Goal: Task Accomplishment & Management: Use online tool/utility

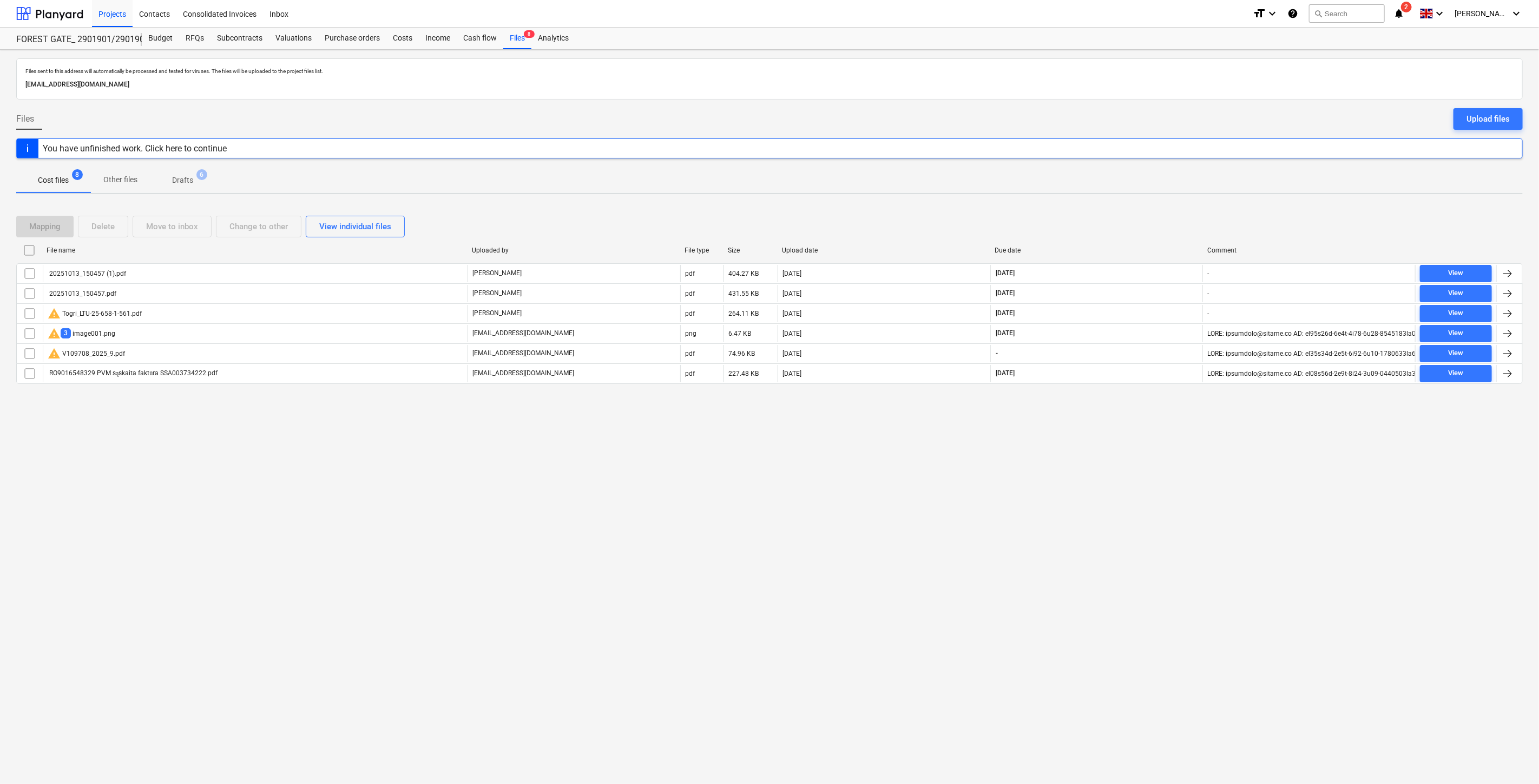
drag, startPoint x: 1028, startPoint y: 459, endPoint x: 516, endPoint y: 388, distance: 516.9
click at [1028, 459] on div "Files sent to this address will automatically be processed and tested for virus…" at bounding box center [770, 417] width 1539 height 734
click at [252, 29] on div "Subcontracts" at bounding box center [240, 38] width 59 height 21
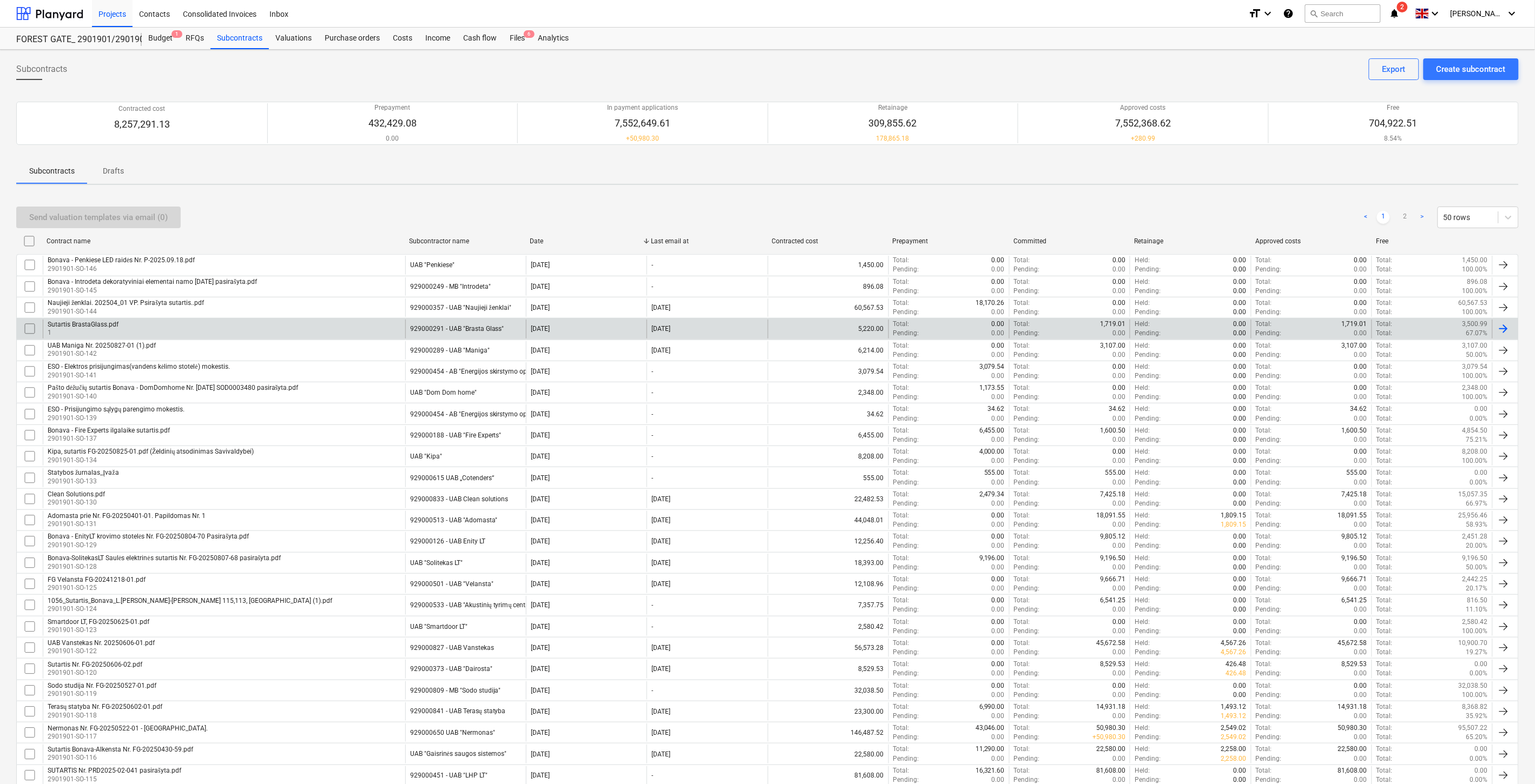
click at [199, 328] on div "Sutartis BrastaGlass.pdf 1" at bounding box center [224, 328] width 363 height 19
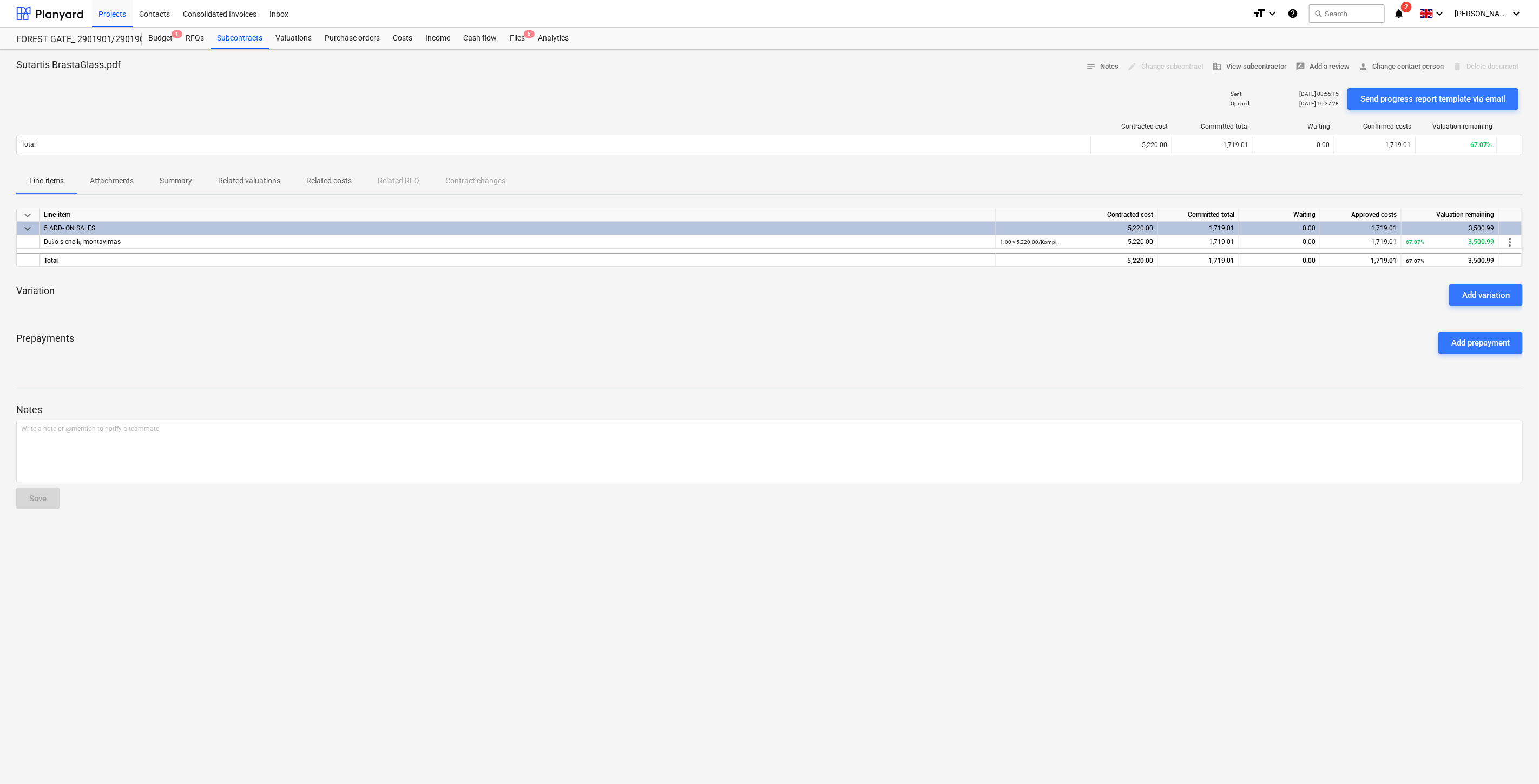
click at [817, 339] on div "Prepayments Add prepayment" at bounding box center [770, 343] width 1507 height 39
click at [819, 338] on div "Prepayments Add prepayment" at bounding box center [770, 343] width 1507 height 39
click at [862, 324] on div "Prepayments Add prepayment" at bounding box center [770, 343] width 1507 height 39
click at [882, 315] on div "keyboard_arrow_down Line-item Contracted cost Committed total Waiting Approved …" at bounding box center [770, 285] width 1507 height 155
click at [262, 188] on span "Related valuations" at bounding box center [249, 181] width 88 height 18
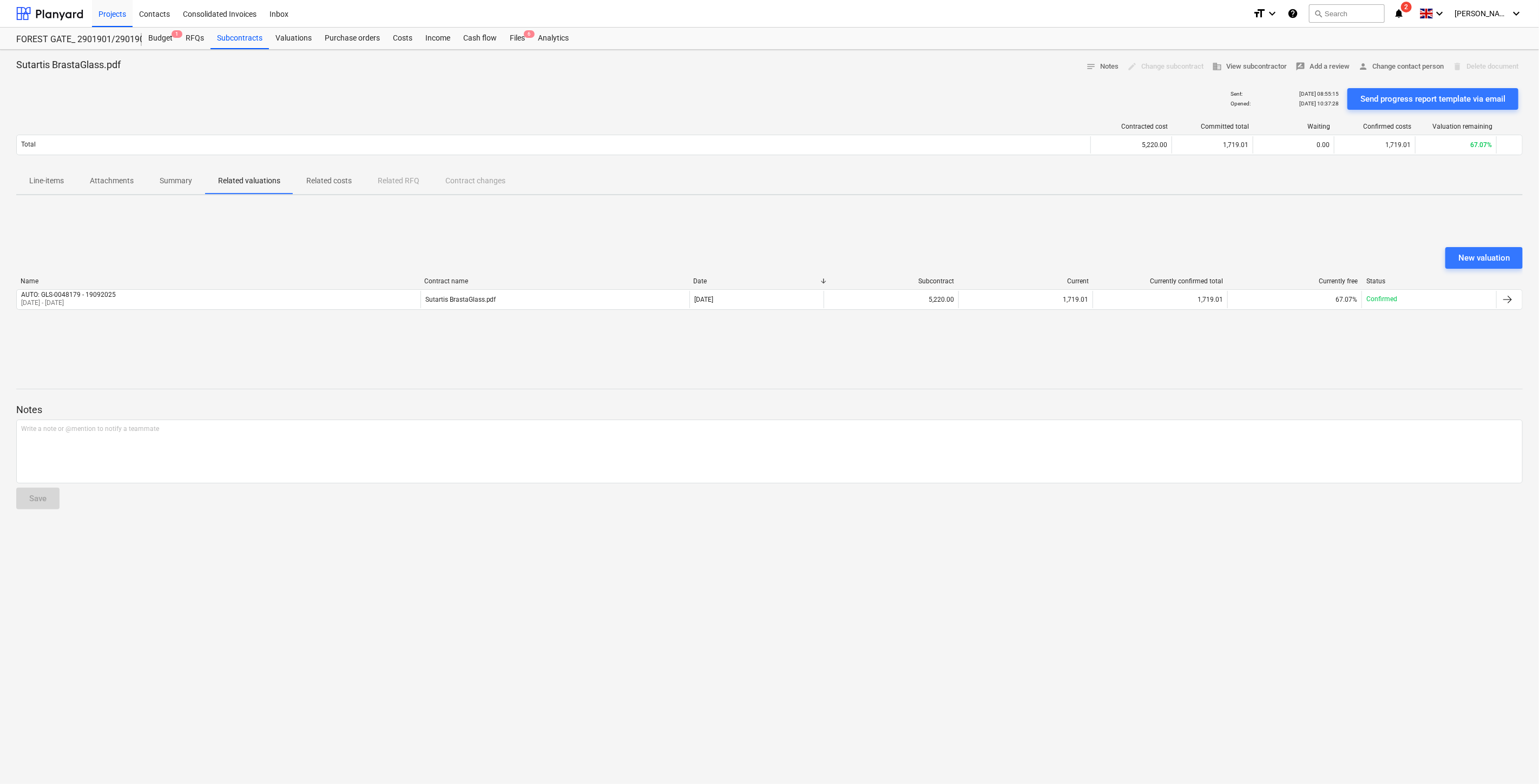
click at [312, 186] on p "Related costs" at bounding box center [329, 180] width 45 height 11
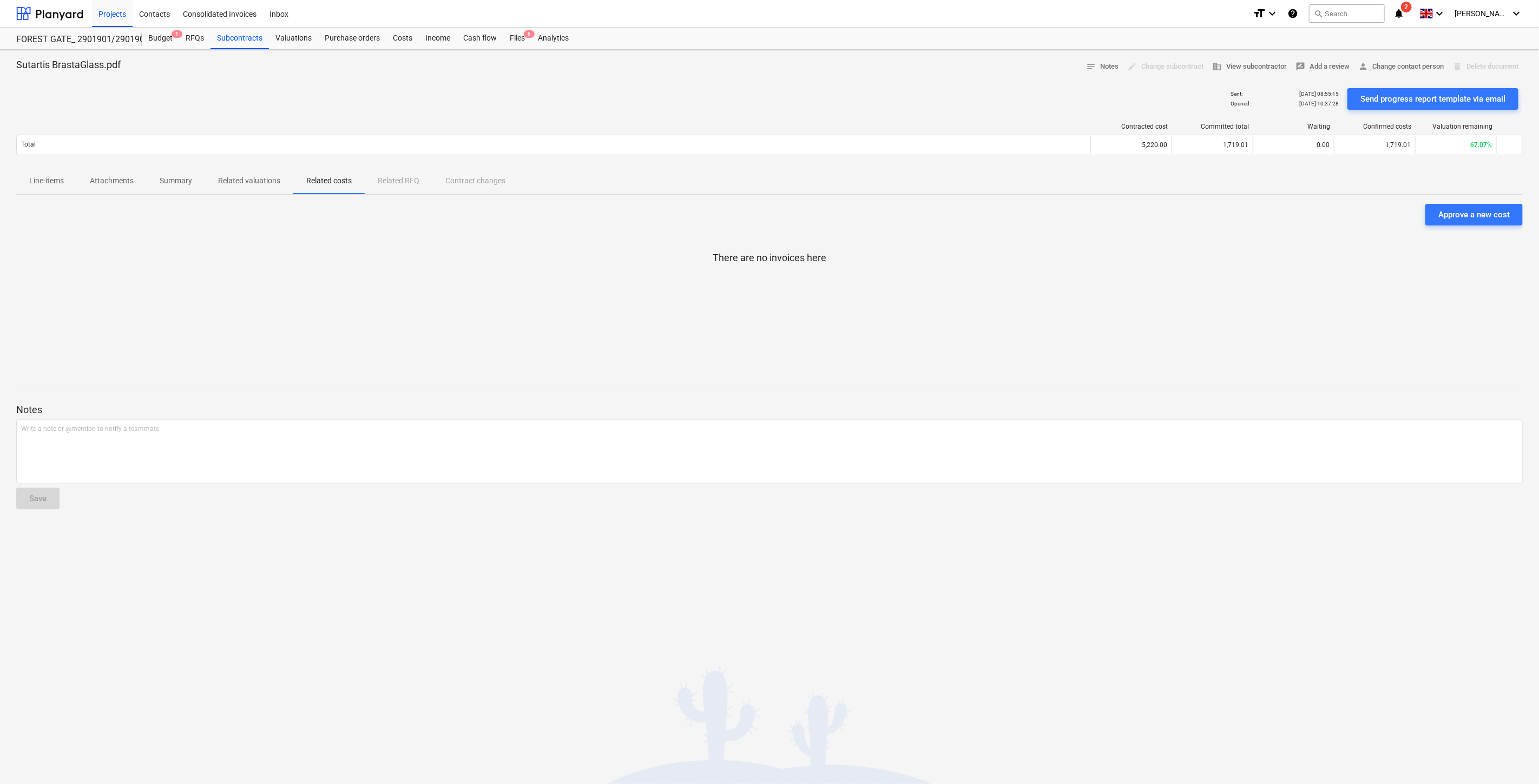
click at [241, 191] on button "Related valuations" at bounding box center [249, 181] width 88 height 26
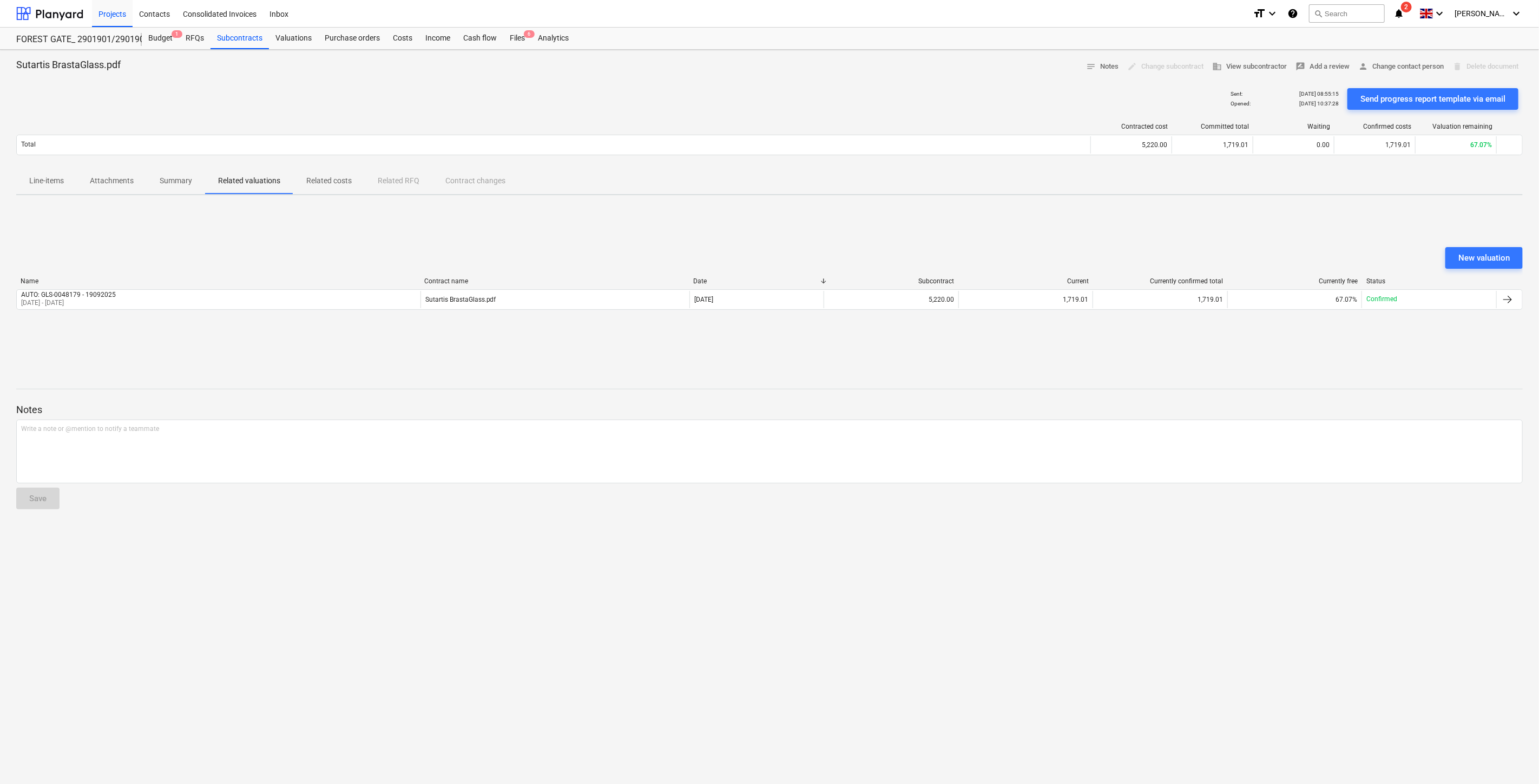
click at [968, 237] on div "New valuation Name Contract name Date Subcontract Current Currently confirmed t…" at bounding box center [770, 285] width 1507 height 162
click at [1014, 230] on div "New valuation Name Contract name Date Subcontract Current Currently confirmed t…" at bounding box center [770, 285] width 1507 height 162
click at [1034, 227] on div "New valuation Name Contract name Date Subcontract Current Currently confirmed t…" at bounding box center [770, 285] width 1507 height 162
drag, startPoint x: 1051, startPoint y: 220, endPoint x: 526, endPoint y: 175, distance: 526.9
click at [1049, 220] on div "New valuation Name Contract name Date Subcontract Current Currently confirmed t…" at bounding box center [770, 285] width 1507 height 162
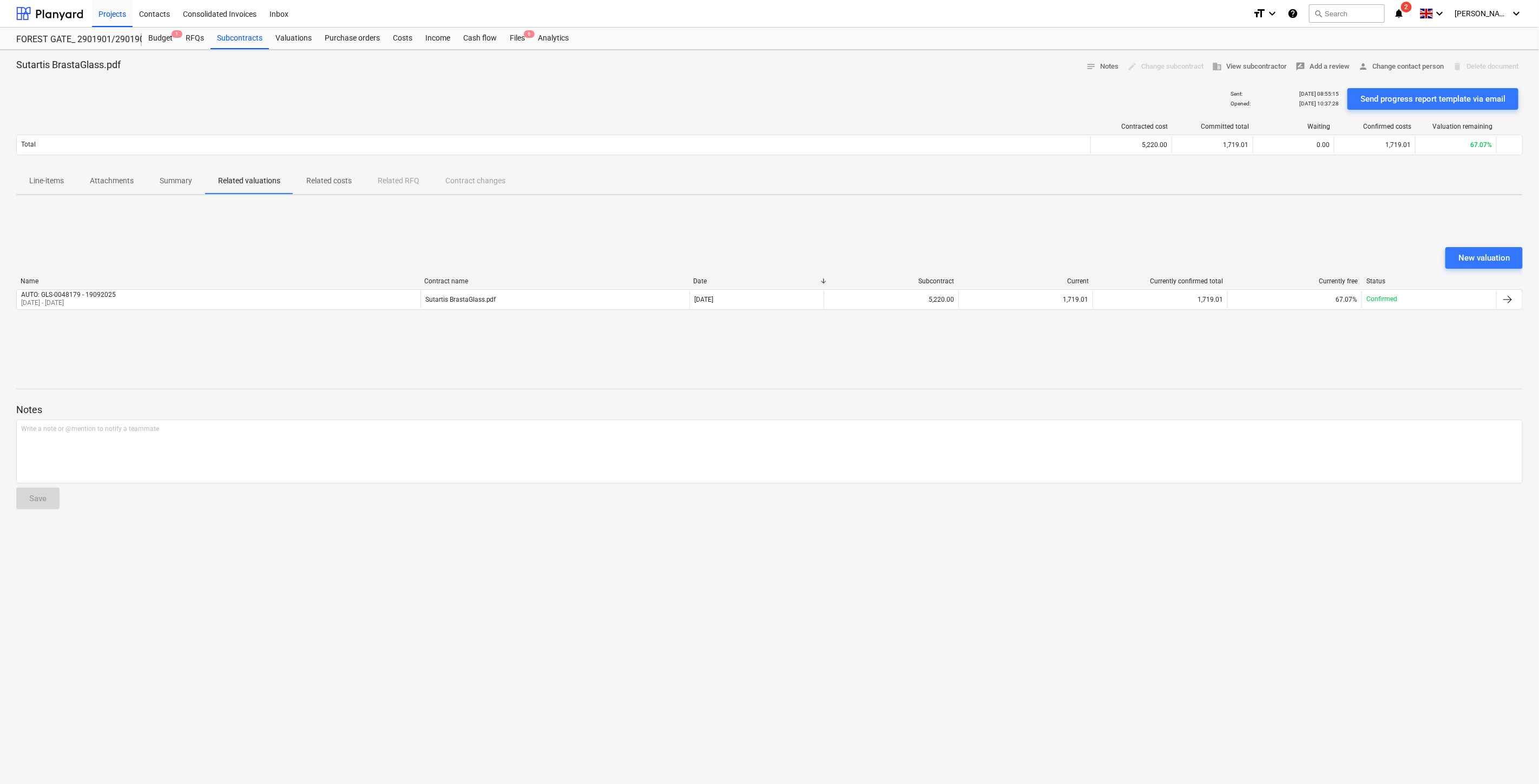
click at [165, 187] on span "Summary" at bounding box center [176, 181] width 59 height 18
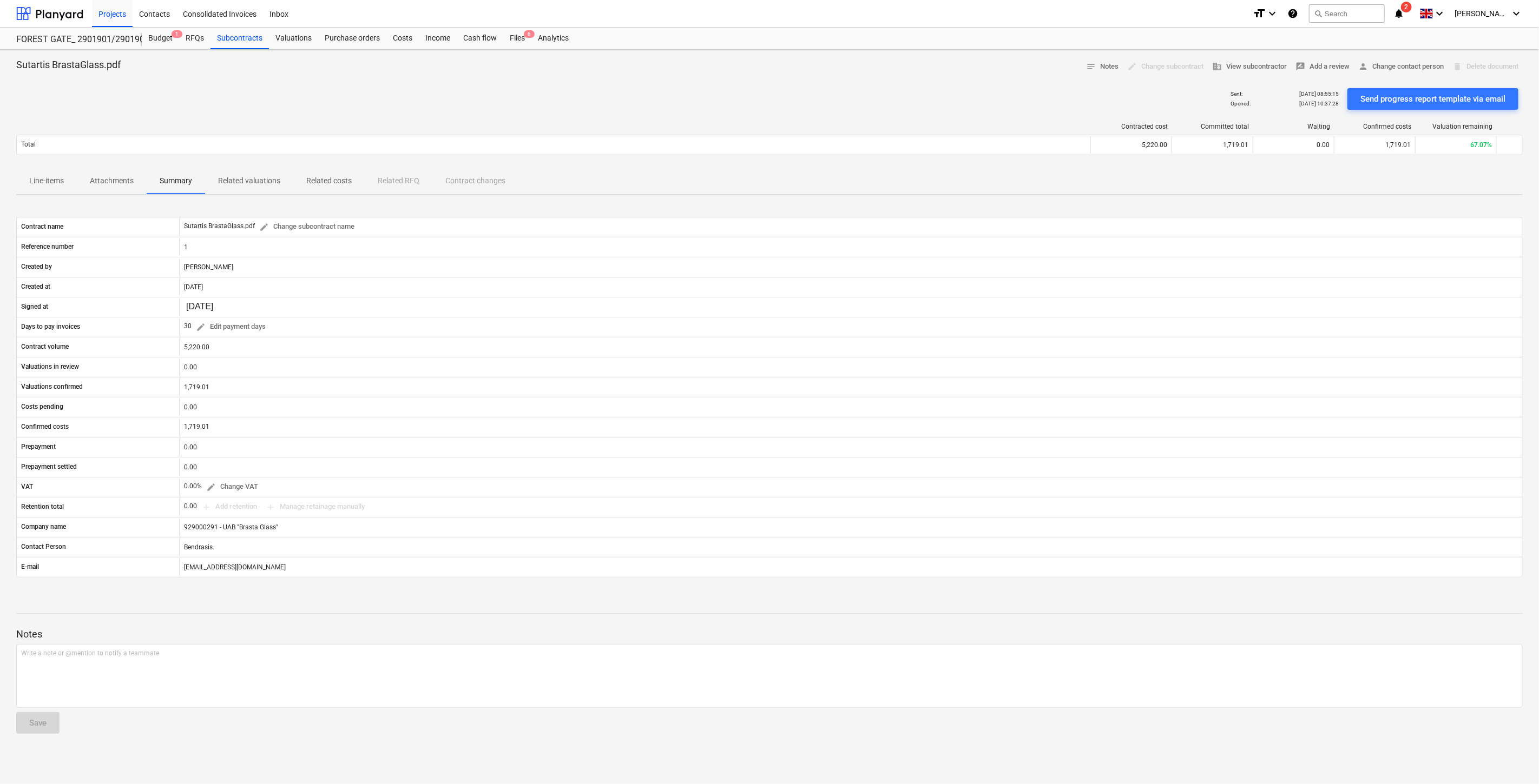
click at [128, 181] on p "Attachments" at bounding box center [111, 180] width 44 height 11
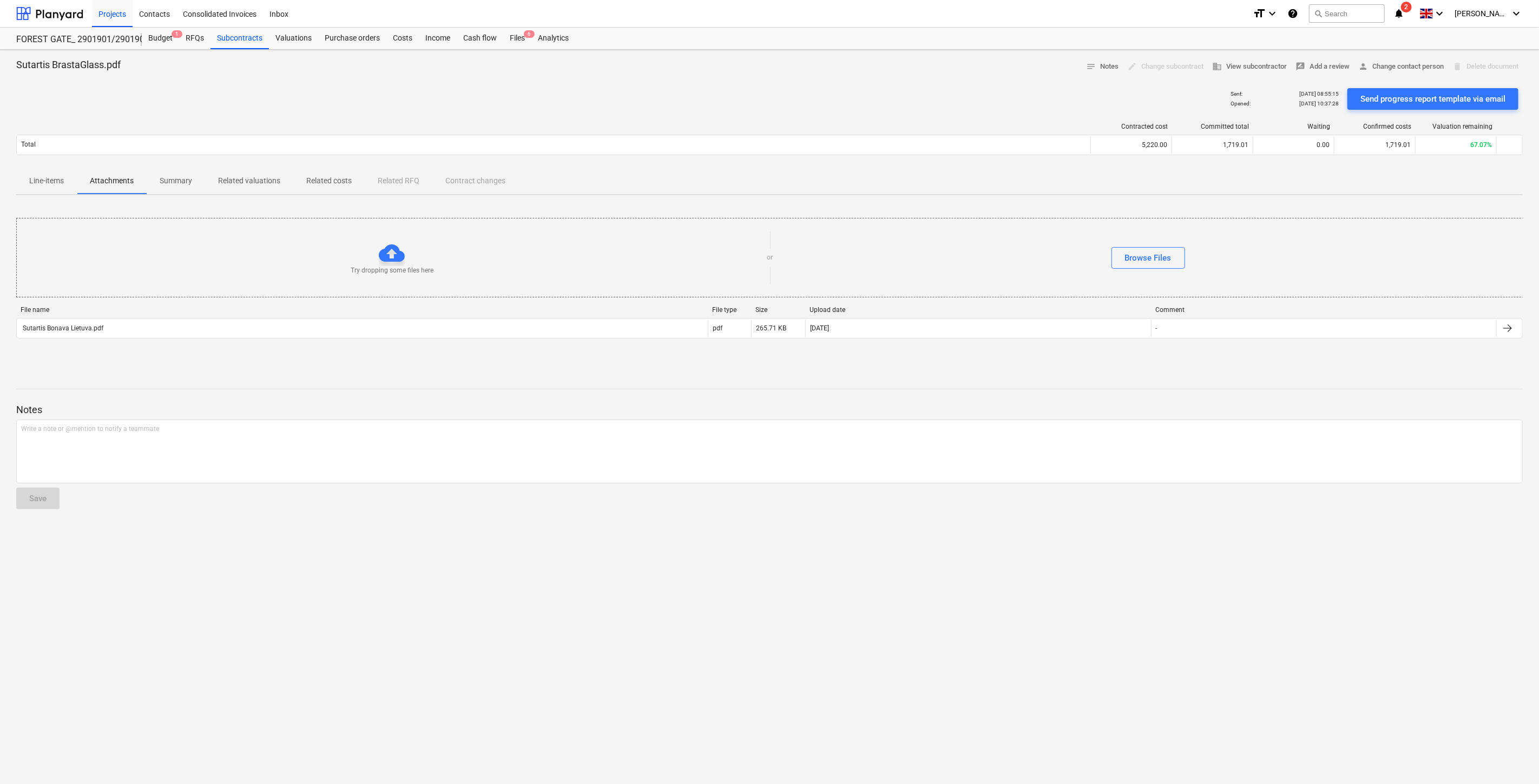
click at [854, 106] on div "Sent : [DATE] 08:55:15 Opened : [DATE] 10:37:28 Send progress report template v…" at bounding box center [770, 99] width 1507 height 30
click at [1433, 11] on span at bounding box center [1426, 13] width 14 height 10
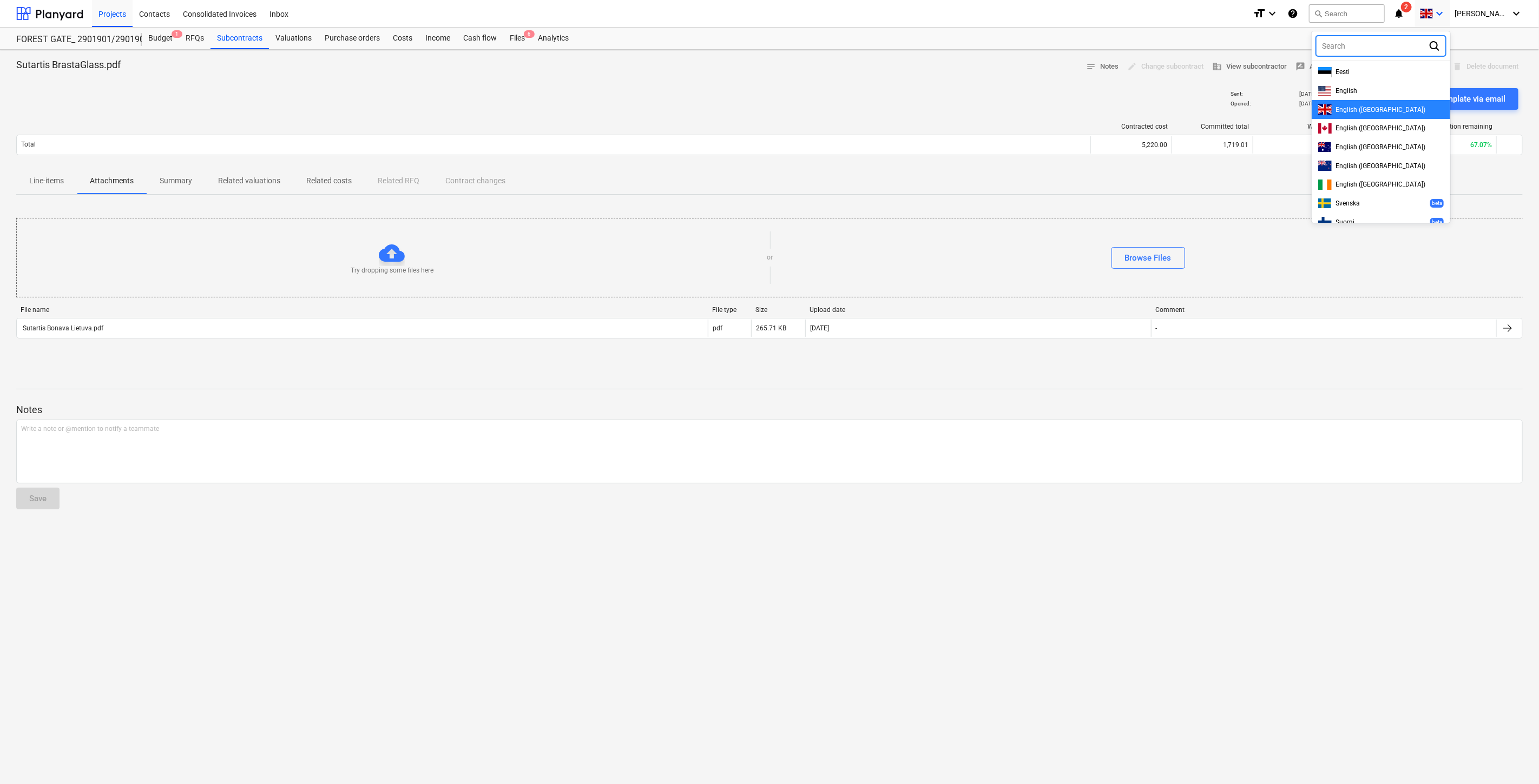
click at [1360, 13] on div at bounding box center [770, 392] width 1539 height 784
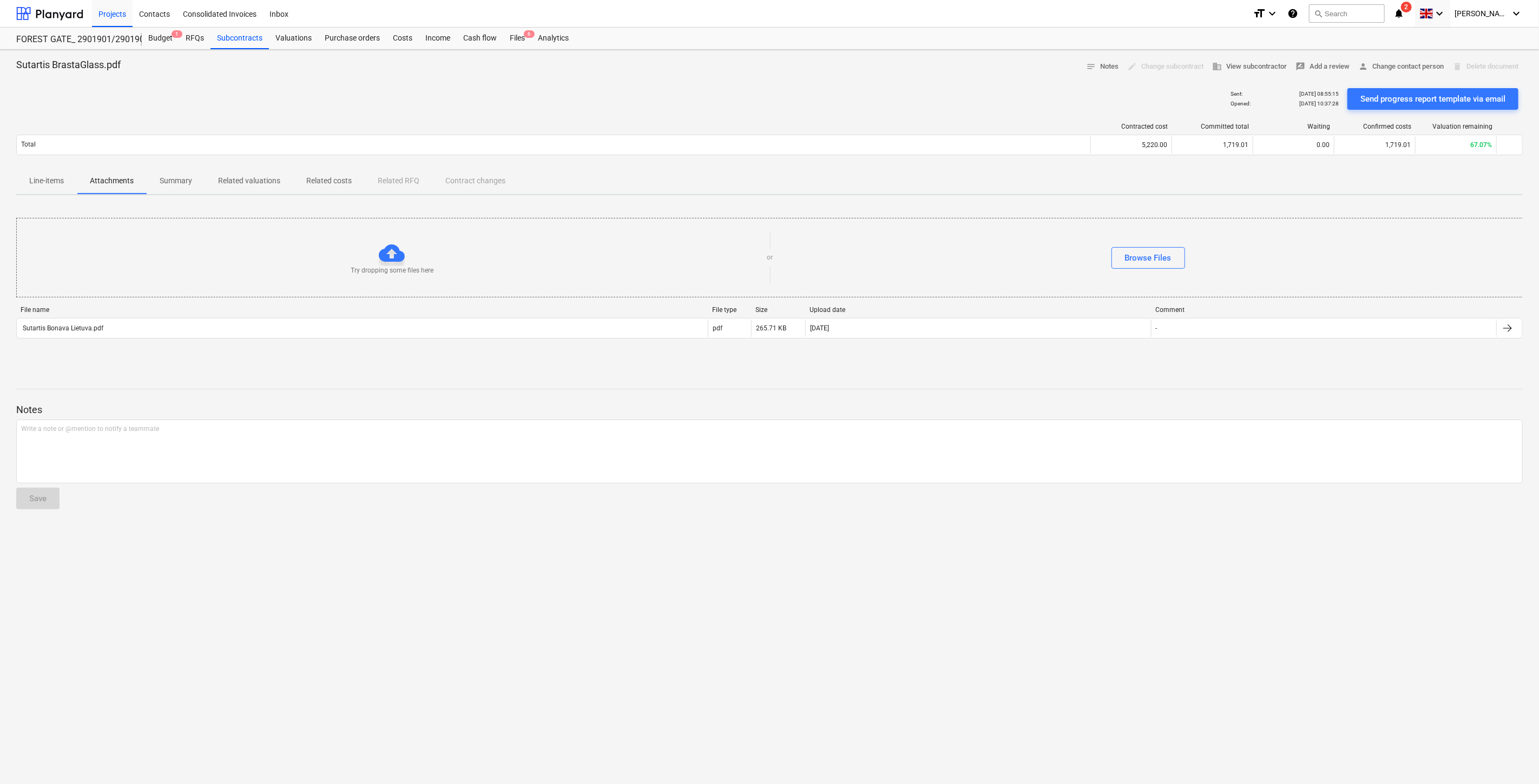
click at [1360, 13] on button "search Search" at bounding box center [1347, 13] width 76 height 19
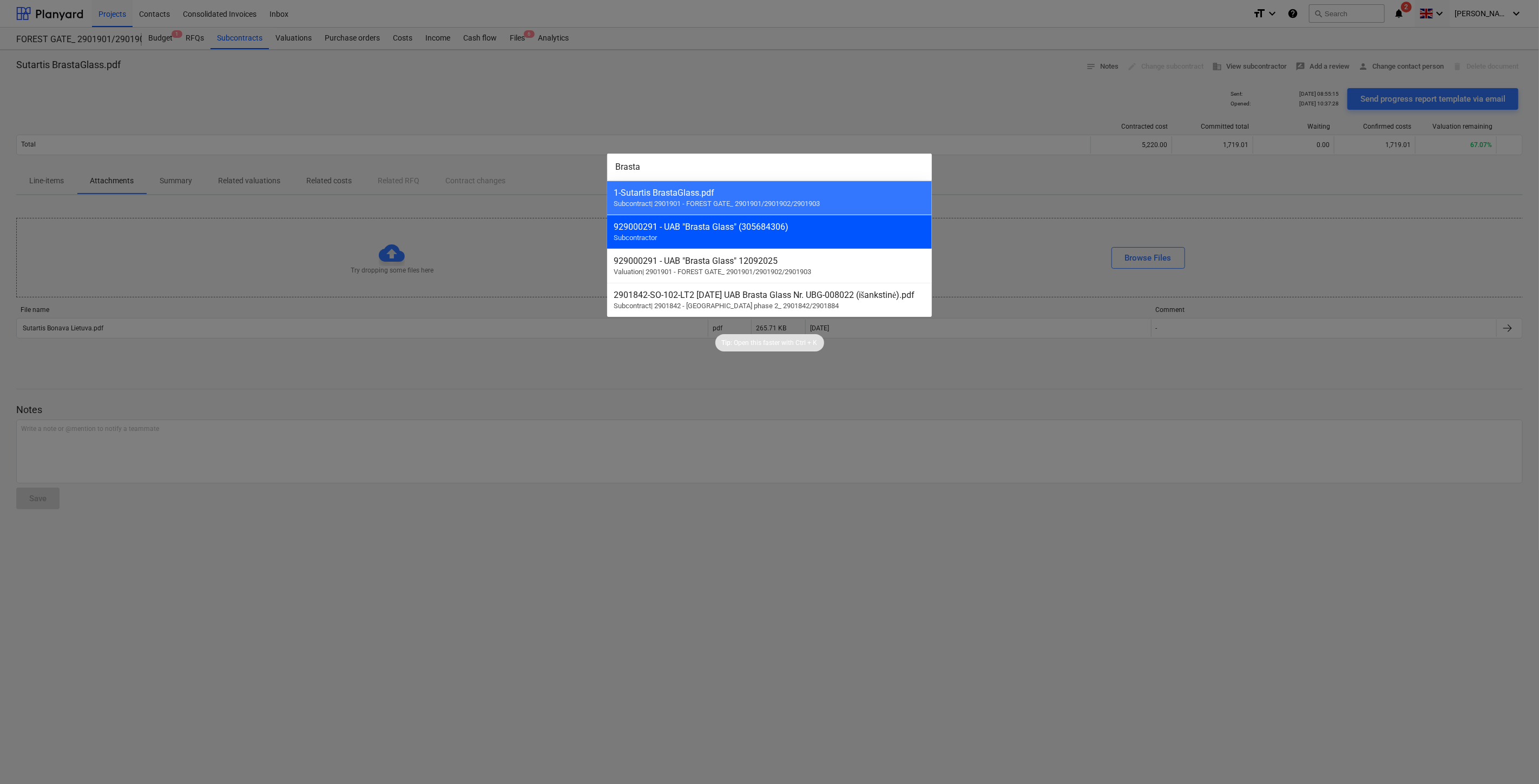
type input "Brasta"
click at [834, 229] on div "929000291 - UAB "Brasta Glass" (305684306)" at bounding box center [770, 226] width 312 height 10
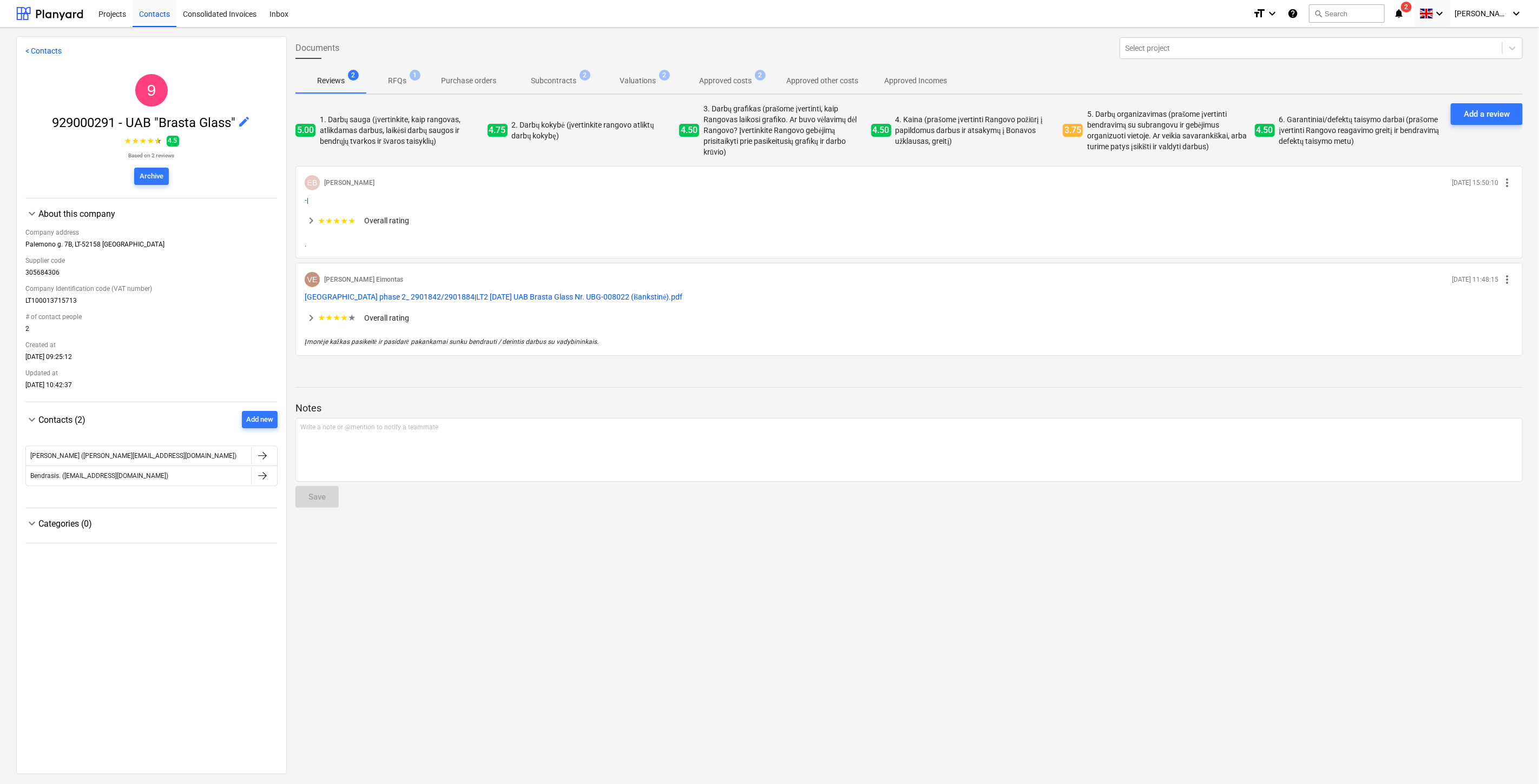
click at [721, 85] on p "Approved costs" at bounding box center [725, 81] width 53 height 11
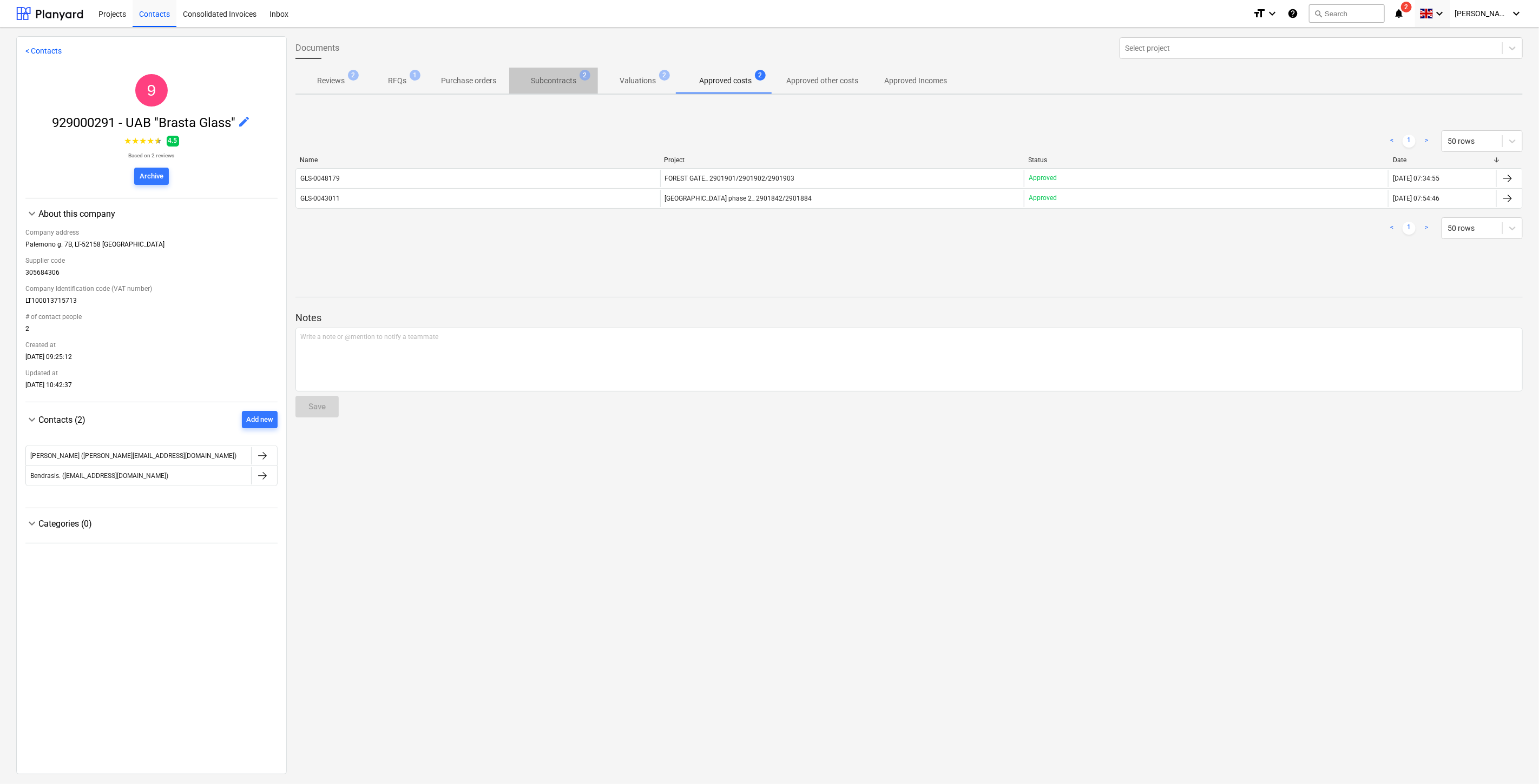
click at [561, 83] on p "Subcontracts" at bounding box center [554, 81] width 45 height 11
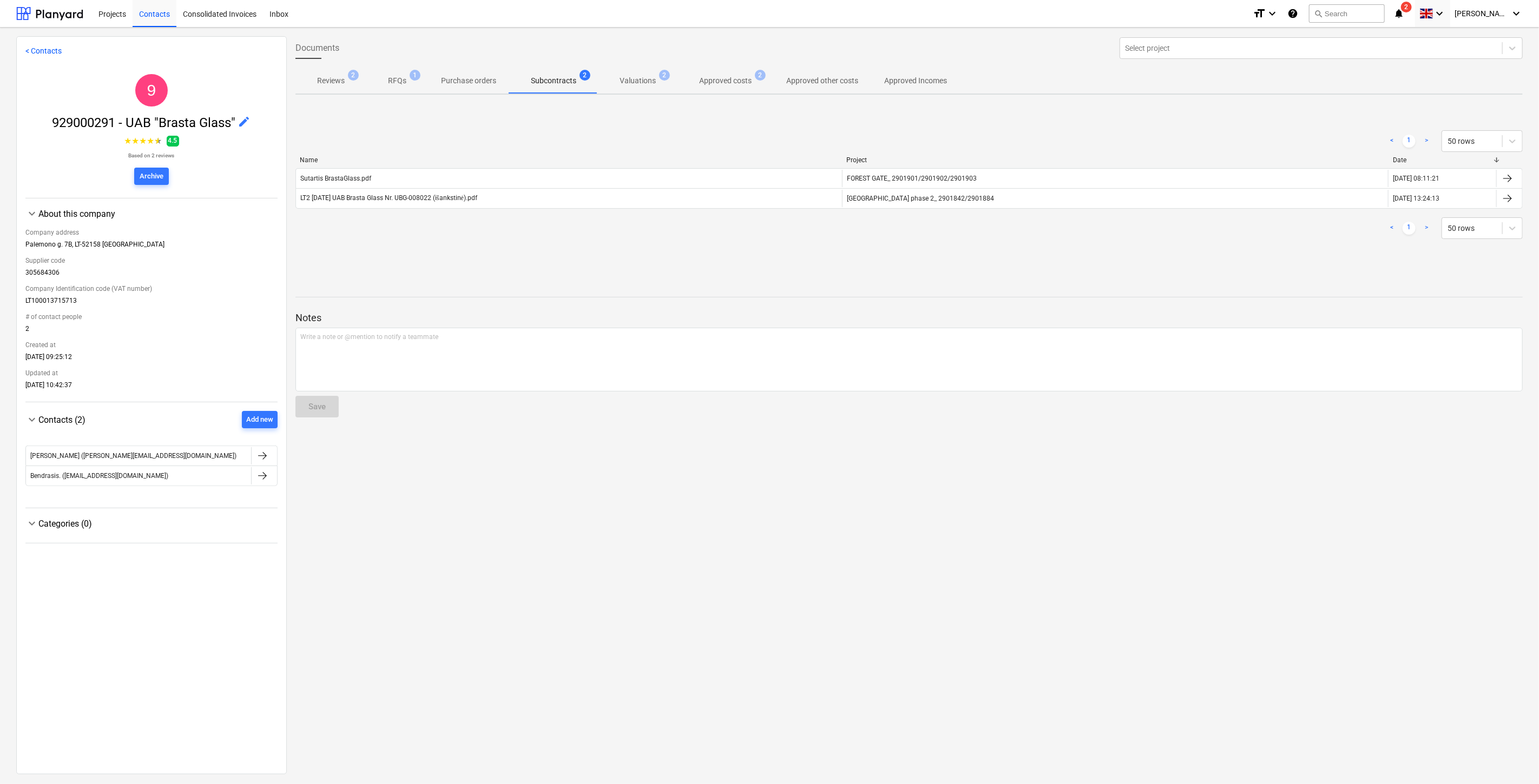
drag, startPoint x: 640, startPoint y: 82, endPoint x: 646, endPoint y: 79, distance: 6.7
click at [640, 81] on p "Valuations" at bounding box center [637, 81] width 36 height 11
click at [713, 83] on p "Approved costs" at bounding box center [725, 81] width 53 height 11
click at [628, 84] on p "Valuations" at bounding box center [637, 81] width 36 height 11
click at [728, 85] on p "Approved costs" at bounding box center [725, 81] width 53 height 11
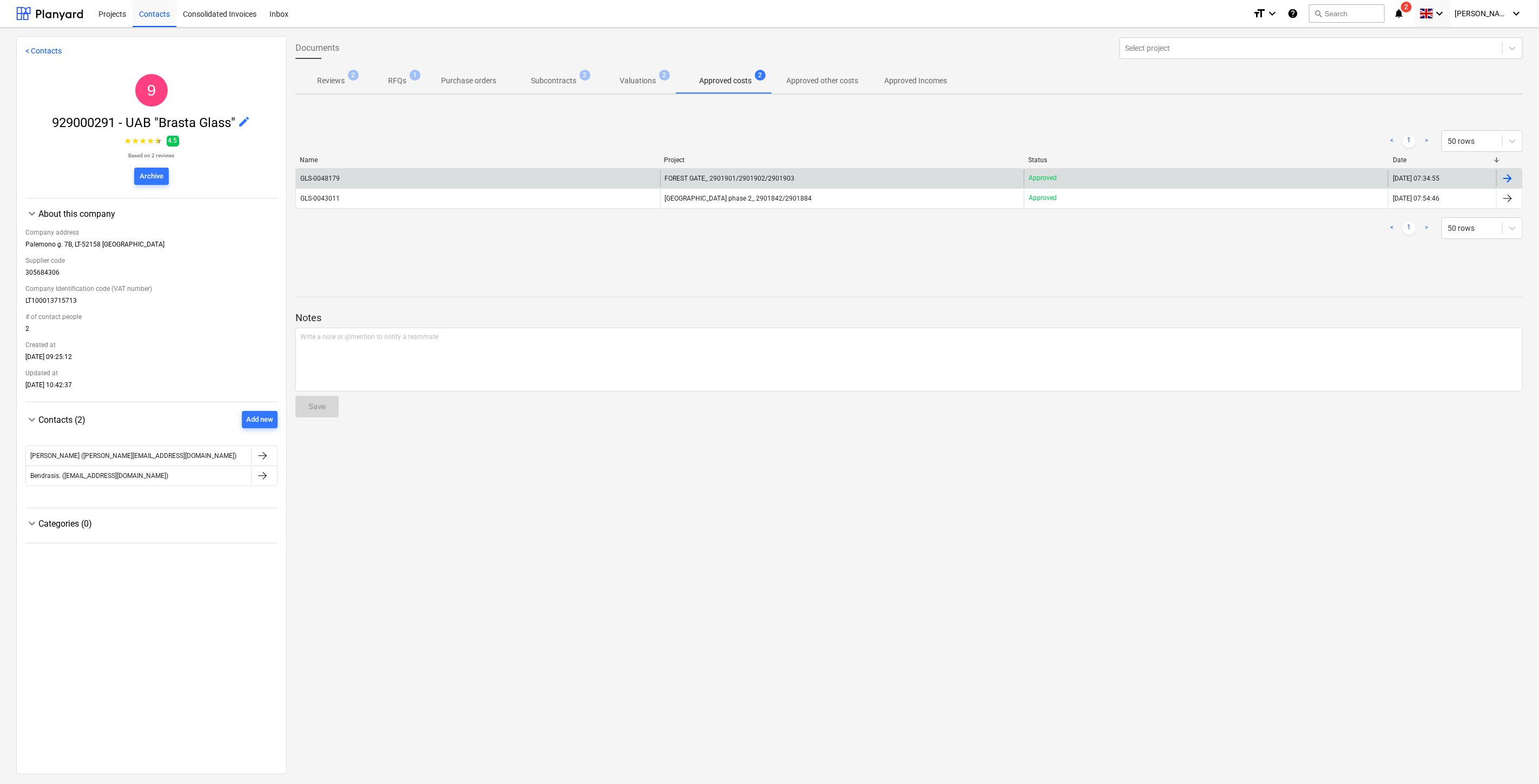
click at [602, 176] on div "GLS-0048179" at bounding box center [478, 178] width 364 height 17
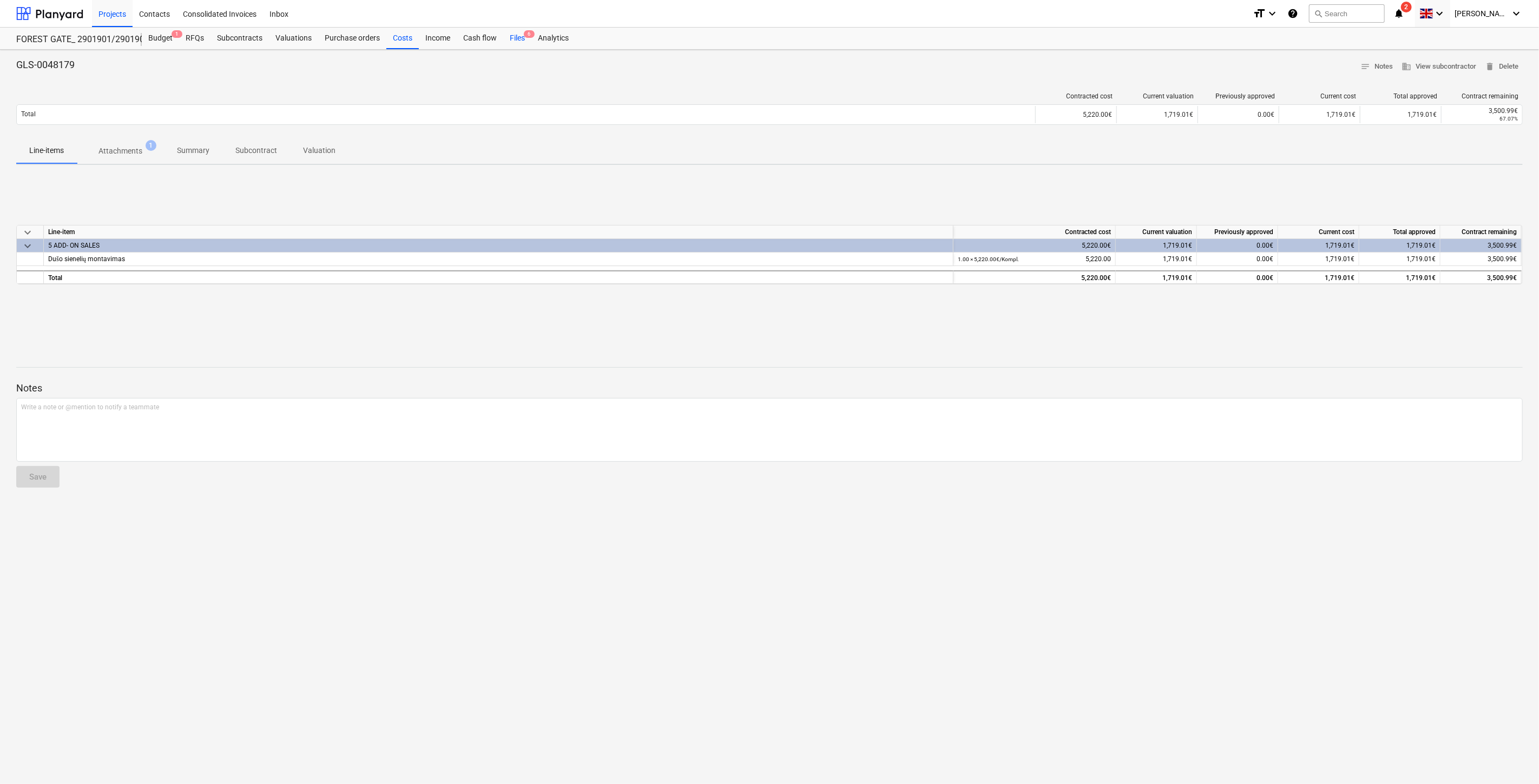
click at [513, 42] on div "Files 6" at bounding box center [517, 38] width 28 height 21
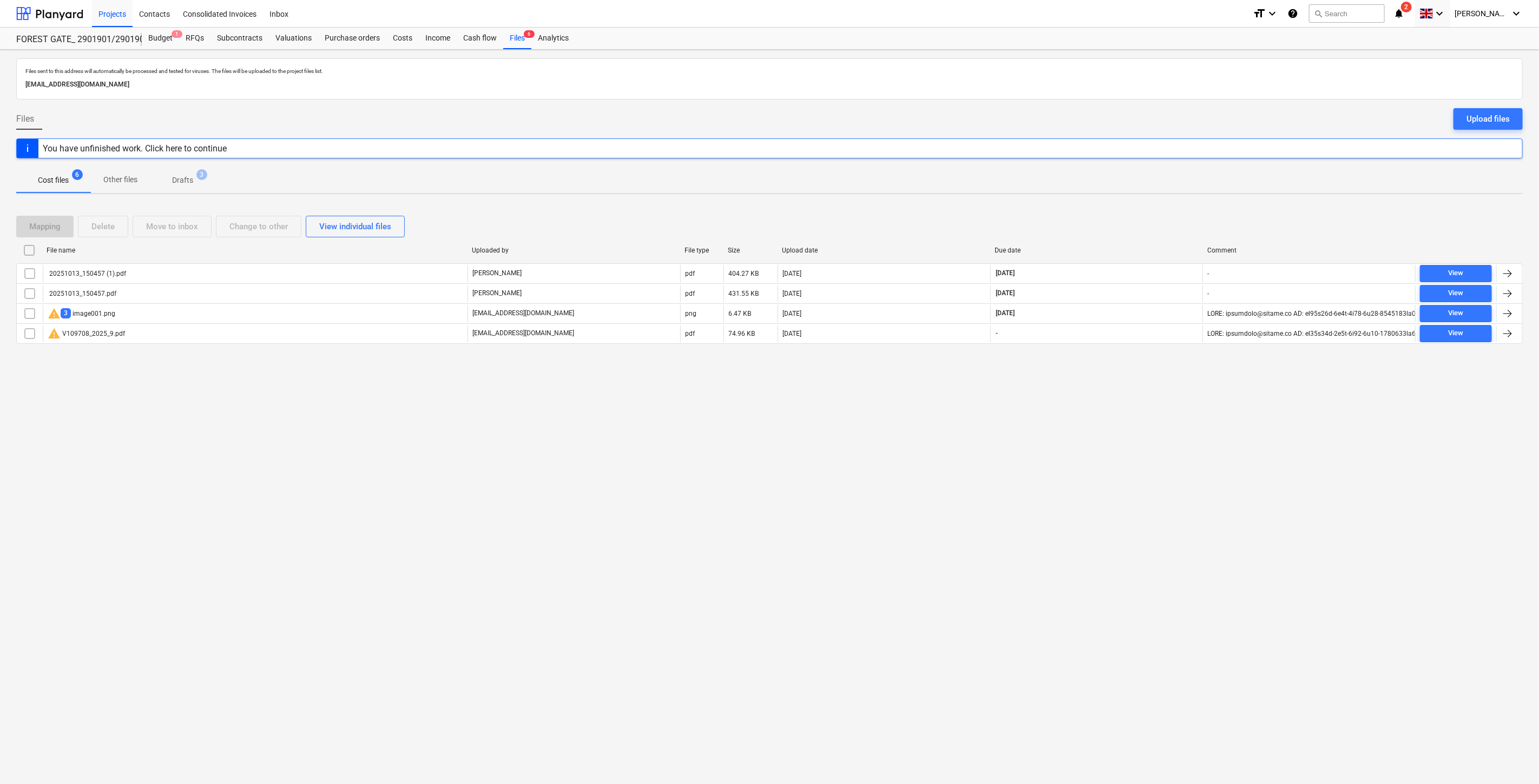
click at [235, 421] on div "Files sent to this address will automatically be processed and tested for virus…" at bounding box center [770, 417] width 1539 height 734
click at [1485, 124] on div "Upload files" at bounding box center [1488, 119] width 43 height 14
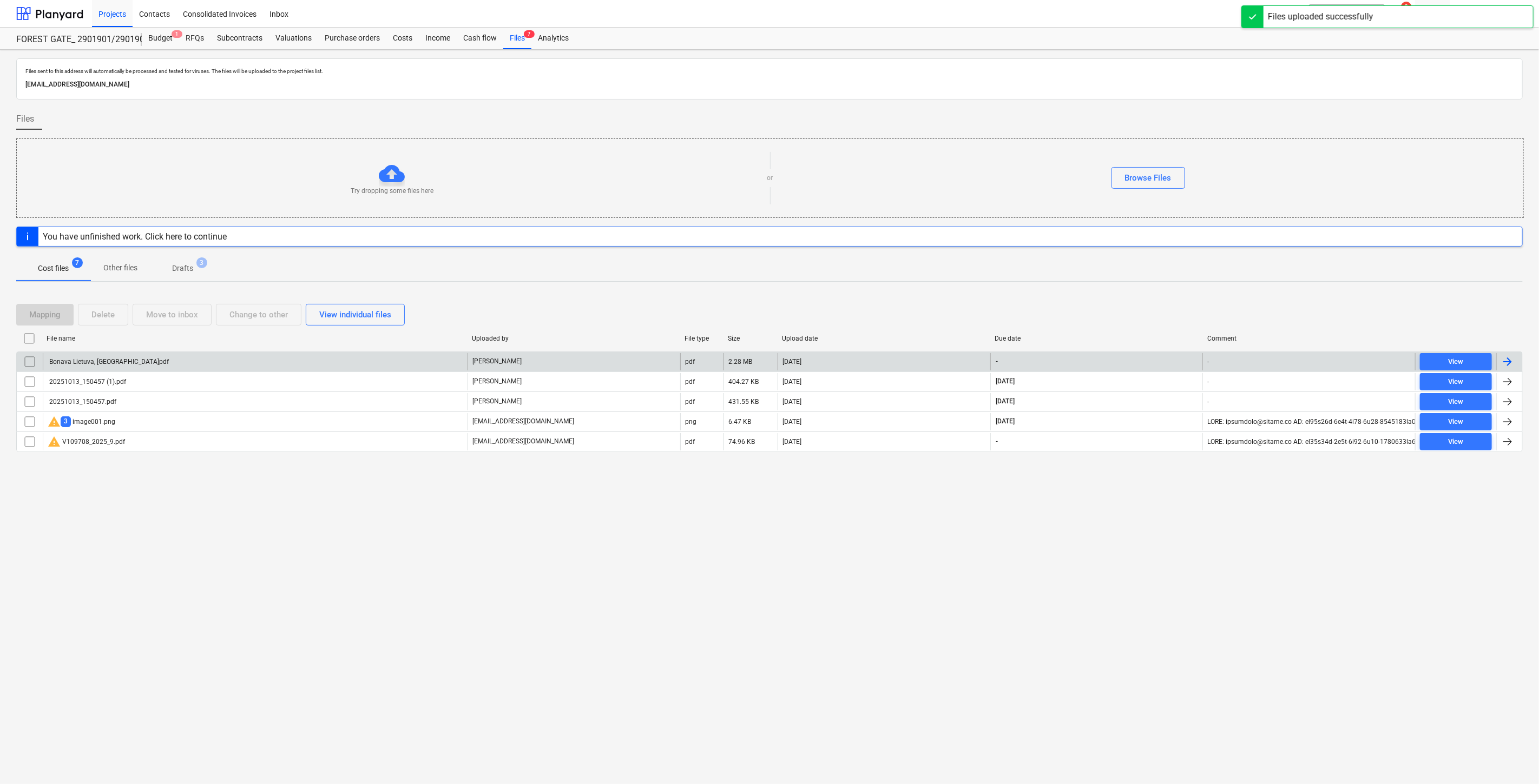
click at [284, 363] on div "Bonava Lietuva, [GEOGRAPHIC_DATA]pdf" at bounding box center [255, 361] width 425 height 17
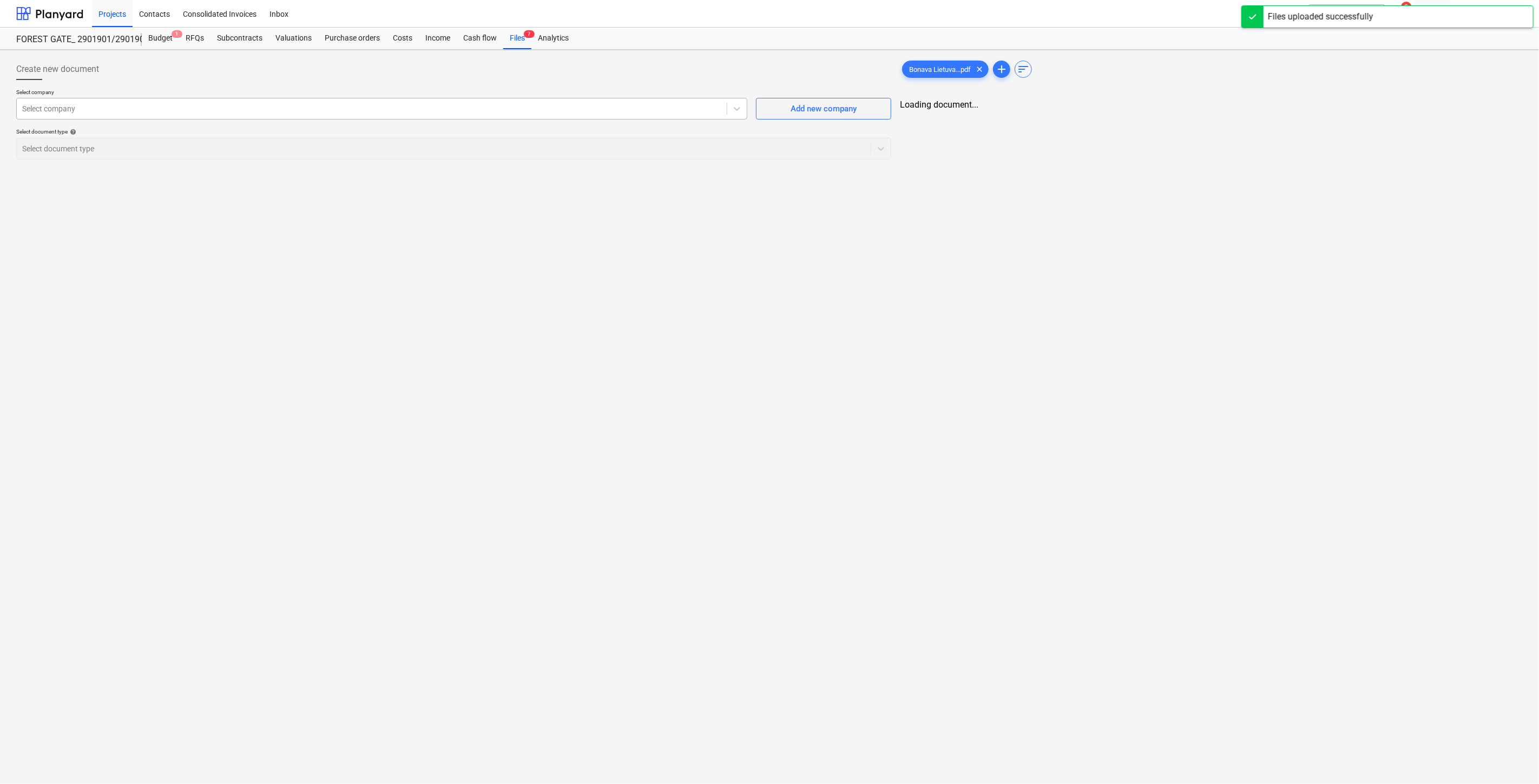
click at [637, 112] on div at bounding box center [372, 109] width 699 height 11
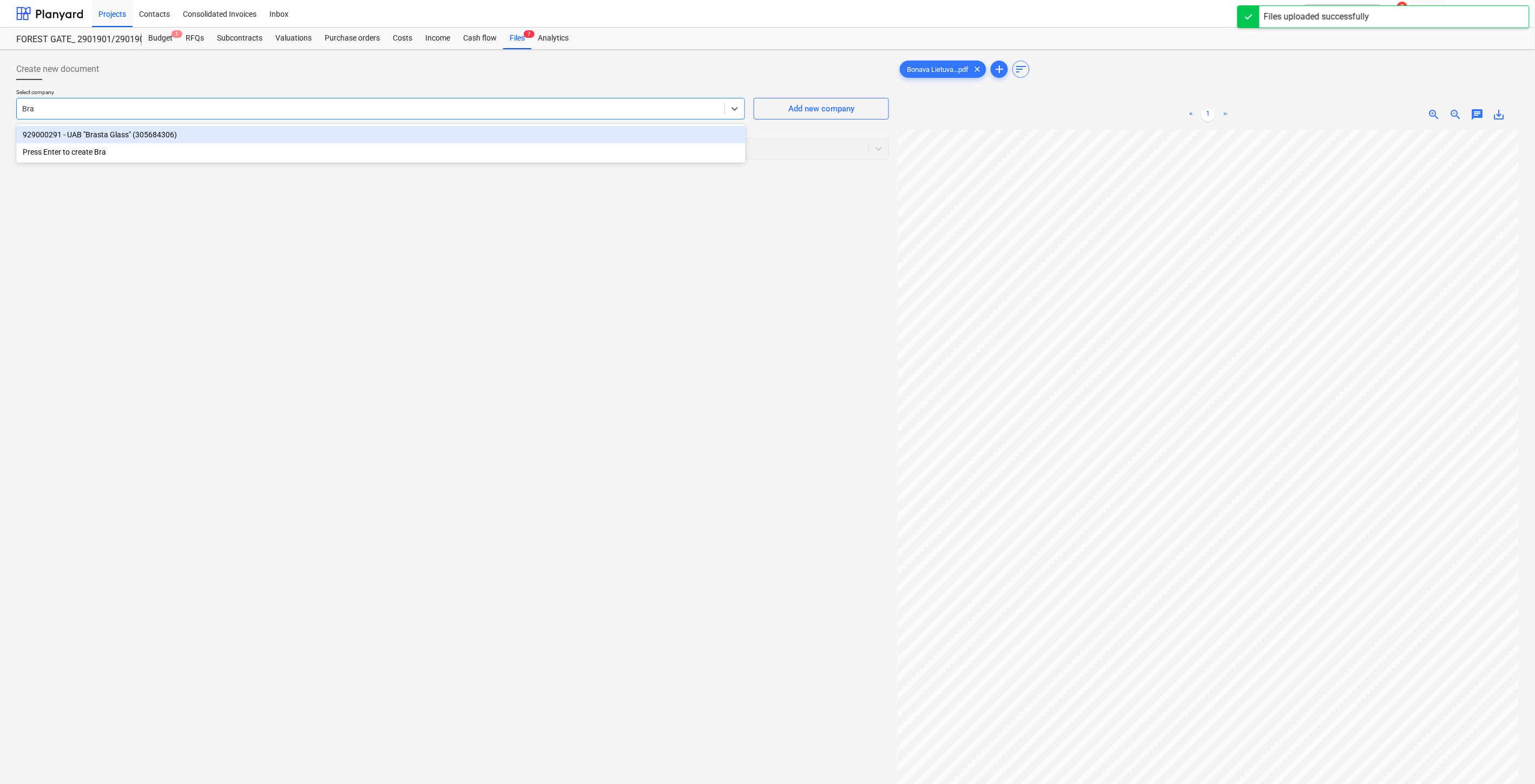
type input "Bras"
click at [612, 131] on div "929000291 - UAB "Brasta Glass" (305684306)" at bounding box center [380, 134] width 729 height 17
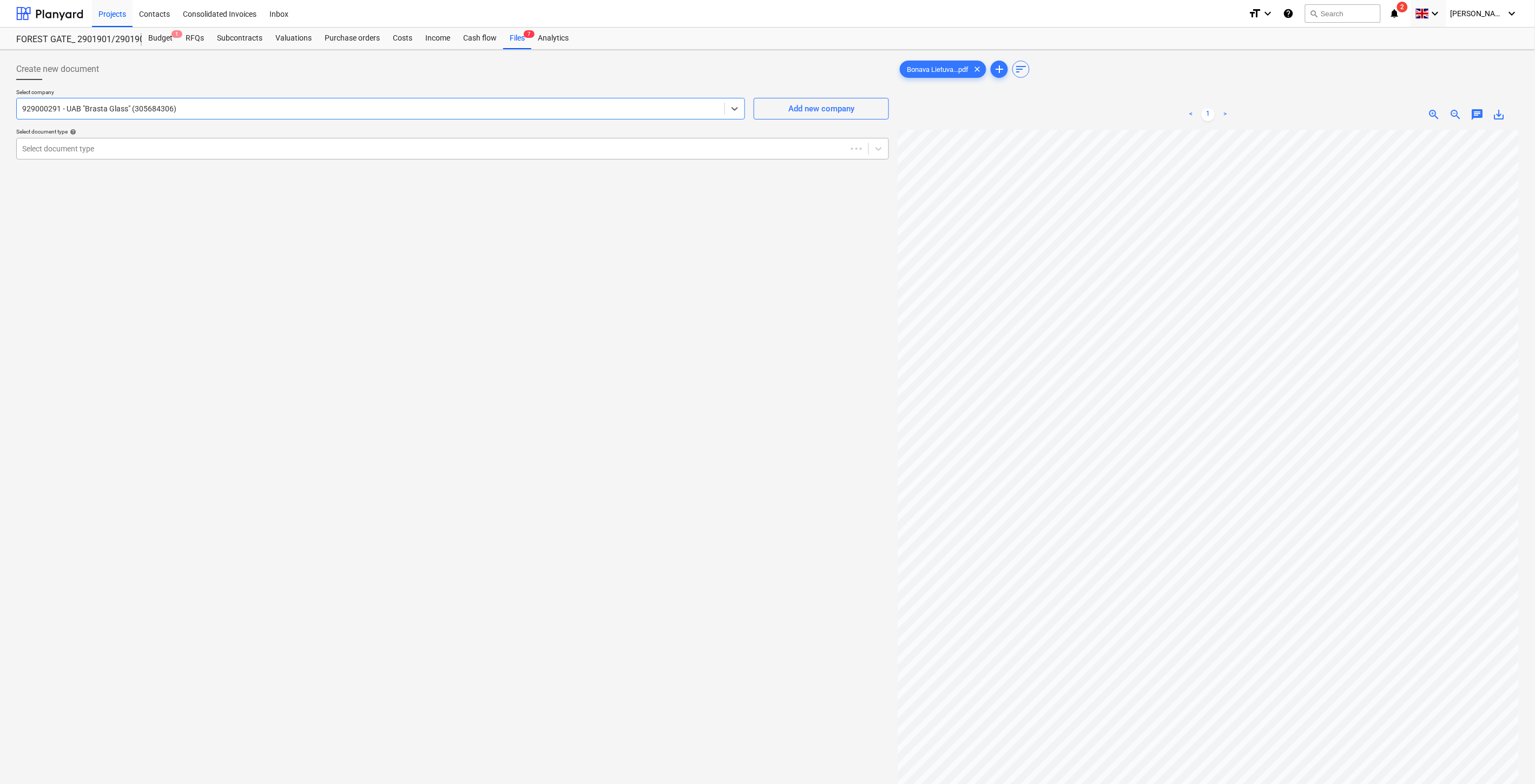
click at [573, 150] on div at bounding box center [431, 149] width 819 height 11
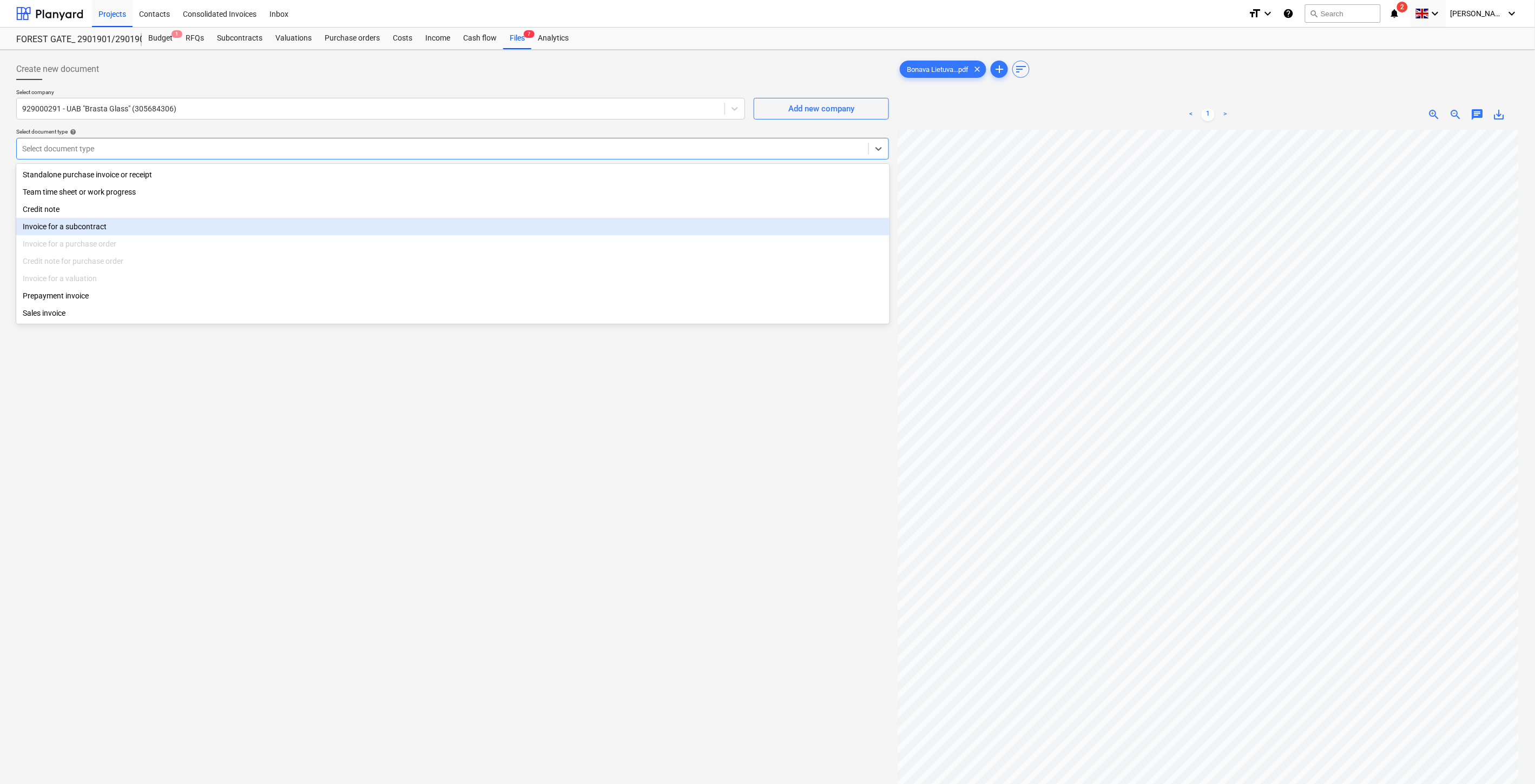
click at [217, 223] on div "Invoice for a subcontract" at bounding box center [453, 226] width 873 height 17
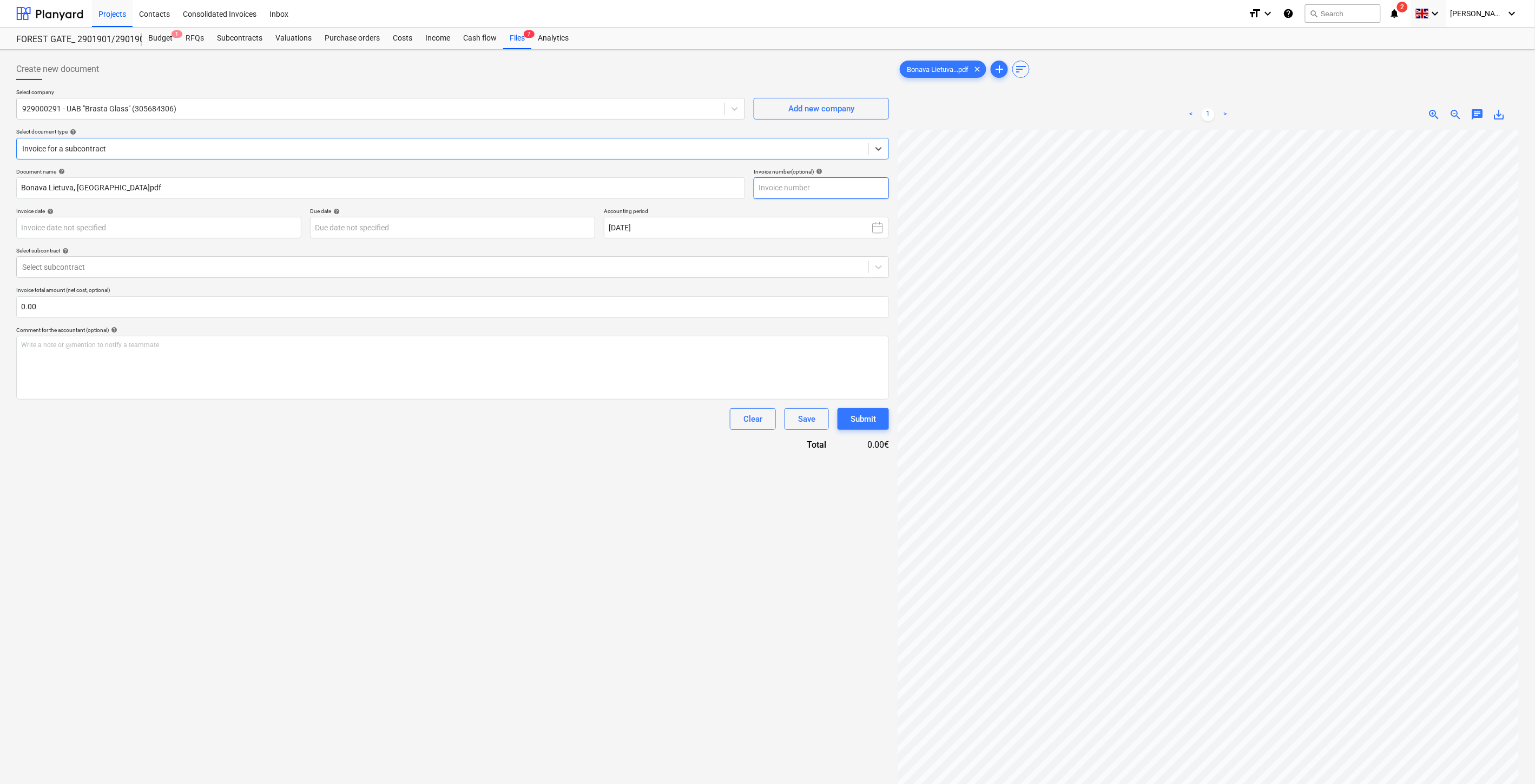
click at [799, 184] on input "text" at bounding box center [821, 188] width 135 height 21
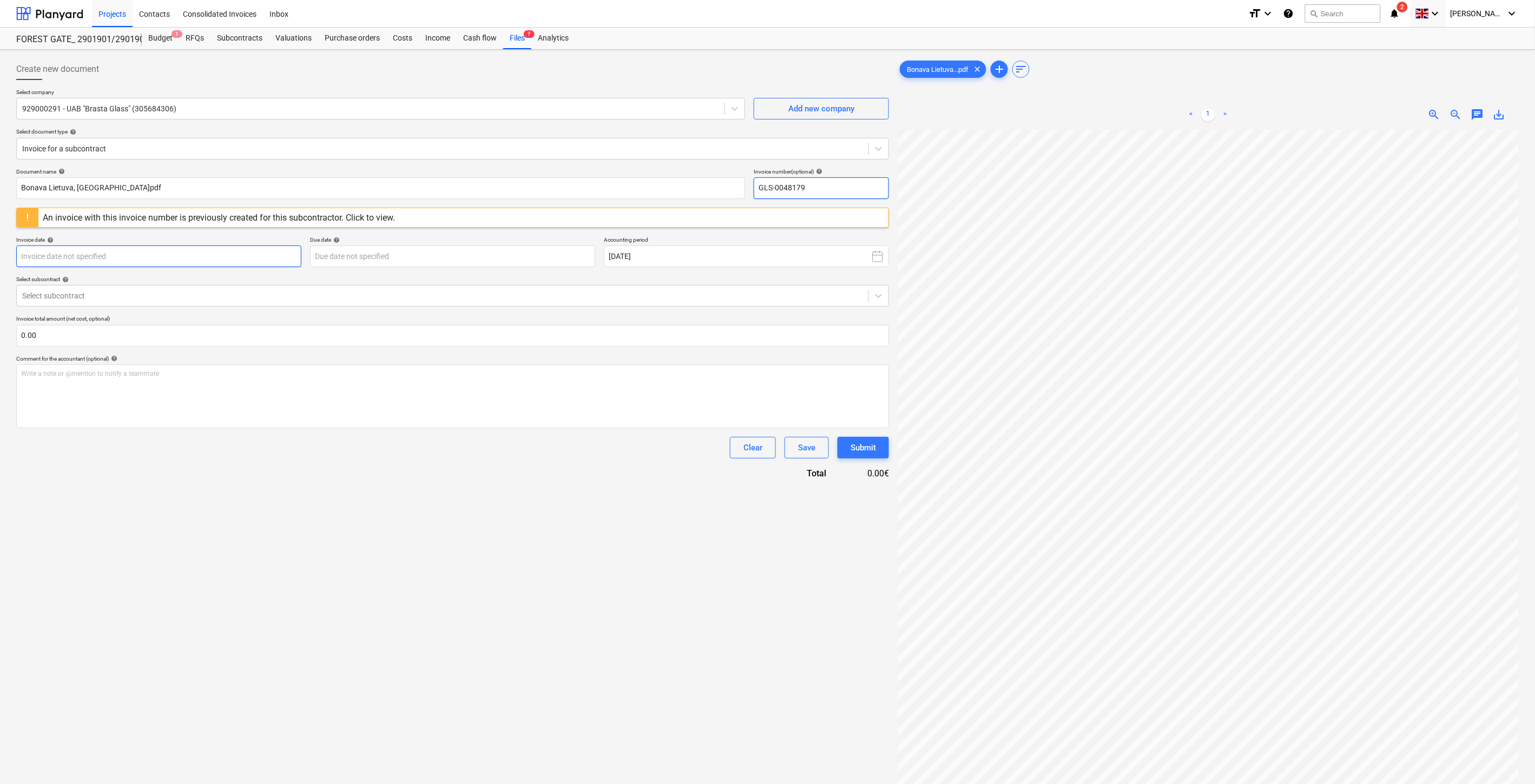
type input "GLS-0048179"
click at [232, 260] on body "Projects Contacts Consolidated Invoices Inbox format_size keyboard_arrow_down h…" at bounding box center [768, 392] width 1535 height 784
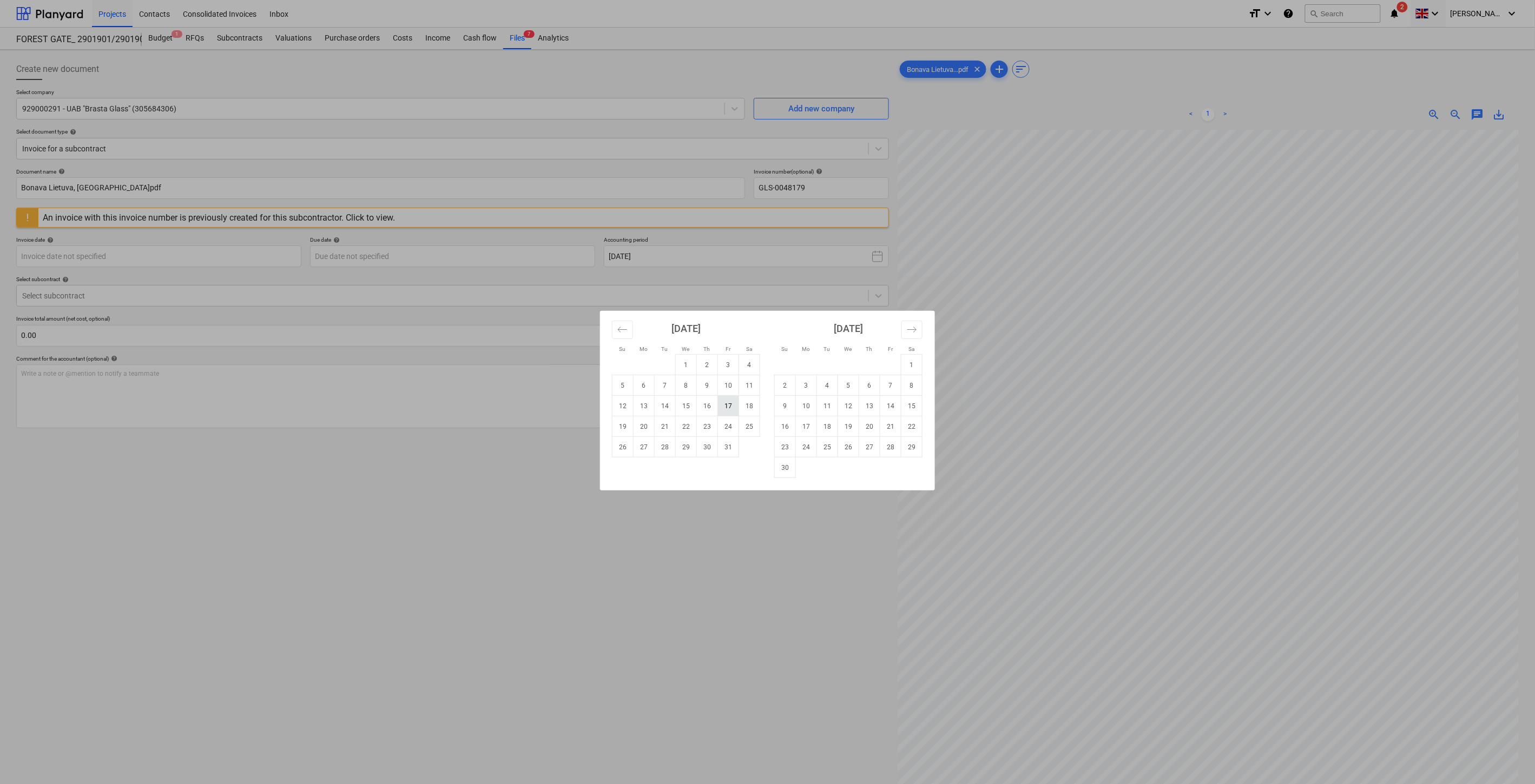
click at [726, 404] on td "17" at bounding box center [728, 406] width 21 height 20
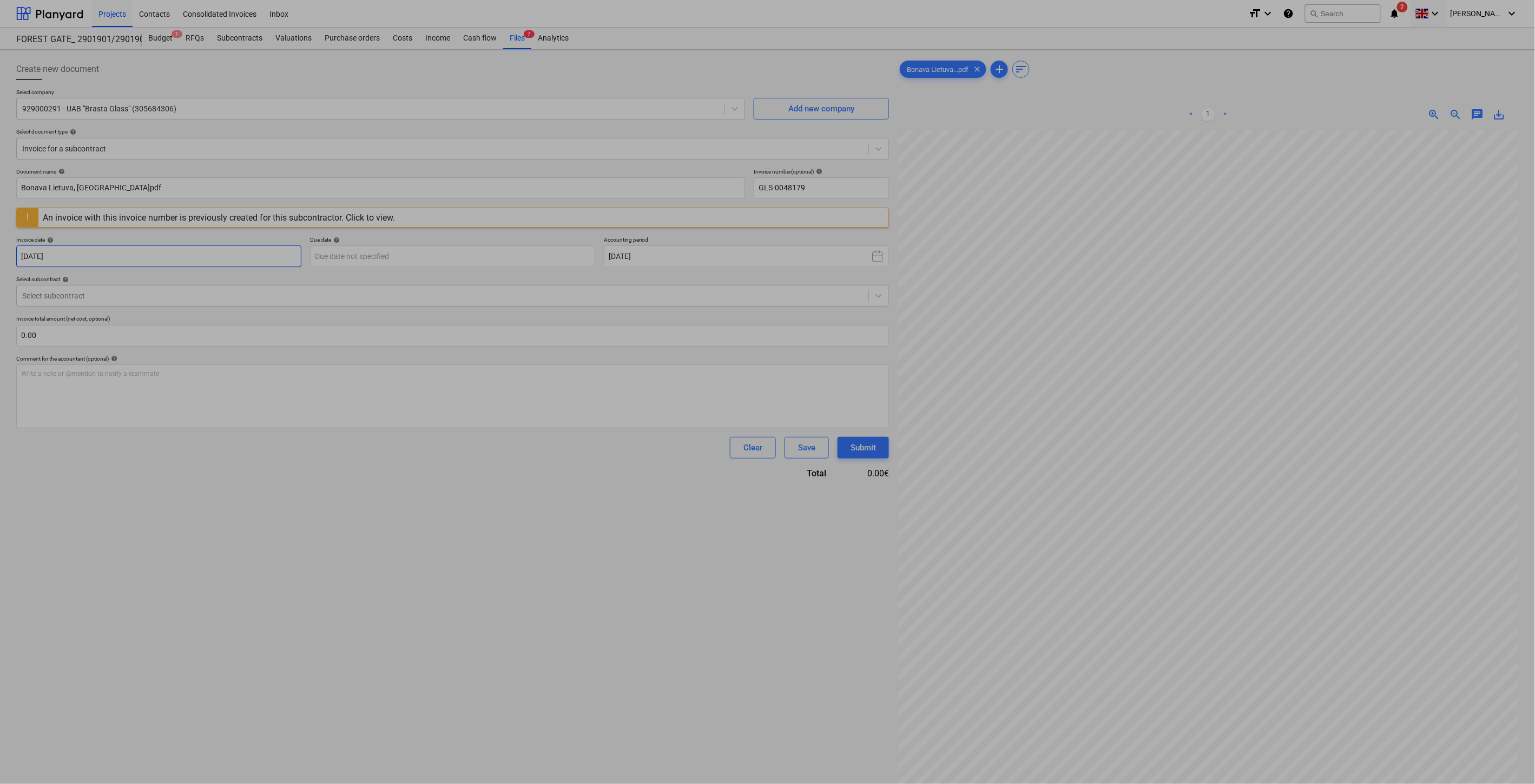
click at [202, 257] on body "Projects Contacts Consolidated Invoices Inbox format_size keyboard_arrow_down h…" at bounding box center [768, 392] width 1535 height 784
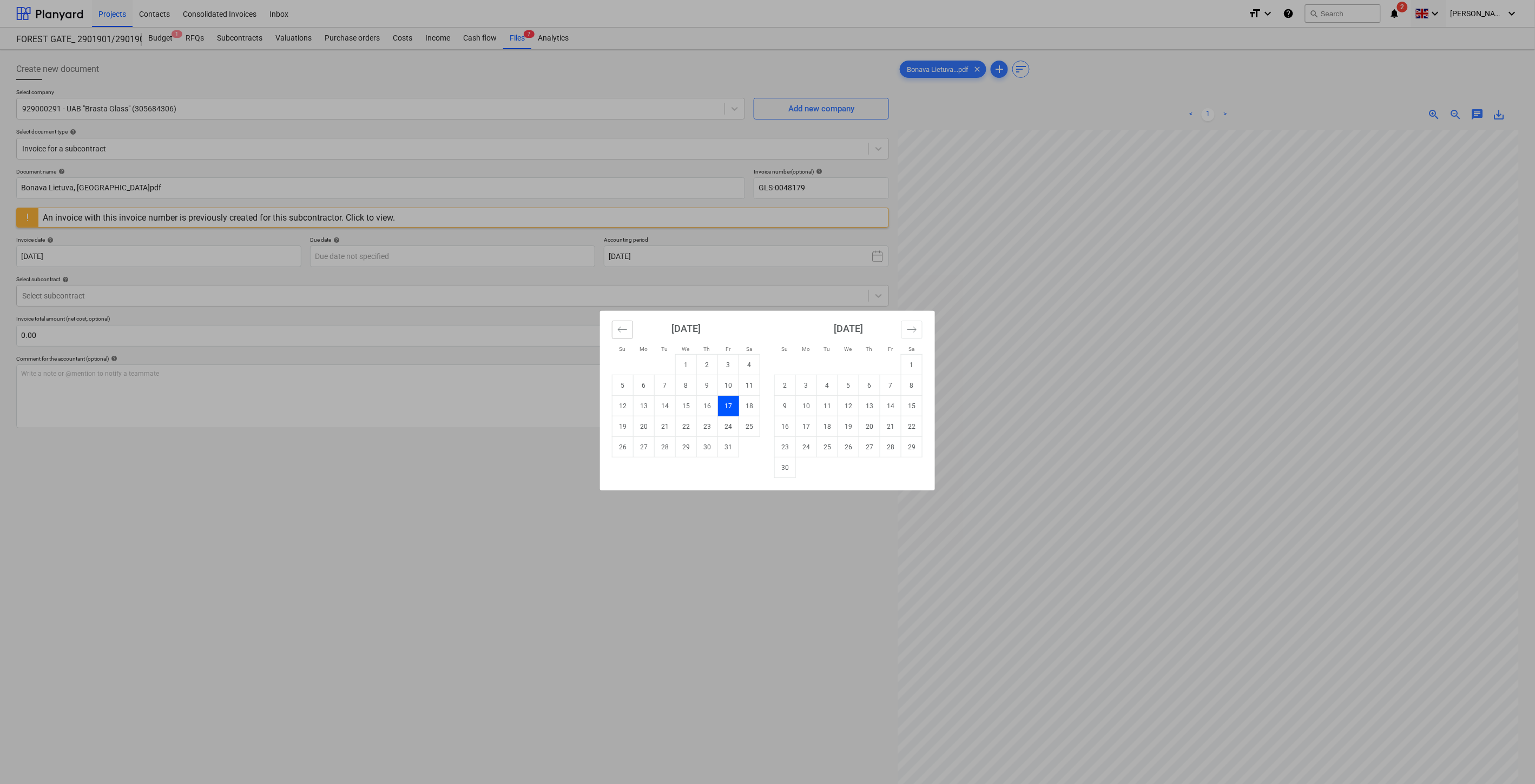
click at [627, 327] on icon "Move backward to switch to the previous month." at bounding box center [622, 329] width 10 height 10
click at [687, 401] on td "17" at bounding box center [686, 406] width 21 height 20
type input "[DATE]"
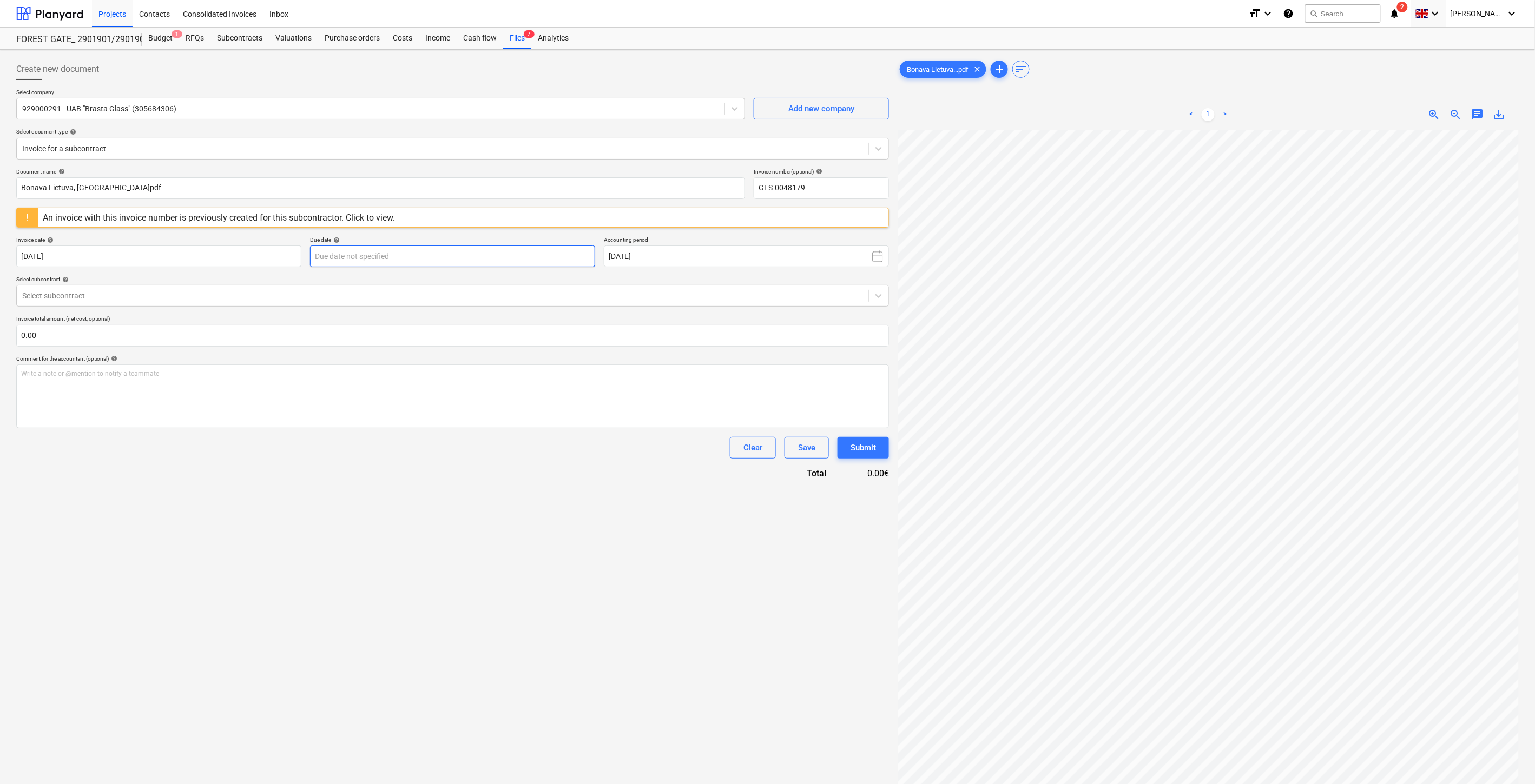
click at [413, 263] on body "Projects Contacts Consolidated Invoices Inbox format_size keyboard_arrow_down h…" at bounding box center [768, 392] width 1535 height 784
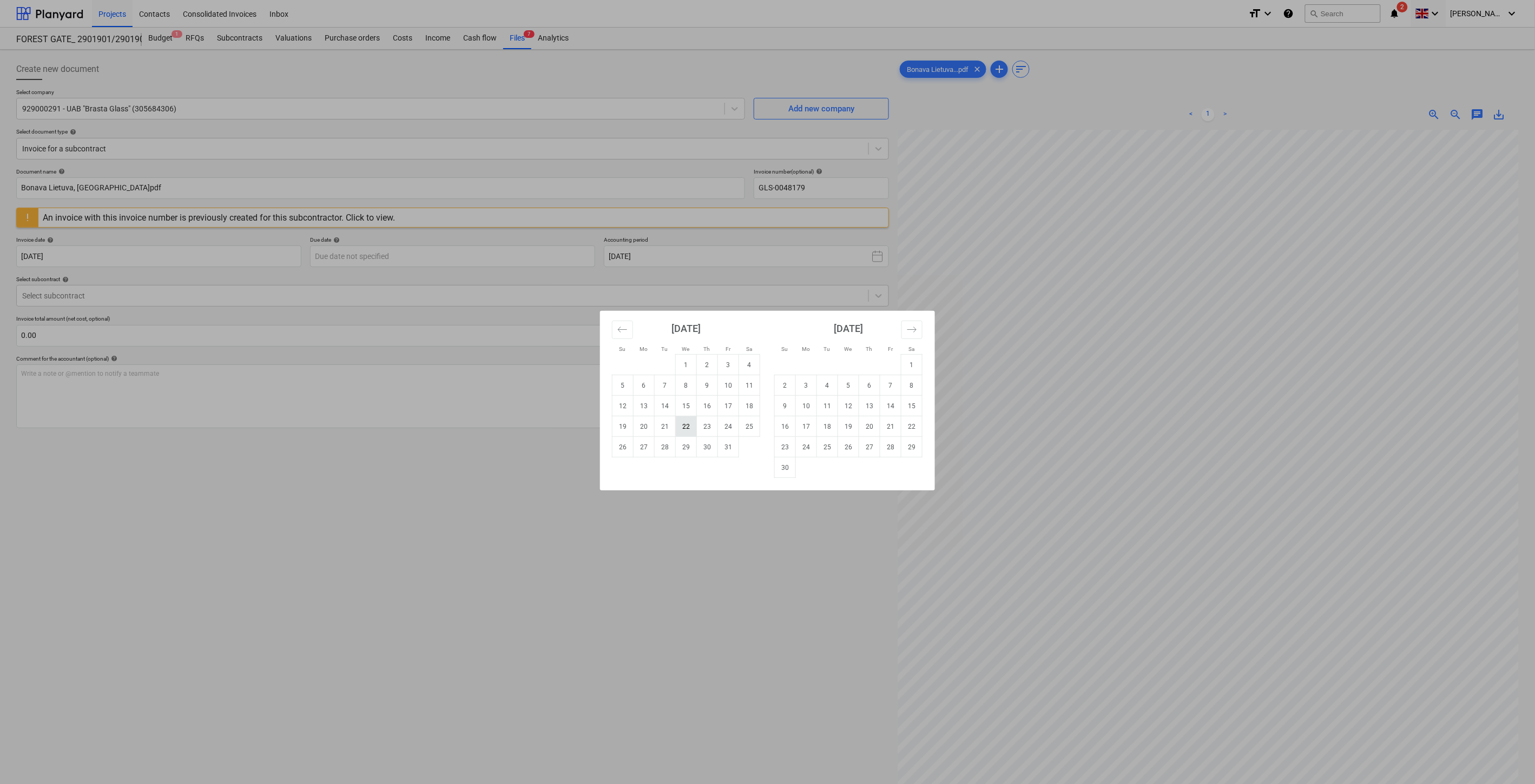
click at [684, 428] on td "22" at bounding box center [686, 426] width 21 height 20
type input "[DATE]"
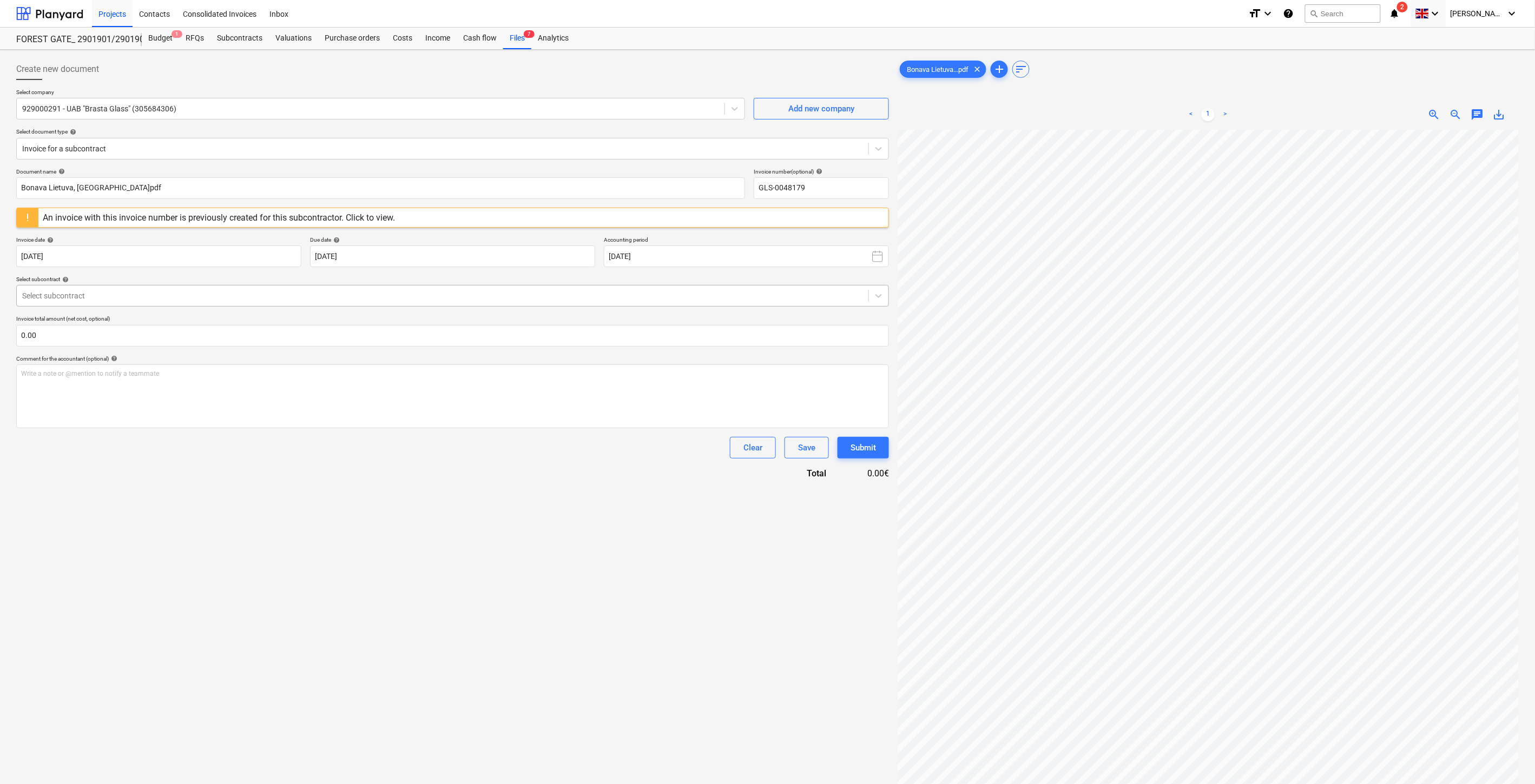
click at [361, 297] on div at bounding box center [443, 296] width 841 height 11
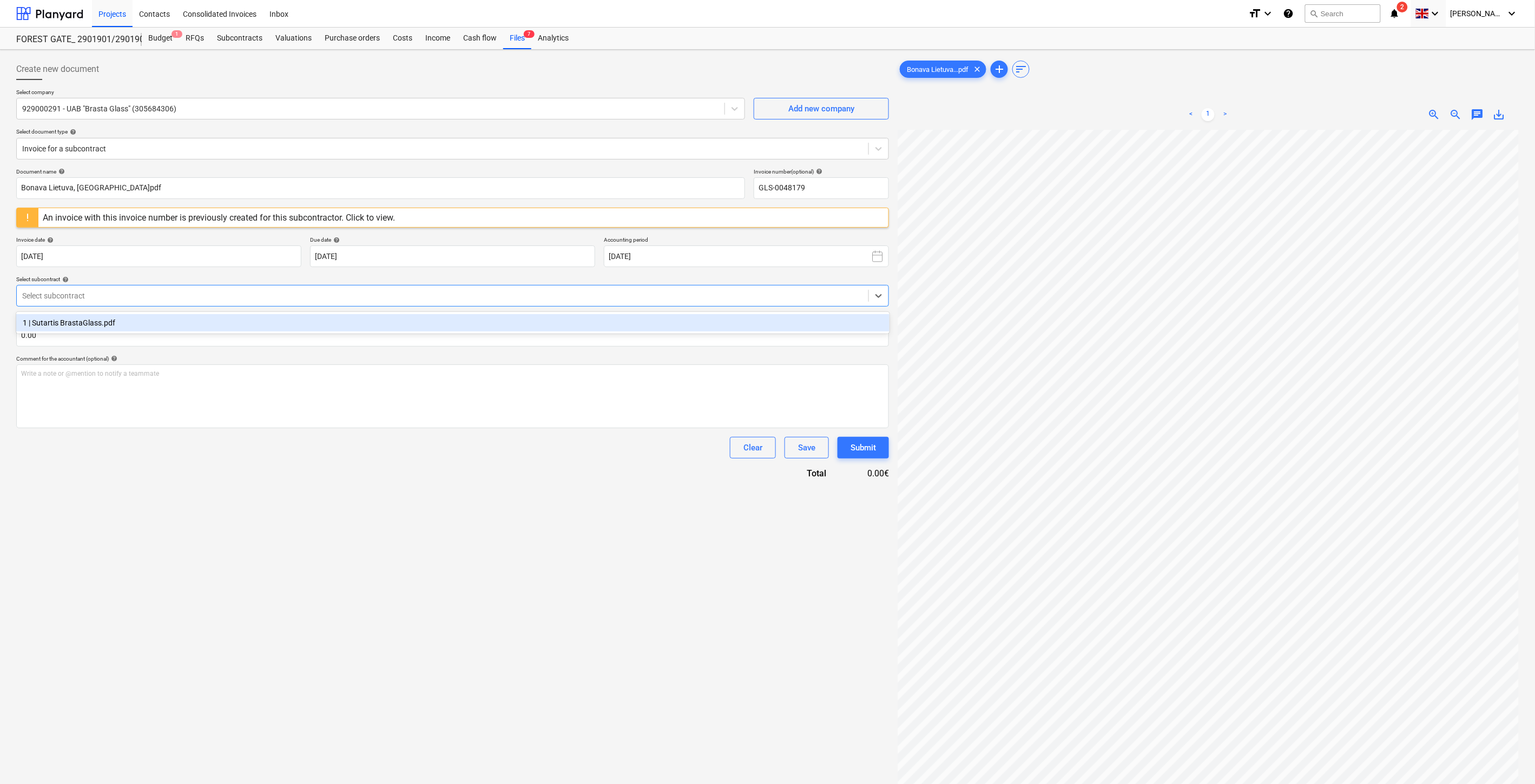
click at [366, 325] on div "1 | Sutartis BrastaGlass.pdf" at bounding box center [453, 322] width 873 height 17
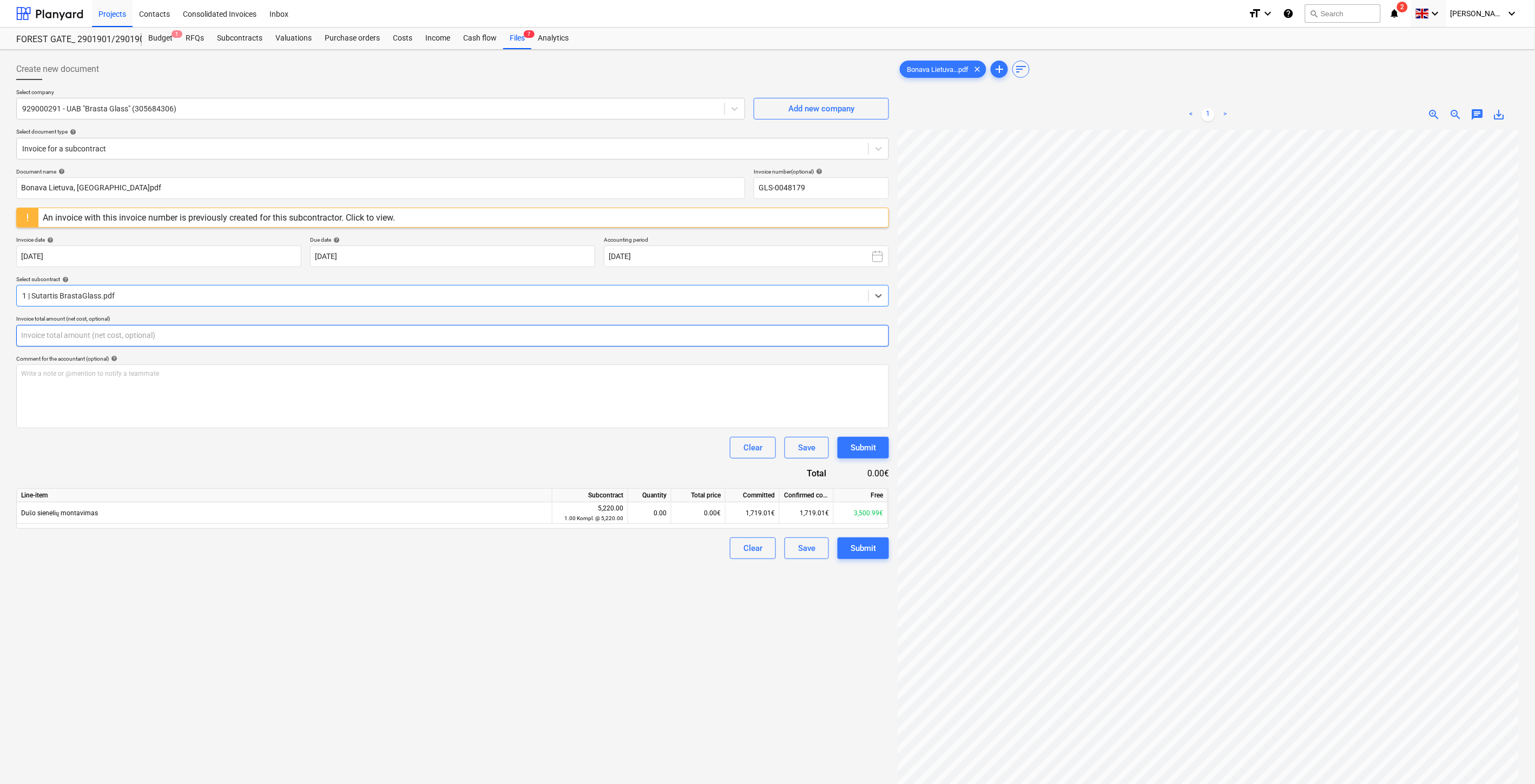
click at [403, 345] on input "text" at bounding box center [452, 336] width 873 height 21
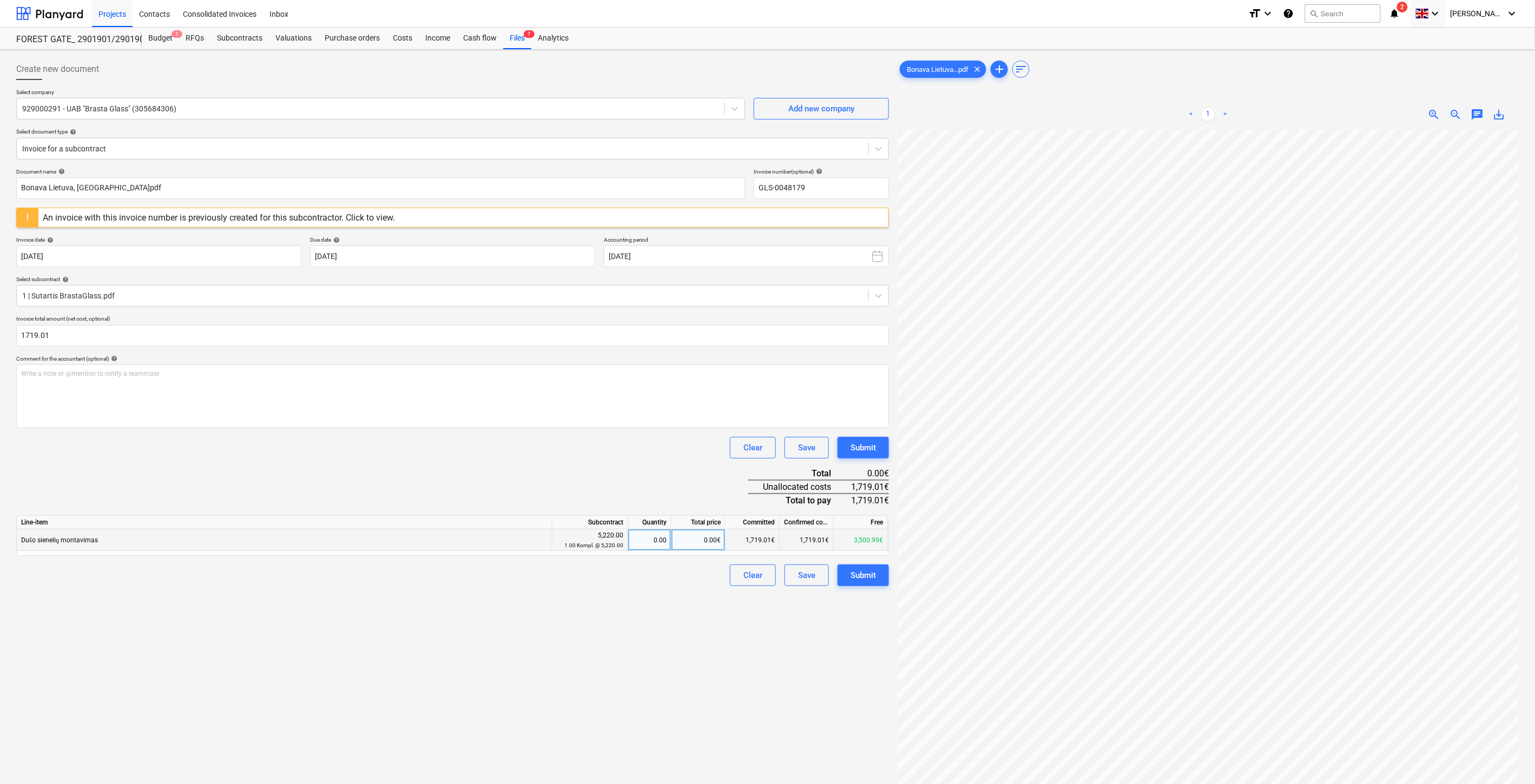
type input "1,719.01"
click at [696, 540] on div "0.00€" at bounding box center [698, 540] width 54 height 21
type input "1719.01"
click at [696, 491] on div "Document name help Bonava Lietuva, [GEOGRAPHIC_DATA]pdf Invoice number (optiona…" at bounding box center [452, 377] width 873 height 418
click at [808, 583] on div "Save" at bounding box center [806, 576] width 17 height 14
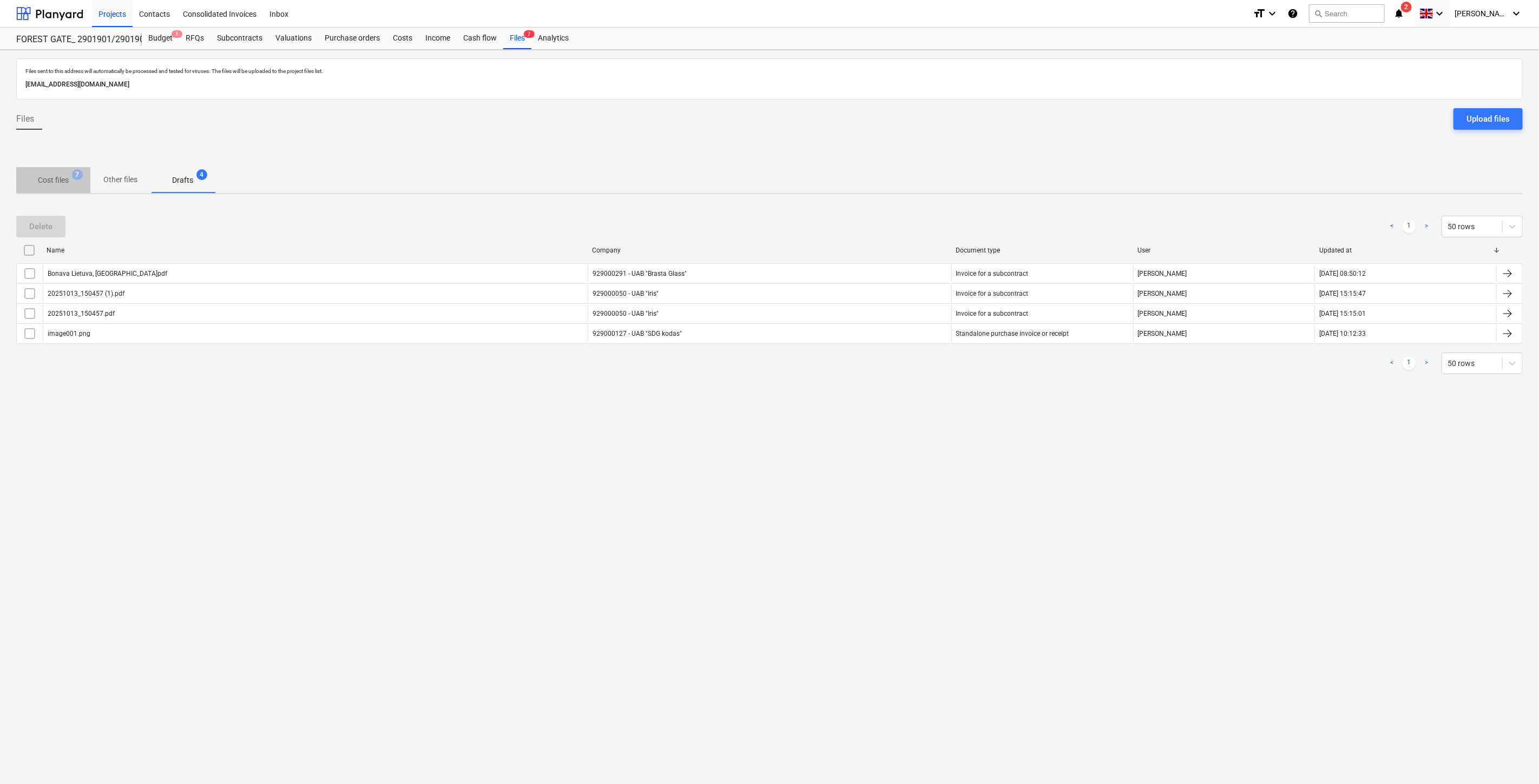
click at [52, 181] on p "Cost files" at bounding box center [53, 180] width 31 height 11
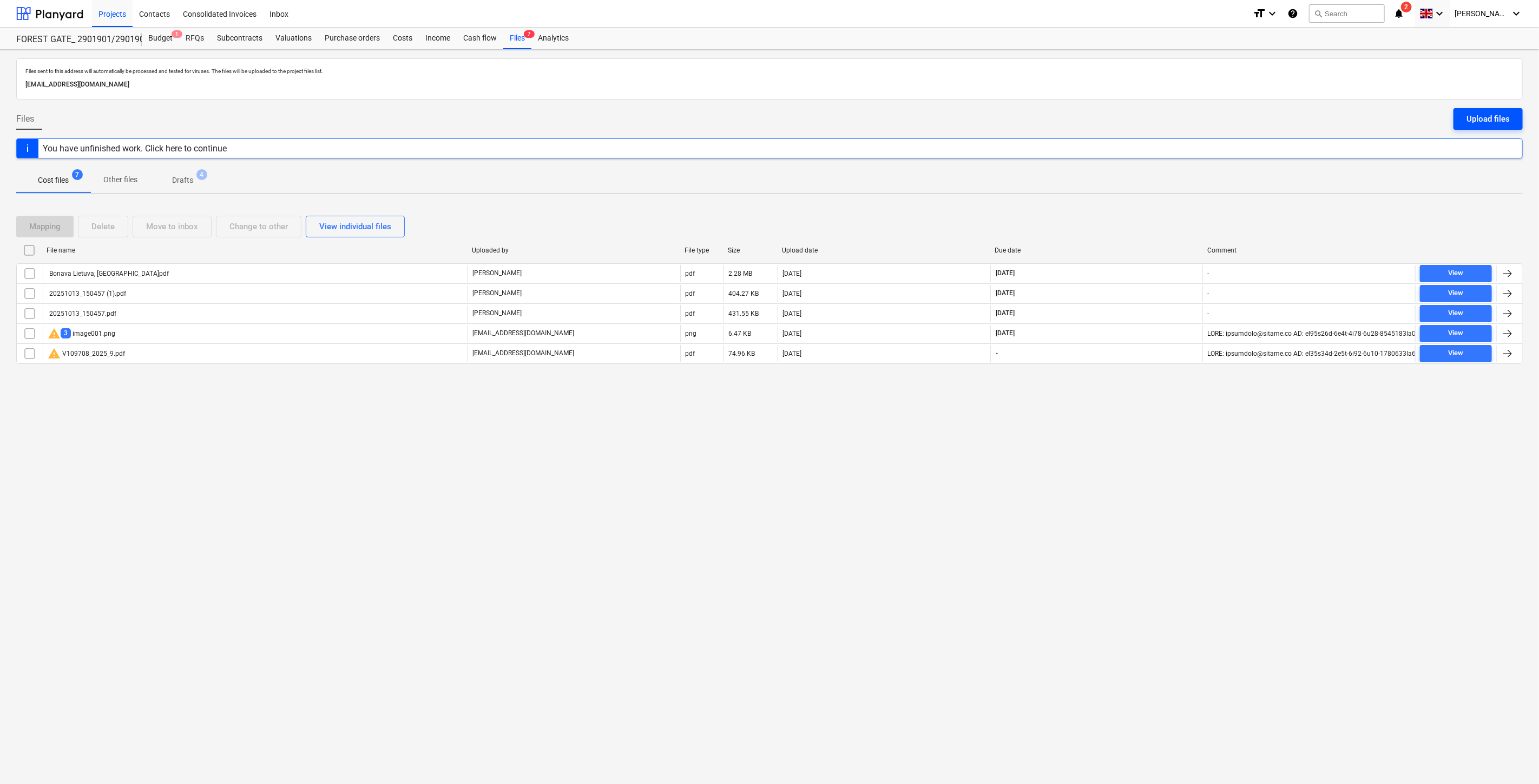
click at [1497, 121] on div "Upload files" at bounding box center [1488, 119] width 43 height 14
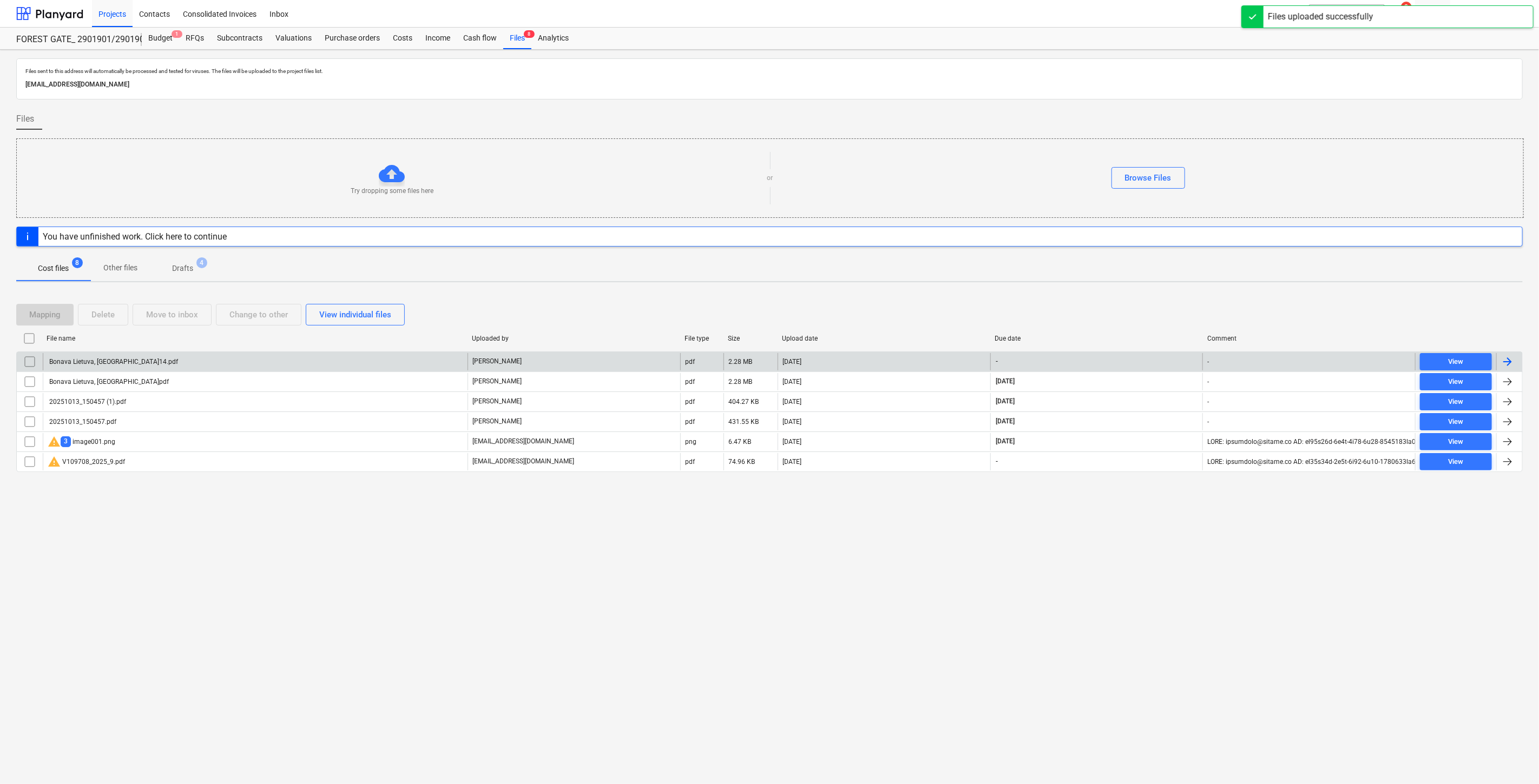
click at [421, 359] on div "Bonava Lietuva, [GEOGRAPHIC_DATA]14.pdf" at bounding box center [255, 361] width 425 height 17
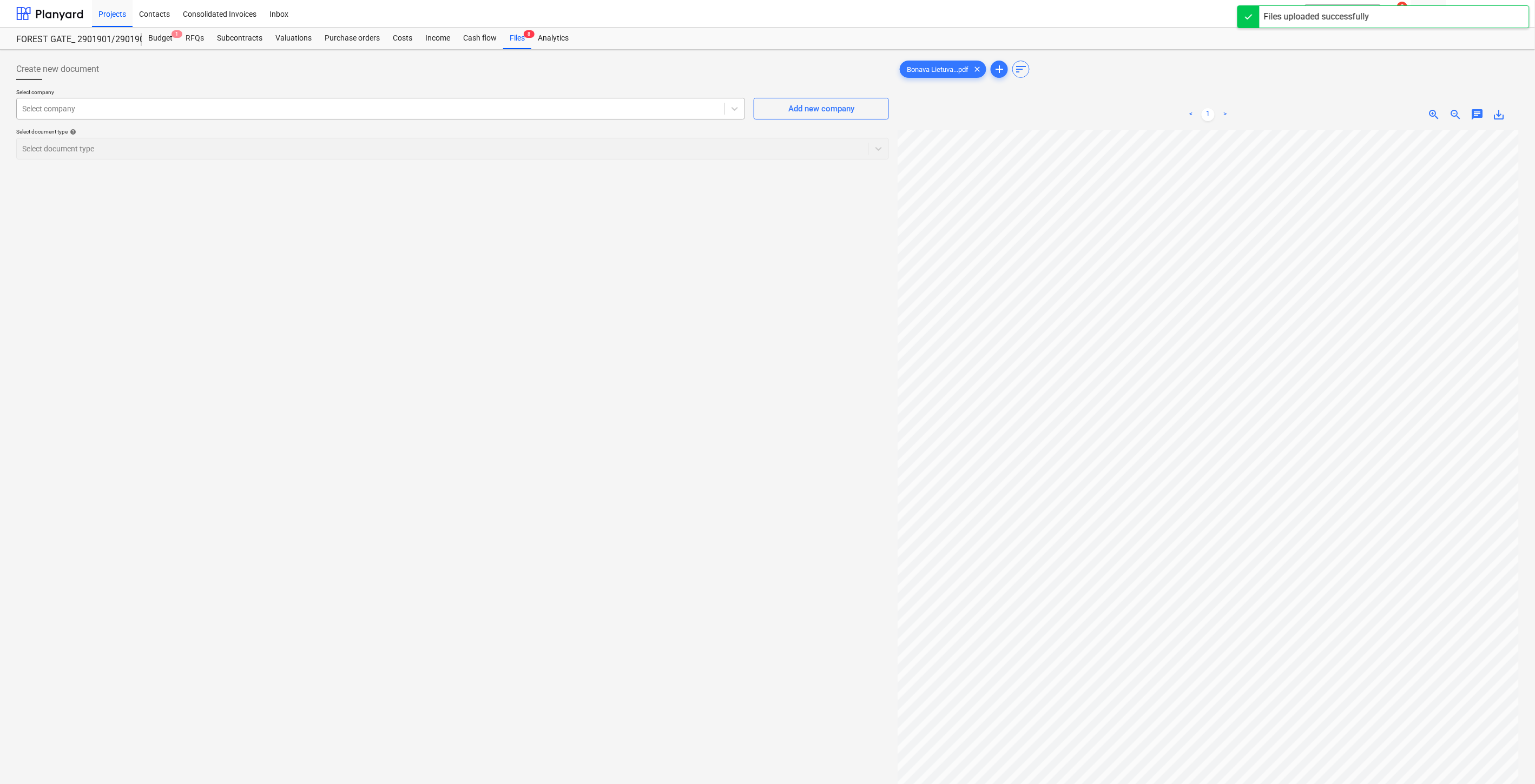
click at [610, 110] on div at bounding box center [370, 109] width 697 height 11
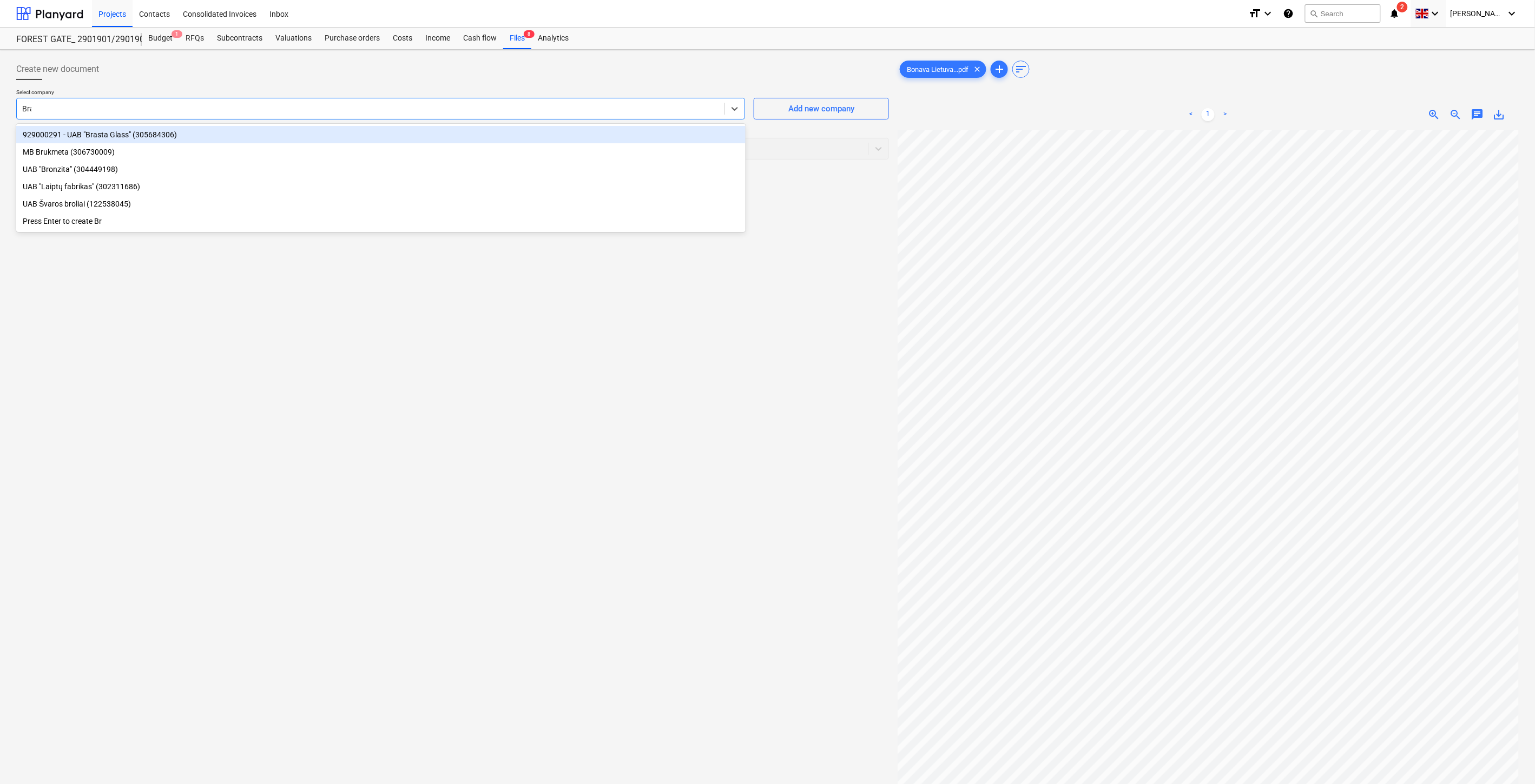
type input "Bras"
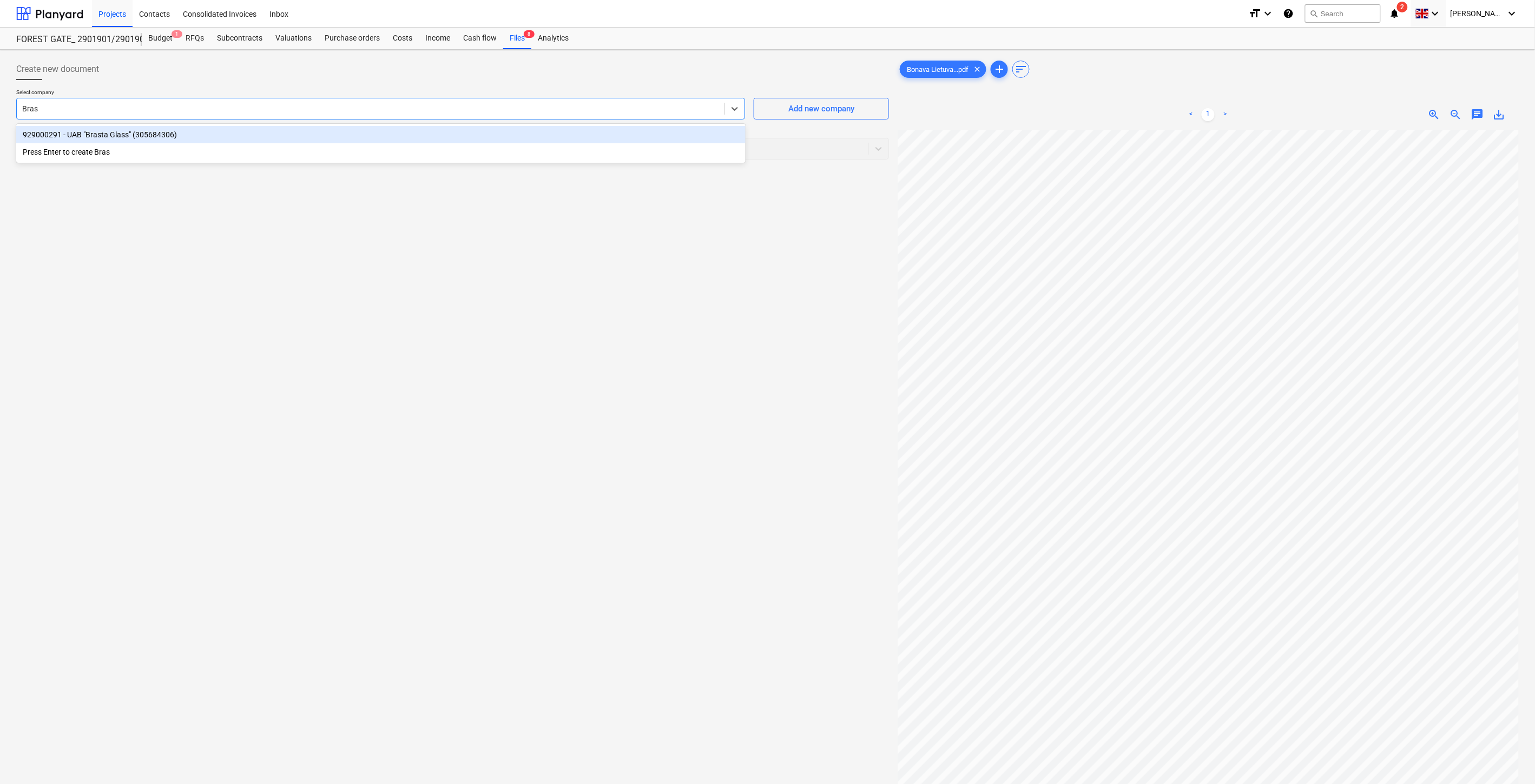
click at [232, 137] on div "929000291 - UAB "Brasta Glass" (305684306)" at bounding box center [380, 134] width 729 height 17
click at [214, 146] on div at bounding box center [443, 149] width 841 height 11
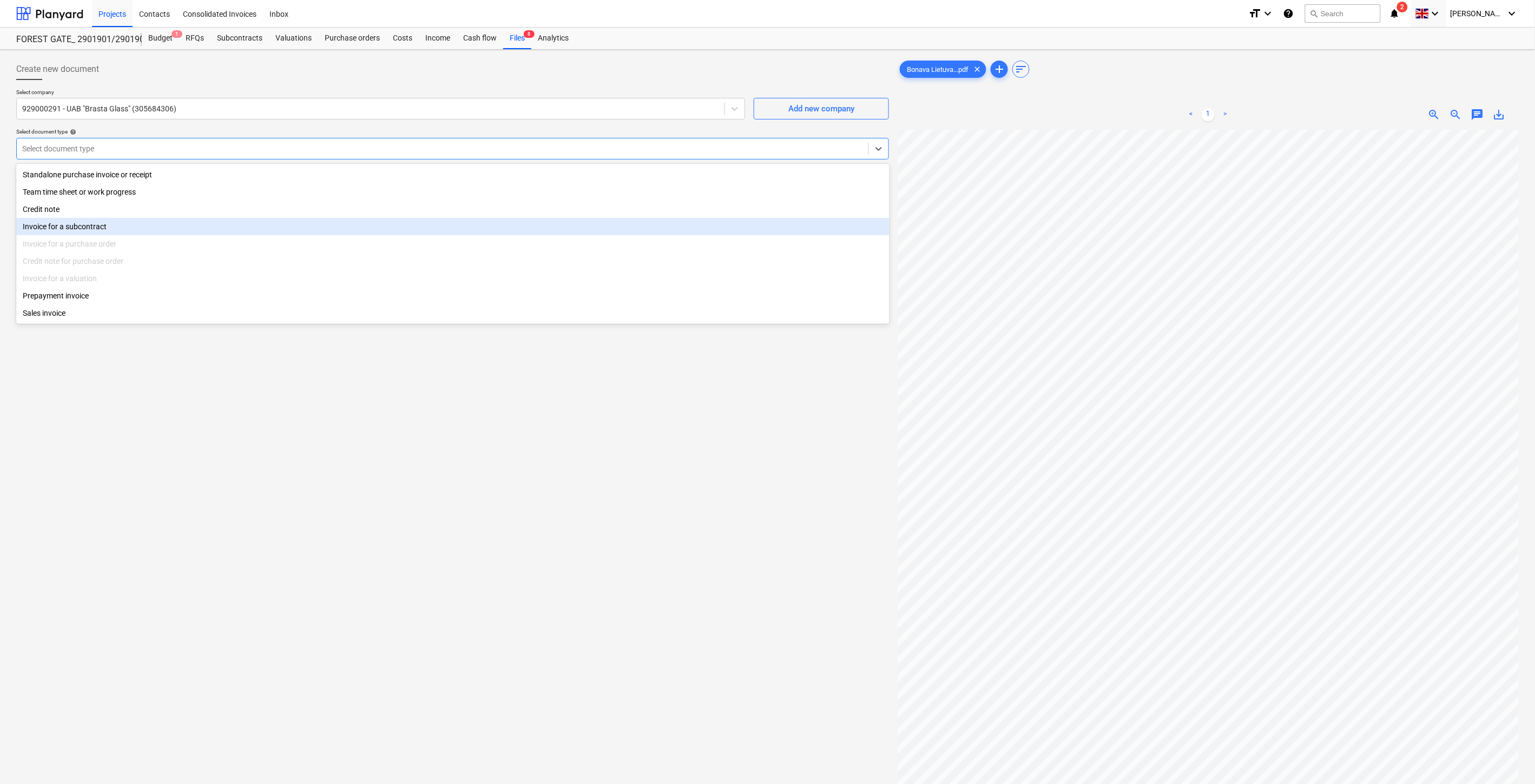
click at [154, 223] on div "Invoice for a subcontract" at bounding box center [453, 226] width 873 height 17
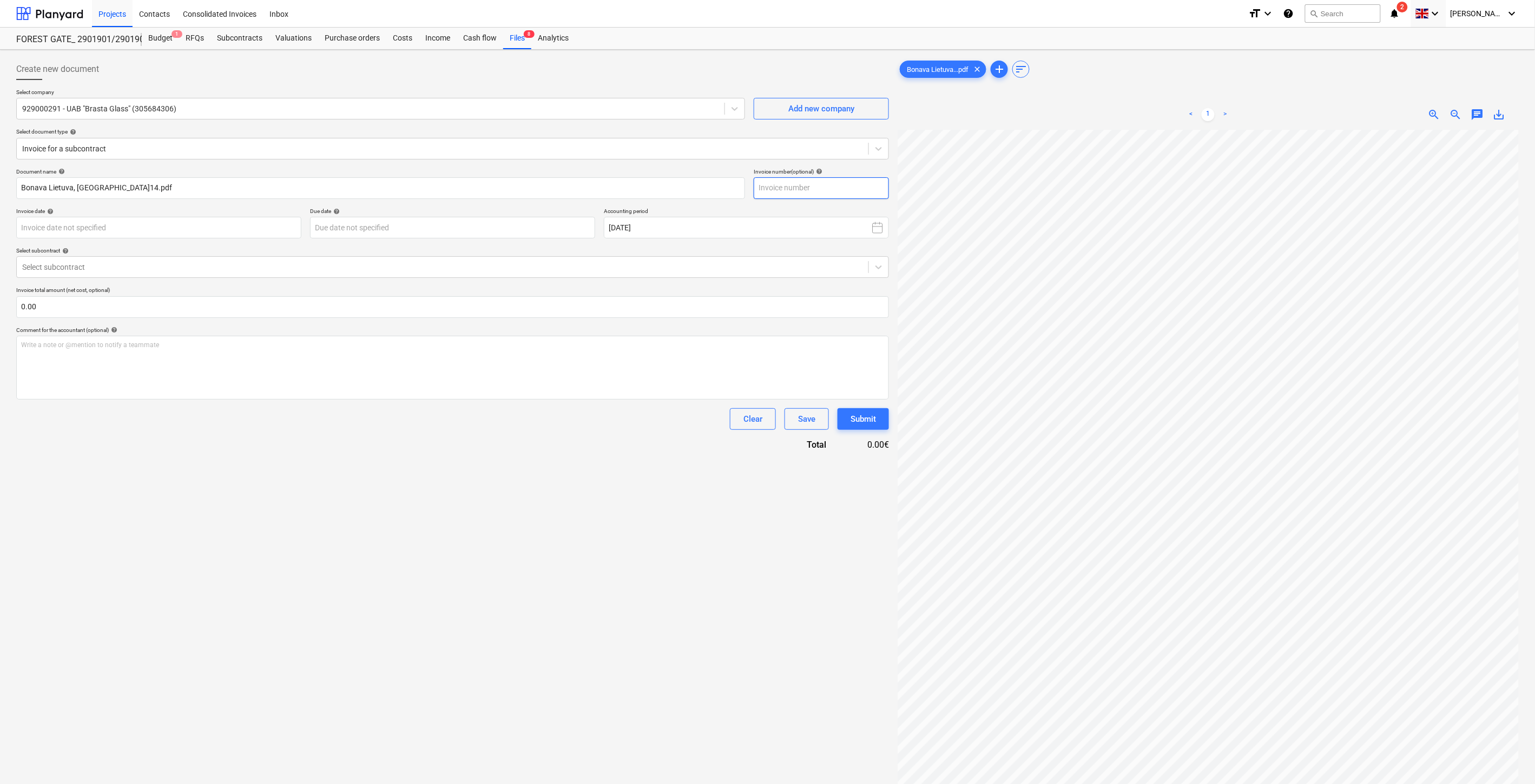
click at [840, 183] on input "text" at bounding box center [821, 188] width 135 height 21
type input "UBG-010940"
click at [248, 221] on body "Projects Contacts Consolidated Invoices Inbox format_size keyboard_arrow_down h…" at bounding box center [768, 392] width 1535 height 784
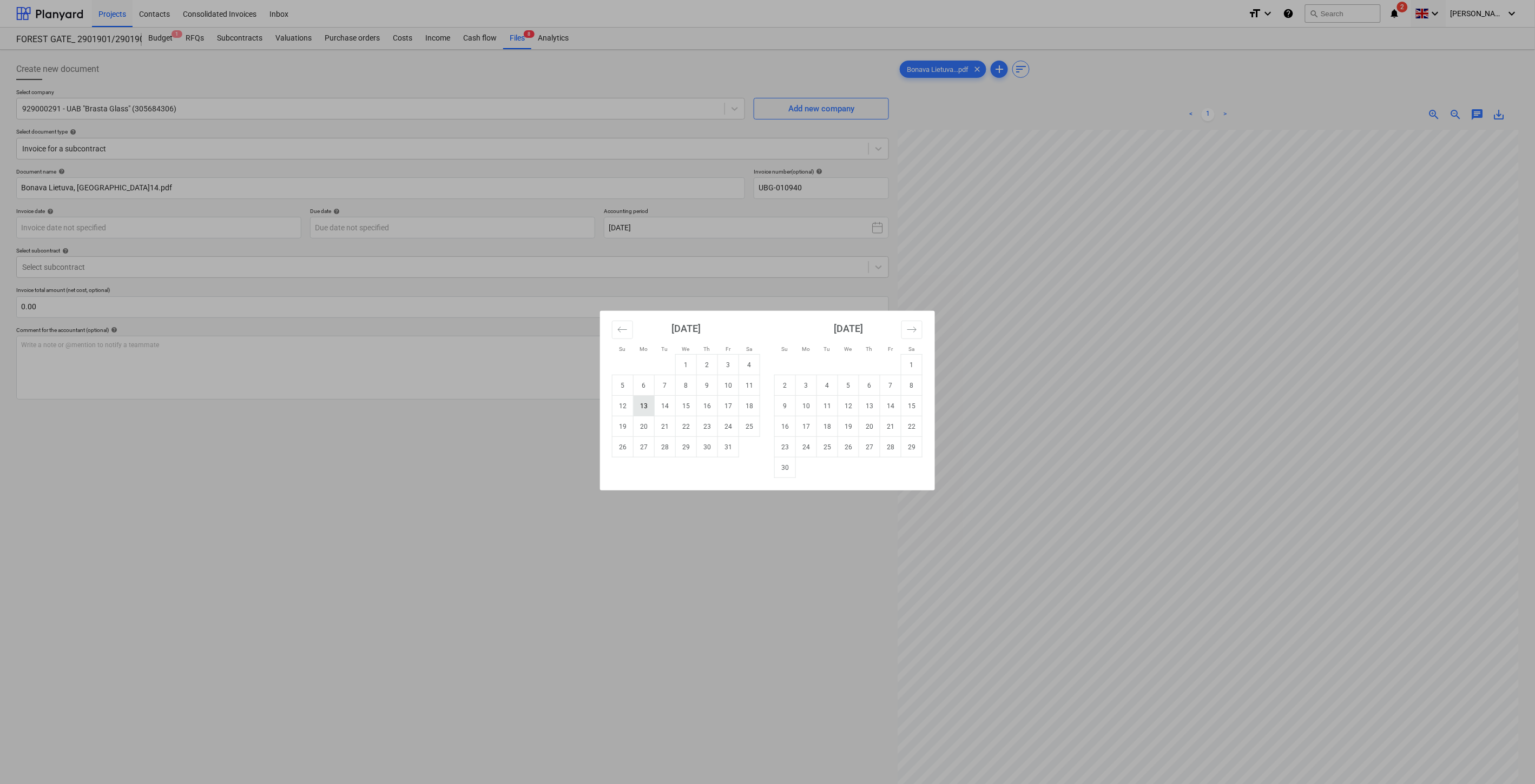
click at [648, 403] on td "13" at bounding box center [644, 406] width 21 height 20
type input "[DATE]"
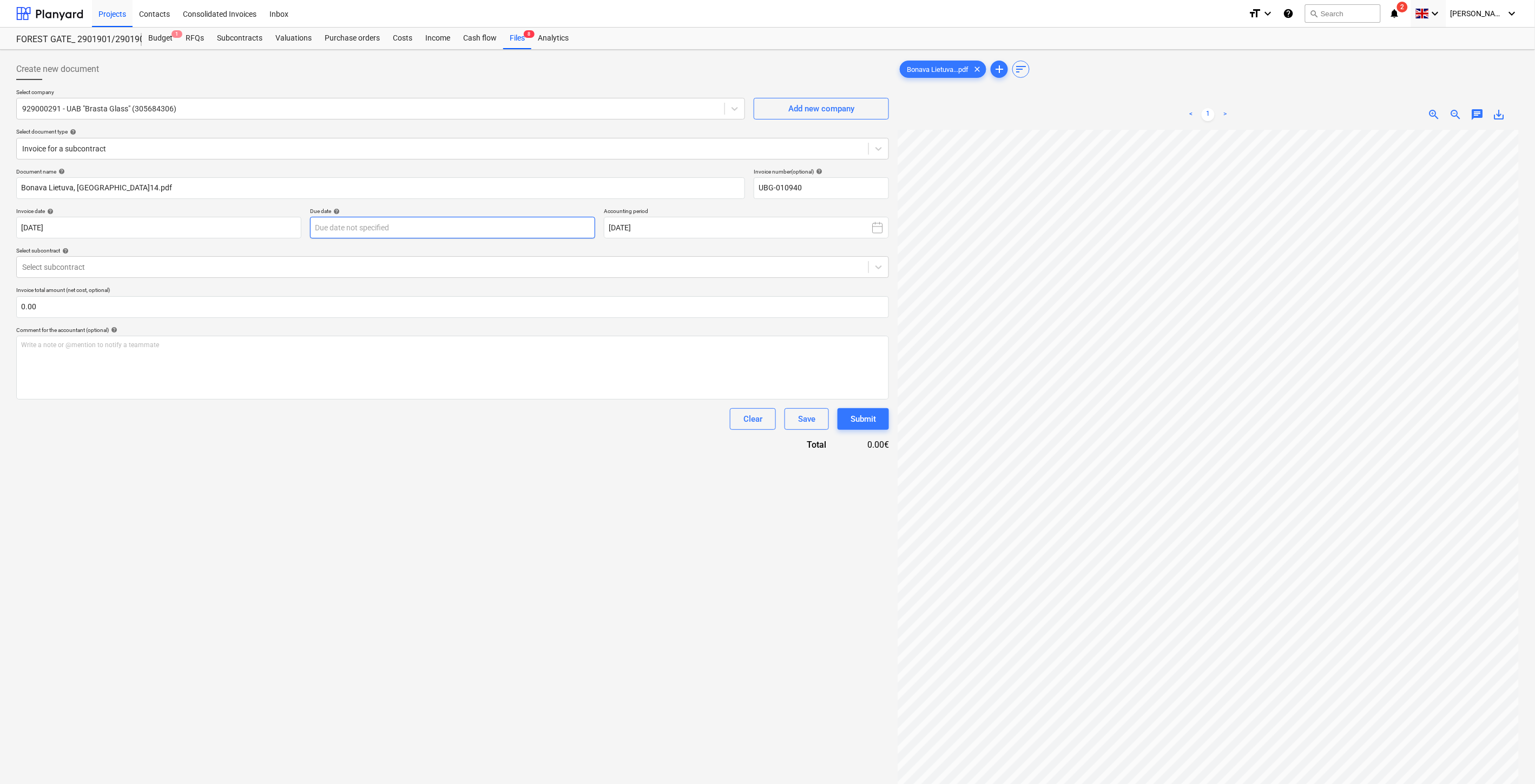
click at [490, 230] on body "Projects Contacts Consolidated Invoices Inbox format_size keyboard_arrow_down h…" at bounding box center [768, 392] width 1535 height 784
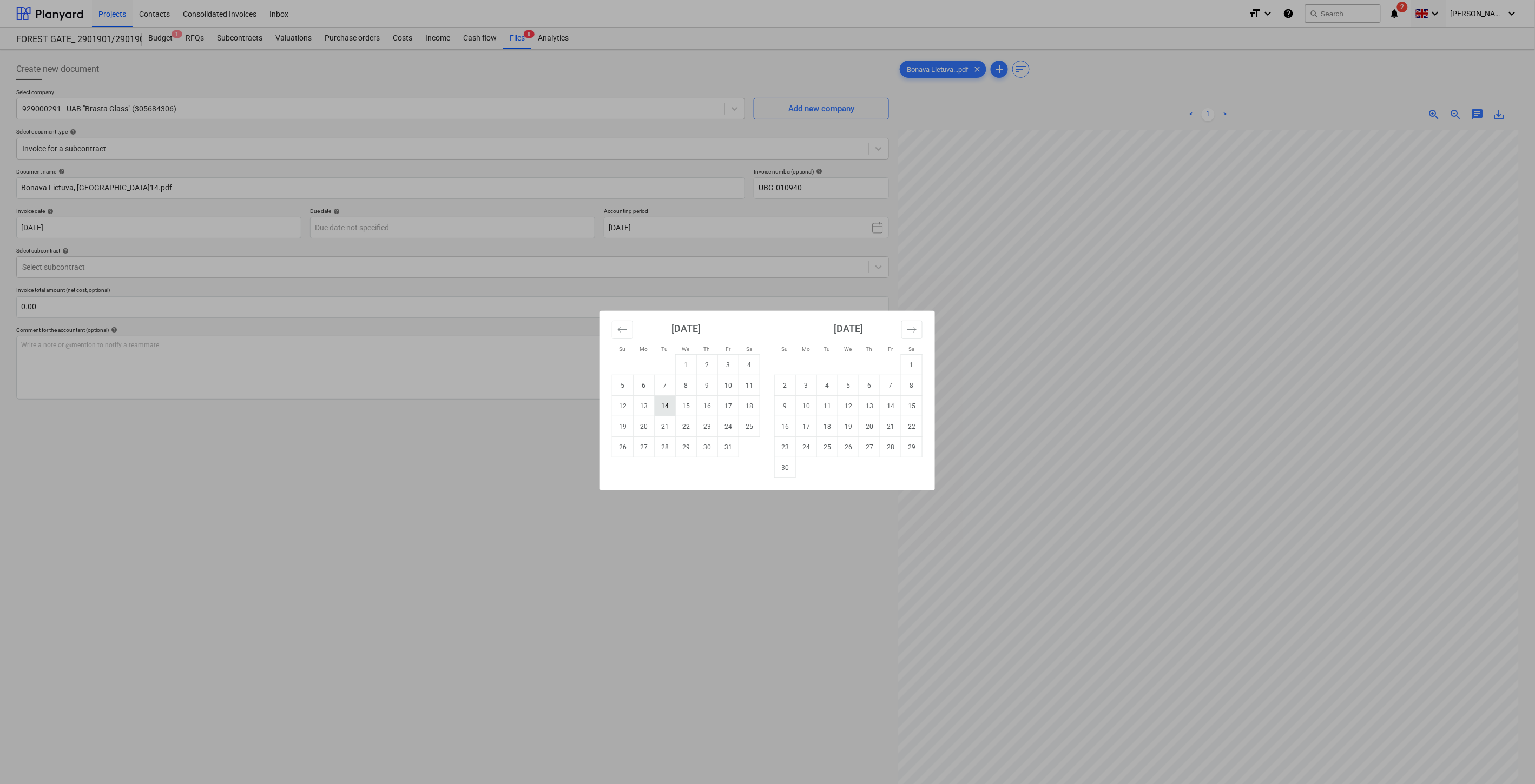
click at [664, 405] on td "14" at bounding box center [665, 406] width 21 height 20
type input "[DATE]"
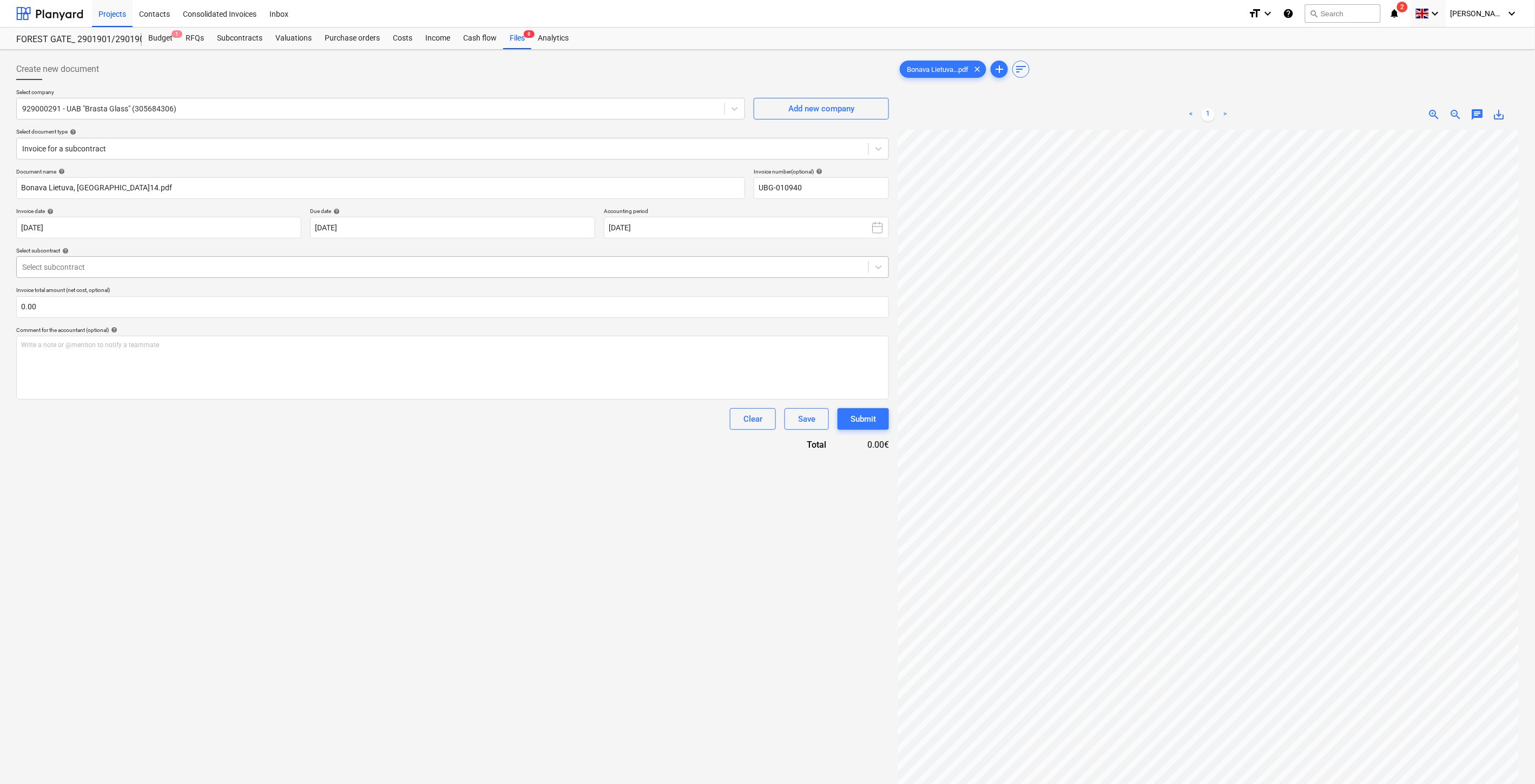
click at [473, 268] on div at bounding box center [443, 267] width 841 height 11
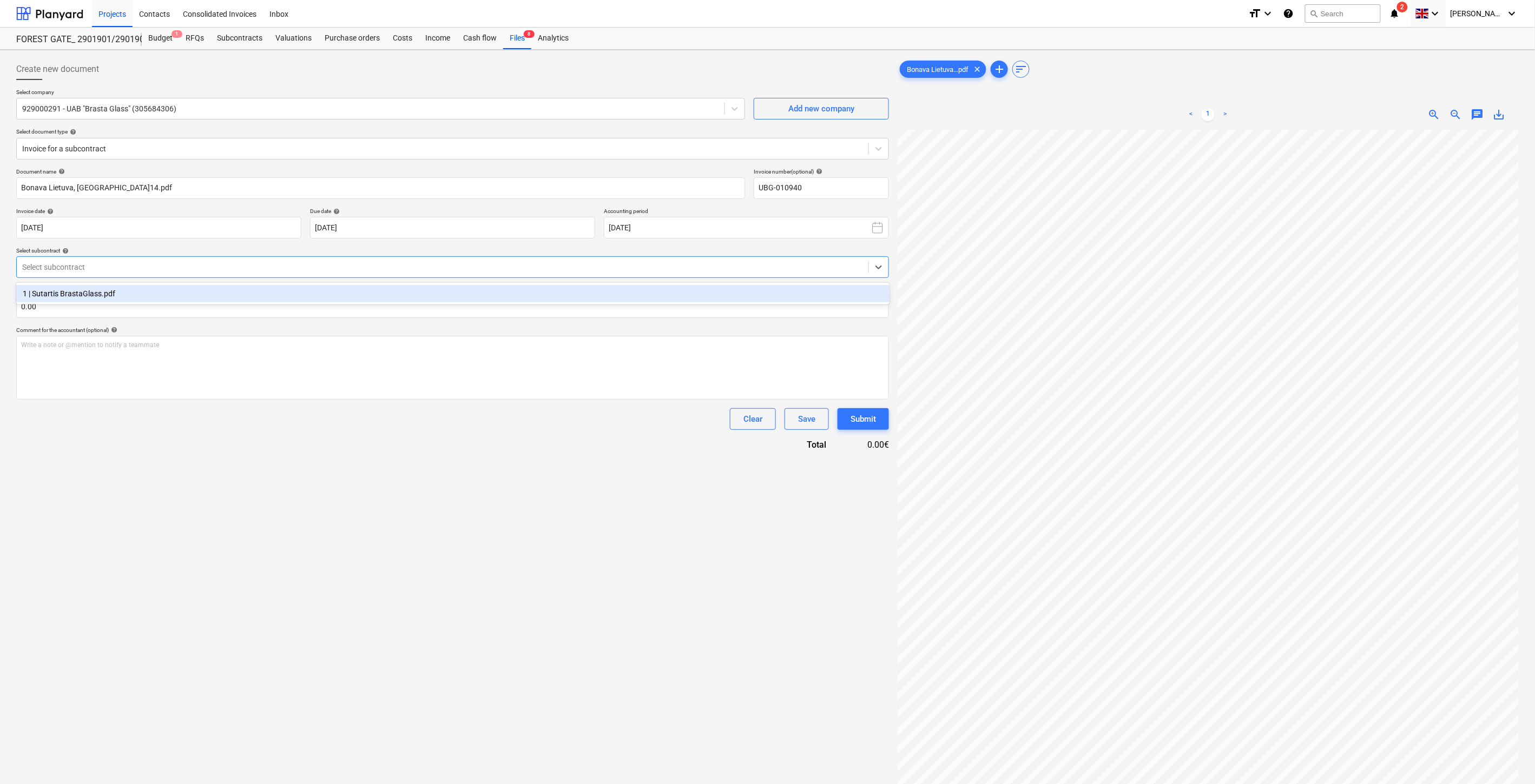
click at [462, 297] on div "1 | Sutartis BrastaGlass.pdf" at bounding box center [453, 293] width 873 height 17
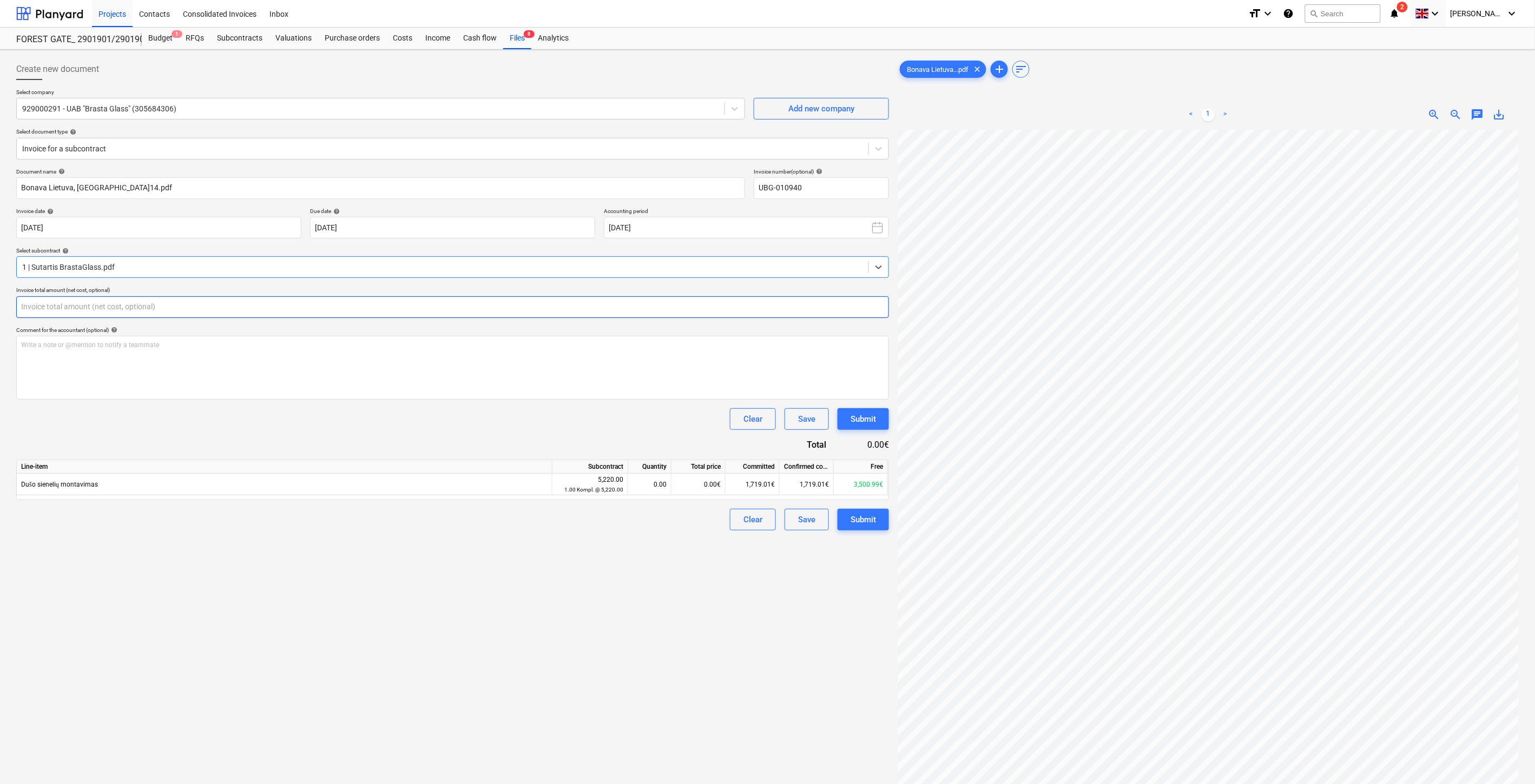
click at [478, 308] on input "text" at bounding box center [452, 307] width 873 height 21
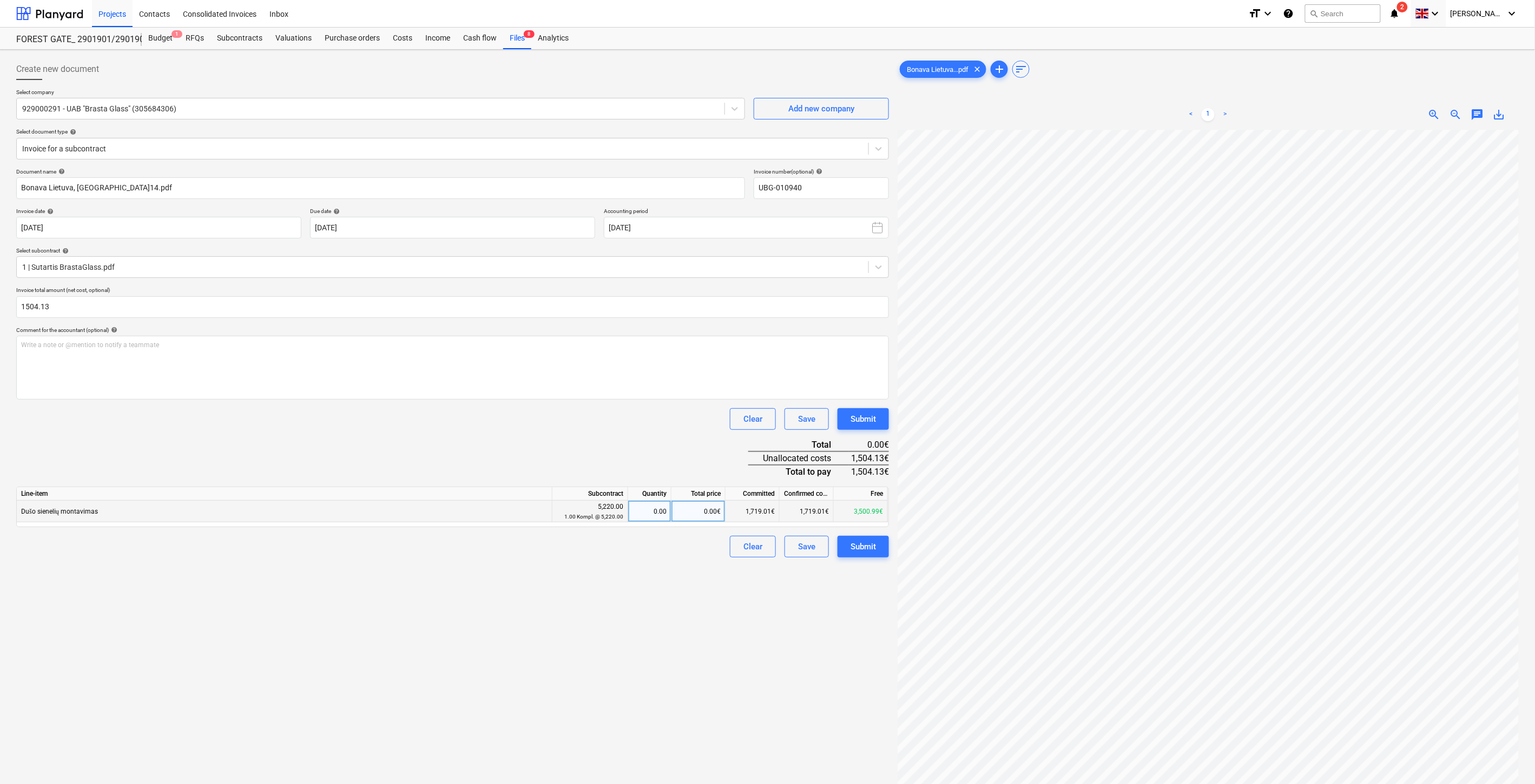
type input "1,504.13"
click at [689, 515] on div "0.00€" at bounding box center [698, 512] width 54 height 21
type input "1504.13"
click at [652, 437] on div "Document name help Bonava Lietuva, [GEOGRAPHIC_DATA]14.pdf Invoice number (opti…" at bounding box center [452, 363] width 873 height 389
click at [809, 551] on div "Save" at bounding box center [806, 547] width 17 height 14
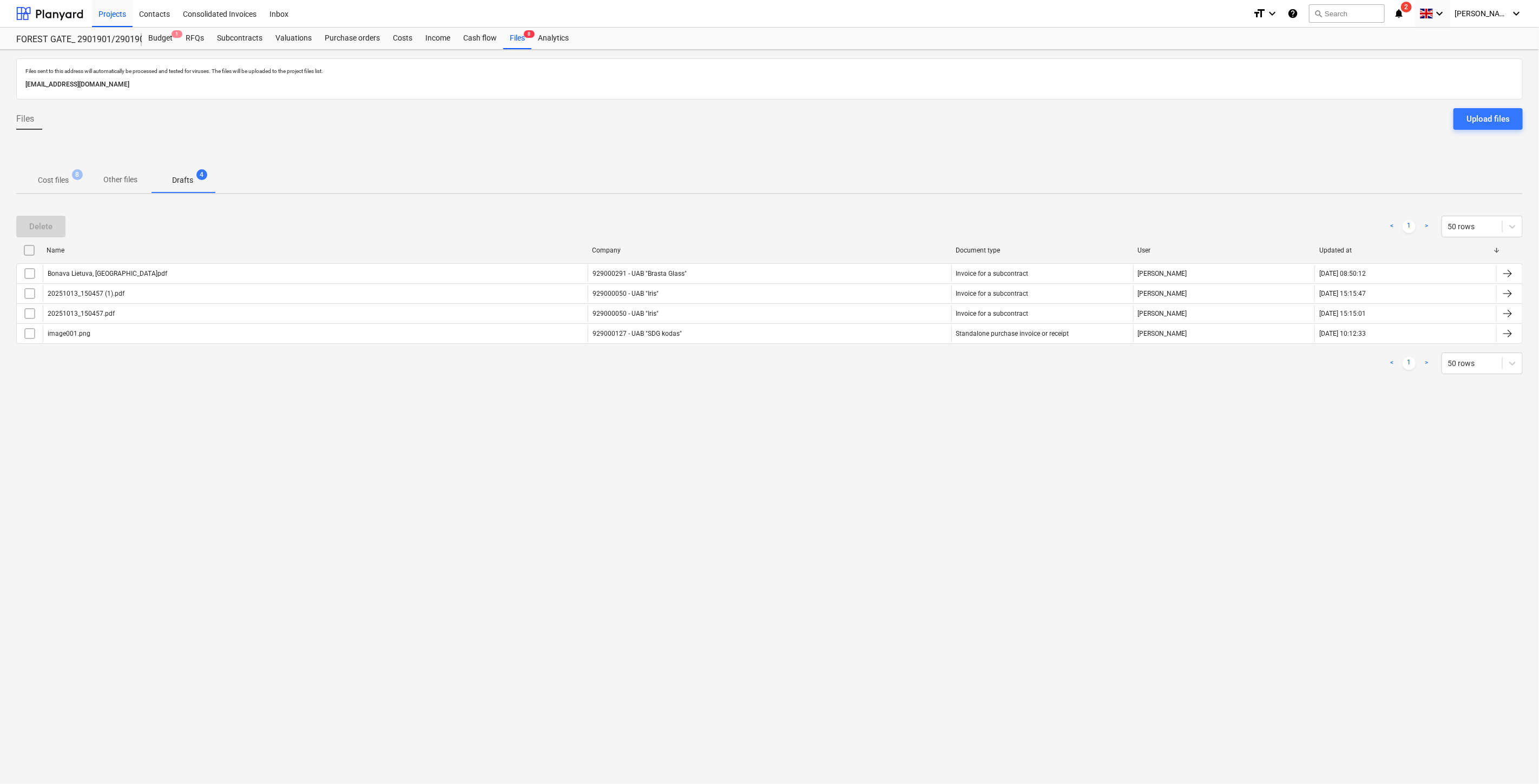
click at [48, 185] on p "Cost files" at bounding box center [53, 180] width 31 height 11
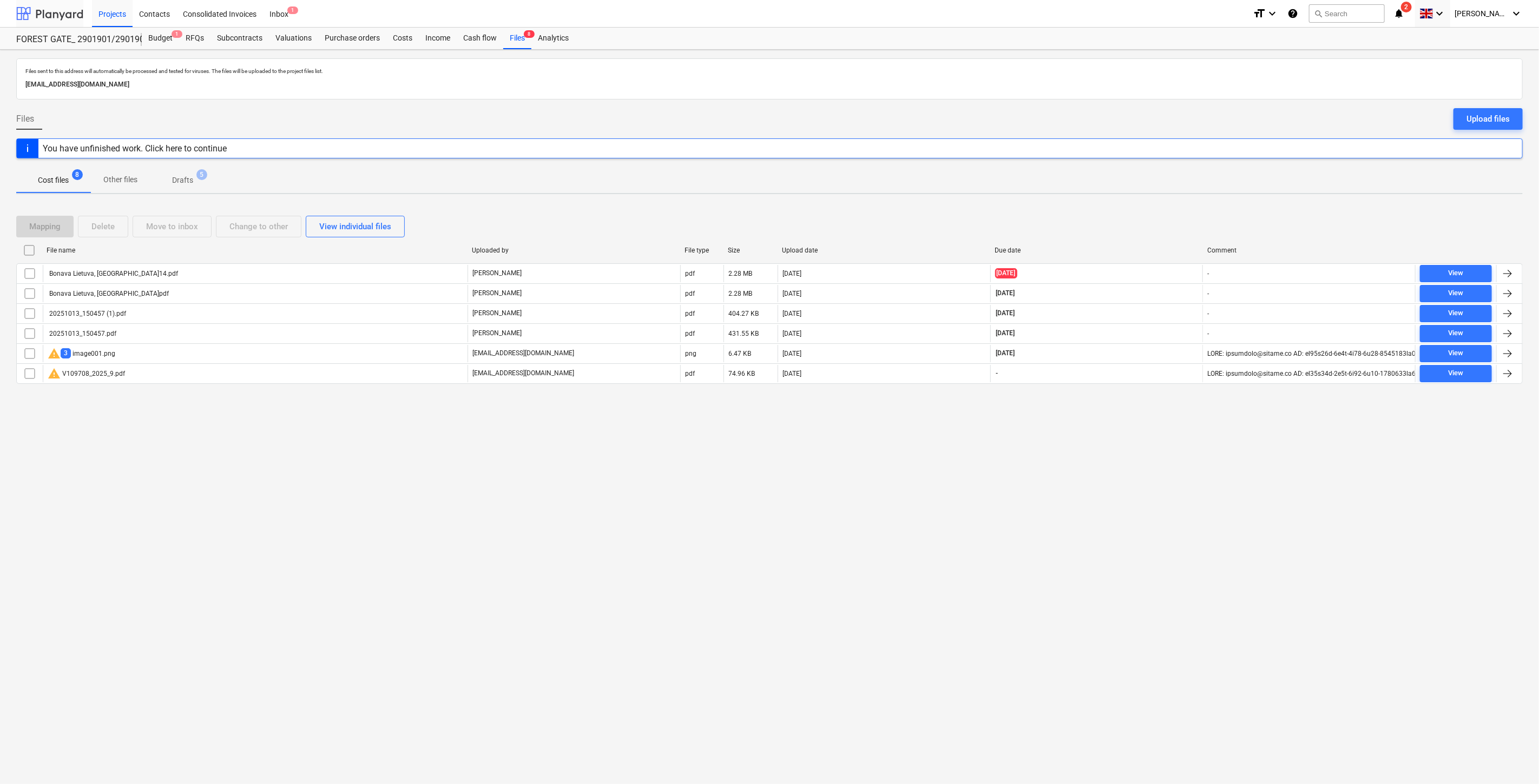
click at [62, 8] on div at bounding box center [50, 13] width 67 height 27
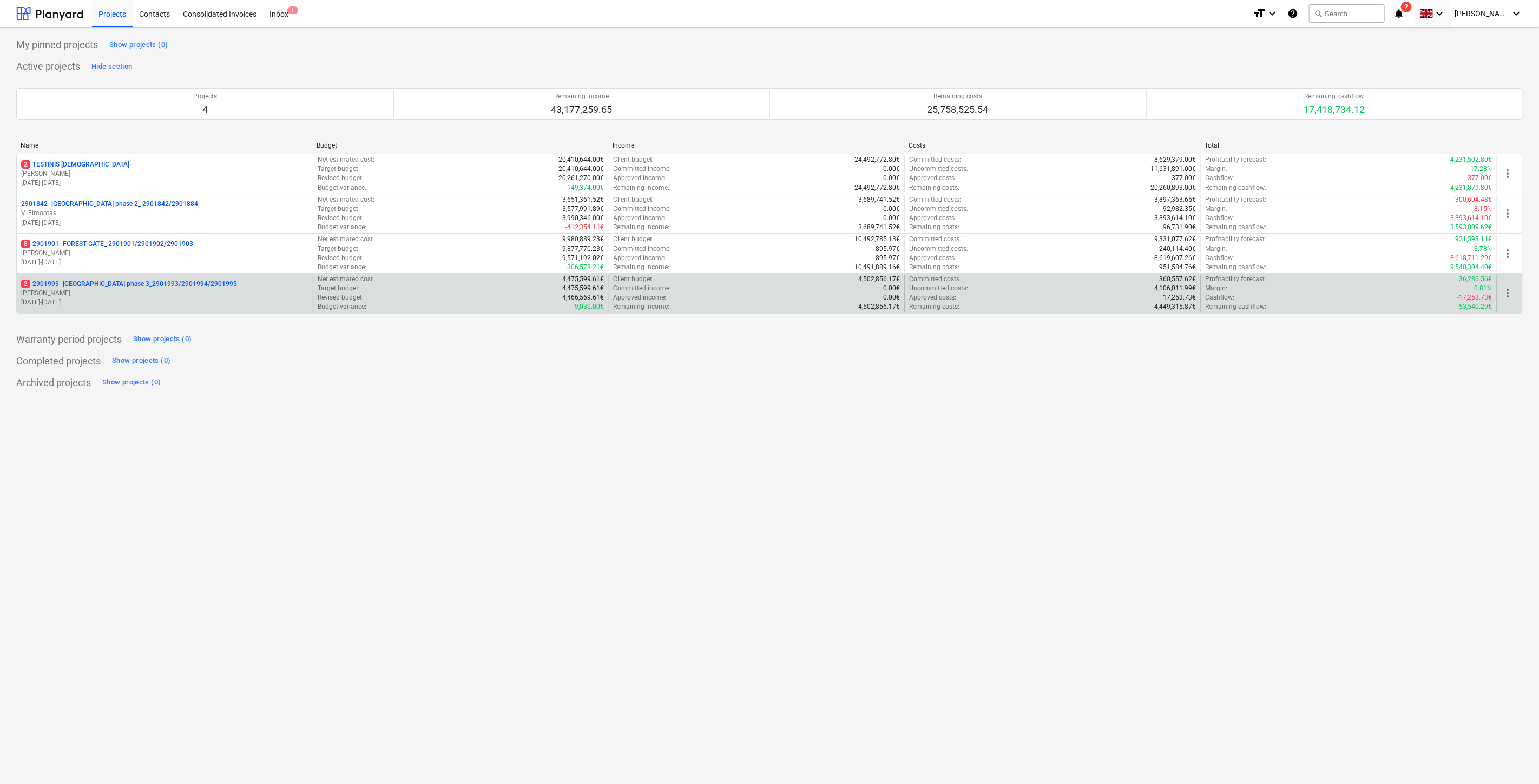
click at [107, 303] on p "[DATE] - [DATE]" at bounding box center [164, 302] width 287 height 9
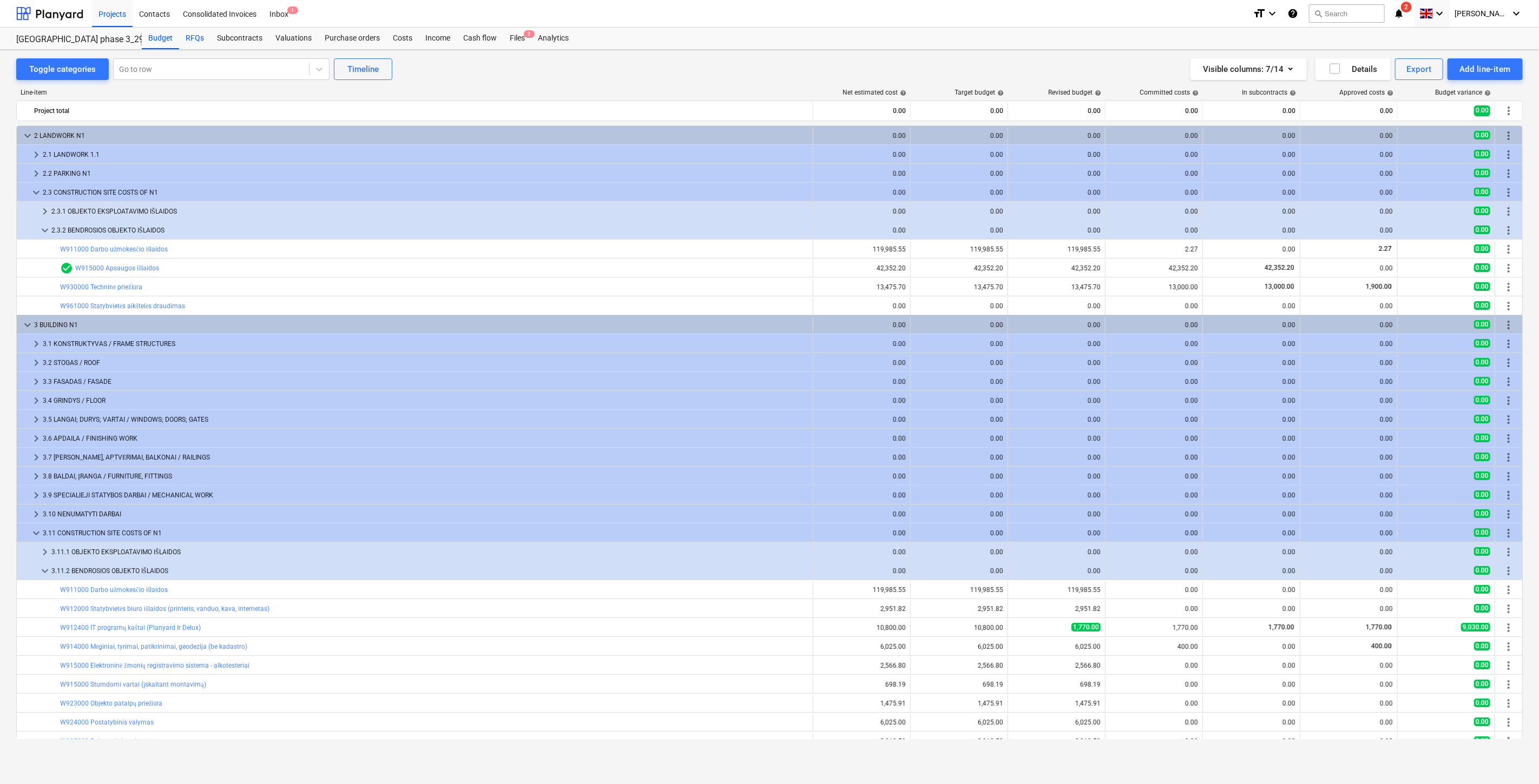
click at [195, 36] on div "RFQs" at bounding box center [195, 38] width 32 height 21
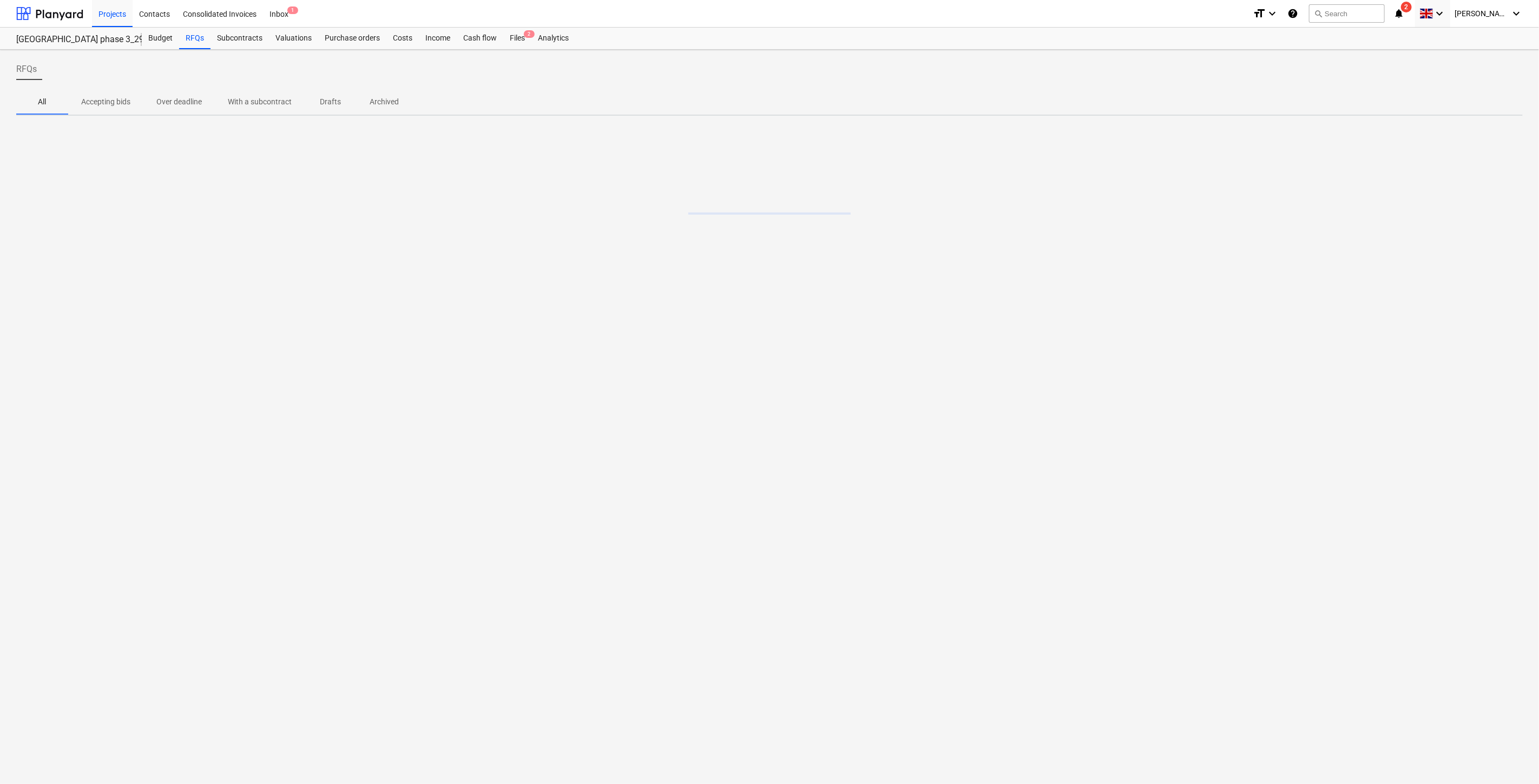
drag, startPoint x: 64, startPoint y: 10, endPoint x: 65, endPoint y: 27, distance: 17.0
click at [64, 10] on div at bounding box center [50, 13] width 67 height 27
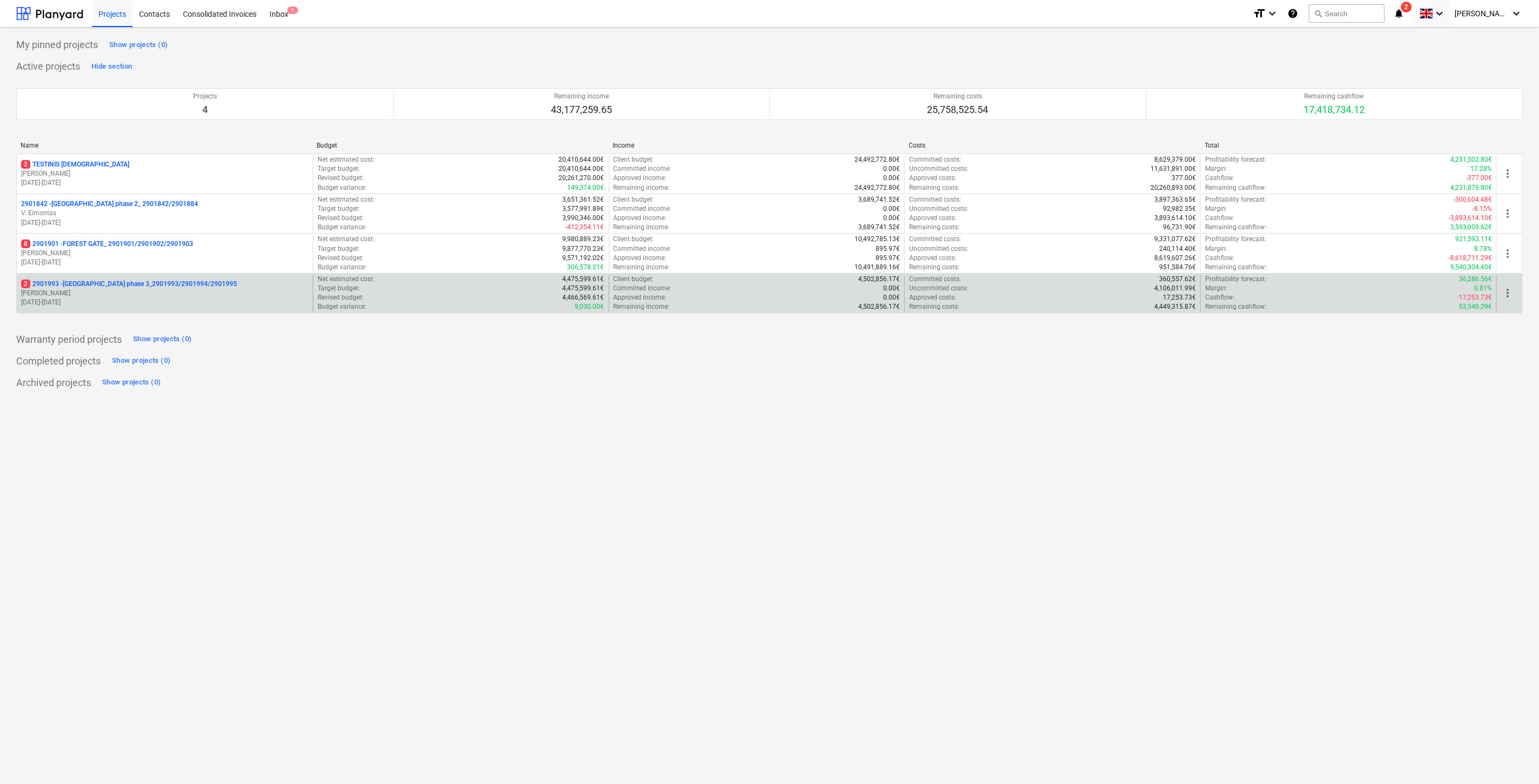
click at [122, 290] on p "[PERSON_NAME]" at bounding box center [164, 293] width 287 height 9
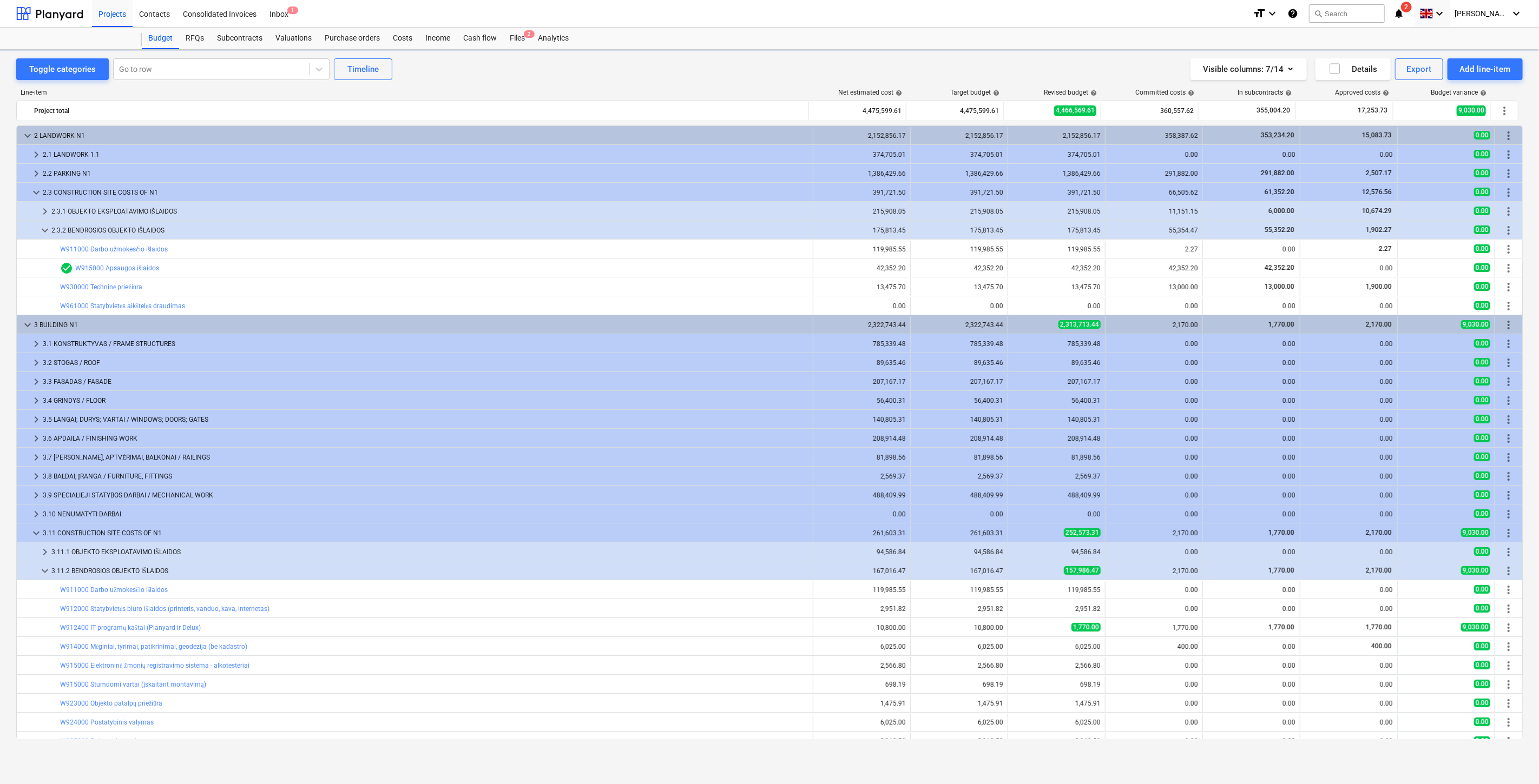
scroll to position [105, 0]
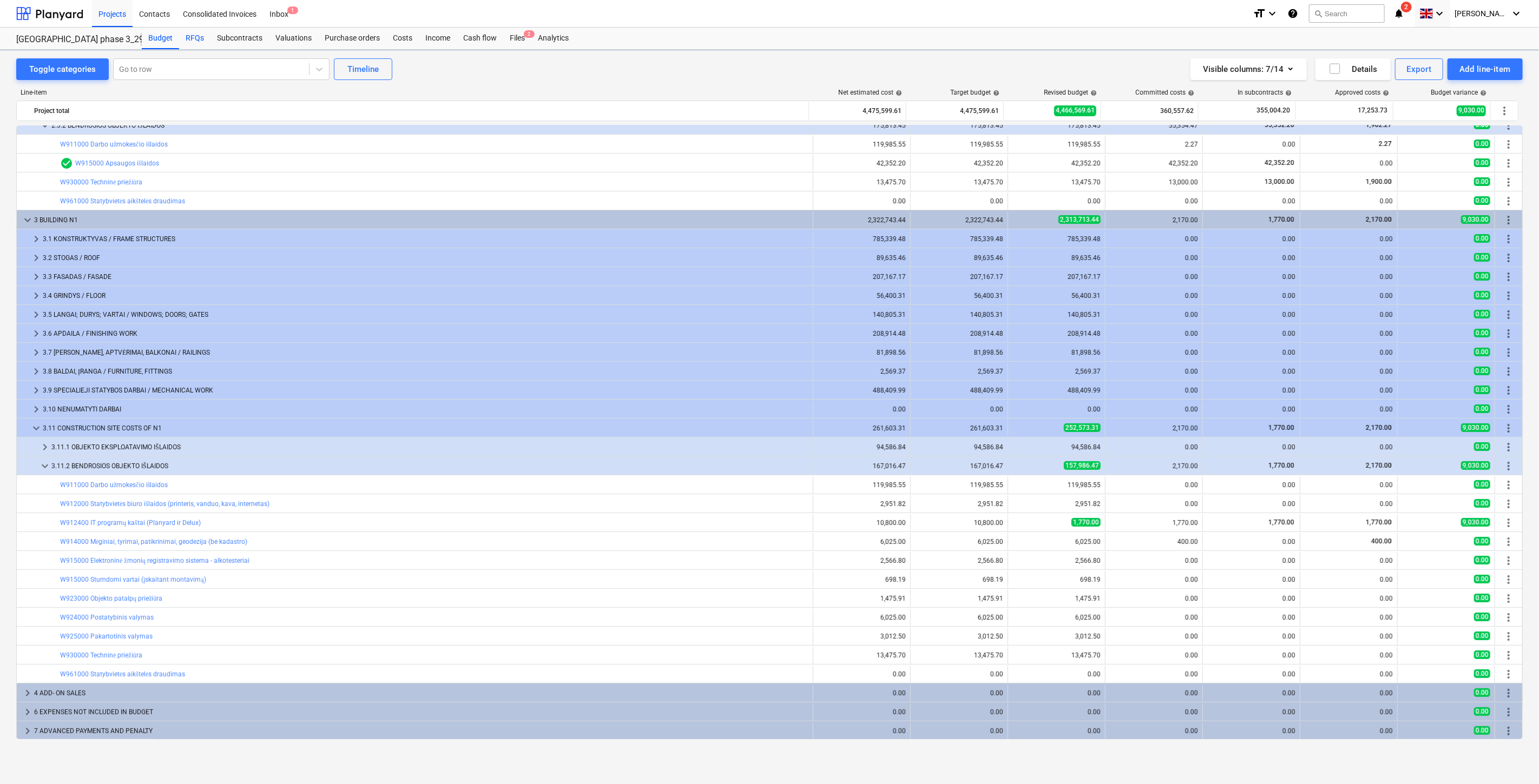
click at [192, 38] on div "RFQs" at bounding box center [195, 38] width 32 height 21
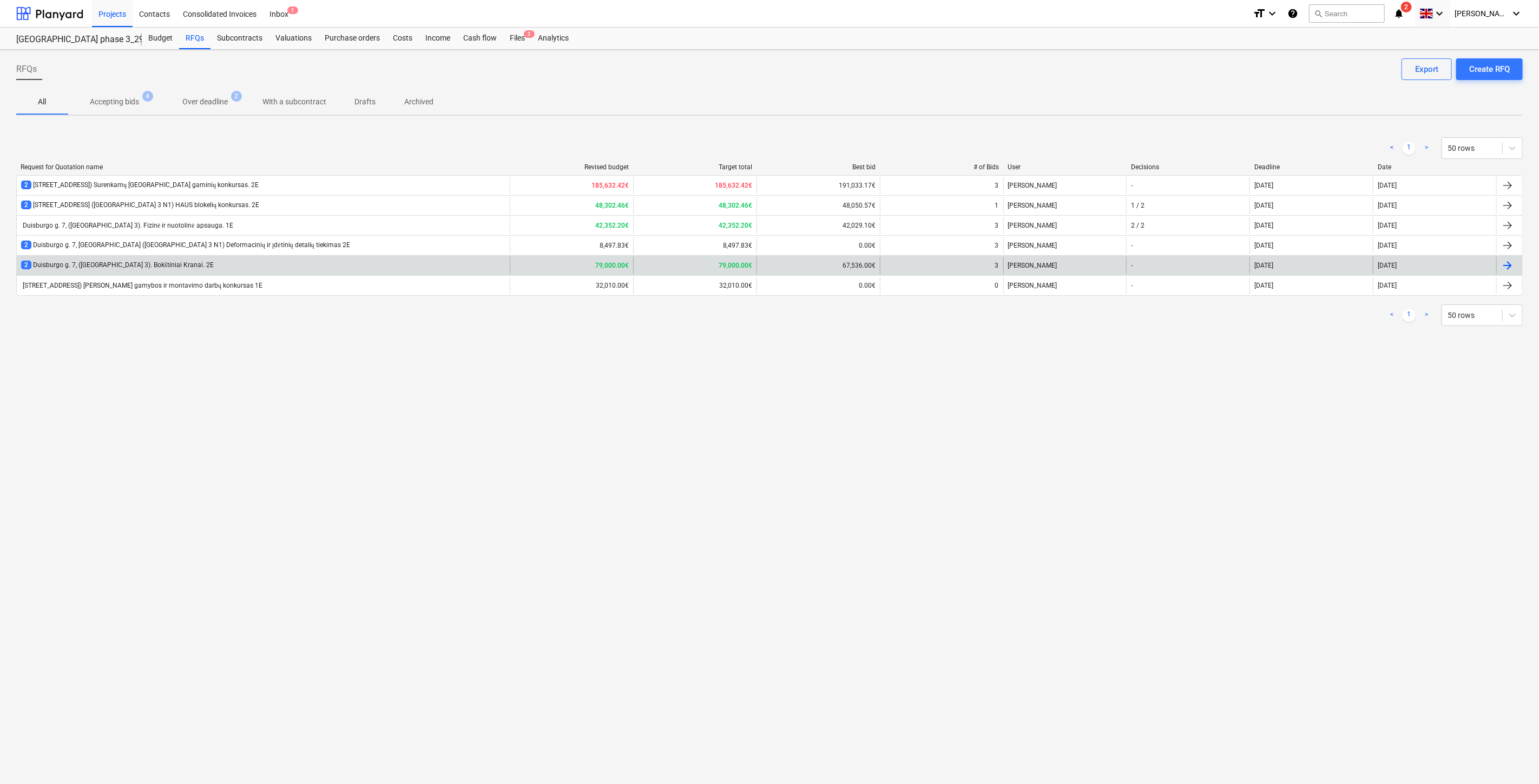
click at [260, 265] on div "2 Duisburgo g. 7, ([GEOGRAPHIC_DATA] 3). Bokštiniai Kranai. 2E" at bounding box center [263, 265] width 493 height 17
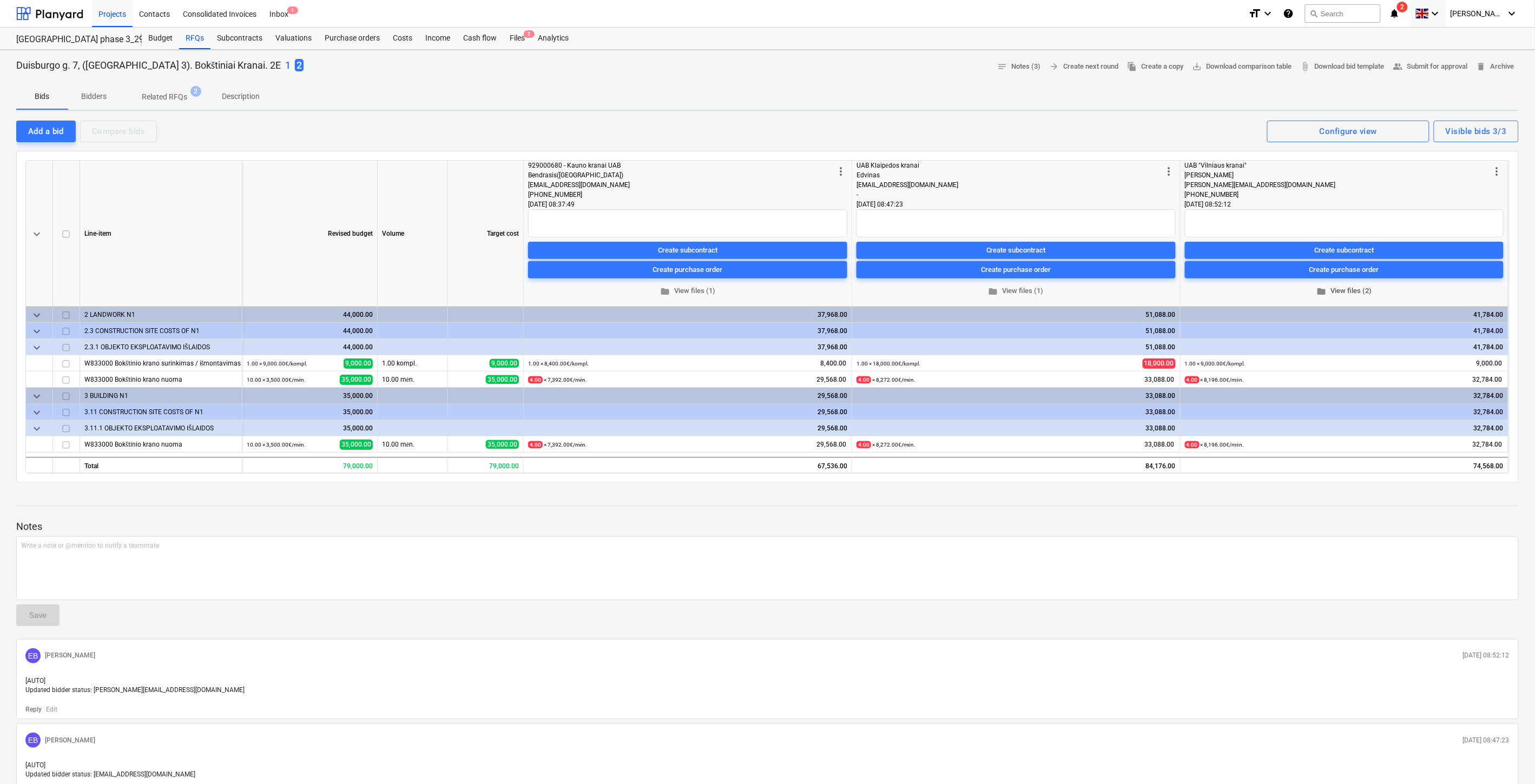
click at [1333, 289] on span "folder View files (2)" at bounding box center [1344, 291] width 310 height 13
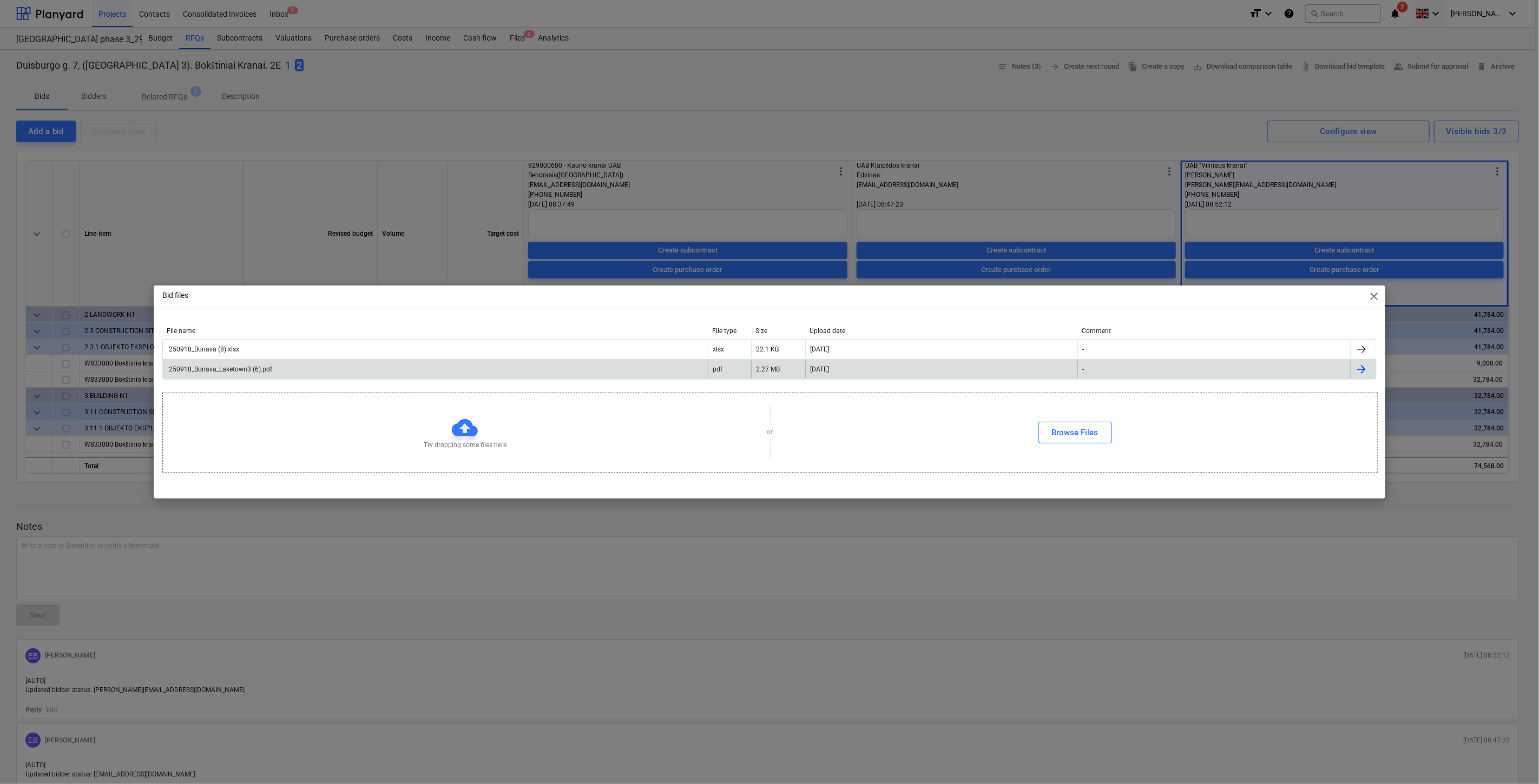
click at [495, 370] on div "250918_Bonava_Laketown3 (6).pdf" at bounding box center [436, 369] width 545 height 17
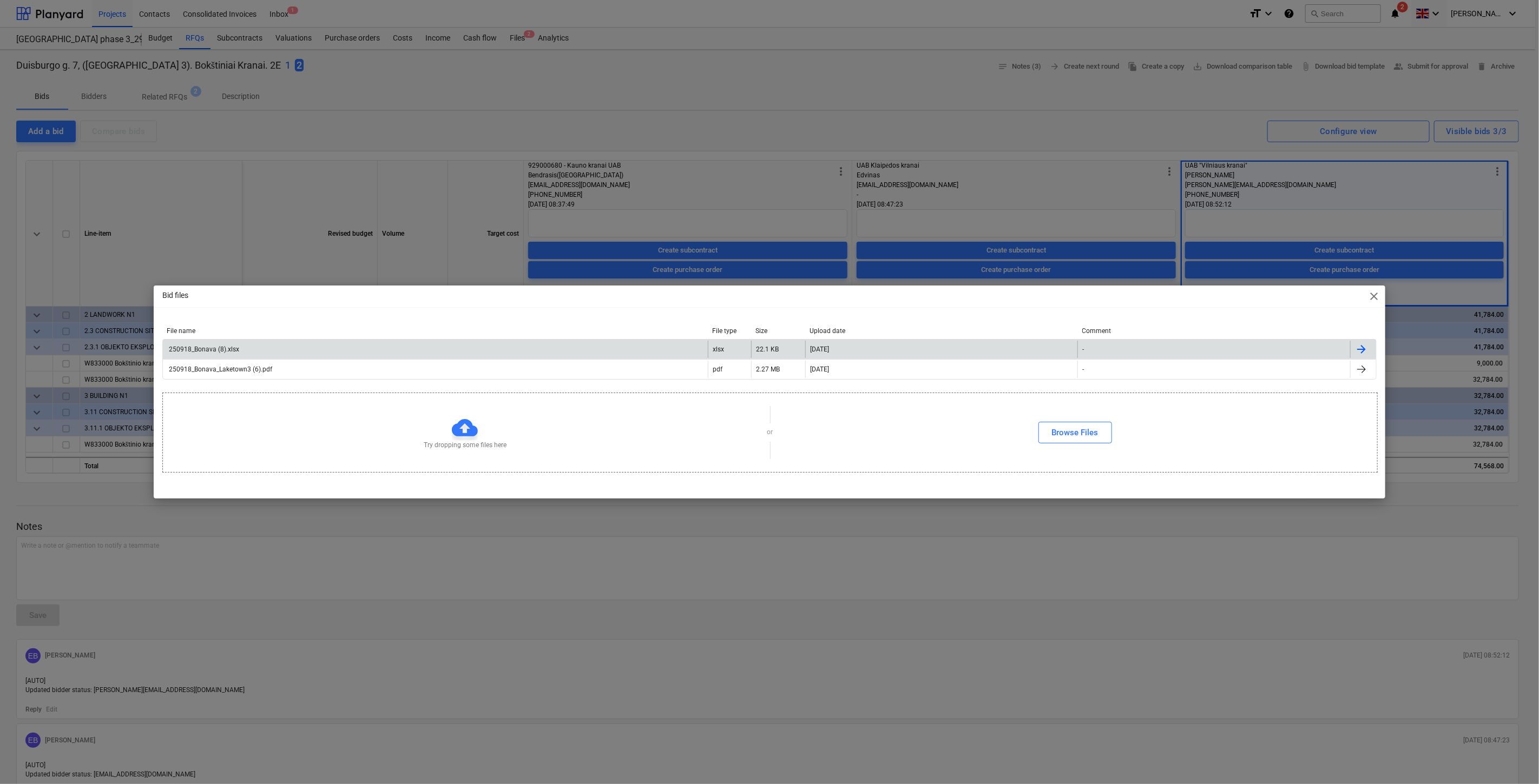
click at [399, 349] on div "250918_Bonava (8).xlsx" at bounding box center [436, 349] width 545 height 17
click at [486, 352] on div "250918_Bonava (8).xlsx" at bounding box center [436, 349] width 545 height 17
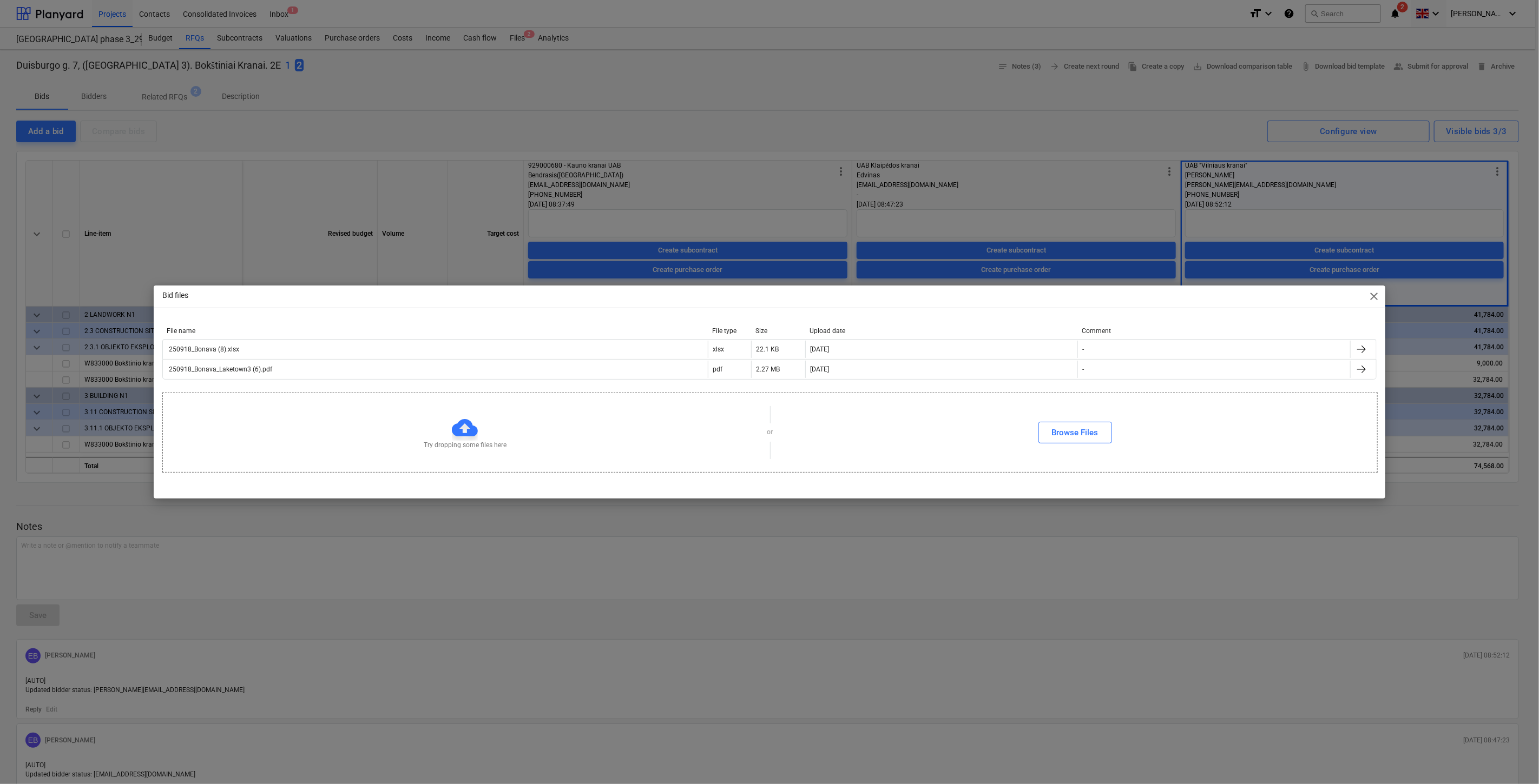
click at [1376, 294] on span "close" at bounding box center [1375, 296] width 13 height 13
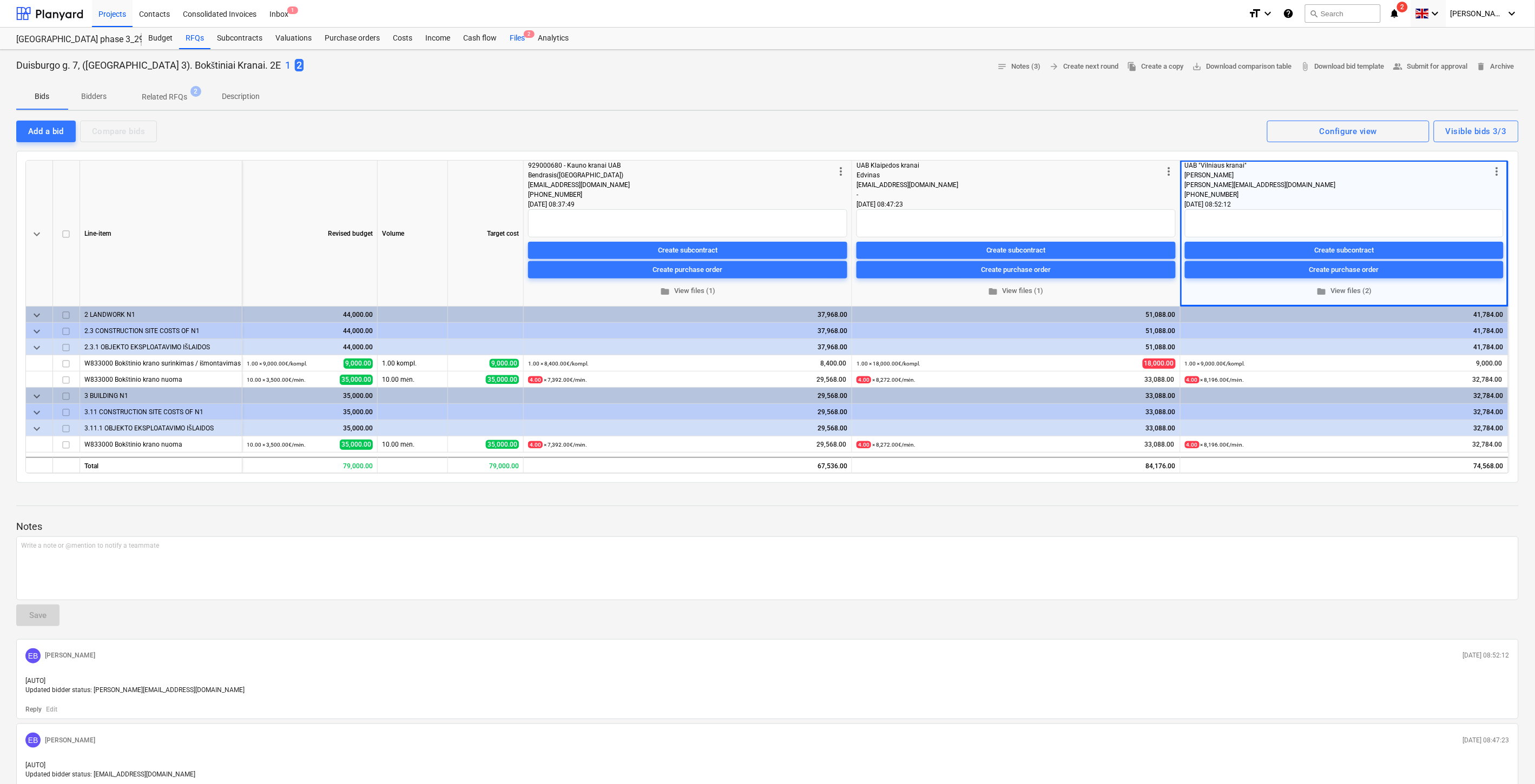
click at [509, 44] on div "Files 2" at bounding box center [517, 38] width 28 height 21
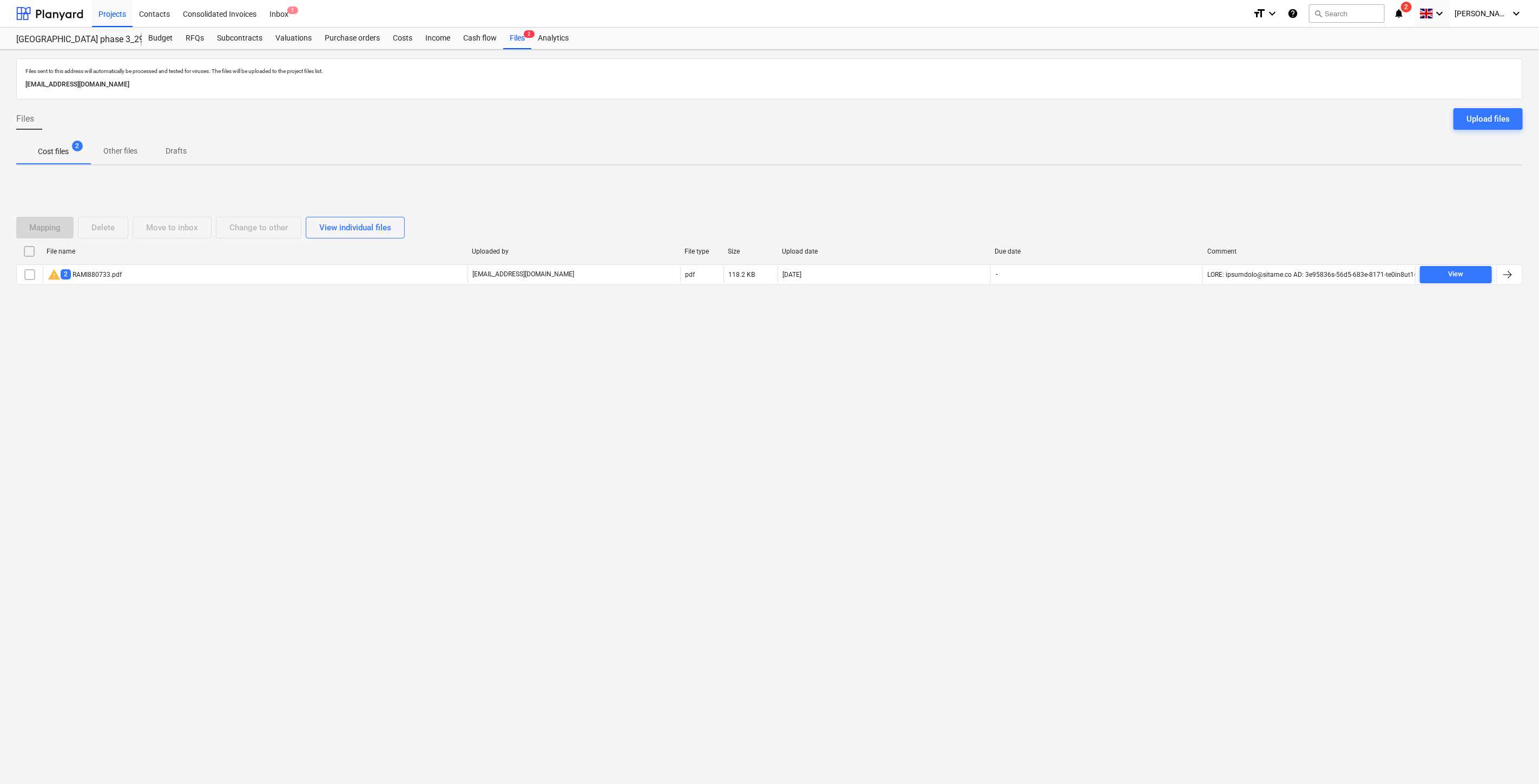
click at [863, 391] on div "Files sent to this address will automatically be processed and tested for virus…" at bounding box center [770, 417] width 1539 height 734
click at [1028, 370] on div "Files sent to this address will automatically be processed and tested for virus…" at bounding box center [770, 417] width 1539 height 734
click at [1059, 359] on div "Files sent to this address will automatically be processed and tested for virus…" at bounding box center [770, 417] width 1539 height 734
click at [1479, 121] on div "Upload files" at bounding box center [1488, 119] width 43 height 14
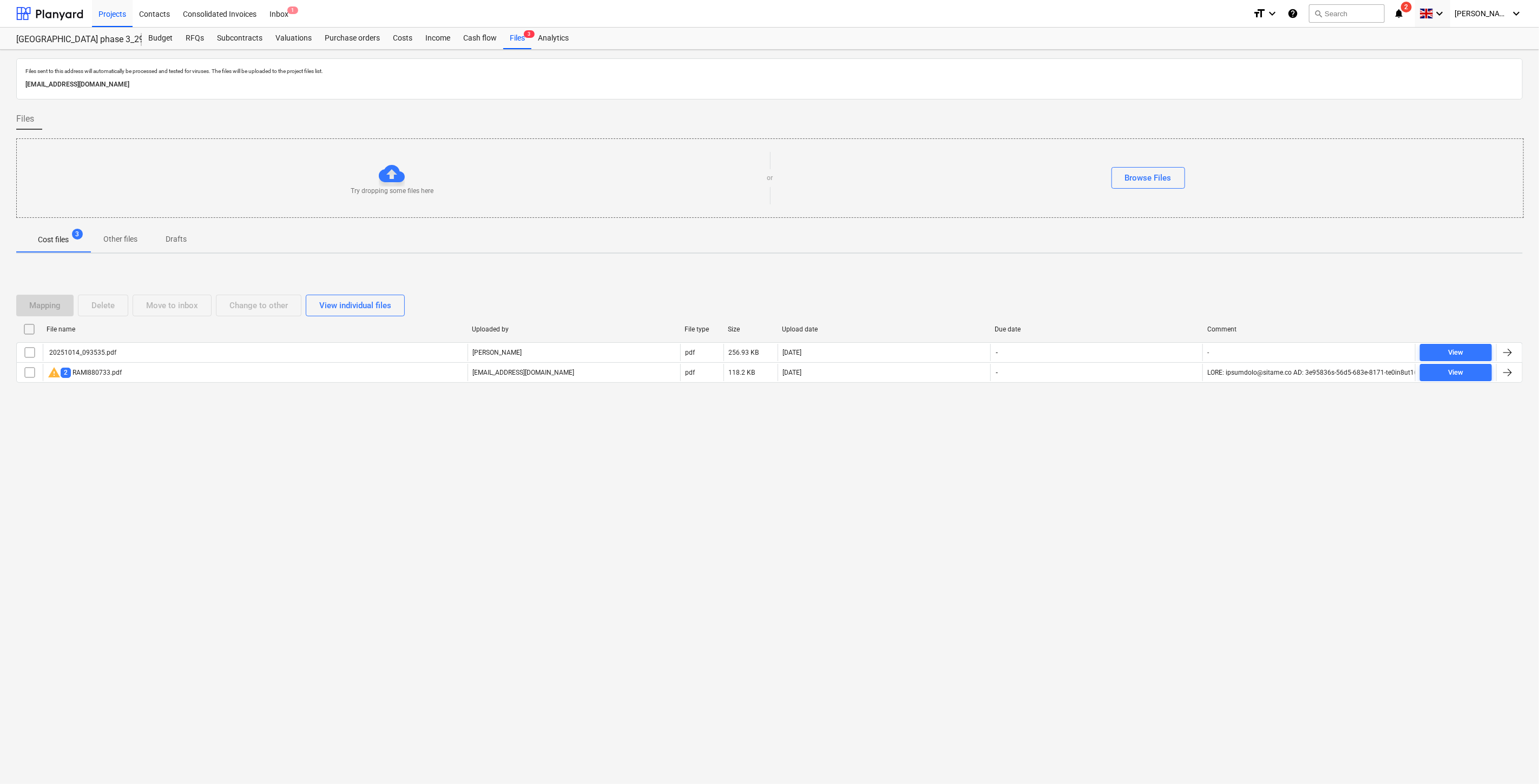
drag, startPoint x: 925, startPoint y: 549, endPoint x: 989, endPoint y: 493, distance: 85.0
click at [927, 548] on div "Files sent to this address will automatically be processed and tested for virus…" at bounding box center [770, 417] width 1539 height 734
click at [989, 492] on div "Files sent to this address will automatically be processed and tested for virus…" at bounding box center [770, 417] width 1539 height 734
click at [520, 35] on div "Files 3" at bounding box center [517, 38] width 28 height 21
click at [62, 15] on div at bounding box center [50, 13] width 67 height 27
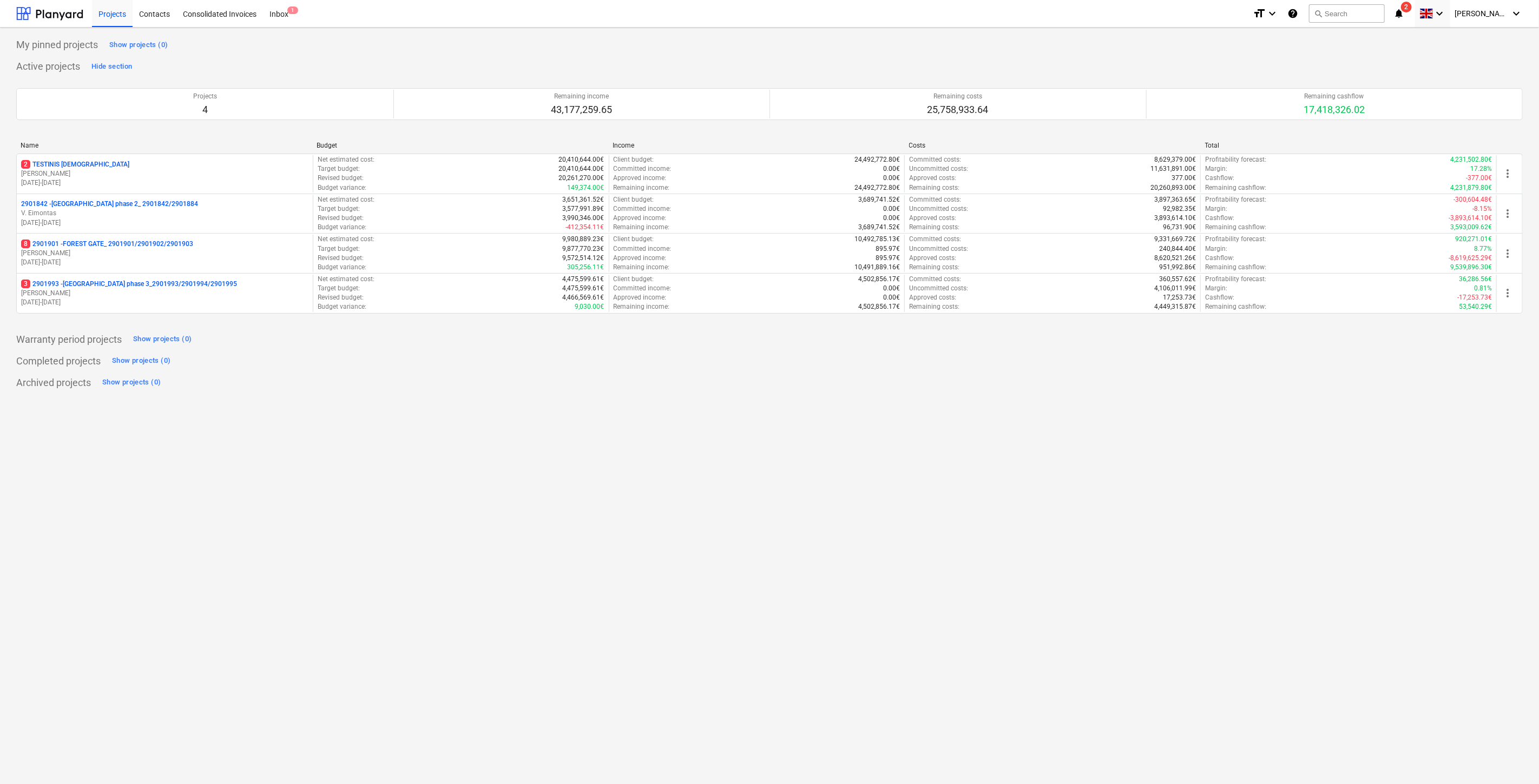
click at [110, 257] on p "[PERSON_NAME]" at bounding box center [164, 253] width 287 height 9
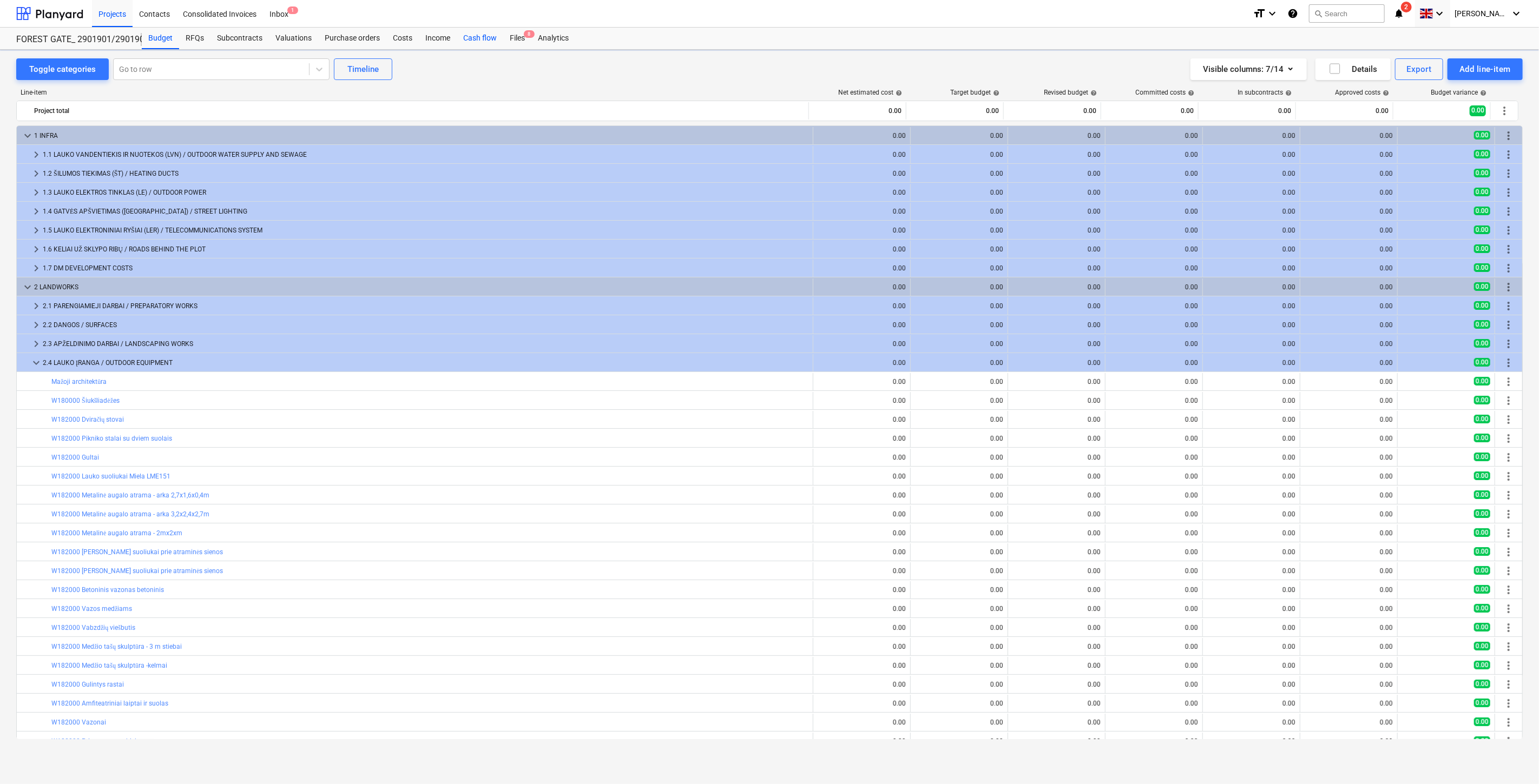
scroll to position [164, 0]
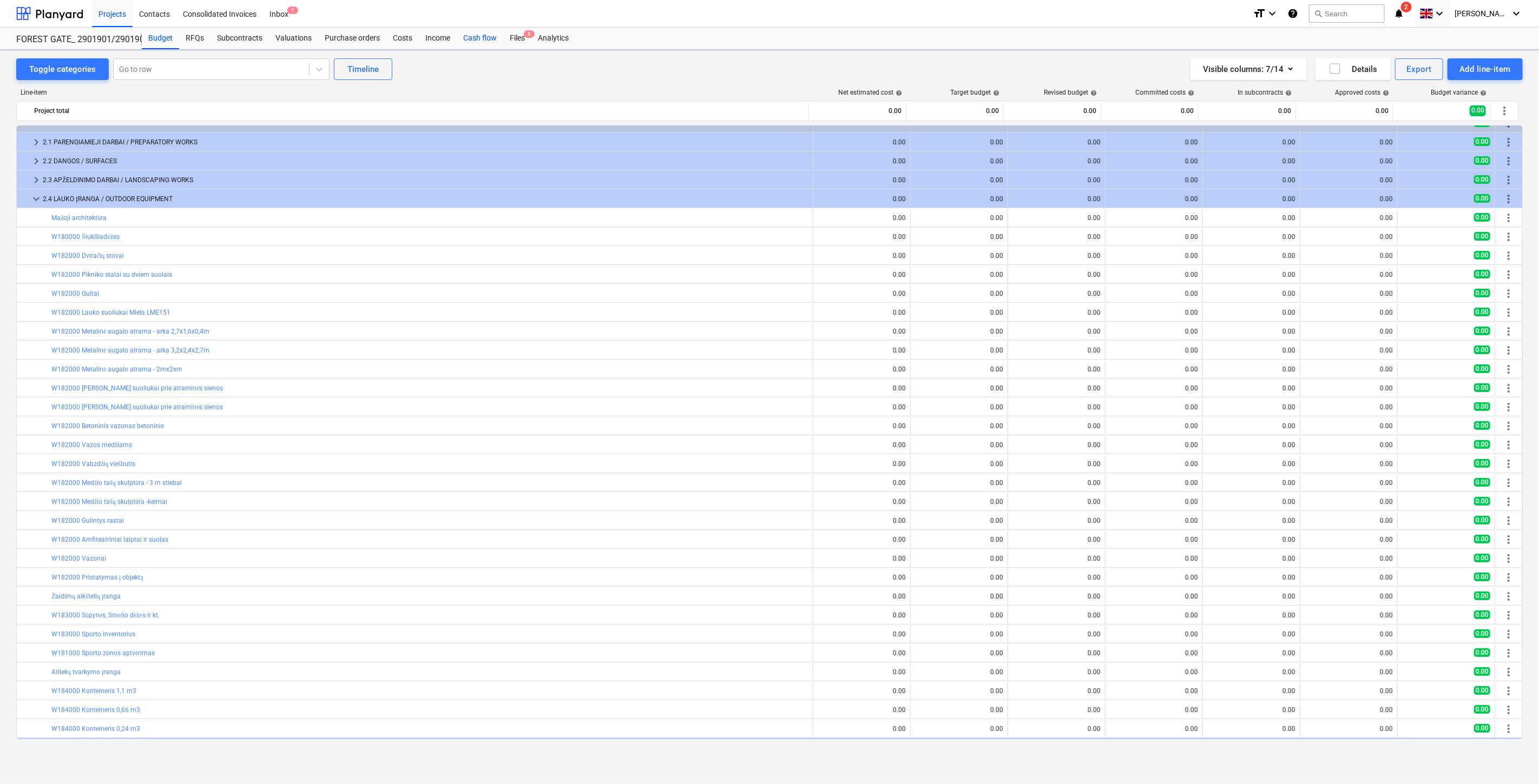
click at [479, 34] on div "Cash flow" at bounding box center [480, 38] width 47 height 21
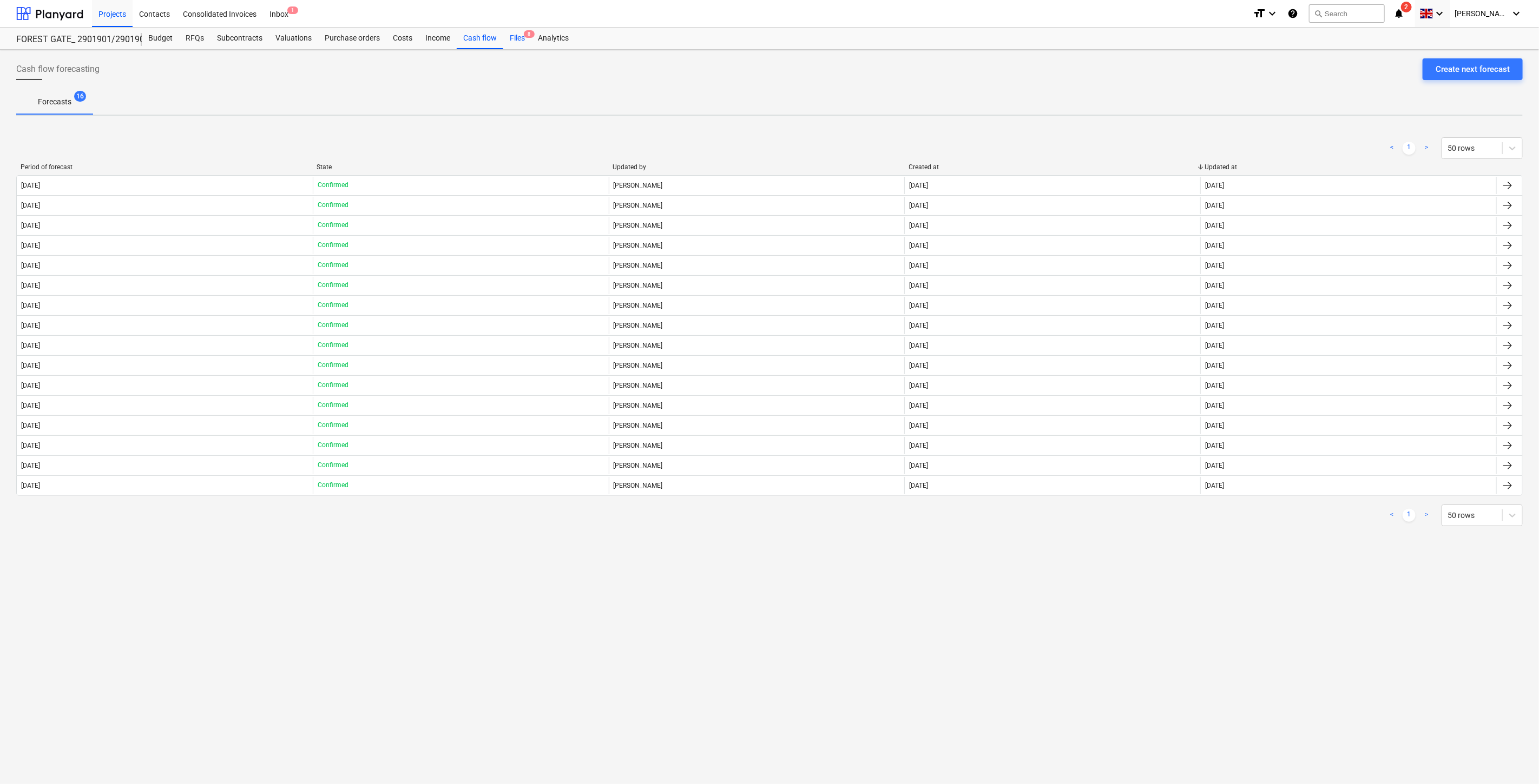
click at [520, 37] on div "Files 8" at bounding box center [517, 38] width 28 height 21
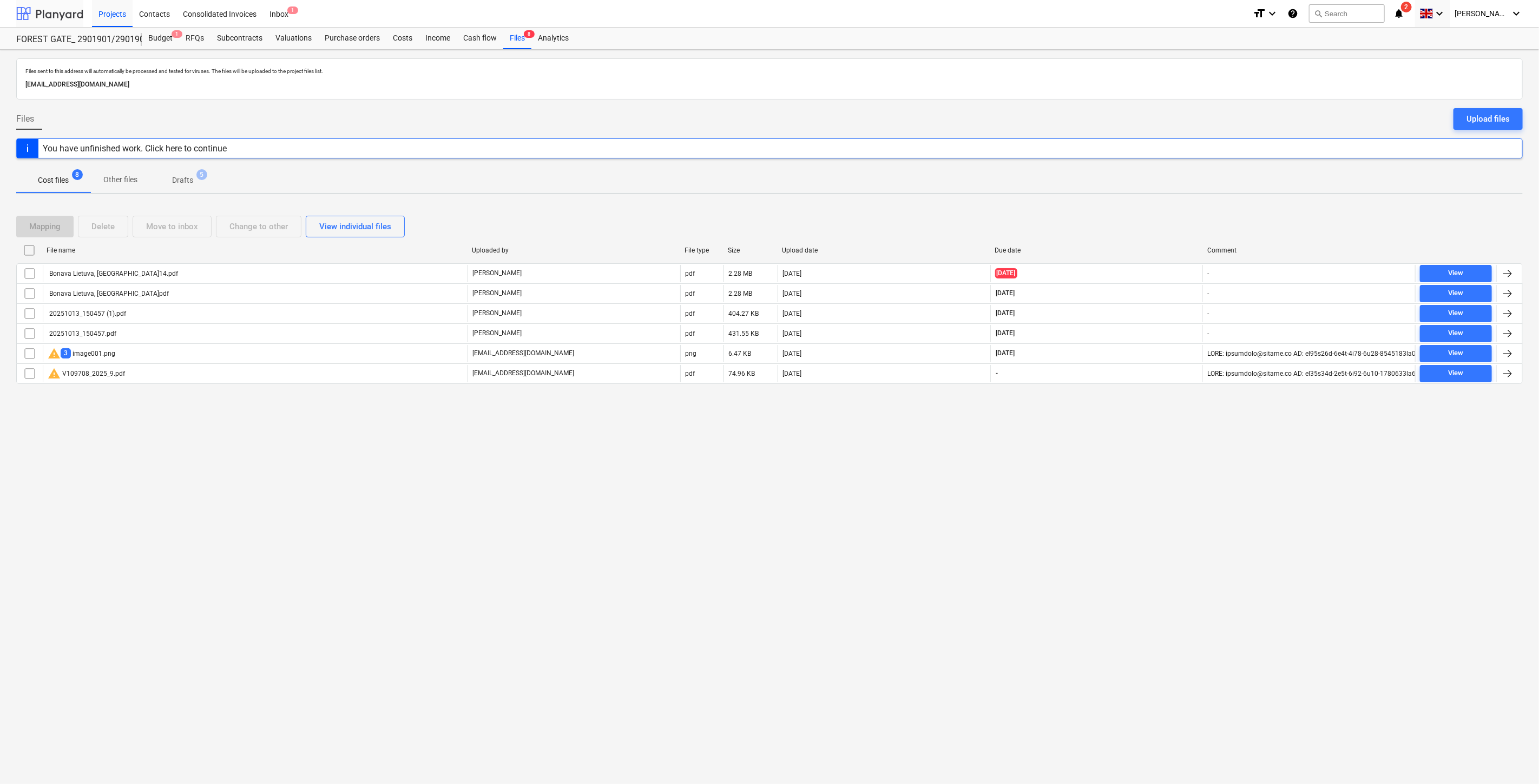
click at [42, 15] on div at bounding box center [50, 13] width 67 height 27
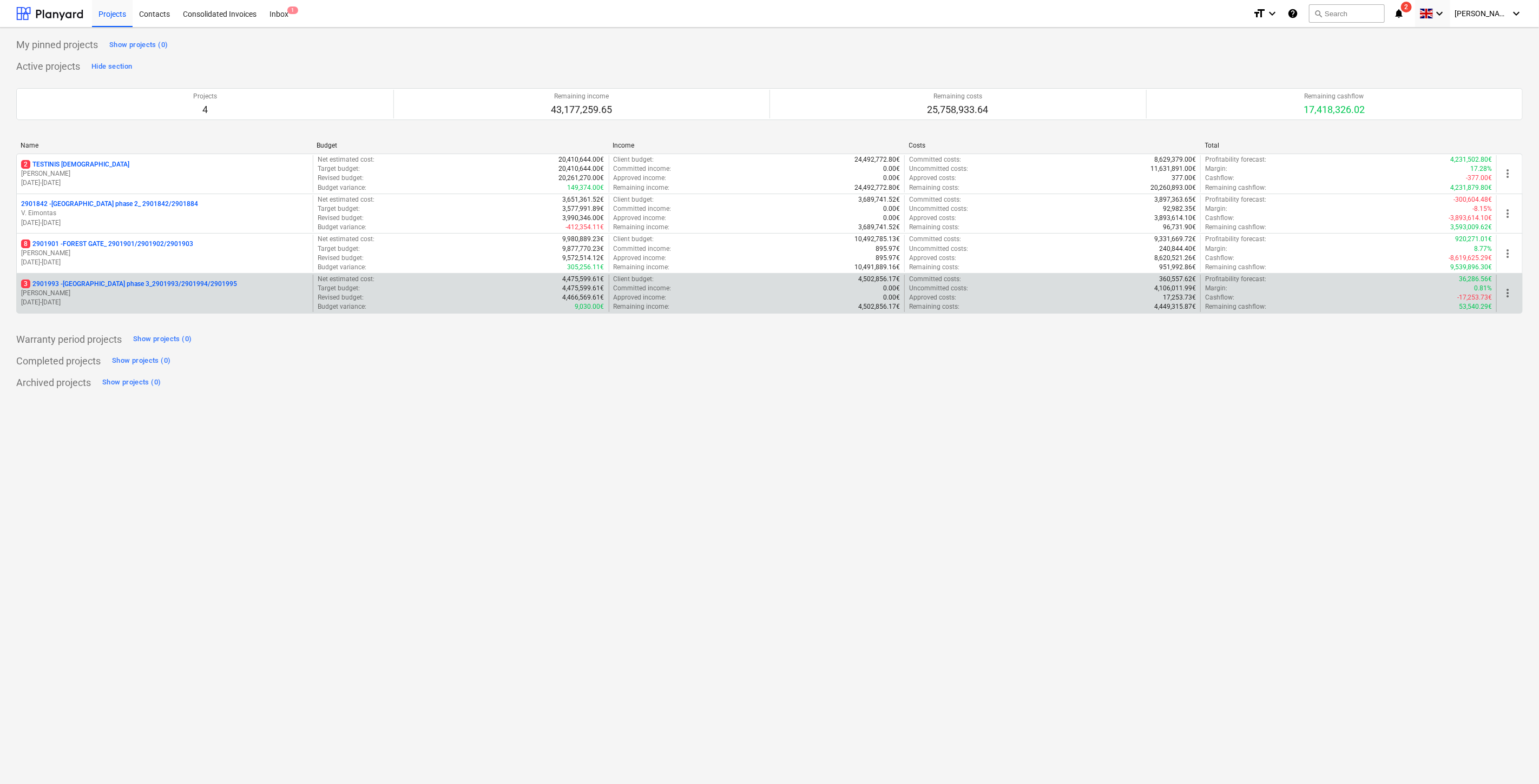
click at [99, 299] on p "[DATE] - [DATE]" at bounding box center [164, 302] width 287 height 9
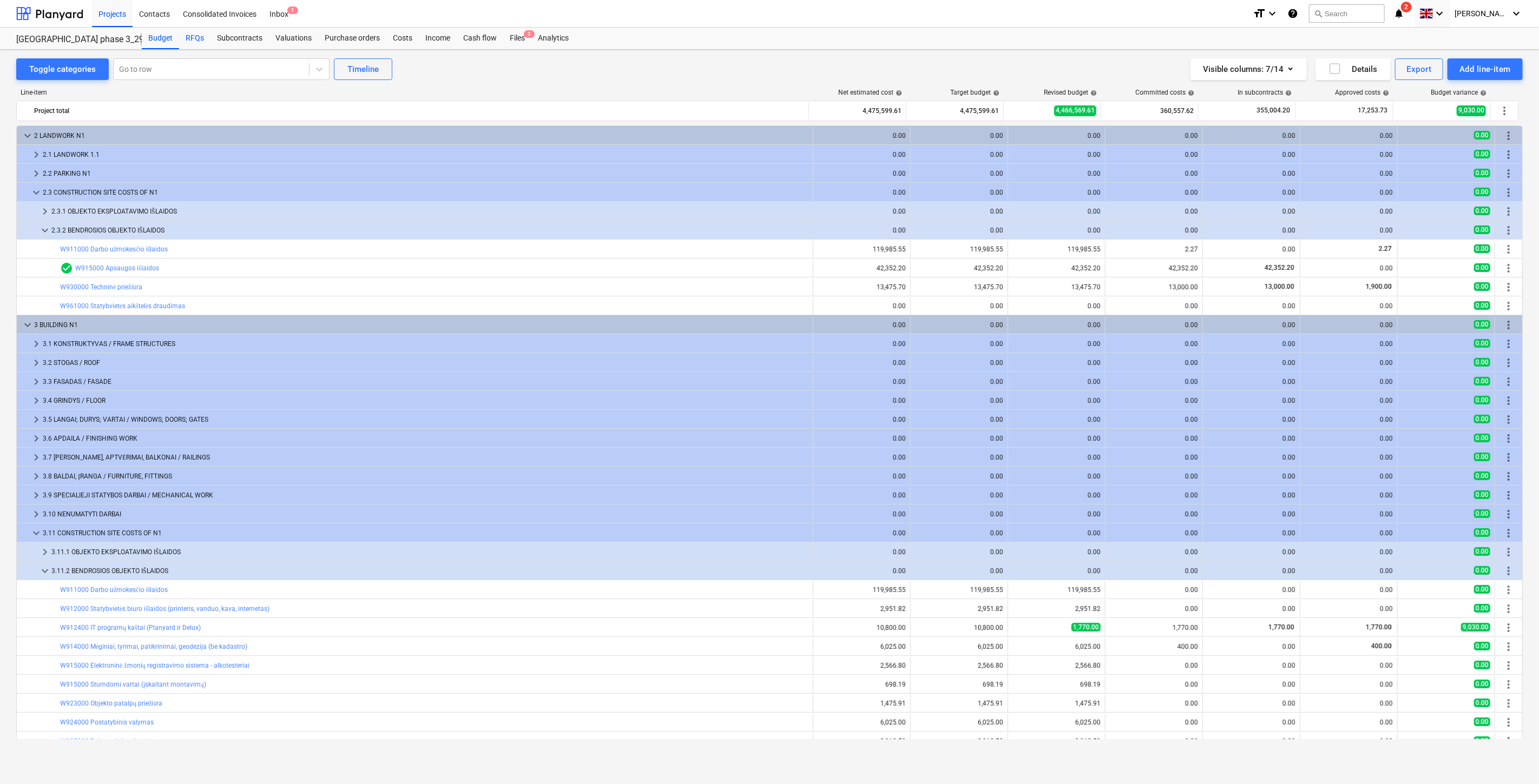
click at [192, 38] on div "RFQs" at bounding box center [195, 38] width 32 height 21
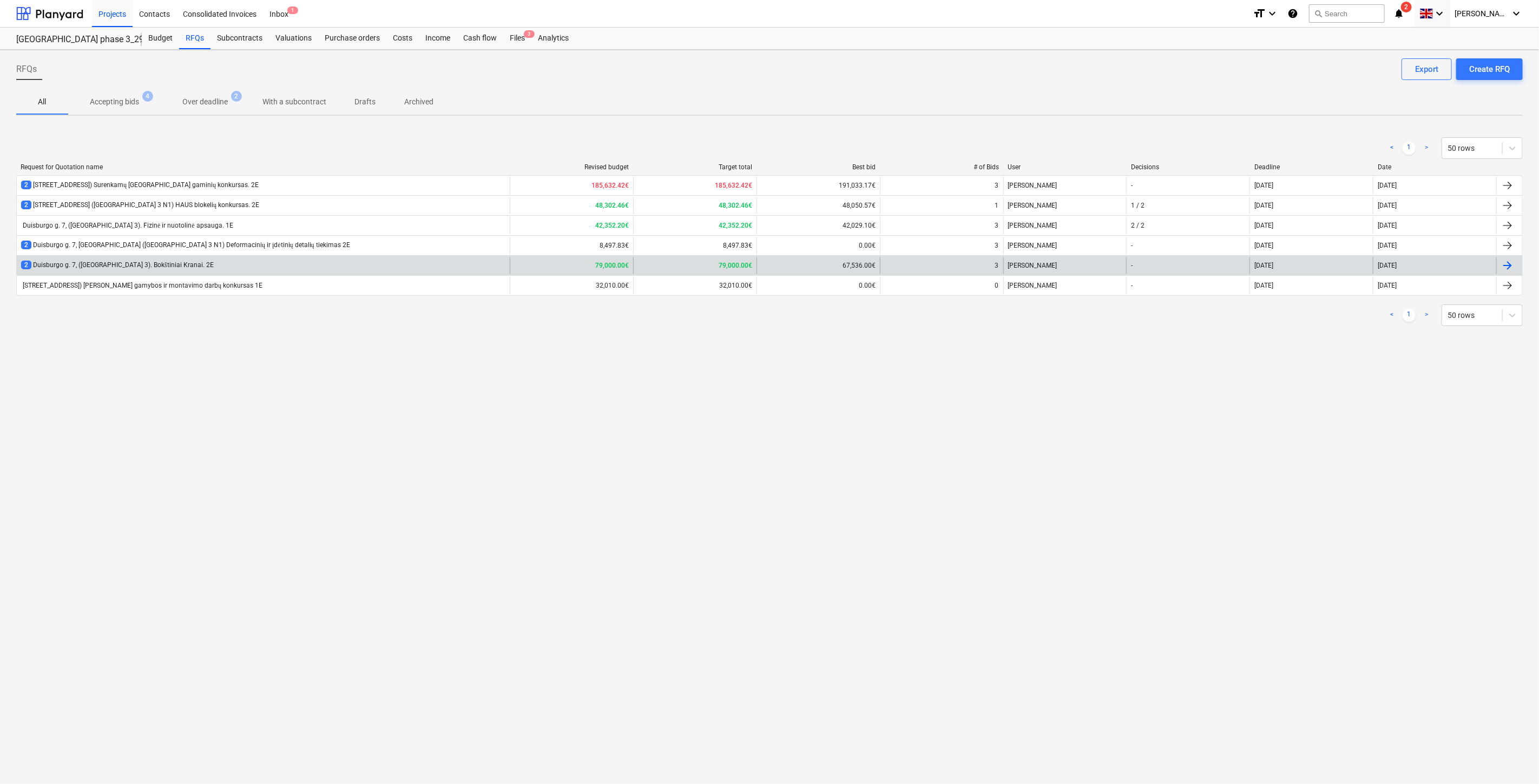
click at [306, 268] on div "2 Duisburgo g. 7, ([GEOGRAPHIC_DATA] 3). Bokštiniai Kranai. 2E" at bounding box center [263, 265] width 493 height 17
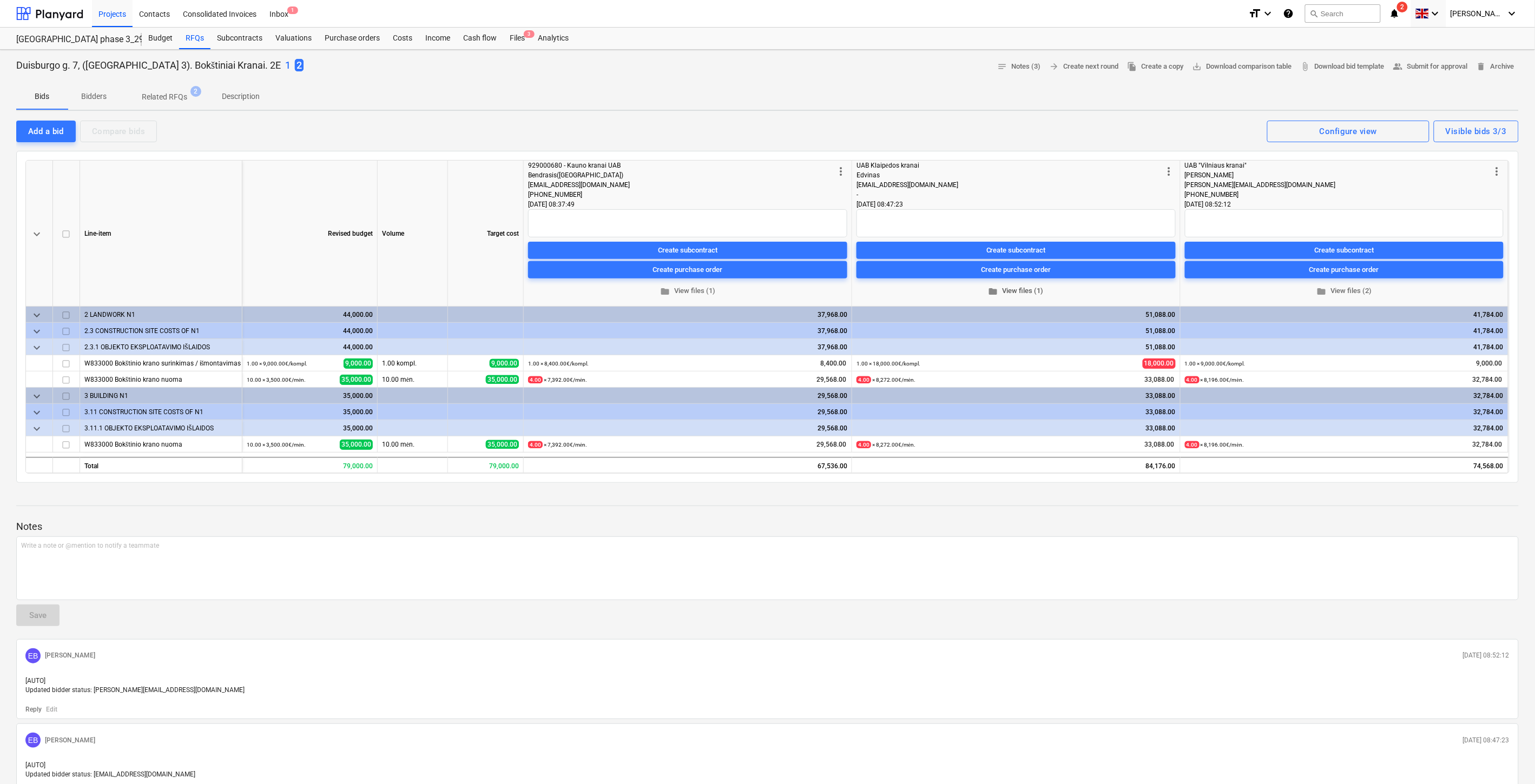
click at [1034, 284] on button "folder View files (1)" at bounding box center [1016, 291] width 319 height 17
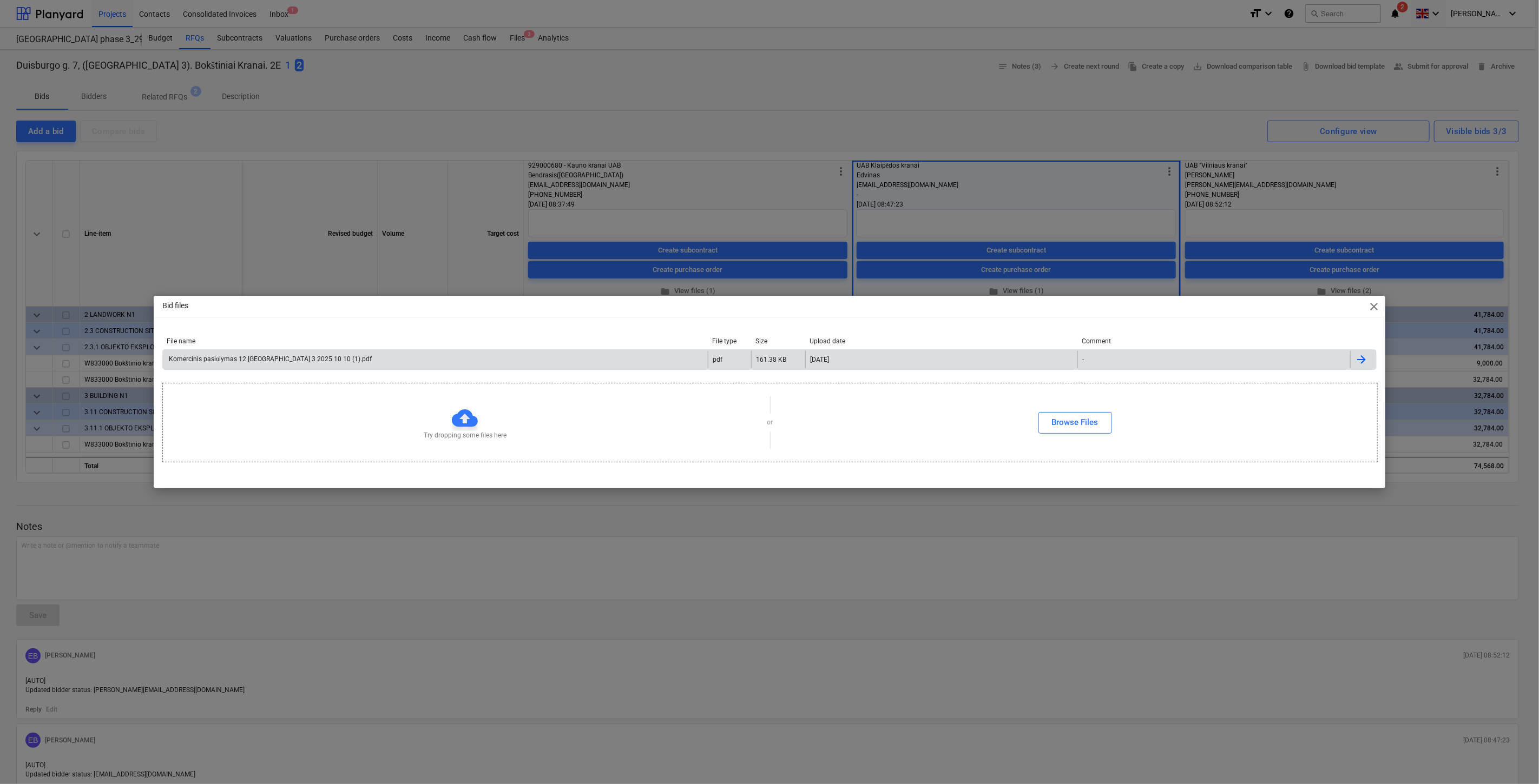
click at [401, 363] on div "Komercinis pasiūlymas 12 [GEOGRAPHIC_DATA] 3 2025 10 10 (1).pdf" at bounding box center [436, 359] width 545 height 17
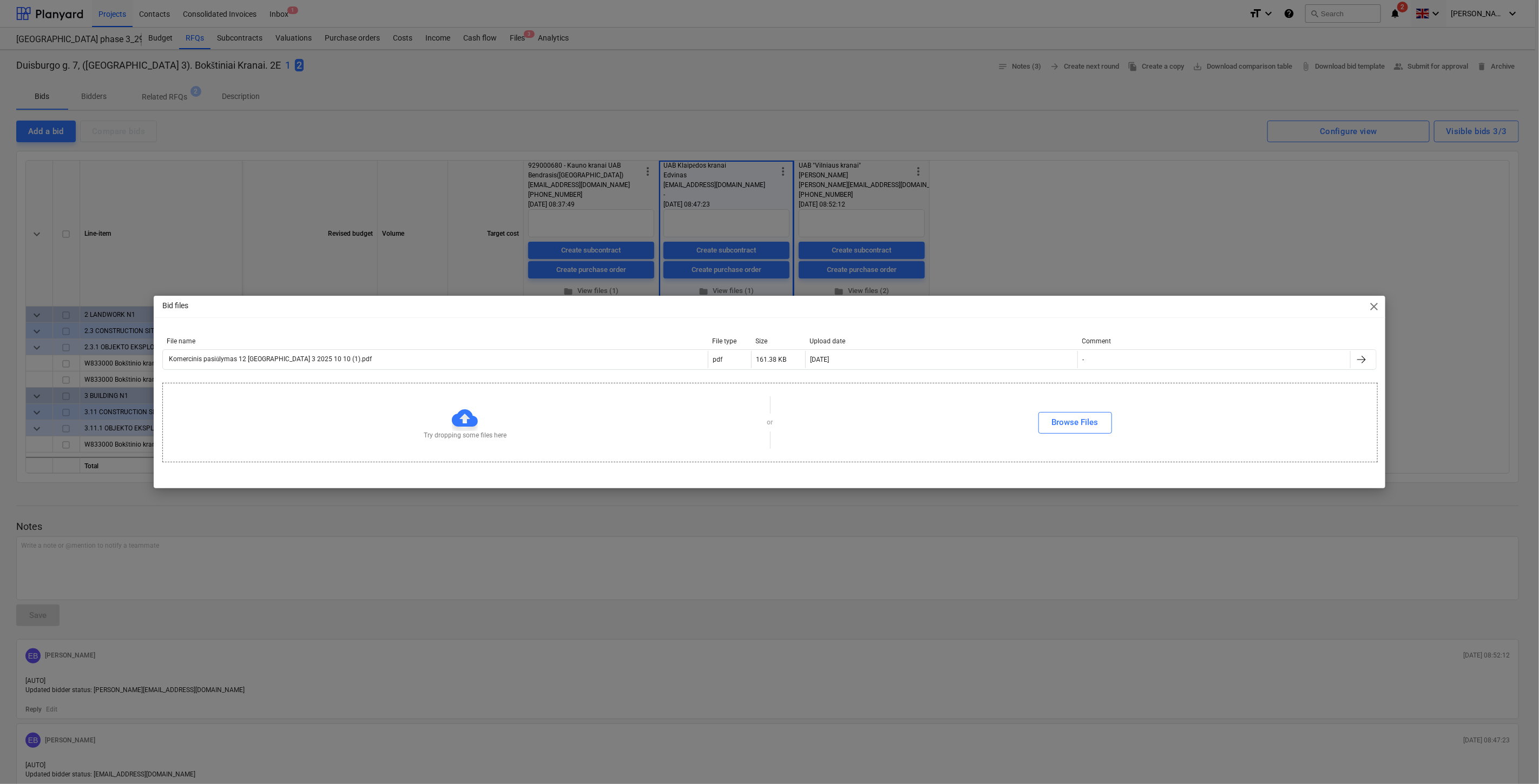
drag, startPoint x: 1367, startPoint y: 303, endPoint x: 1258, endPoint y: 273, distance: 113.1
click at [1370, 302] on div "Bid files close" at bounding box center [769, 306] width 1231 height 21
click at [1372, 305] on span "close" at bounding box center [1375, 307] width 13 height 13
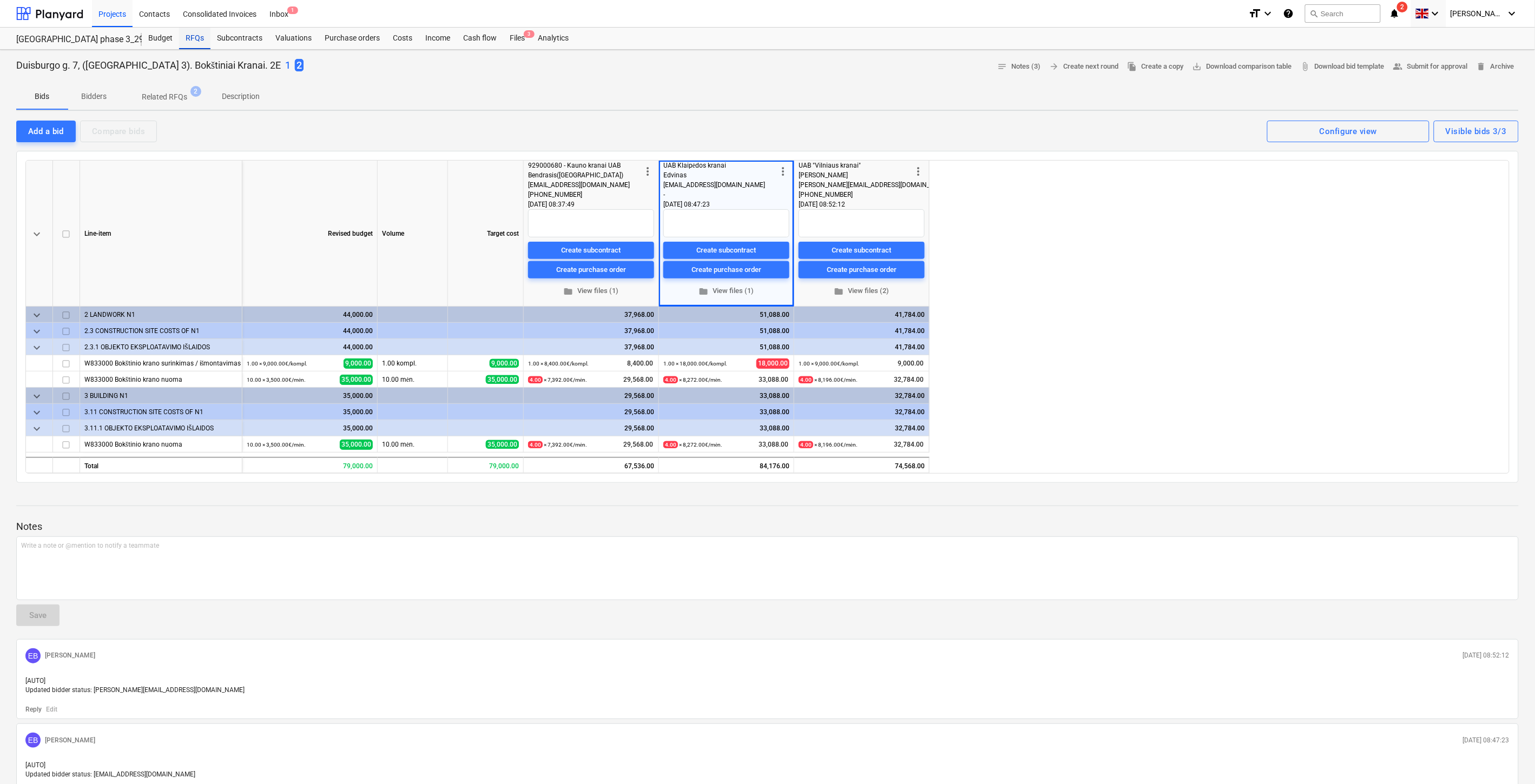
click at [201, 41] on div "RFQs" at bounding box center [195, 38] width 32 height 21
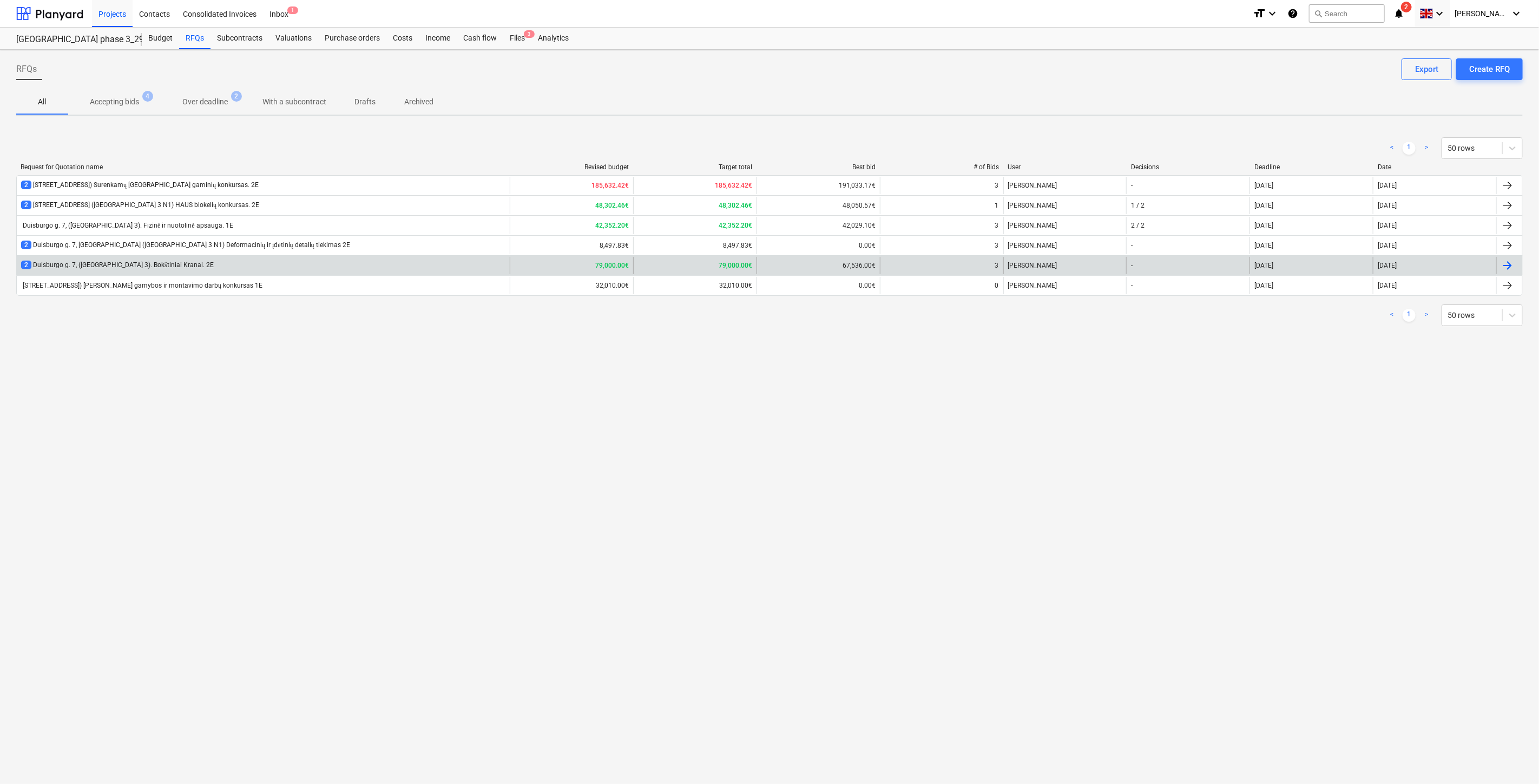
click at [330, 274] on div "2 Duisburgo g. 7, ([GEOGRAPHIC_DATA] 3). Bokštiniai Kranai. 2E 79,000.00€ 79,00…" at bounding box center [770, 266] width 1507 height 20
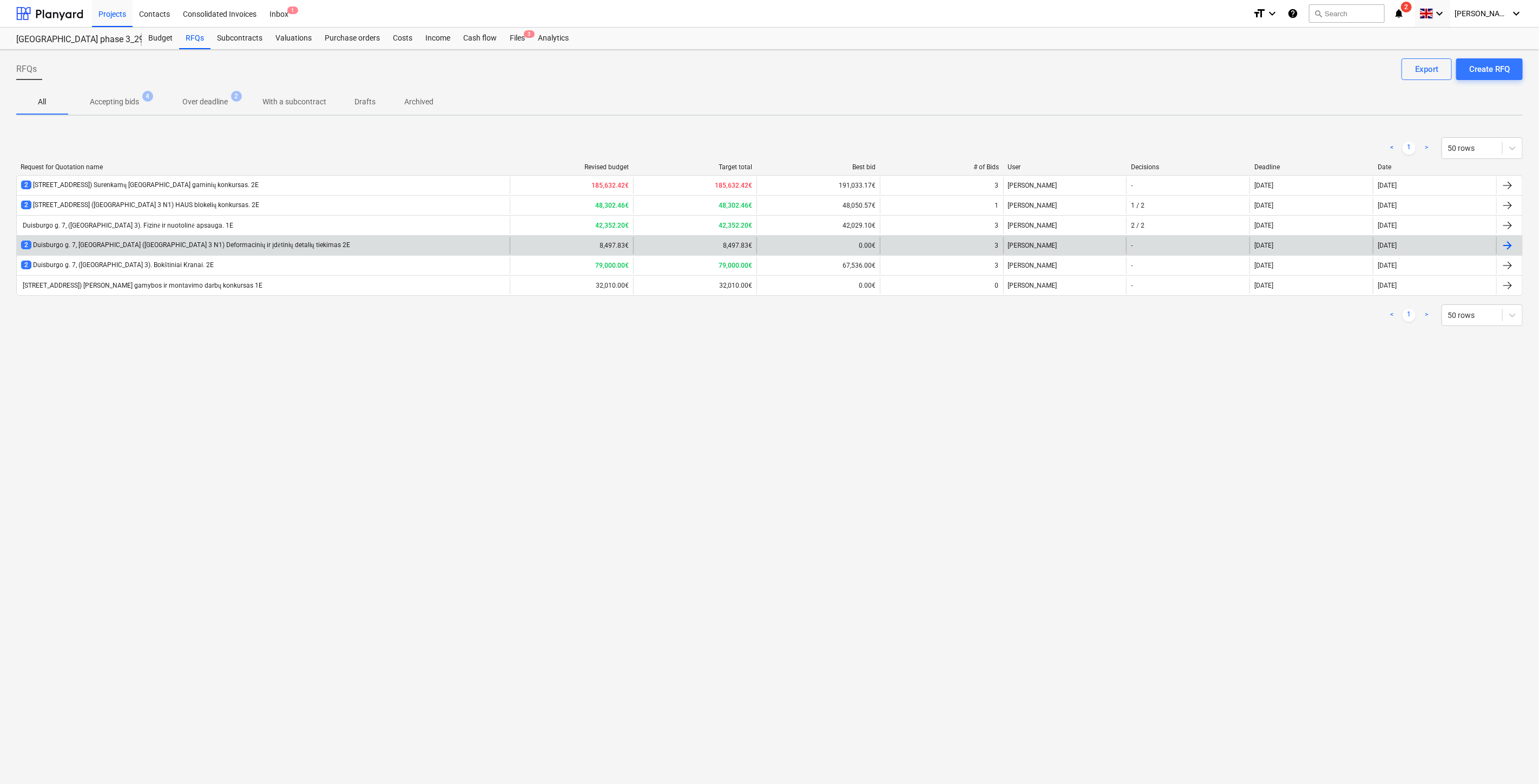
click at [310, 252] on div "2 Duisburgo g. 7, [GEOGRAPHIC_DATA] ([GEOGRAPHIC_DATA] 3 N1) Deformacinių ir įd…" at bounding box center [263, 245] width 493 height 17
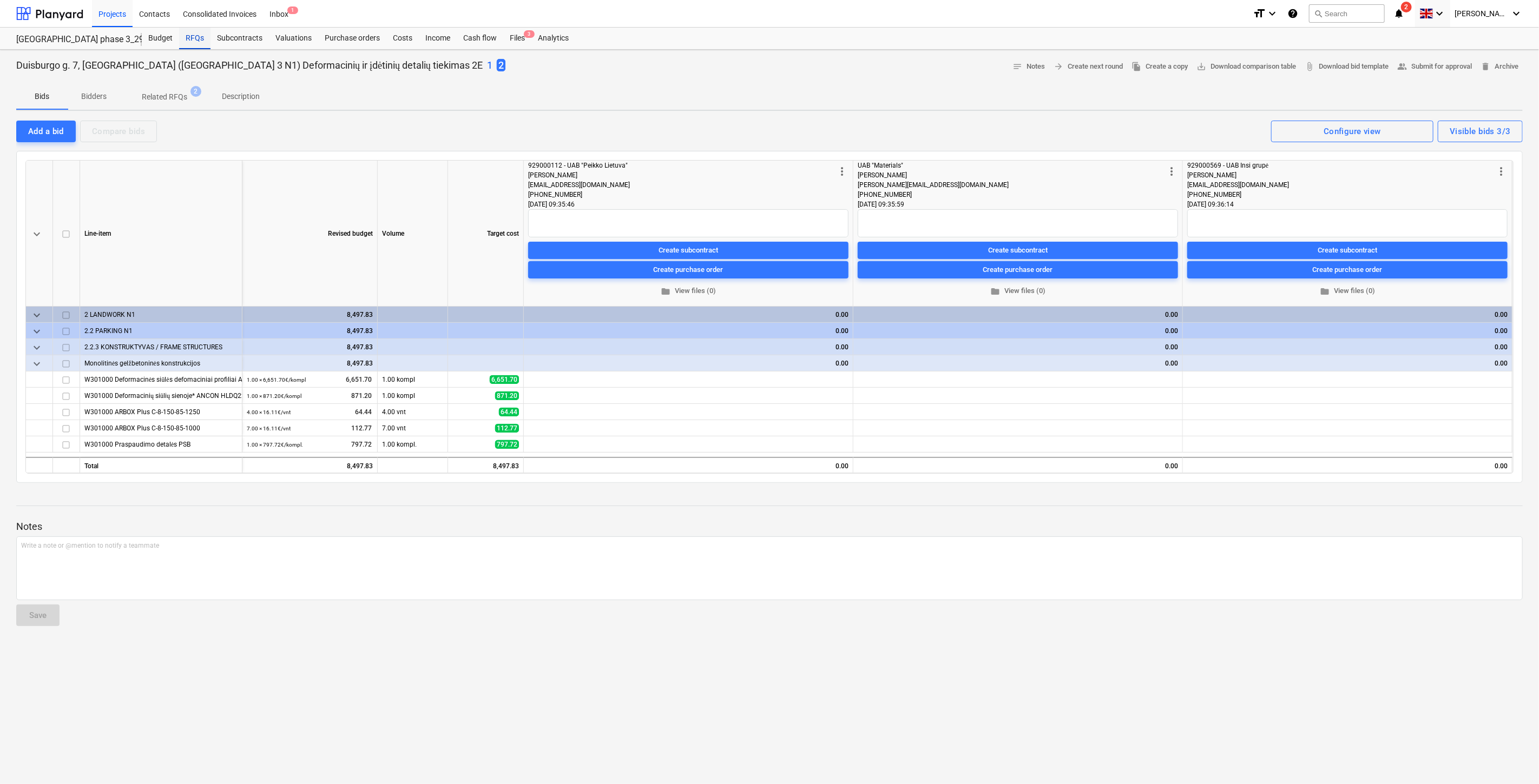
click at [198, 41] on div "RFQs" at bounding box center [195, 38] width 32 height 21
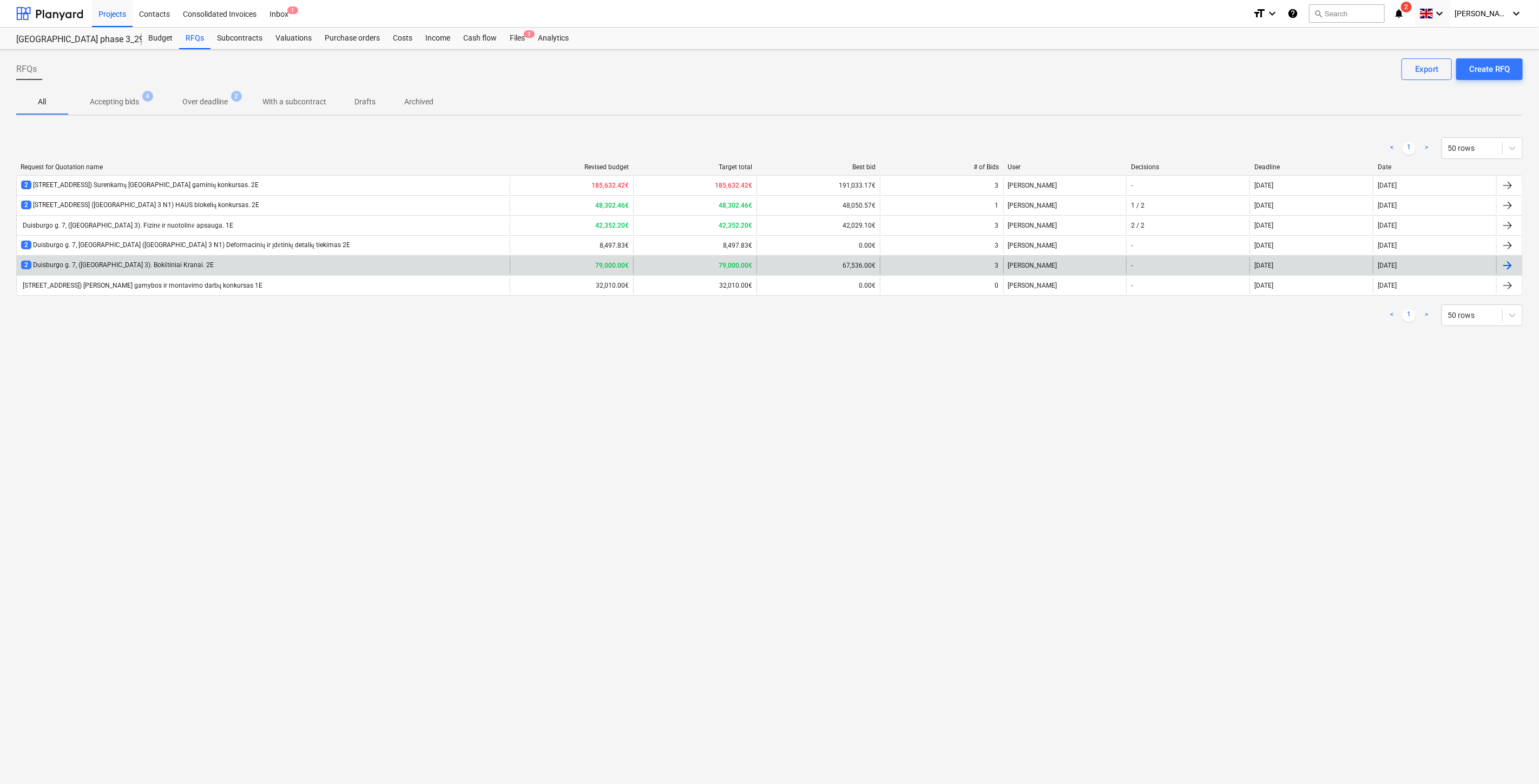
click at [176, 269] on div "2 Duisburgo g. 7, ([GEOGRAPHIC_DATA] 3). Bokštiniai Kranai. 2E" at bounding box center [117, 265] width 192 height 9
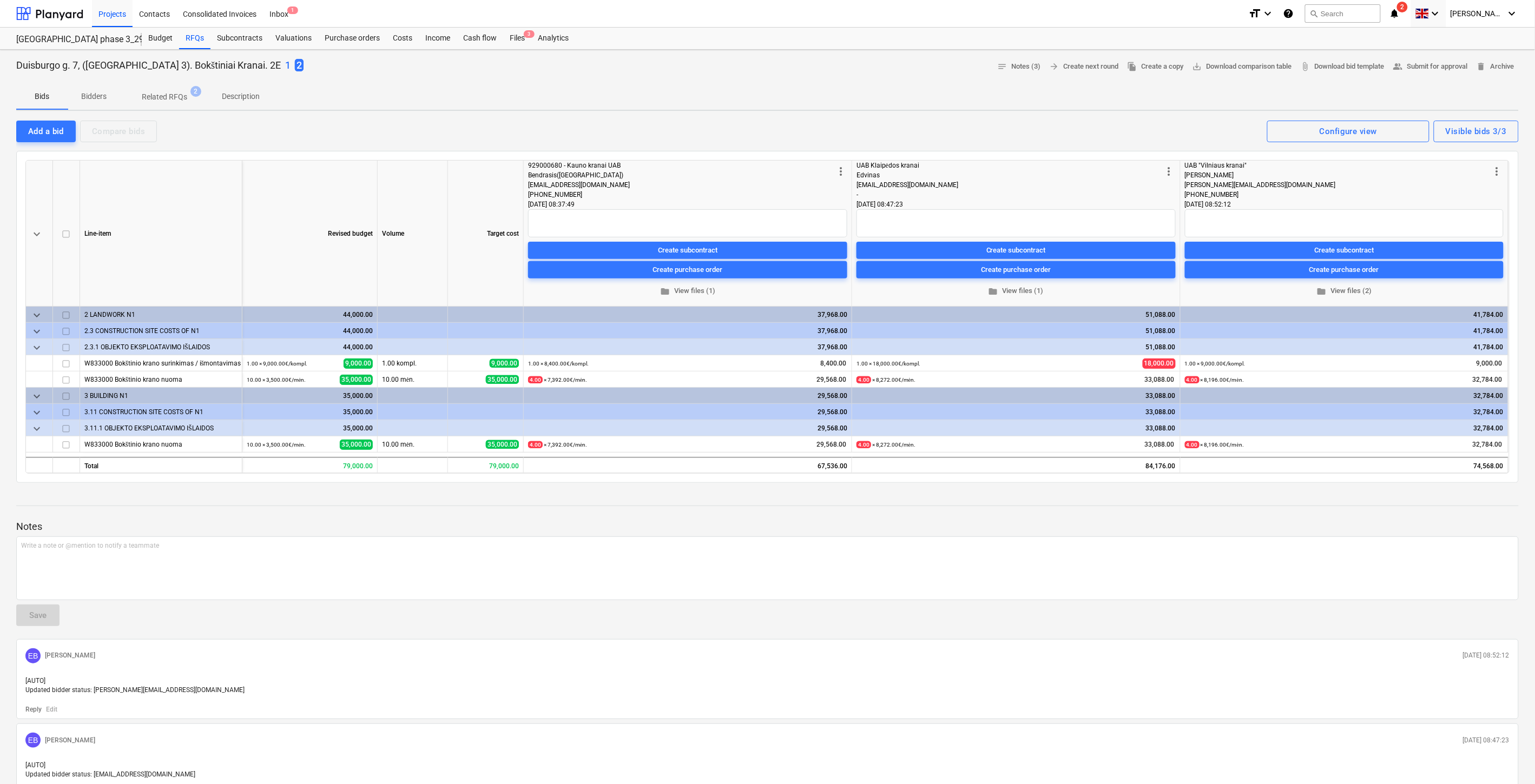
click at [789, 103] on div "Bids Bidders Related RFQs 2 Description" at bounding box center [767, 96] width 1502 height 26
click at [692, 294] on span "folder View files (1)" at bounding box center [687, 291] width 311 height 13
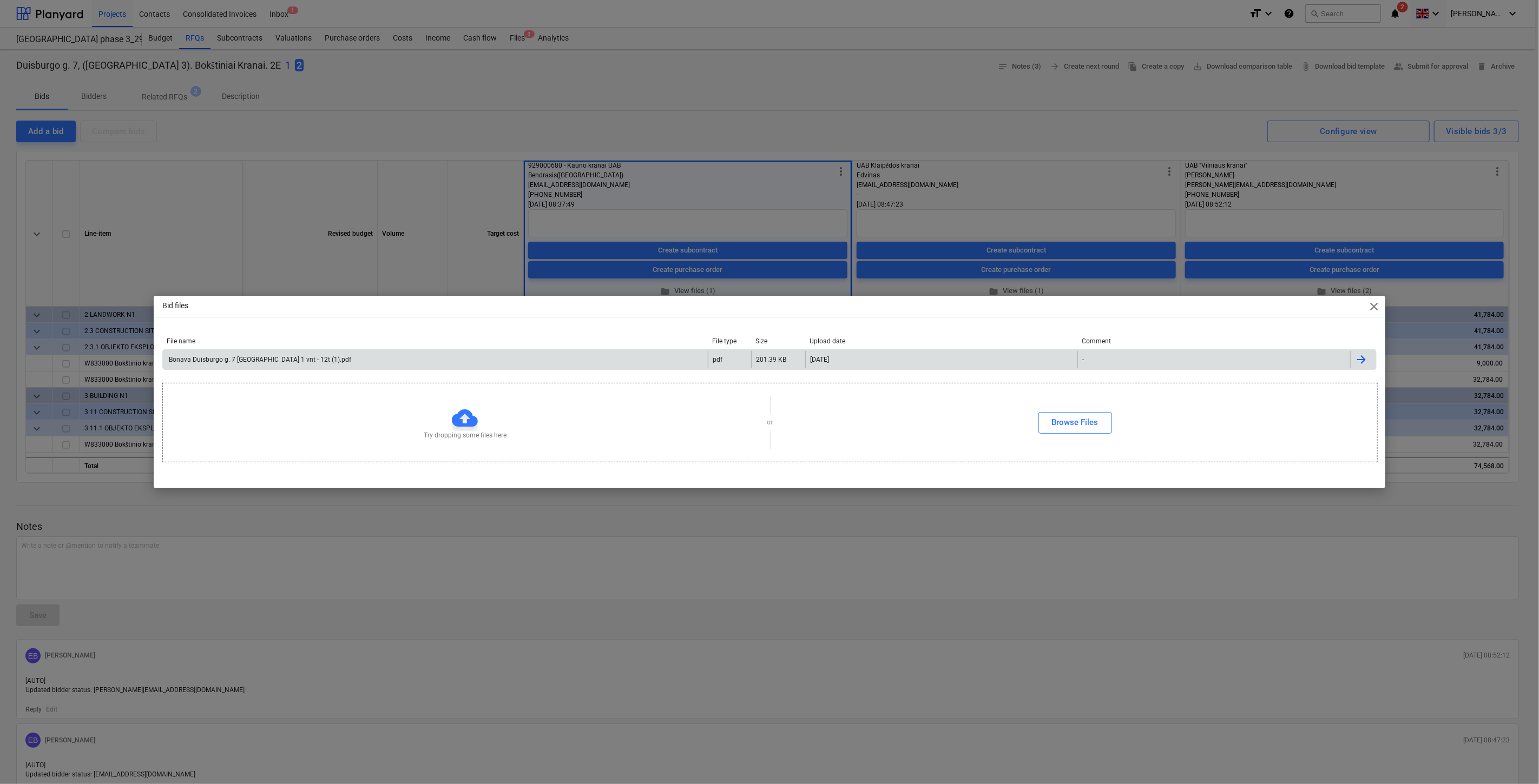
click at [565, 359] on div "Bonava Duisburgo g. 7 [GEOGRAPHIC_DATA] 1 vnt - 12t (1).pdf" at bounding box center [436, 359] width 545 height 17
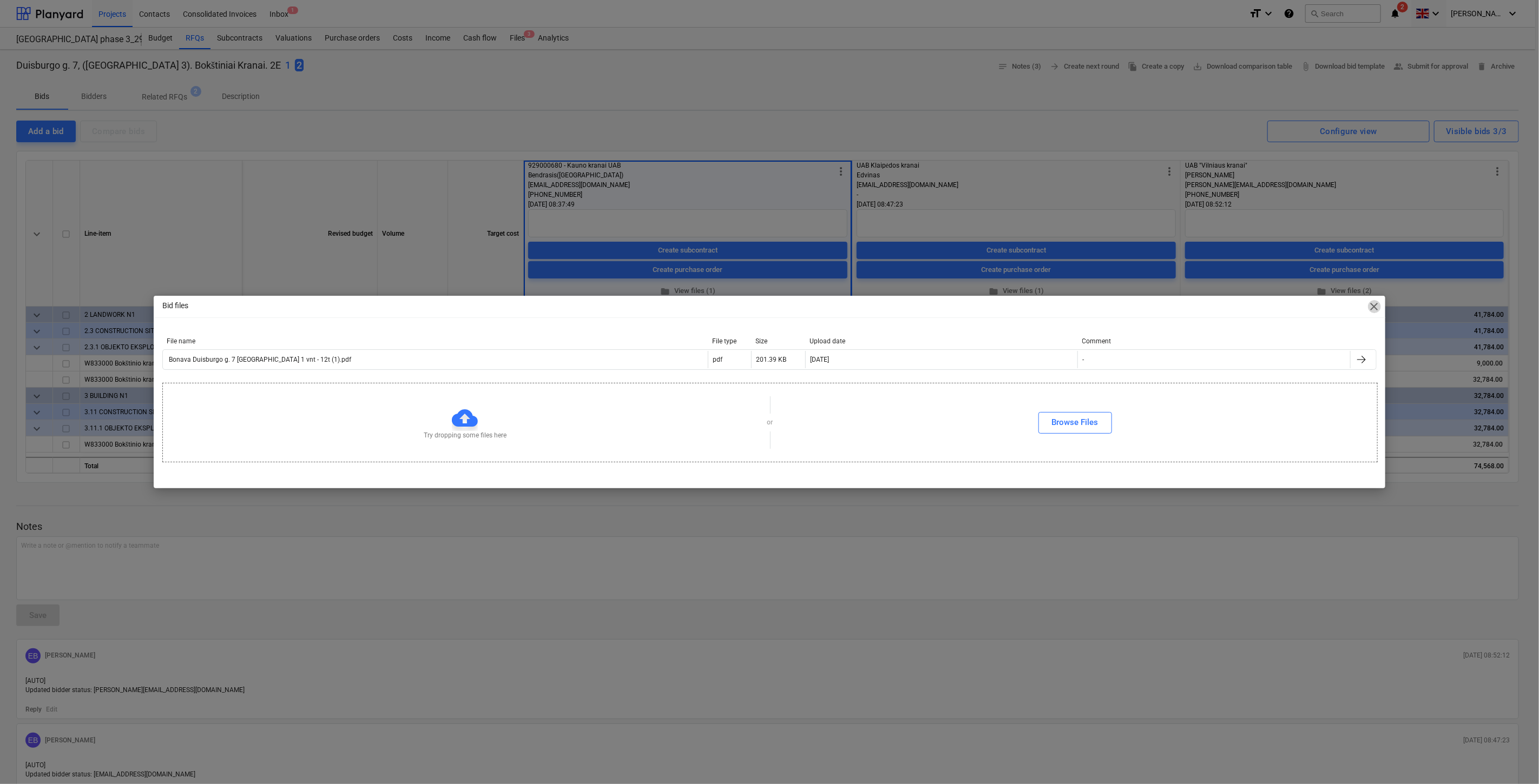
drag, startPoint x: 1373, startPoint y: 303, endPoint x: 766, endPoint y: 112, distance: 636.3
click at [1367, 296] on div "Bid files close" at bounding box center [769, 306] width 1231 height 21
drag, startPoint x: 518, startPoint y: 40, endPoint x: 652, endPoint y: 107, distance: 149.8
click at [521, 41] on div "Bid files close File name File type Size Upload date Comment Bonava Duisburgo g…" at bounding box center [770, 392] width 1539 height 784
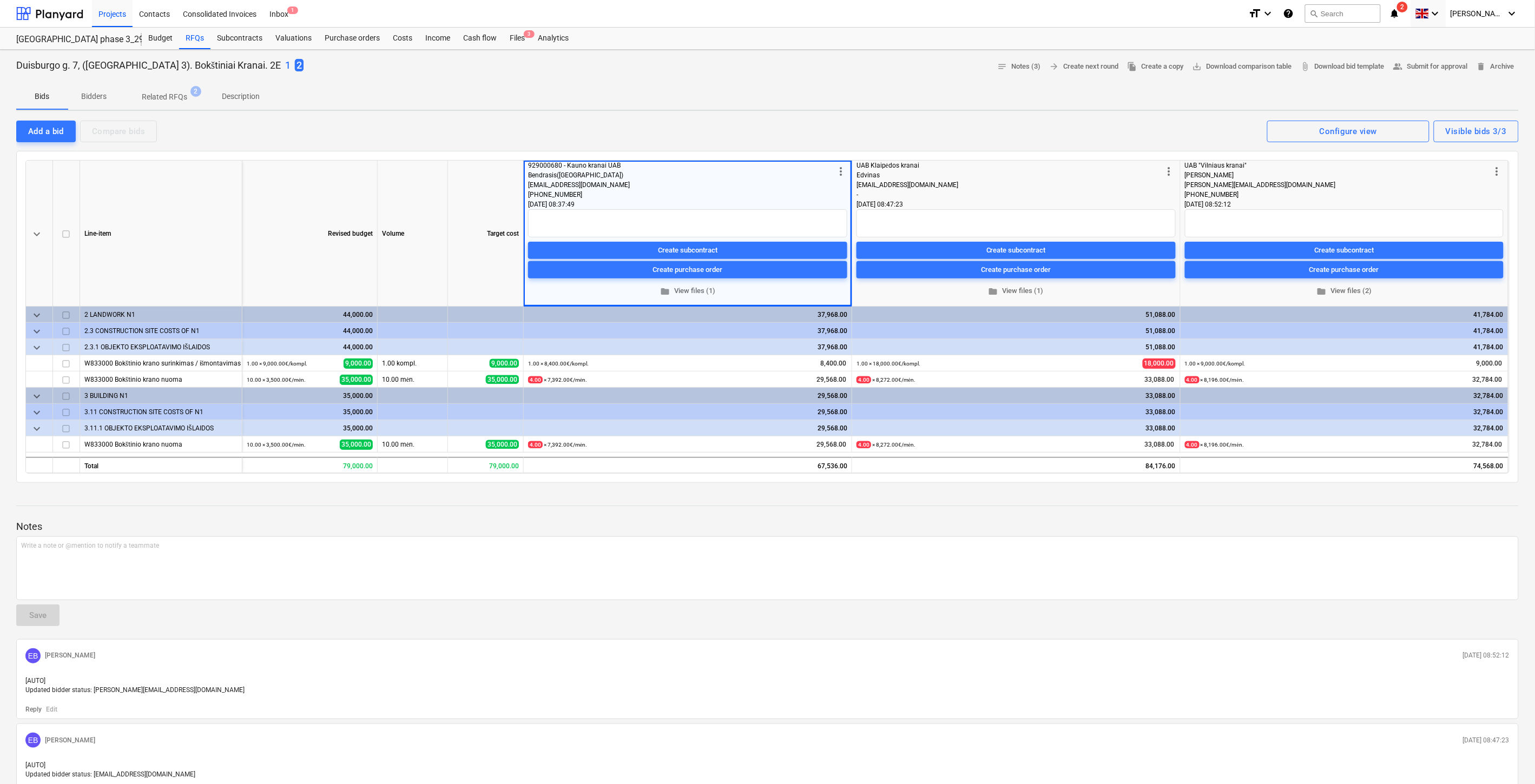
click at [520, 45] on div "Files 3" at bounding box center [517, 38] width 28 height 21
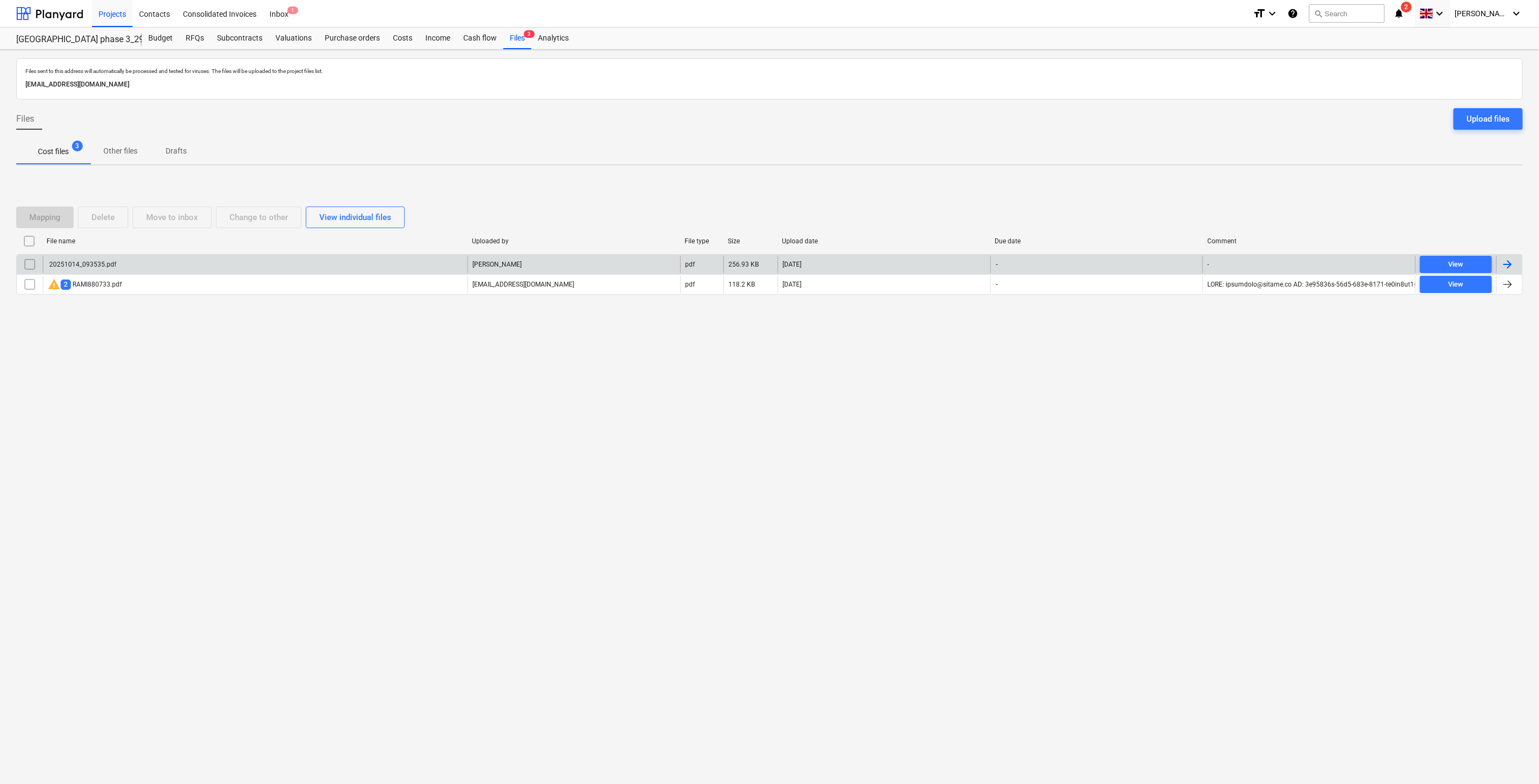
click at [332, 268] on div "20251014_093535.pdf" at bounding box center [255, 264] width 425 height 17
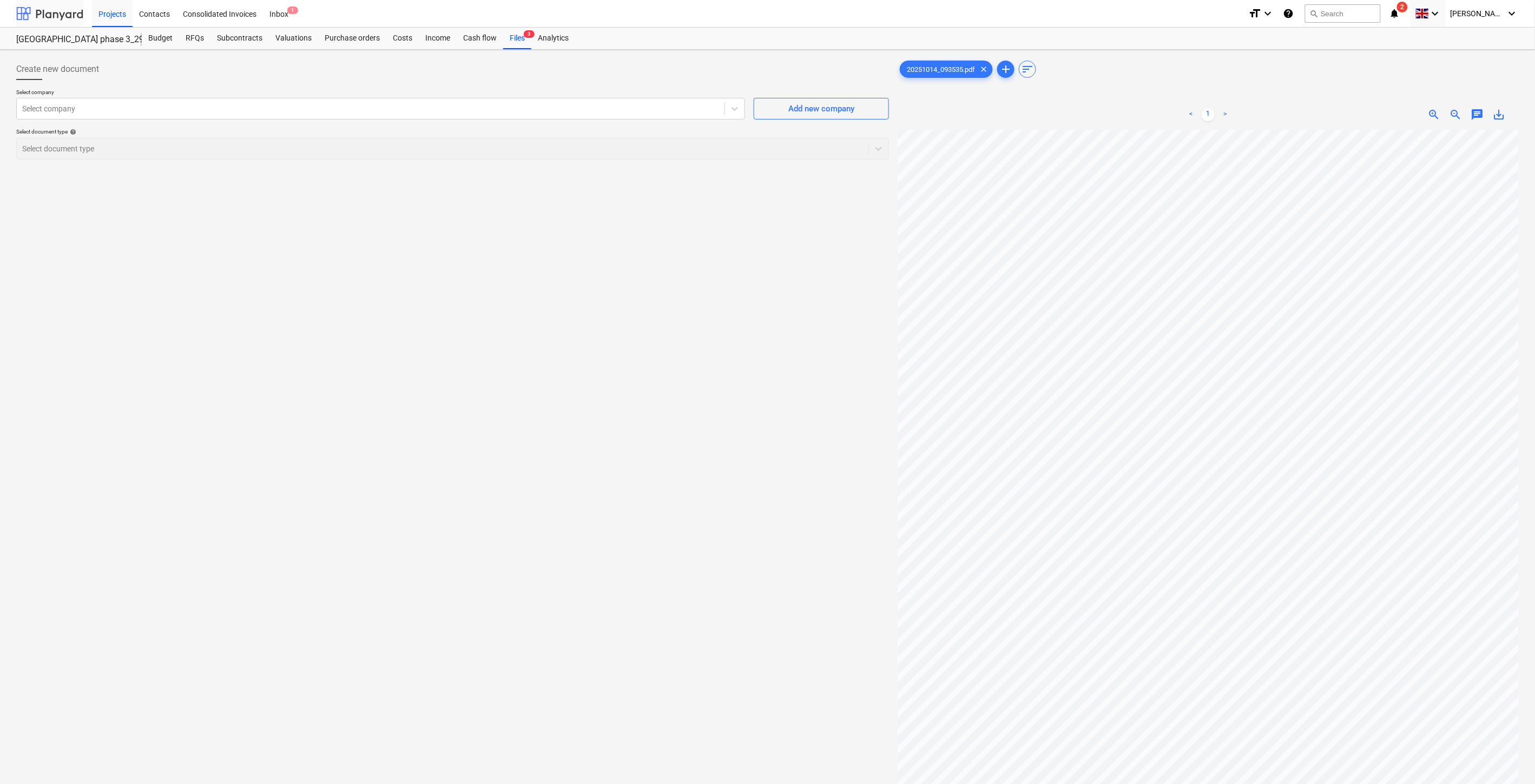
click at [50, 14] on div at bounding box center [50, 13] width 67 height 27
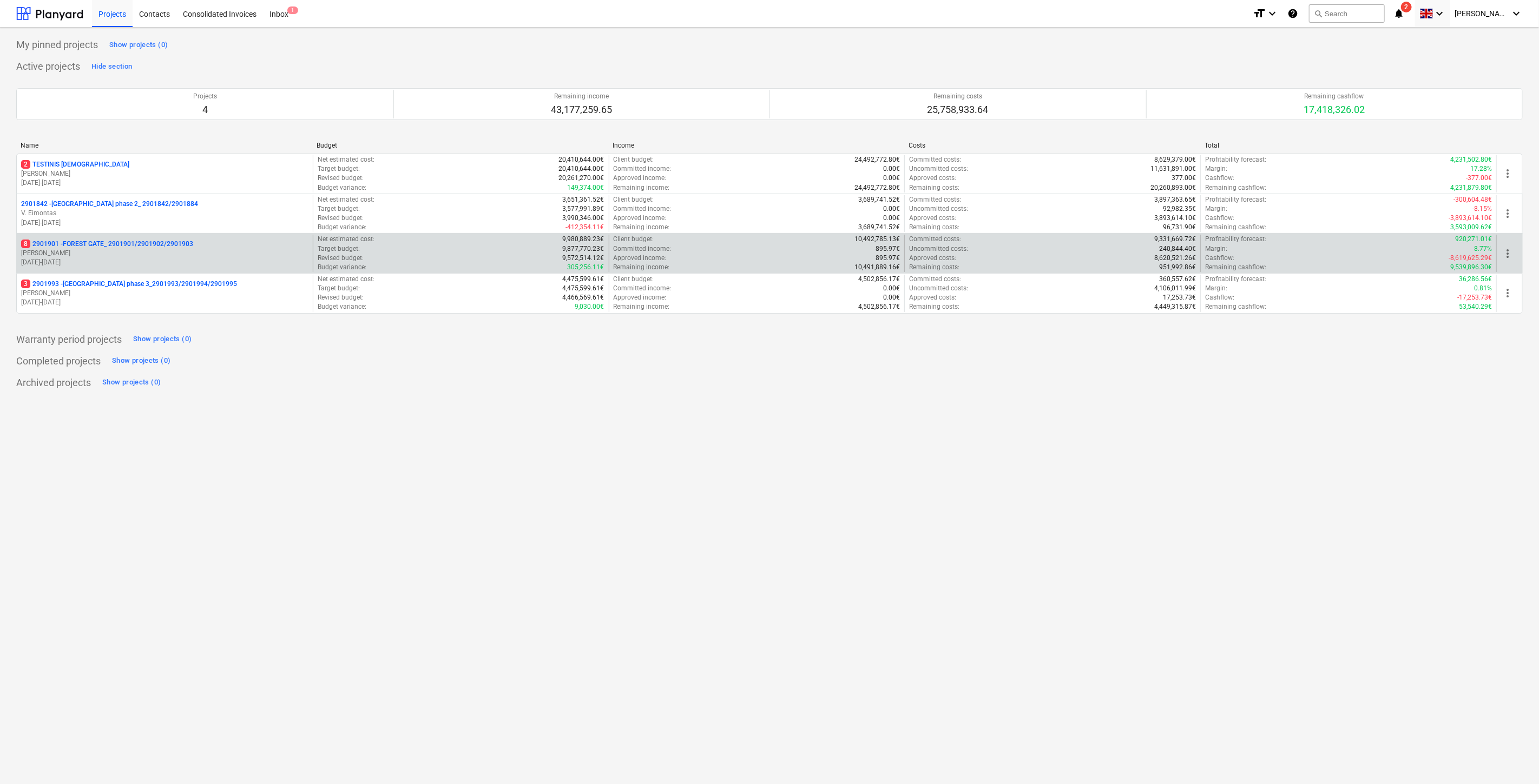
click at [131, 256] on p "[PERSON_NAME]" at bounding box center [164, 253] width 287 height 9
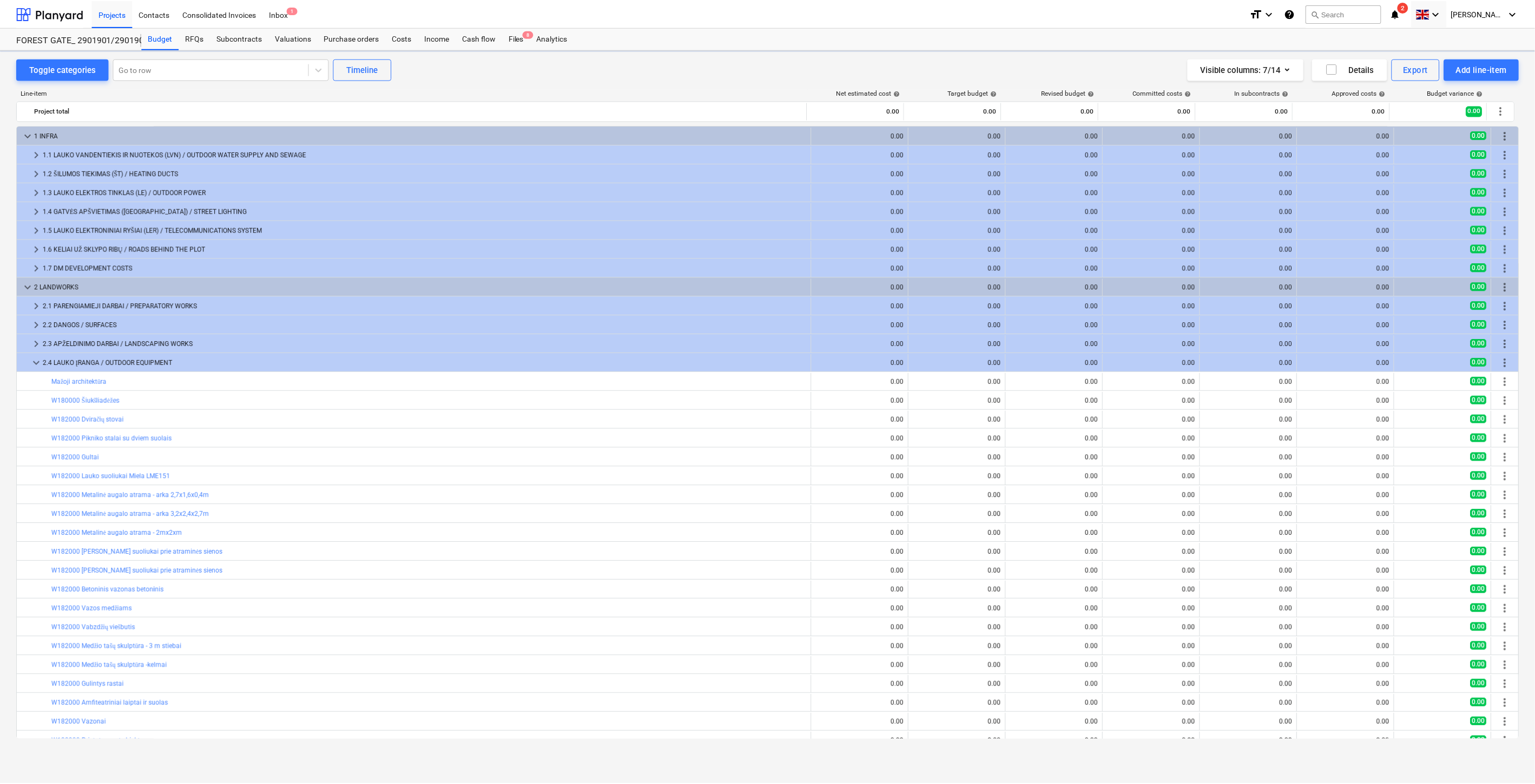
scroll to position [164, 0]
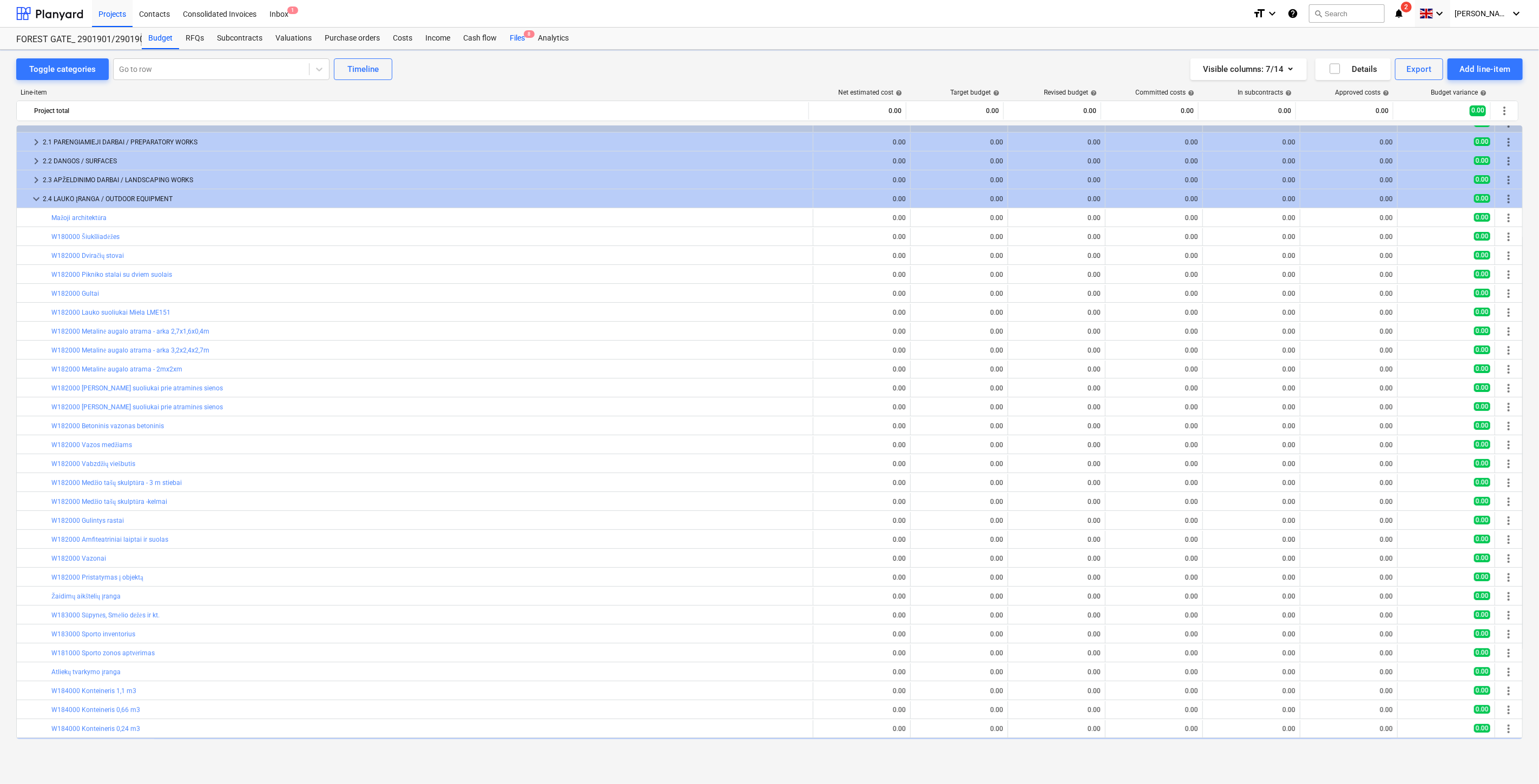
click at [511, 41] on div "Files 8" at bounding box center [517, 38] width 28 height 21
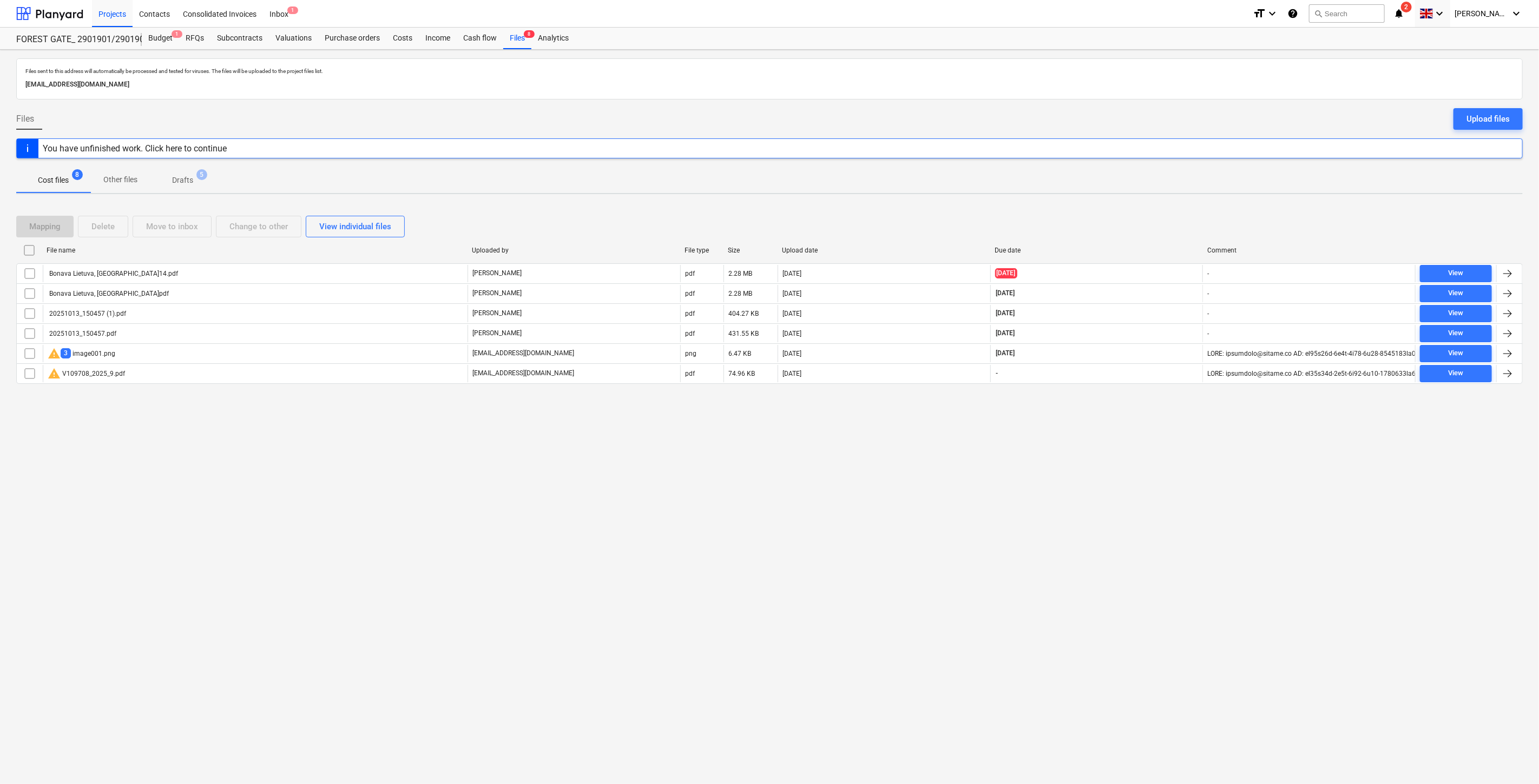
drag, startPoint x: 900, startPoint y: 544, endPoint x: 949, endPoint y: 522, distance: 53.7
click at [901, 544] on div "Files sent to this address will automatically be processed and tested for virus…" at bounding box center [770, 417] width 1539 height 734
click at [1021, 496] on div "Files sent to this address will automatically be processed and tested for virus…" at bounding box center [770, 417] width 1539 height 734
click at [1479, 118] on div "Upload files" at bounding box center [1488, 119] width 43 height 14
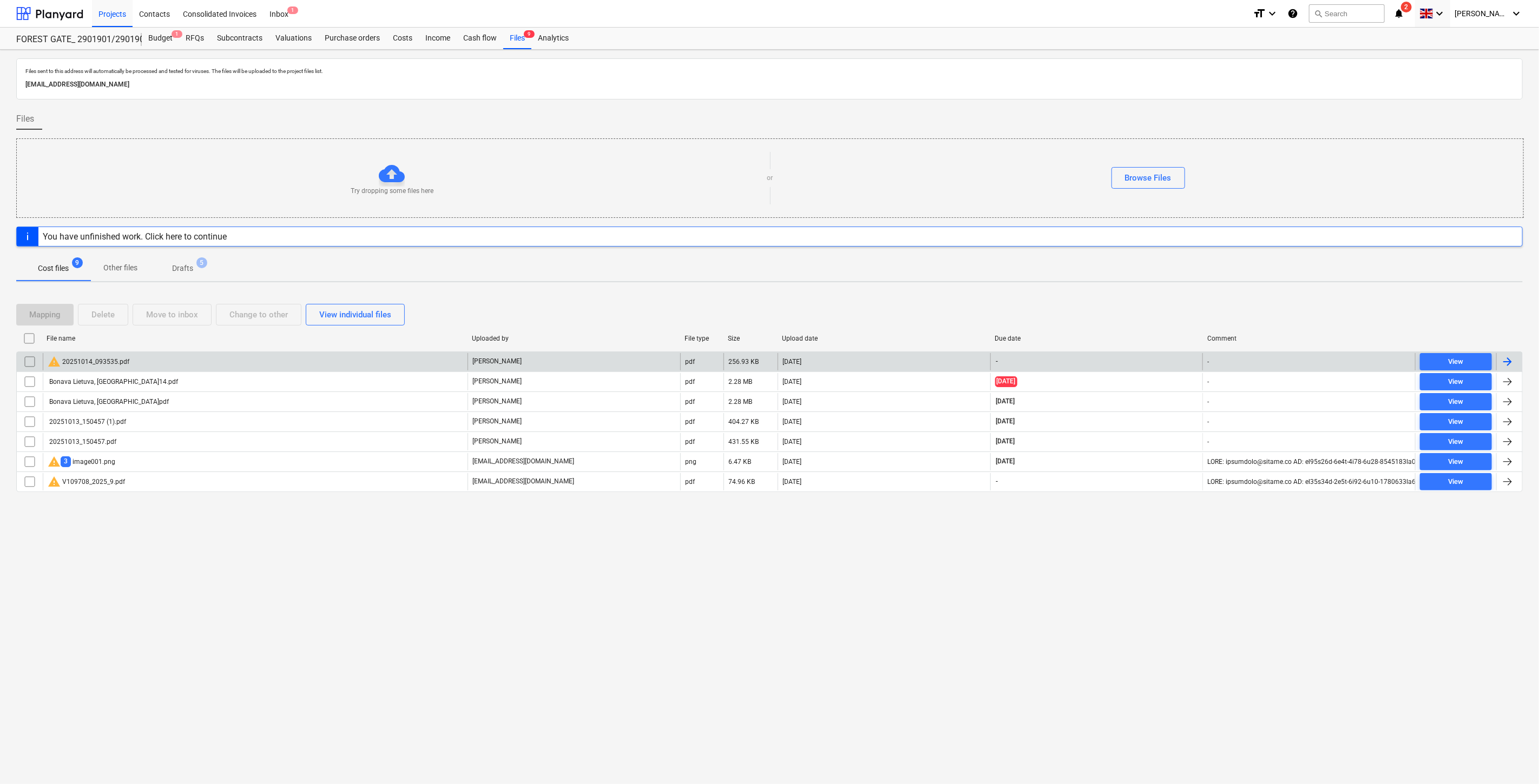
click at [259, 366] on div "warning 20251014_093535.pdf" at bounding box center [255, 361] width 425 height 17
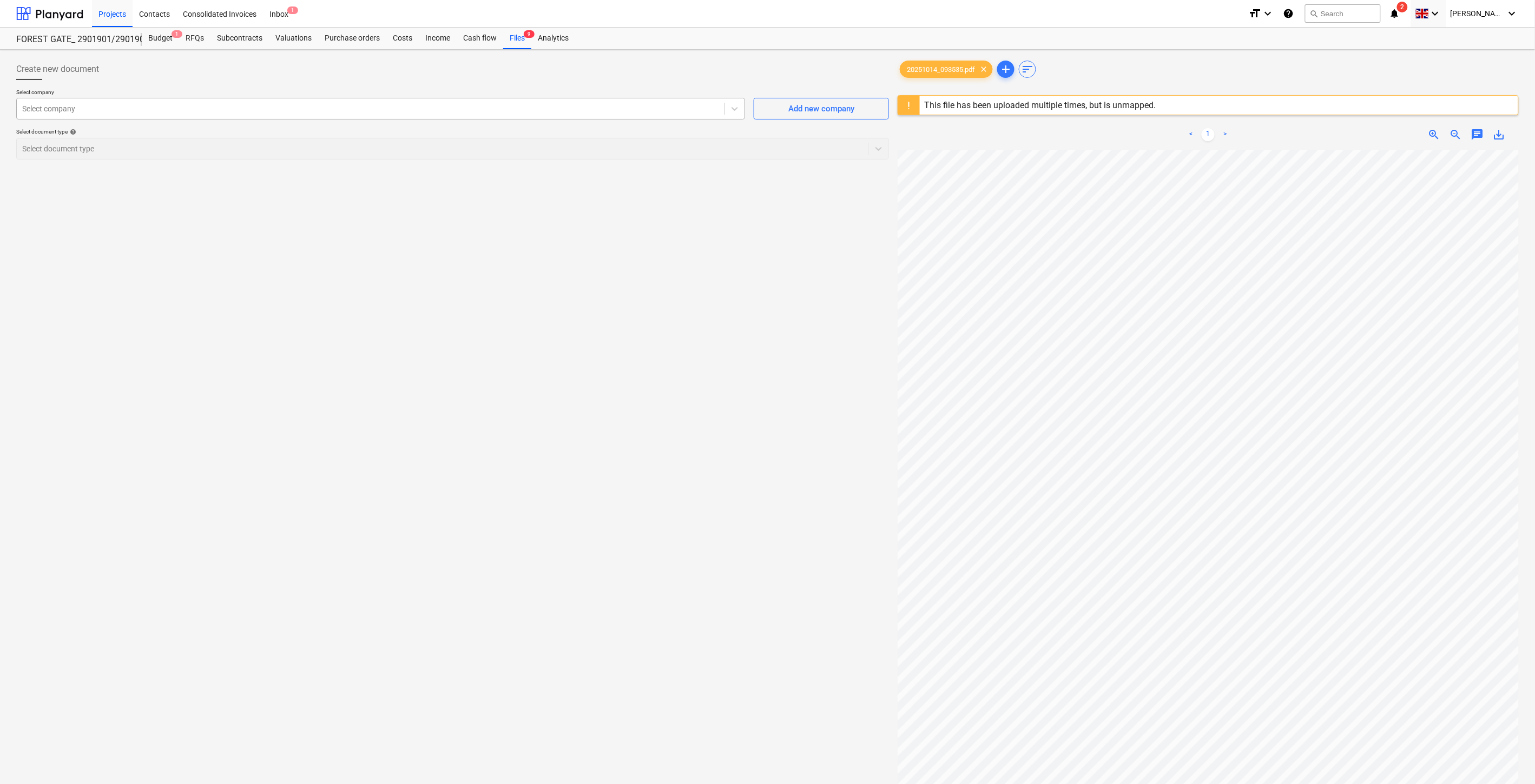
click at [495, 115] on div "Select company" at bounding box center [370, 108] width 708 height 15
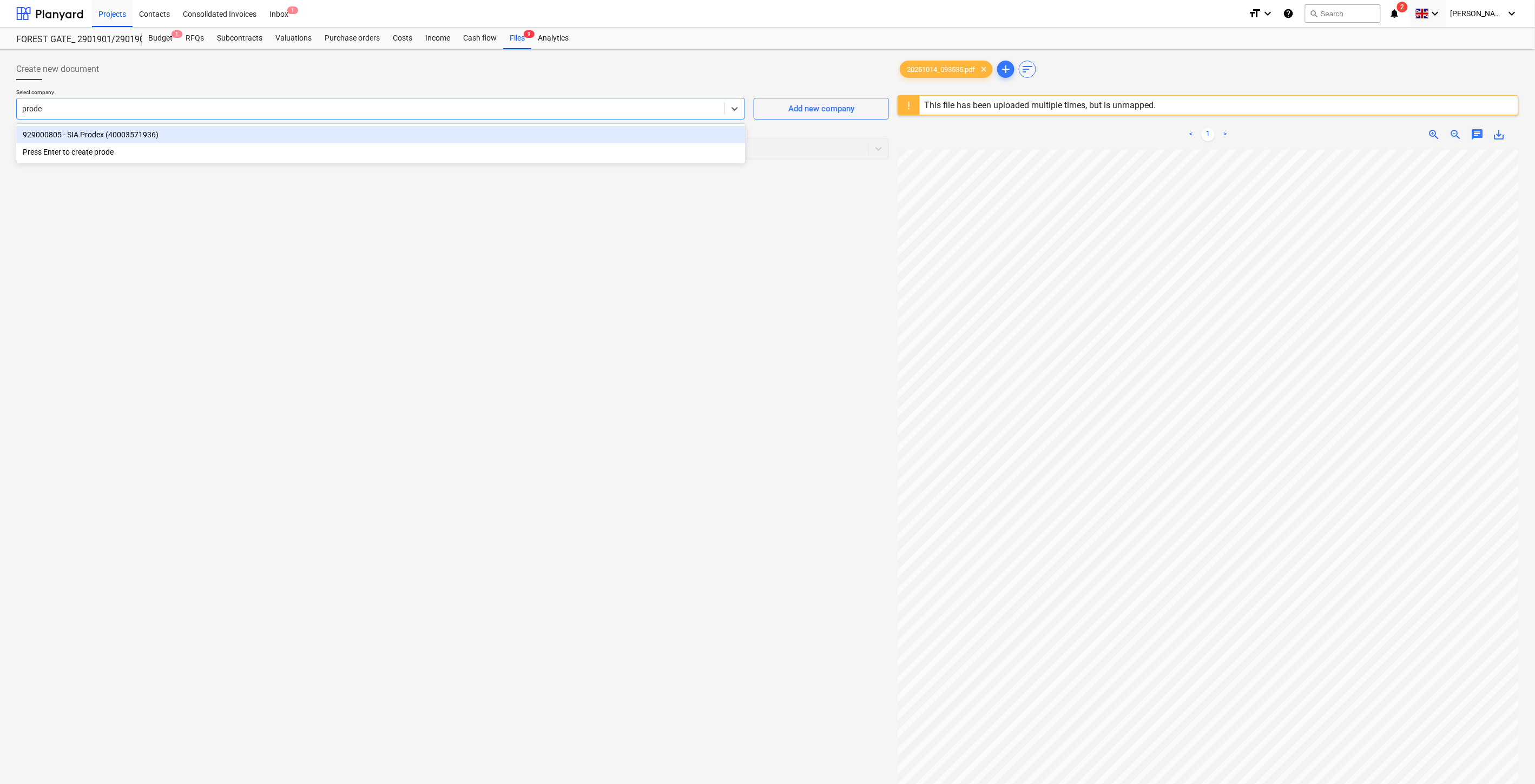
type input "prodex"
click at [464, 137] on div "929000805 - SIA Prodex (40003571936)" at bounding box center [380, 134] width 729 height 17
click at [456, 147] on div at bounding box center [443, 149] width 841 height 11
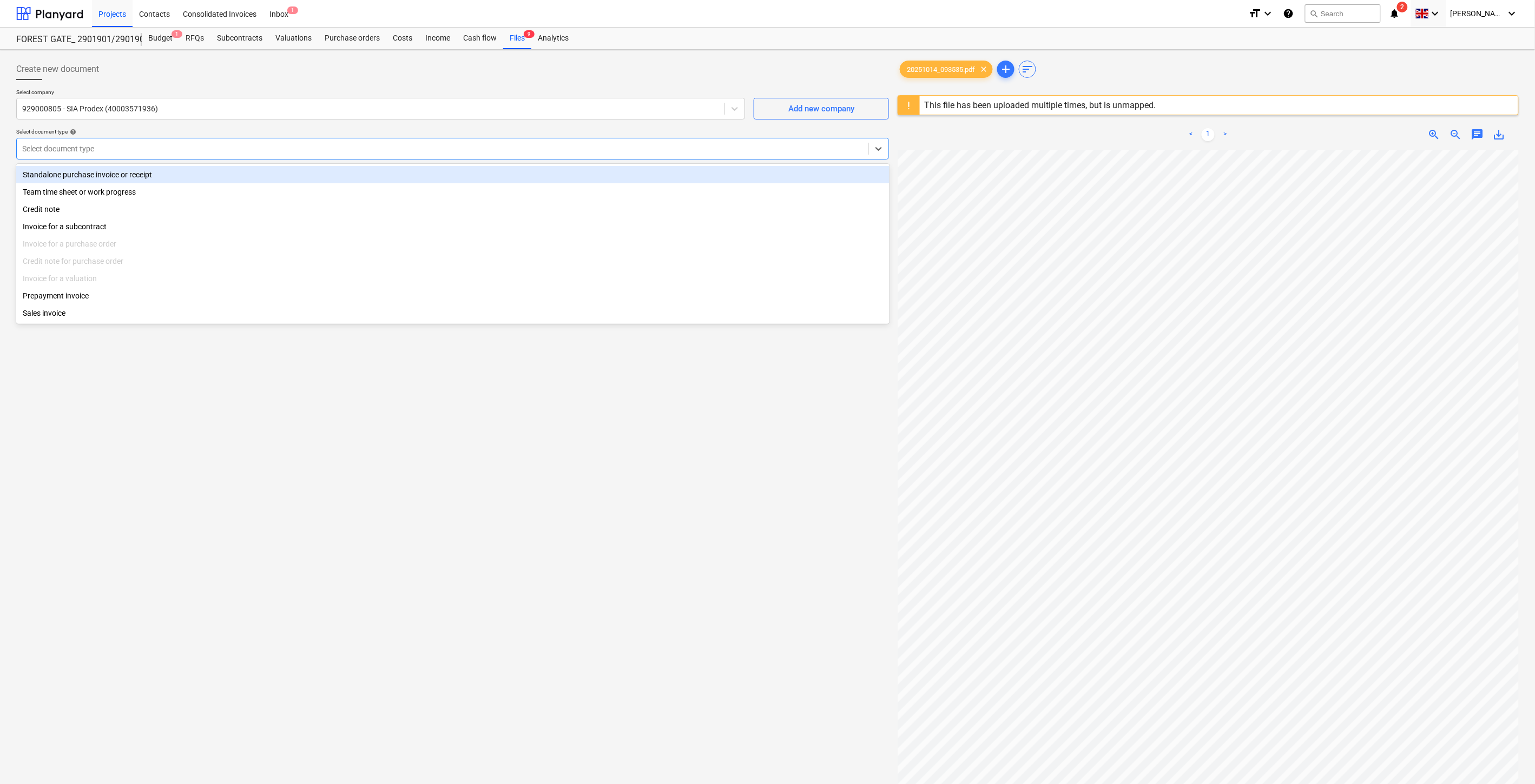
click at [242, 177] on div "Standalone purchase invoice or receipt" at bounding box center [453, 174] width 873 height 17
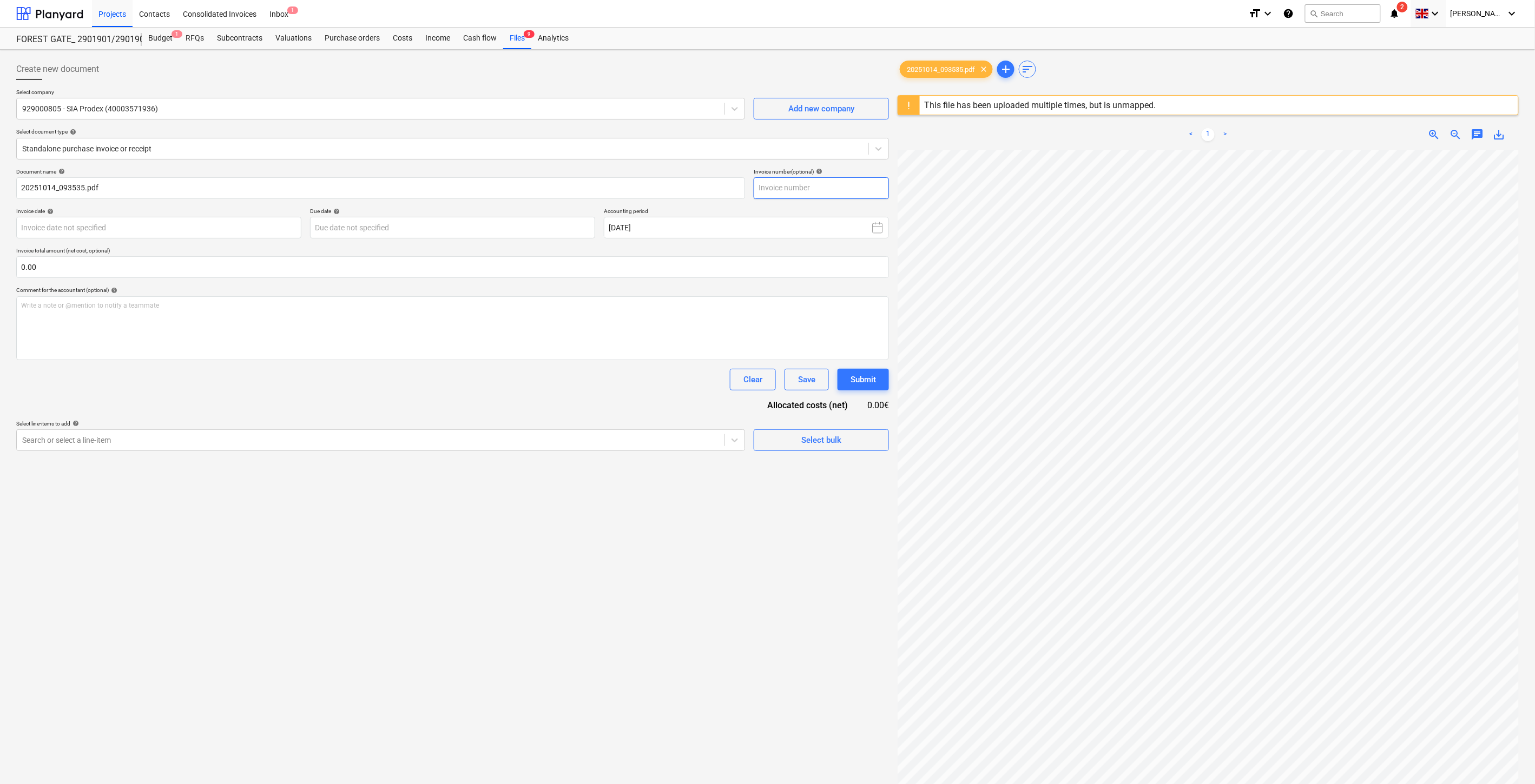
click at [852, 190] on input "text" at bounding box center [821, 188] width 135 height 21
type input "PX-PR25-109"
click at [241, 230] on body "Projects Contacts Consolidated Invoices Inbox 1 format_size keyboard_arrow_down…" at bounding box center [768, 392] width 1535 height 784
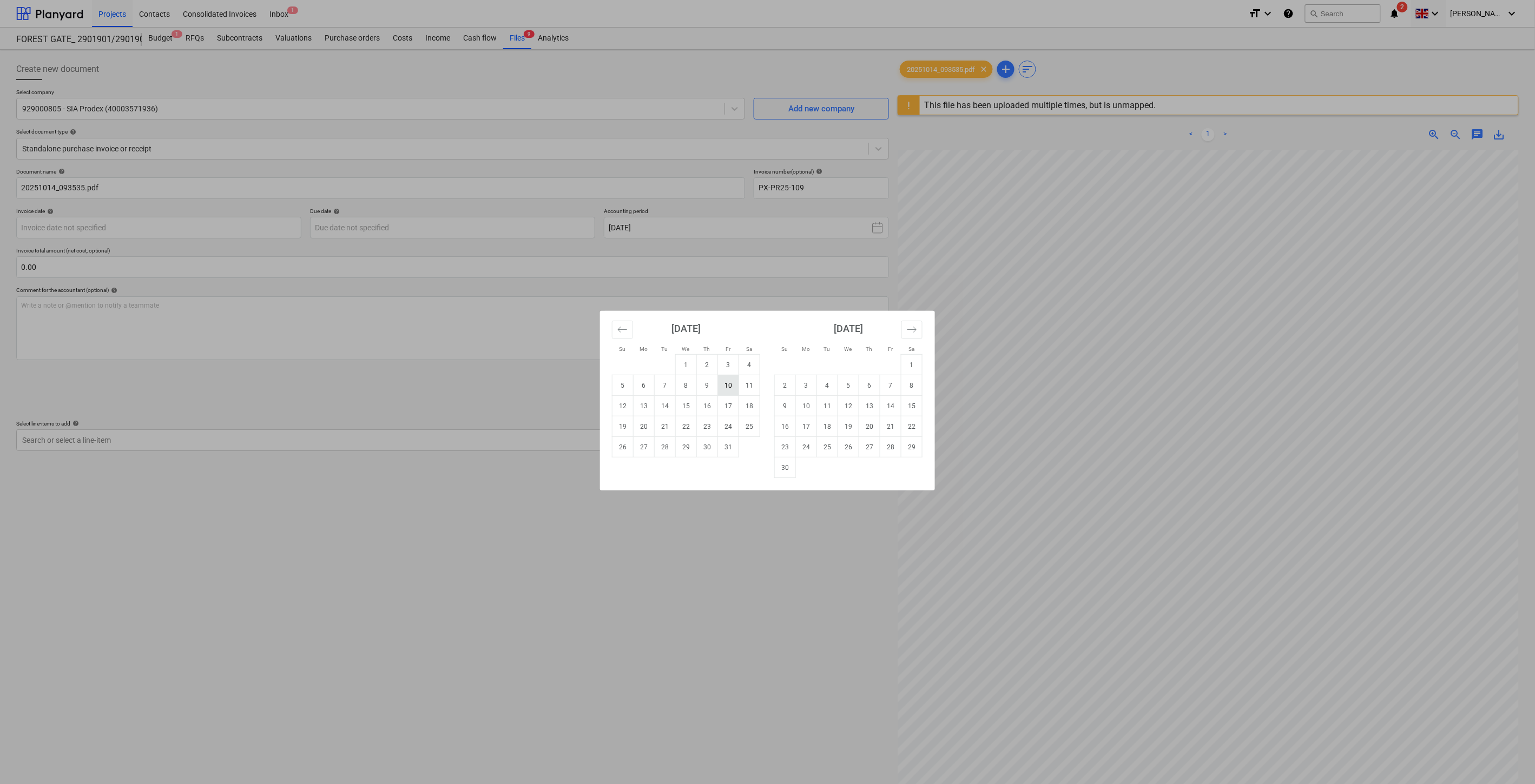
click at [725, 384] on td "10" at bounding box center [728, 386] width 21 height 20
type input "[DATE]"
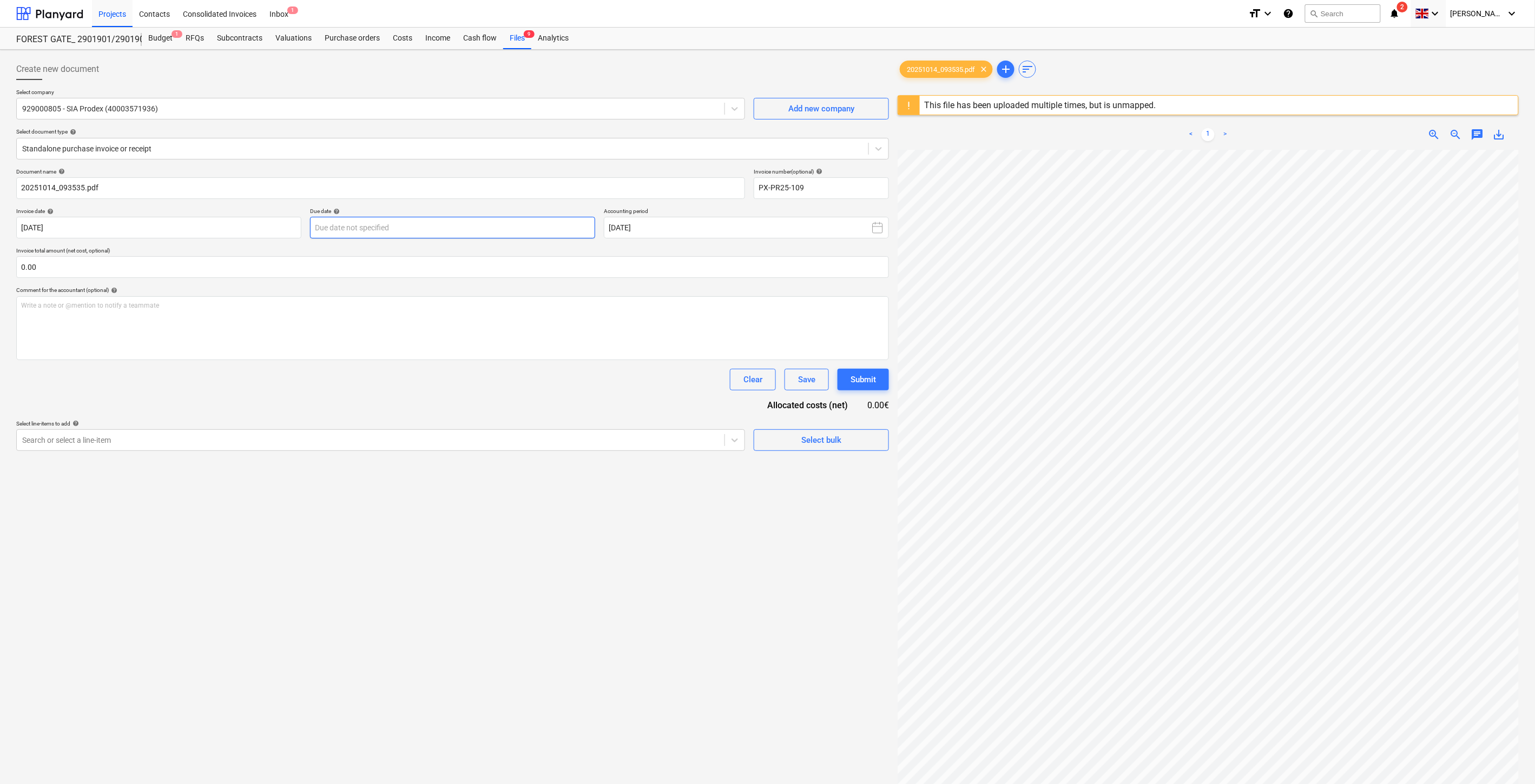
click at [435, 225] on body "Projects Contacts Consolidated Invoices Inbox 1 format_size keyboard_arrow_down…" at bounding box center [768, 392] width 1535 height 784
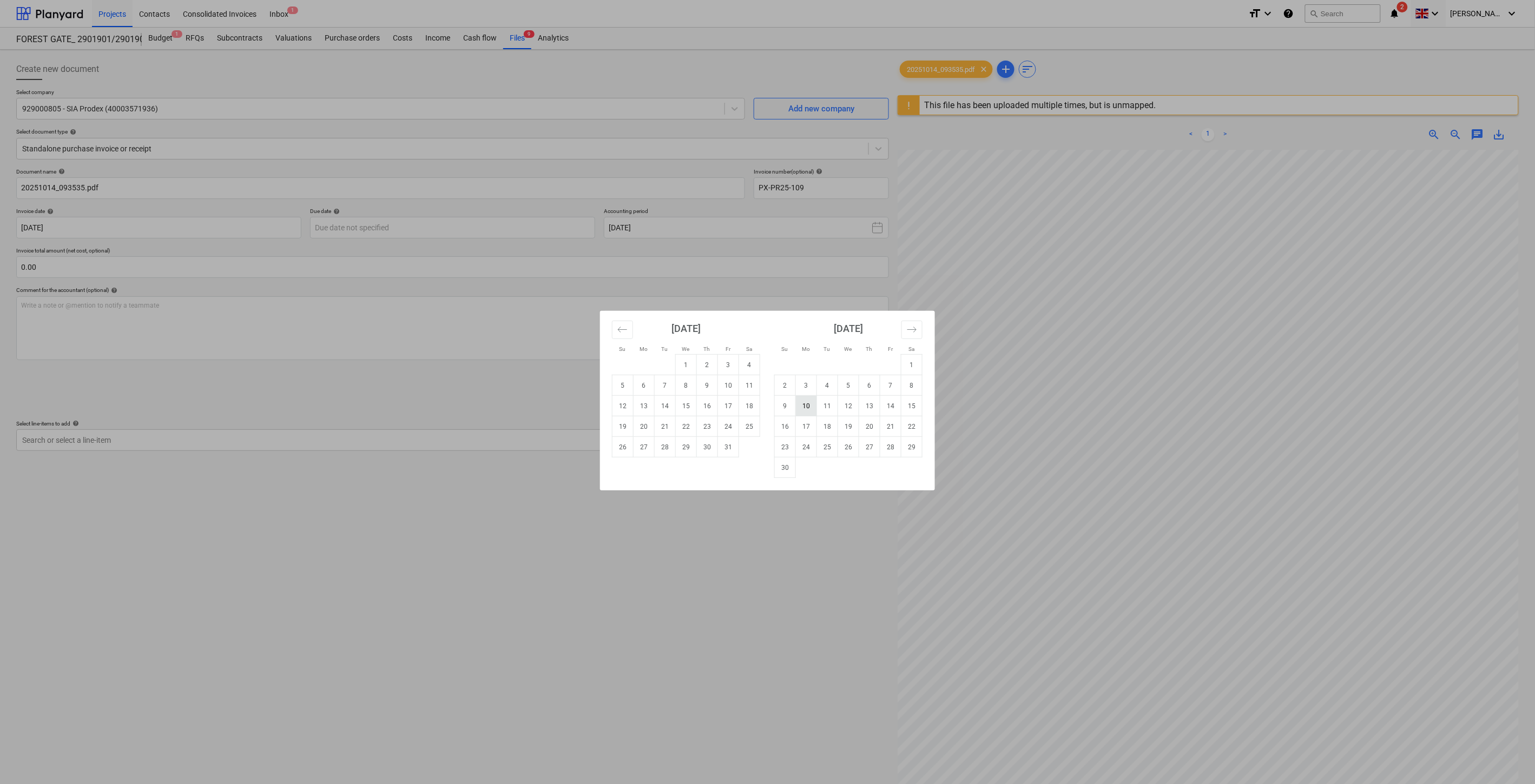
click at [810, 407] on td "10" at bounding box center [806, 406] width 21 height 20
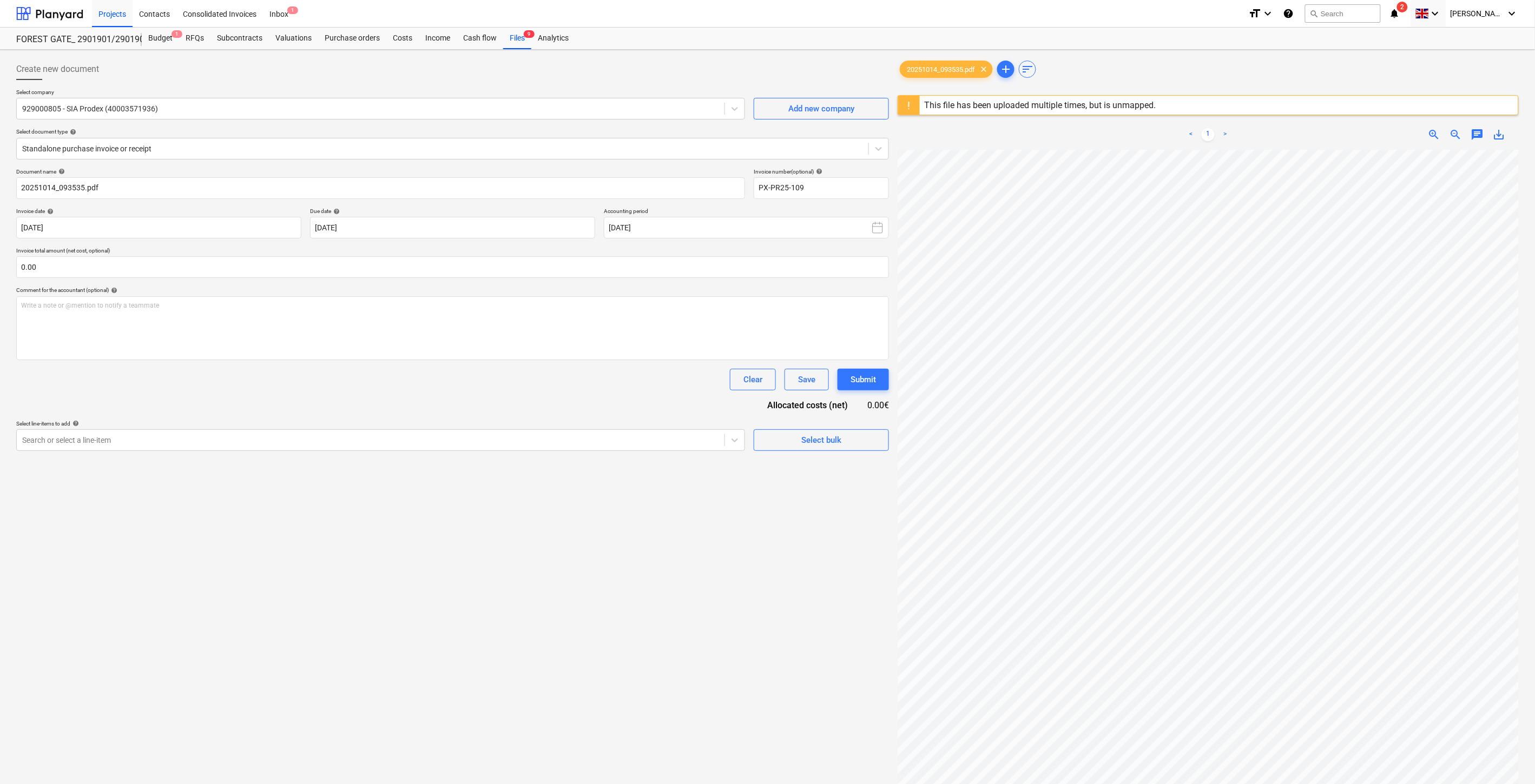
type input "[DATE]"
click at [442, 268] on input "text" at bounding box center [452, 267] width 873 height 21
type input "90.00"
click at [398, 466] on div at bounding box center [370, 468] width 697 height 11
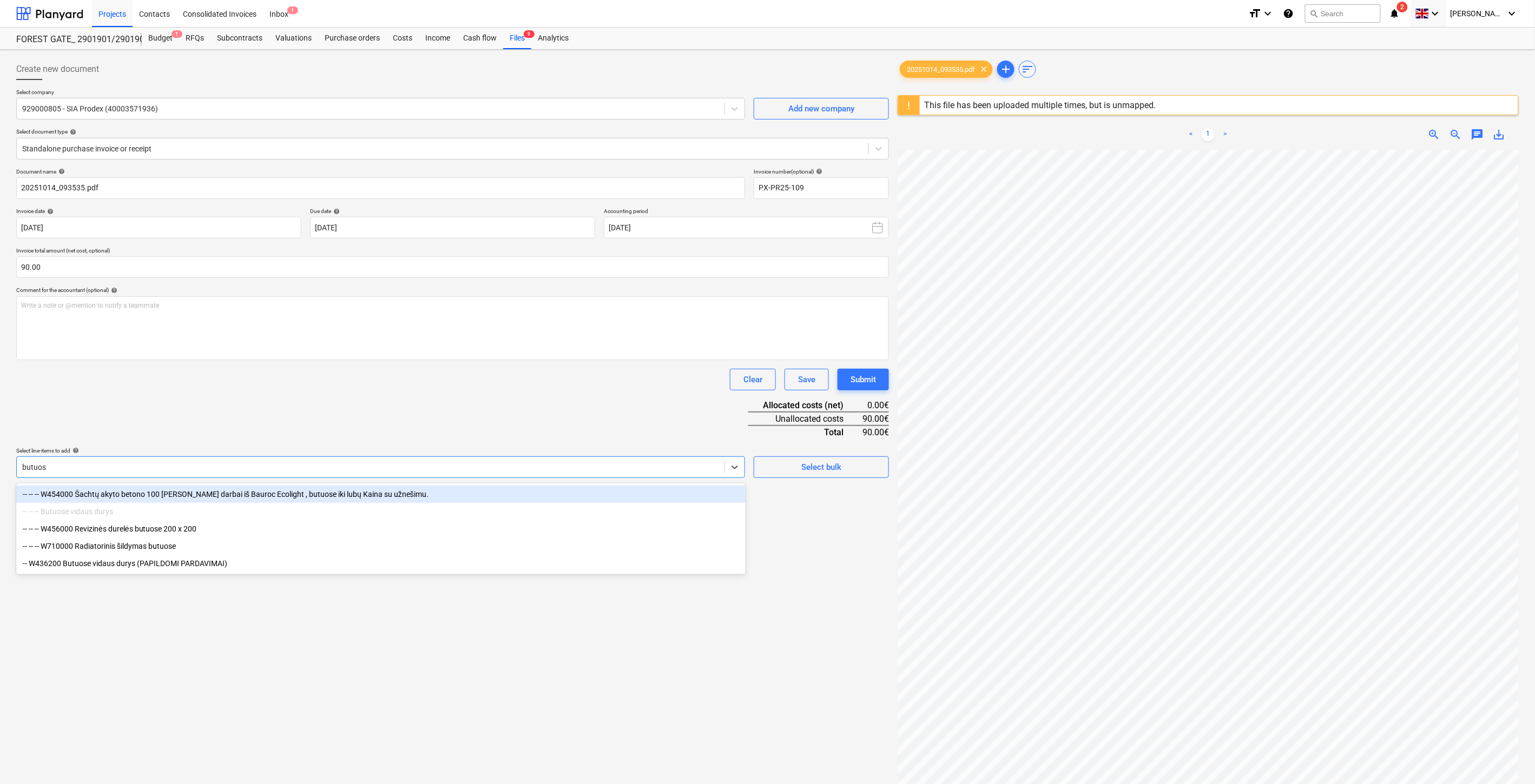
type input "butuose"
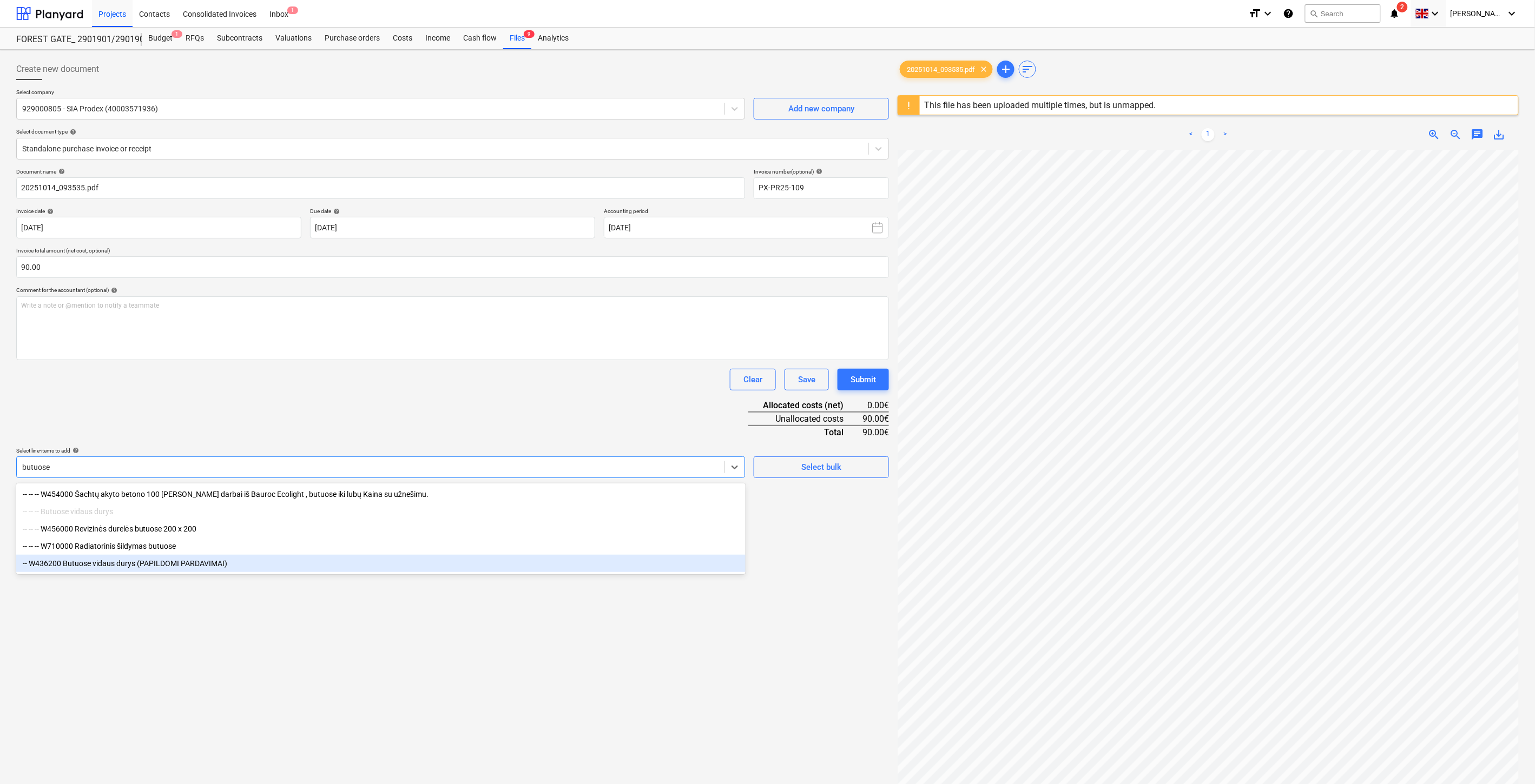
click at [169, 568] on div "-- W436200 Butuose vidaus durys (PAPILDOMI PARDAVIMAI)" at bounding box center [380, 563] width 729 height 17
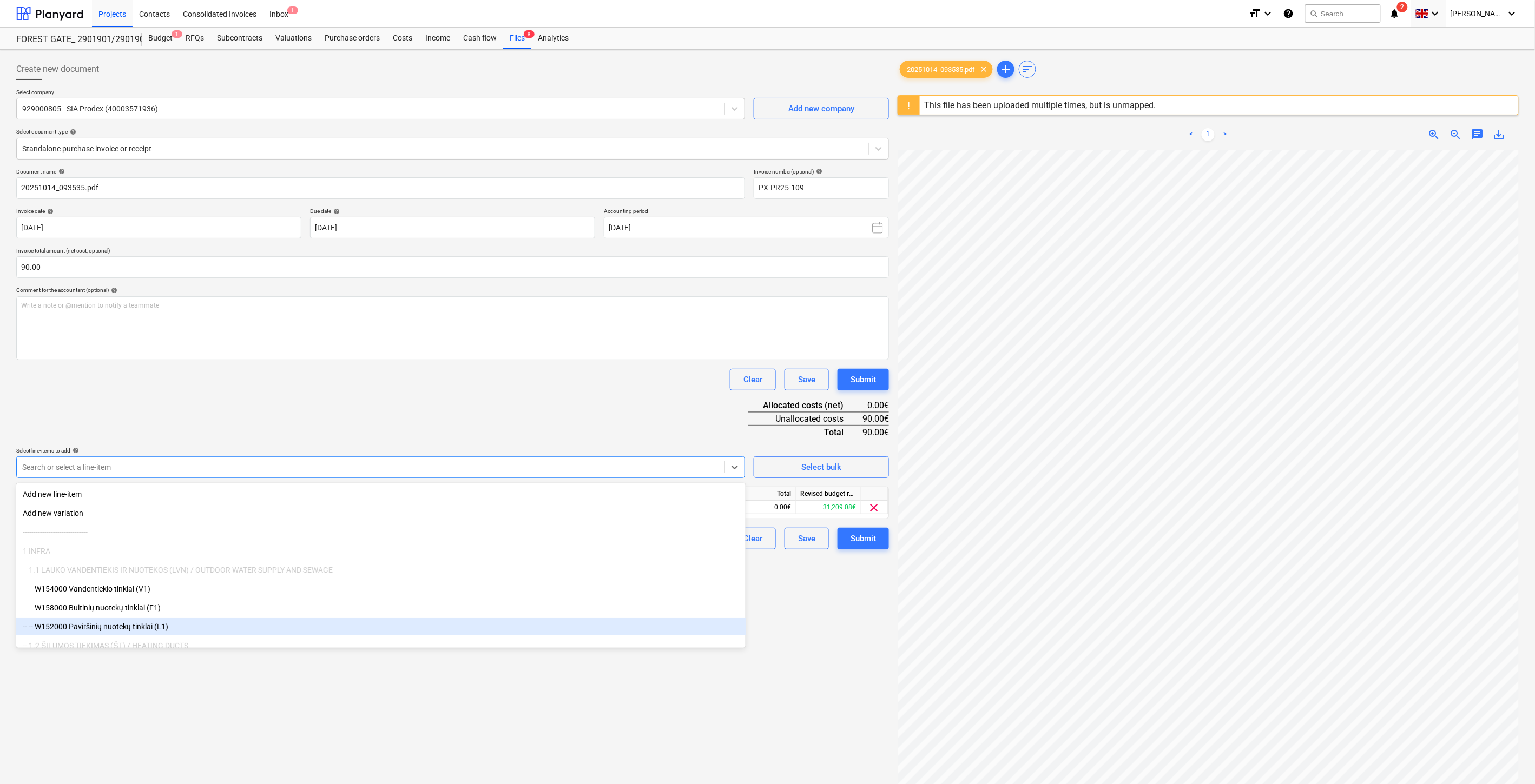
drag, startPoint x: 325, startPoint y: 706, endPoint x: 580, endPoint y: 545, distance: 301.6
click at [327, 706] on div "Create new document Select company 929000805 - SIA Prodex (40003571936) Add new…" at bounding box center [452, 481] width 881 height 854
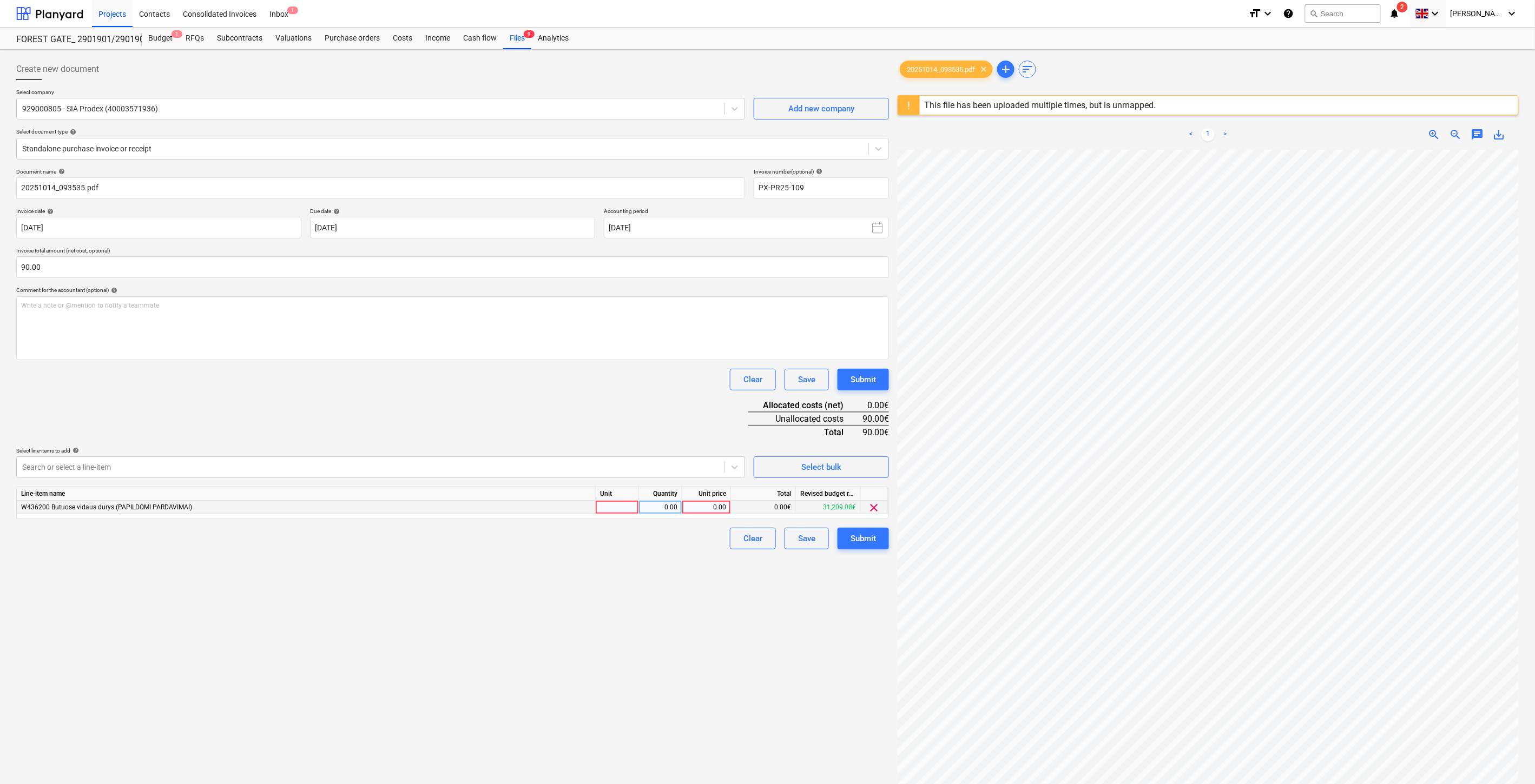
click at [619, 508] on div at bounding box center [617, 508] width 43 height 14
type input "1"
click at [652, 509] on div "0.00" at bounding box center [660, 508] width 34 height 14
click at [707, 508] on div "0.00" at bounding box center [706, 508] width 39 height 14
type input "90"
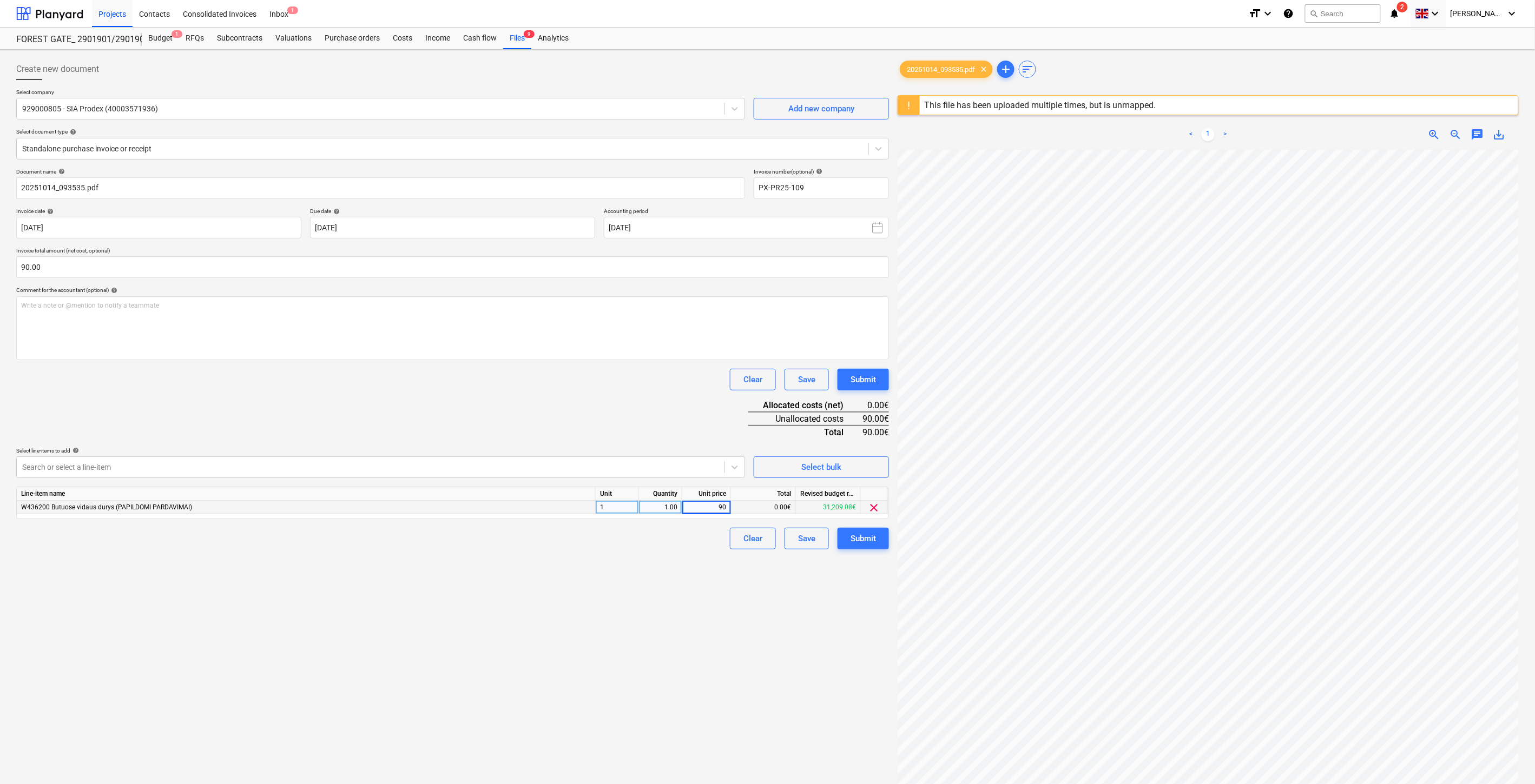
click at [663, 433] on div "Document name help 20251014_093535.pdf Invoice number (optional) help PX-PR25-1…" at bounding box center [452, 359] width 873 height 382
click at [280, 334] on div "Write a note or @mention to notify a teammate [PERSON_NAME]" at bounding box center [452, 328] width 873 height 64
click at [803, 545] on div "Save" at bounding box center [806, 539] width 17 height 14
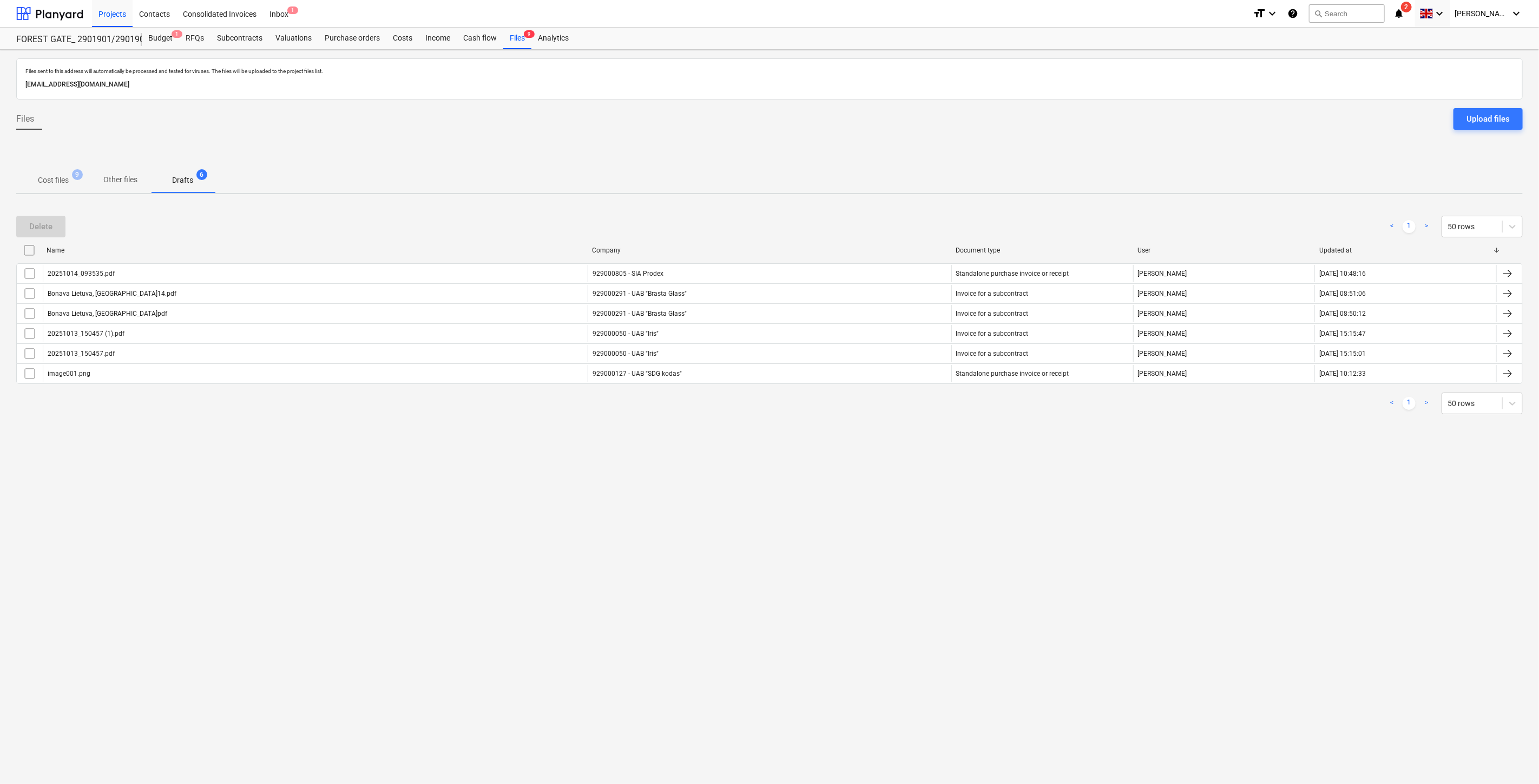
click at [50, 186] on span "Cost files 9" at bounding box center [53, 180] width 74 height 20
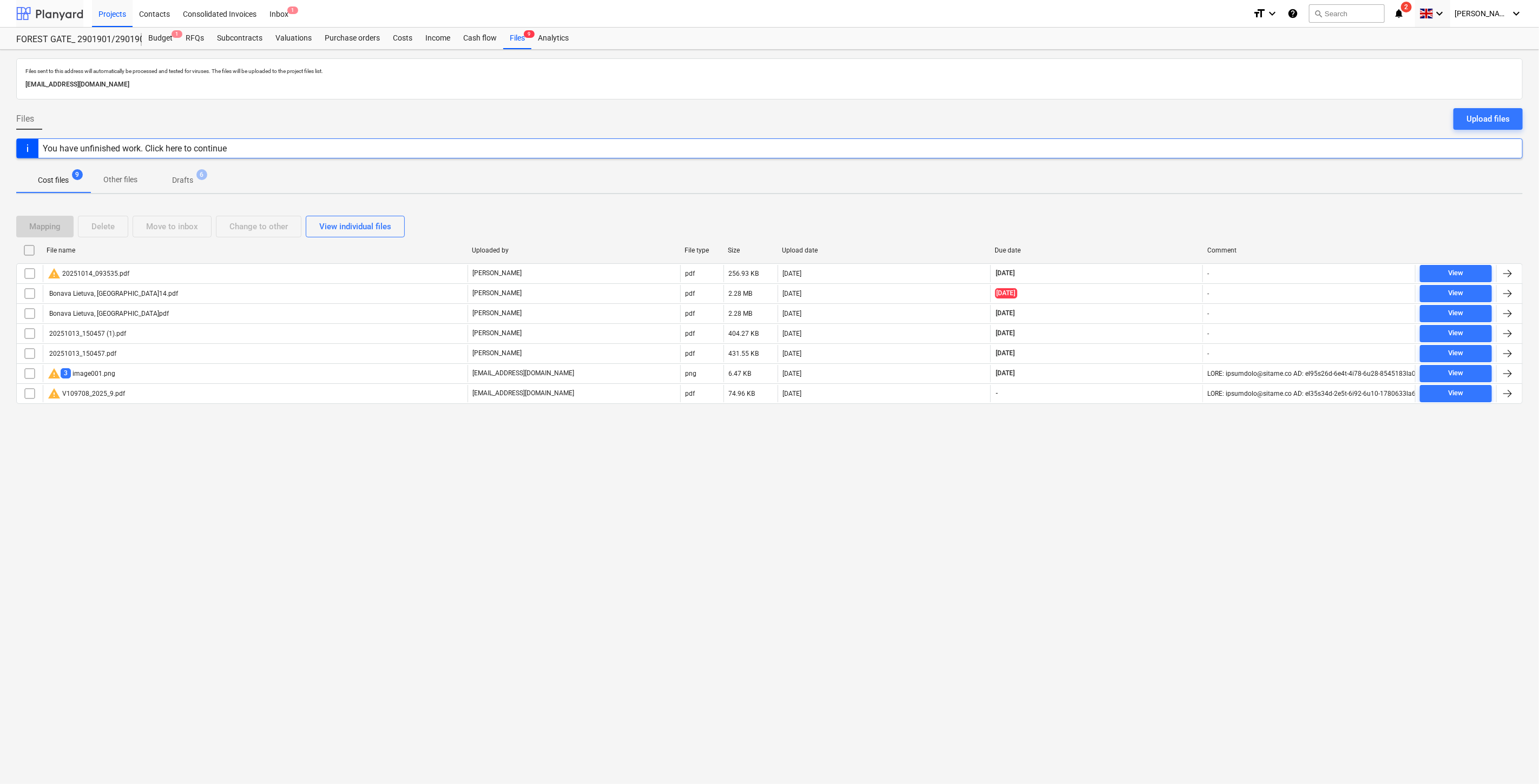
click at [39, 16] on div at bounding box center [50, 13] width 67 height 27
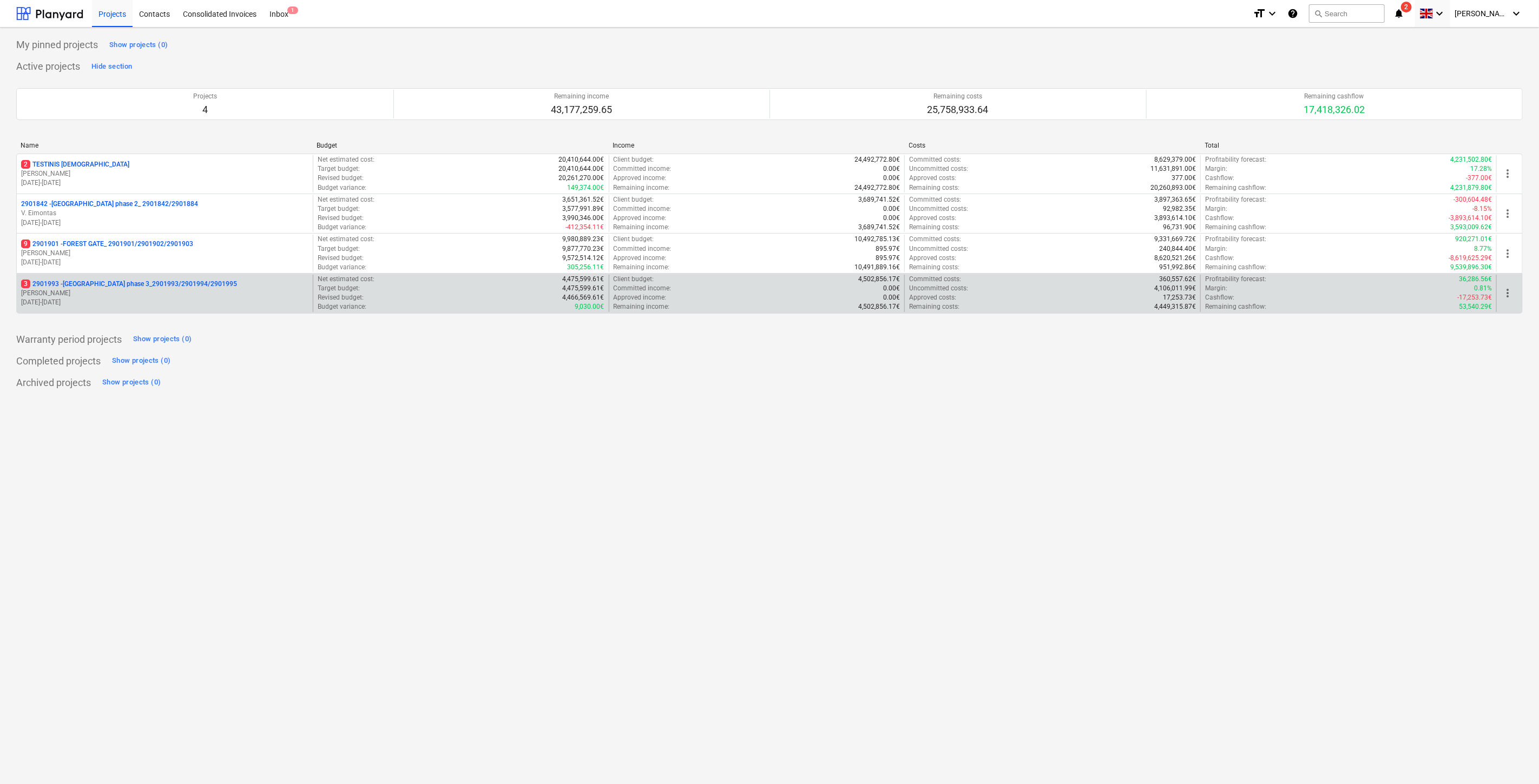
click at [182, 296] on p "[PERSON_NAME]" at bounding box center [164, 293] width 287 height 9
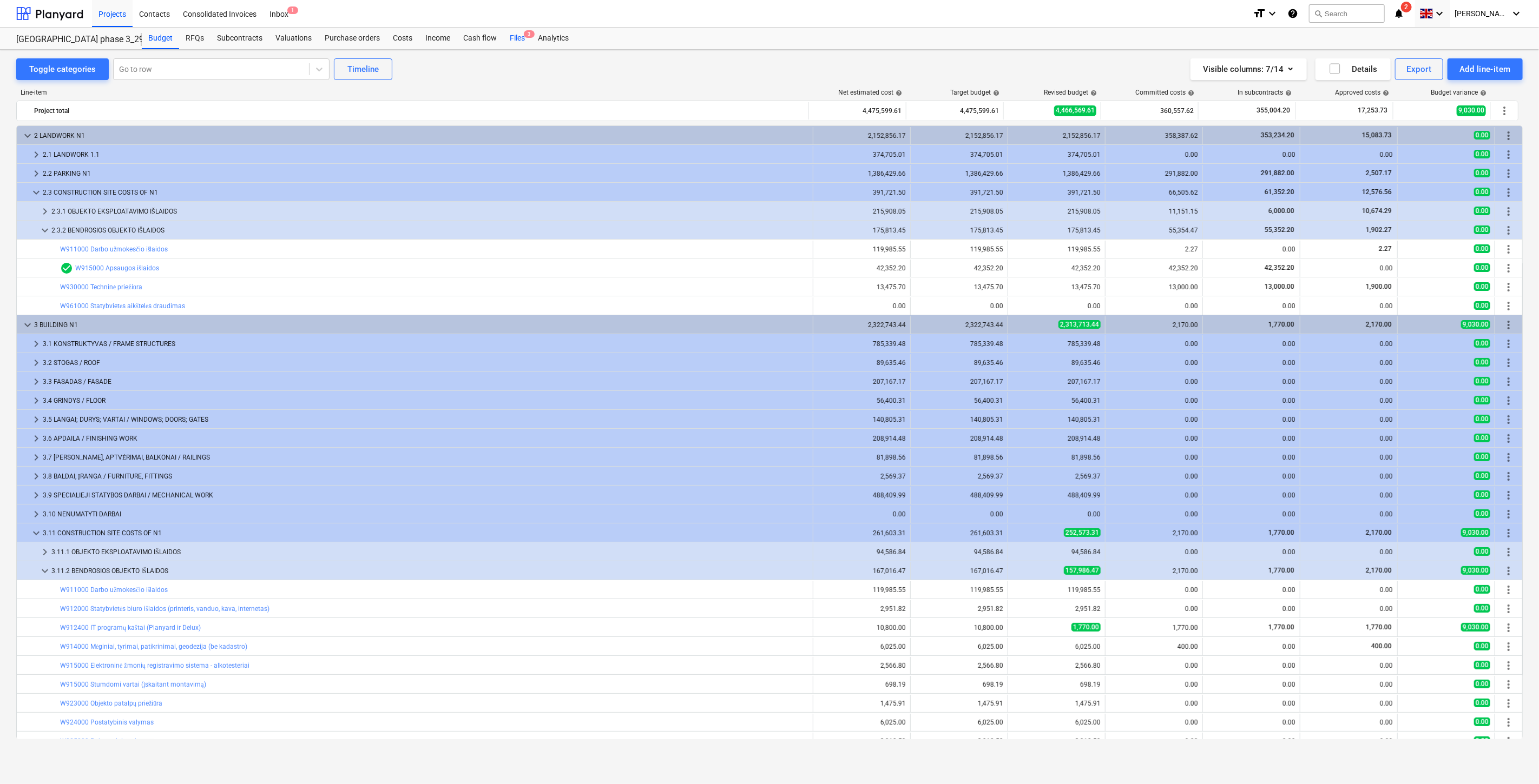
click at [513, 37] on div "Files 3" at bounding box center [517, 38] width 28 height 21
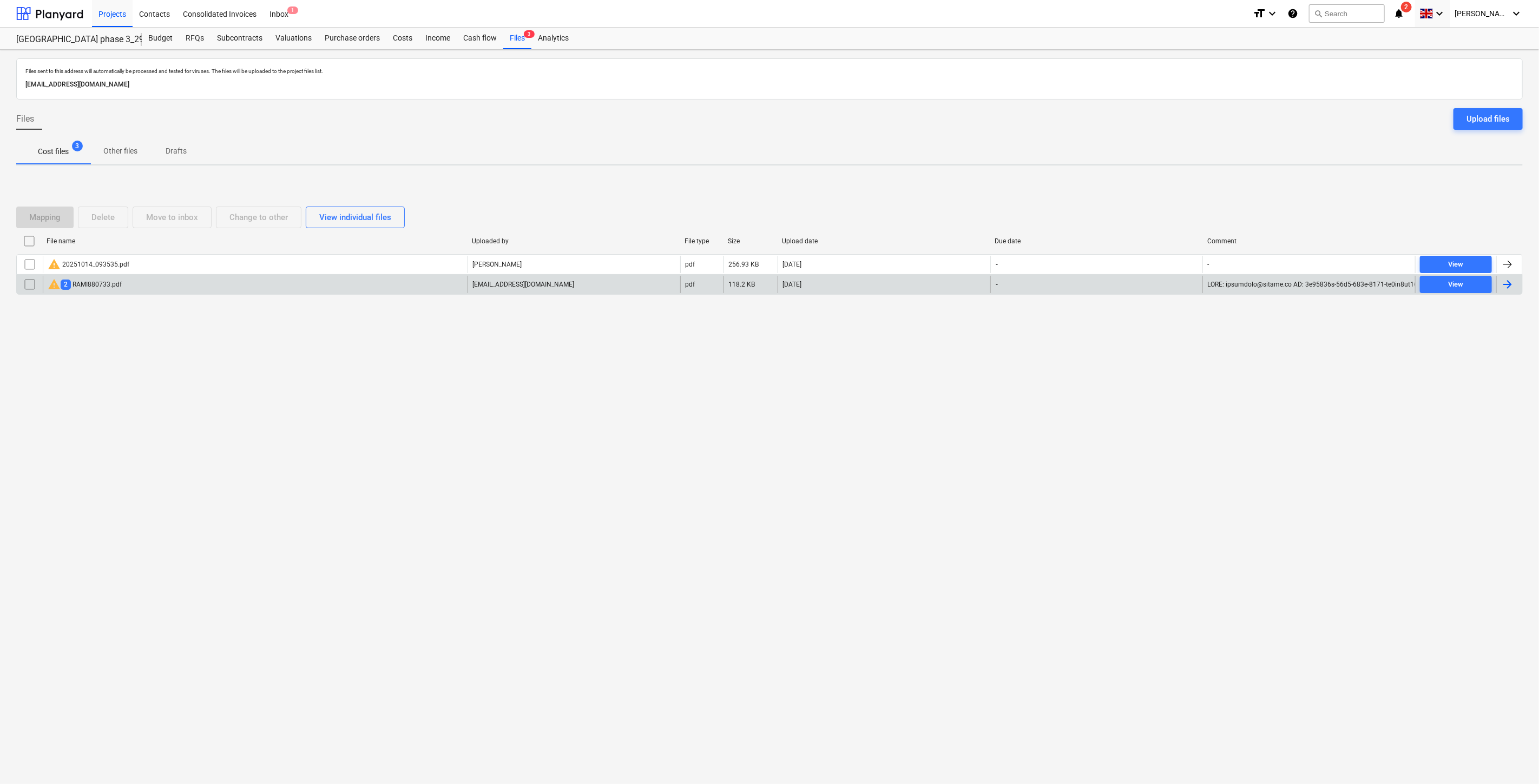
click at [159, 279] on div "warning 2 RAMI880733.pdf" at bounding box center [255, 284] width 425 height 17
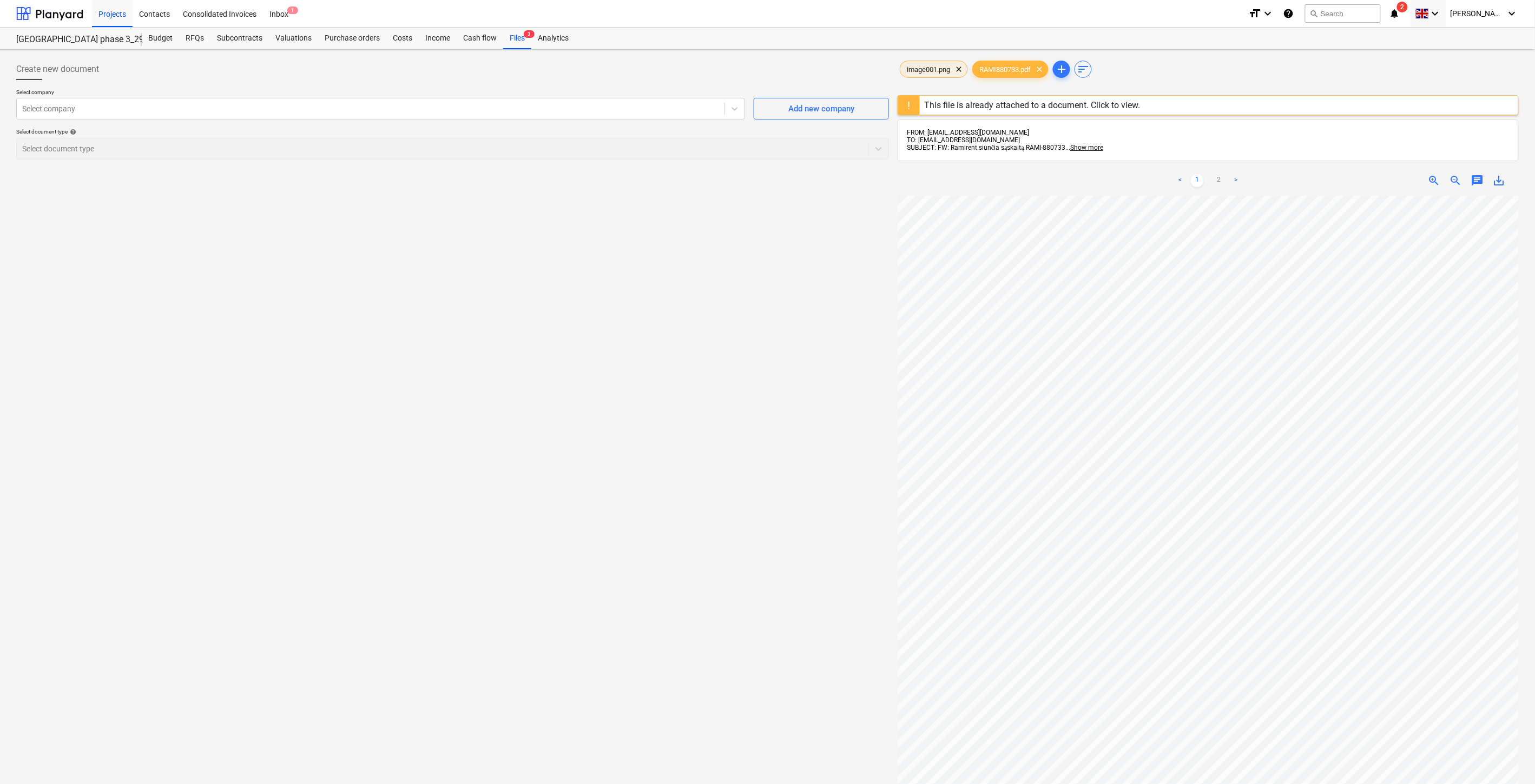
click at [943, 67] on span "image001.png" at bounding box center [928, 70] width 56 height 8
click at [526, 42] on div "Files 3" at bounding box center [517, 38] width 28 height 21
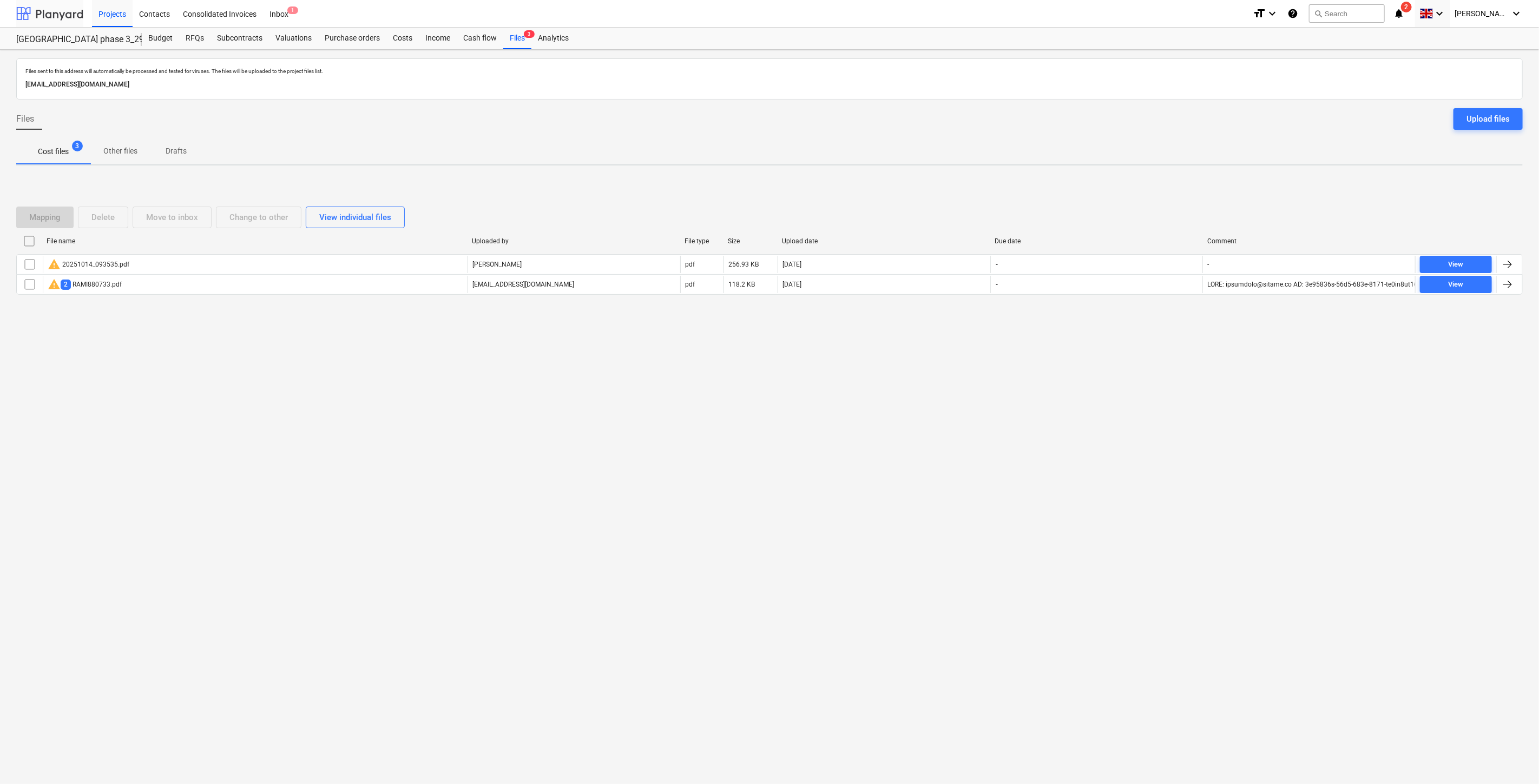
click at [44, 17] on div at bounding box center [50, 13] width 67 height 27
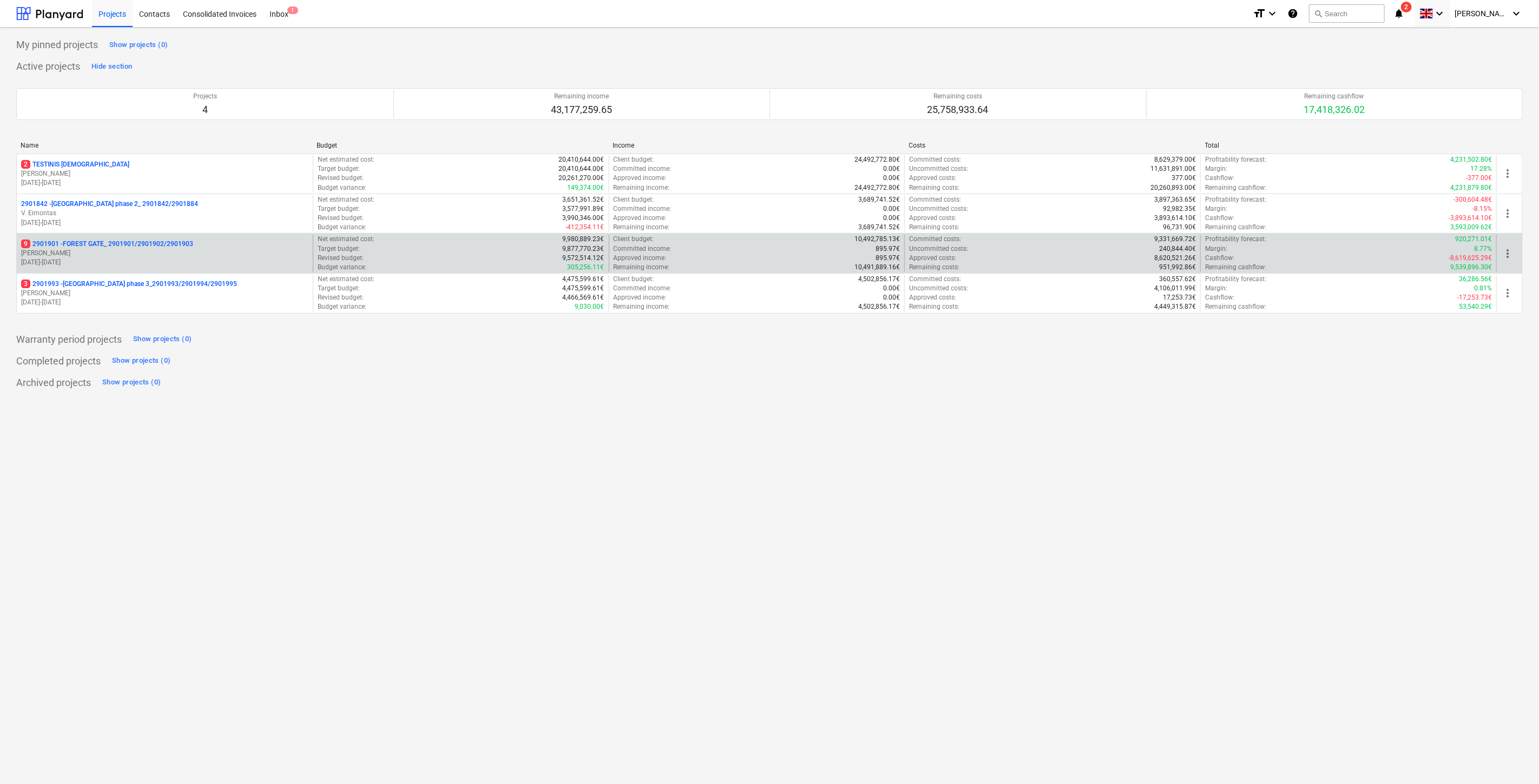
click at [145, 254] on p "[PERSON_NAME]" at bounding box center [164, 253] width 287 height 9
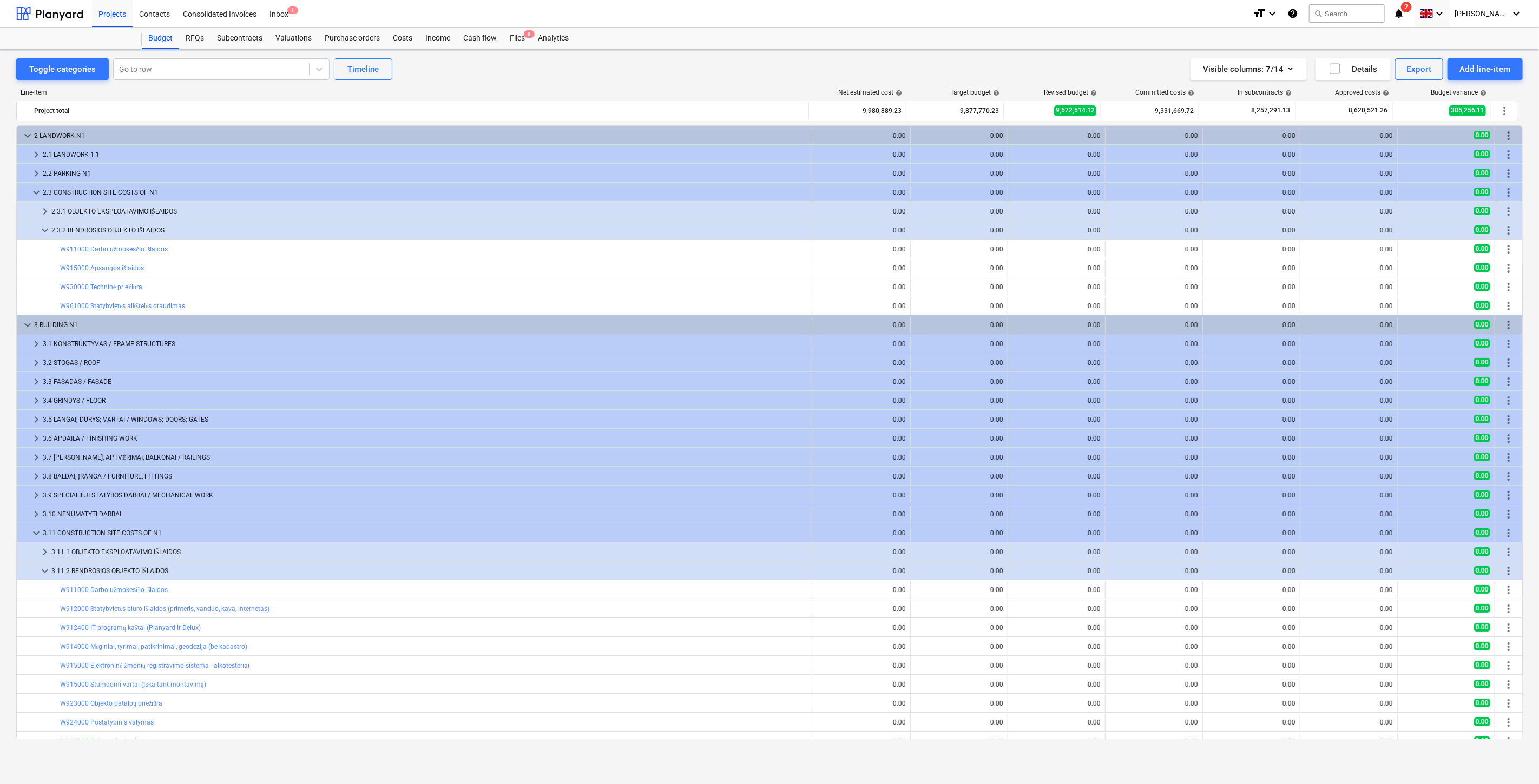
scroll to position [105, 0]
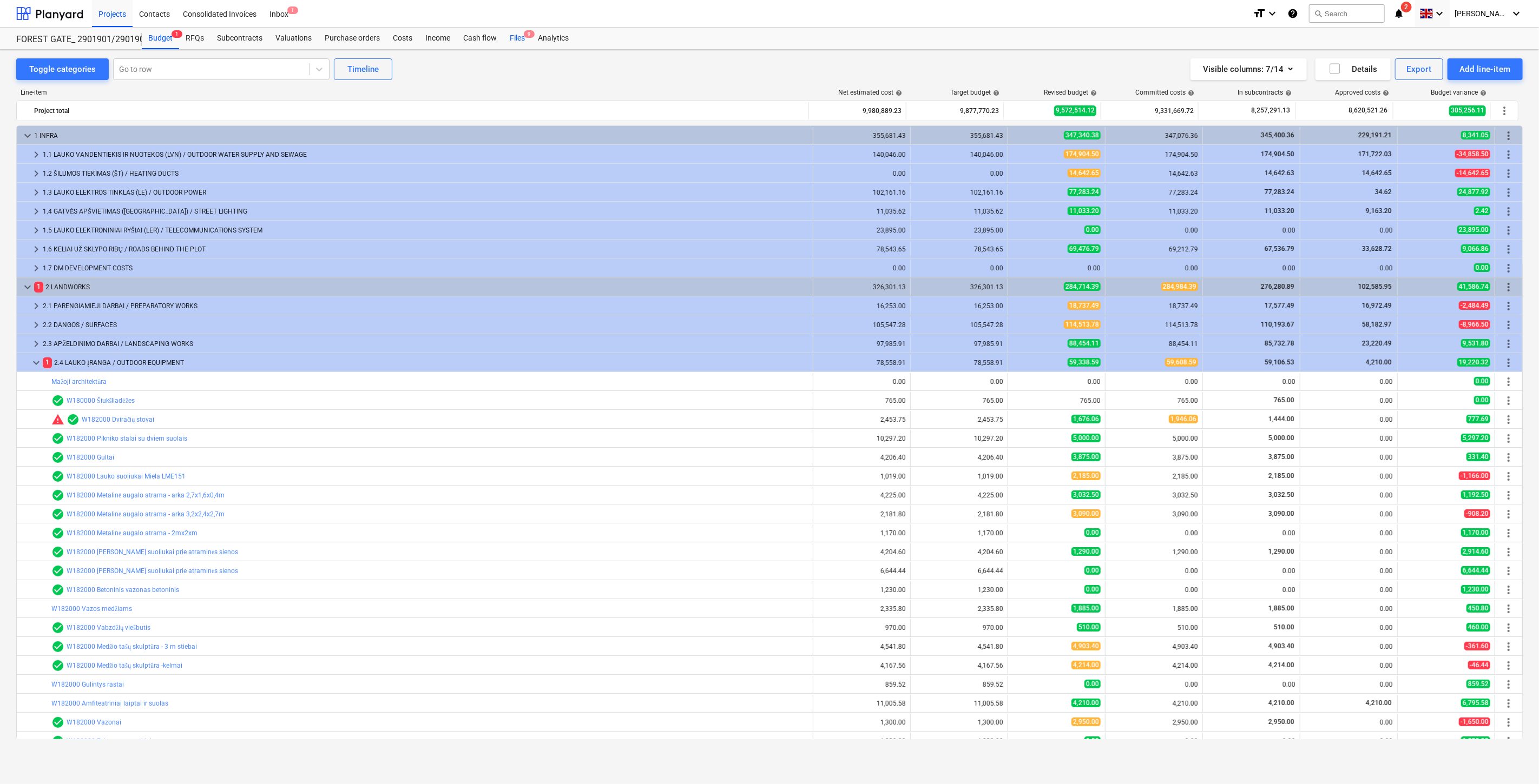
click at [510, 41] on div "Files 9" at bounding box center [517, 38] width 28 height 21
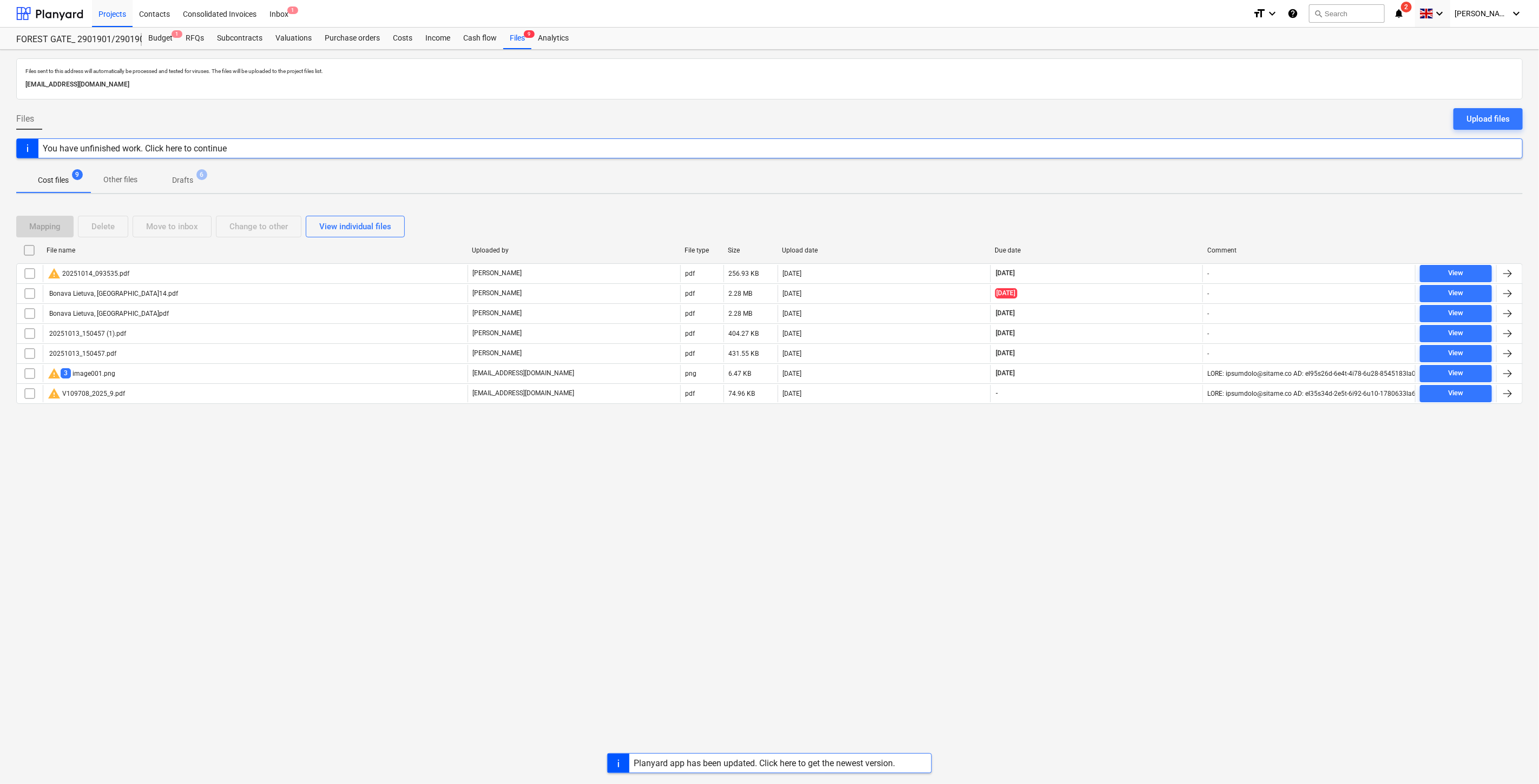
click at [652, 760] on div "Planyard app has been updated. Click here to get the newest version." at bounding box center [764, 763] width 261 height 10
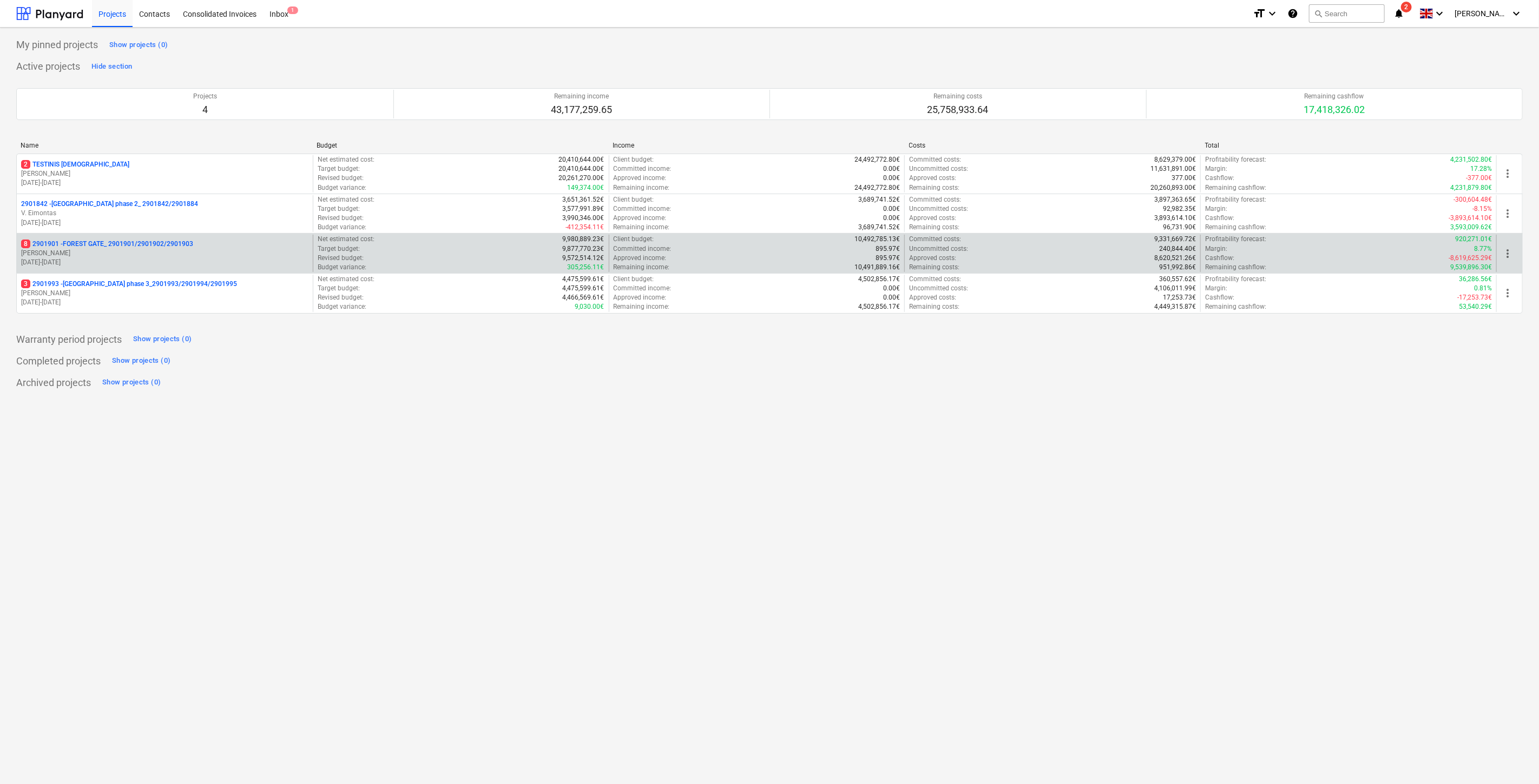
click at [213, 250] on p "[PERSON_NAME]" at bounding box center [164, 253] width 287 height 9
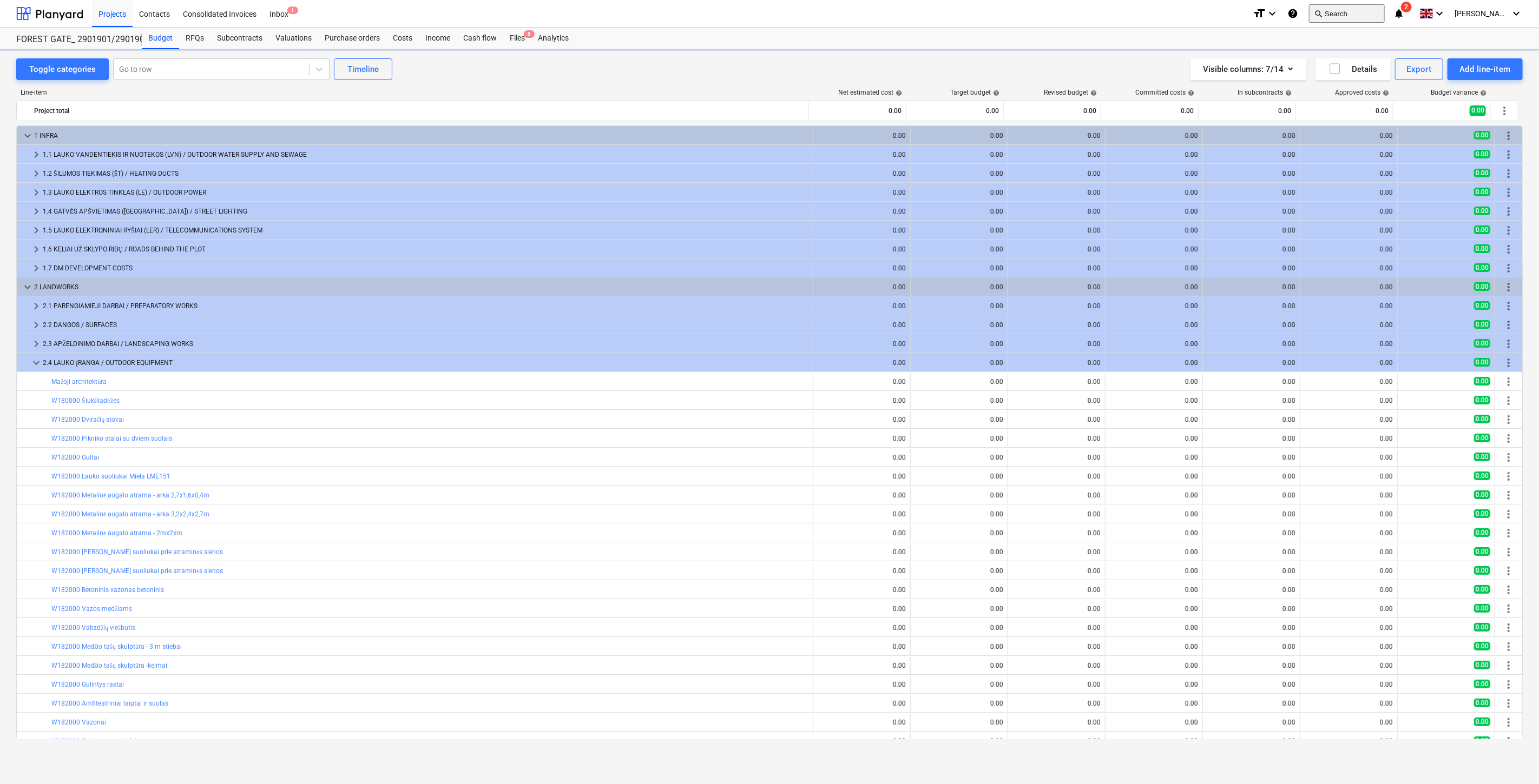
scroll to position [164, 0]
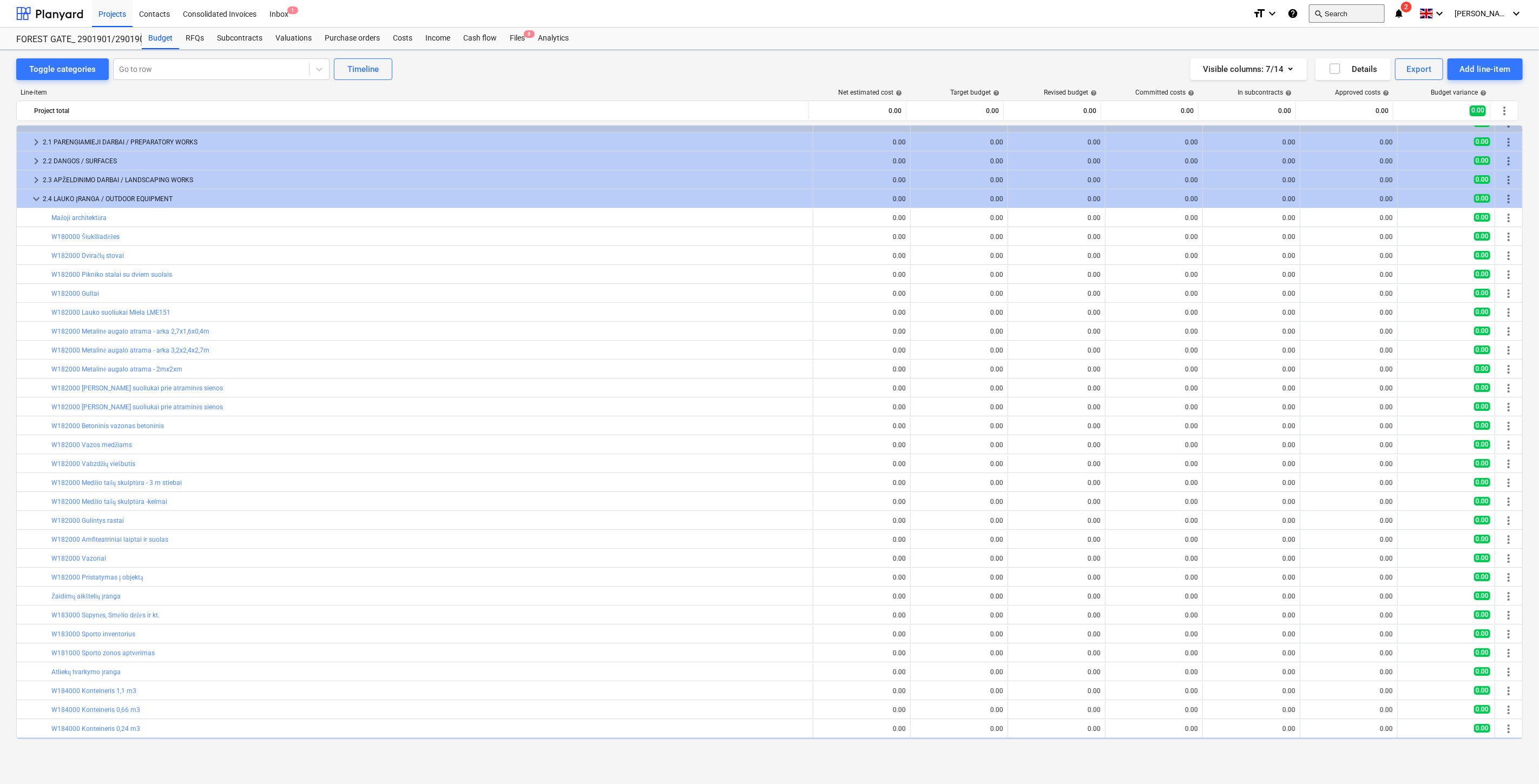
click at [1370, 20] on button "search Search" at bounding box center [1347, 13] width 76 height 19
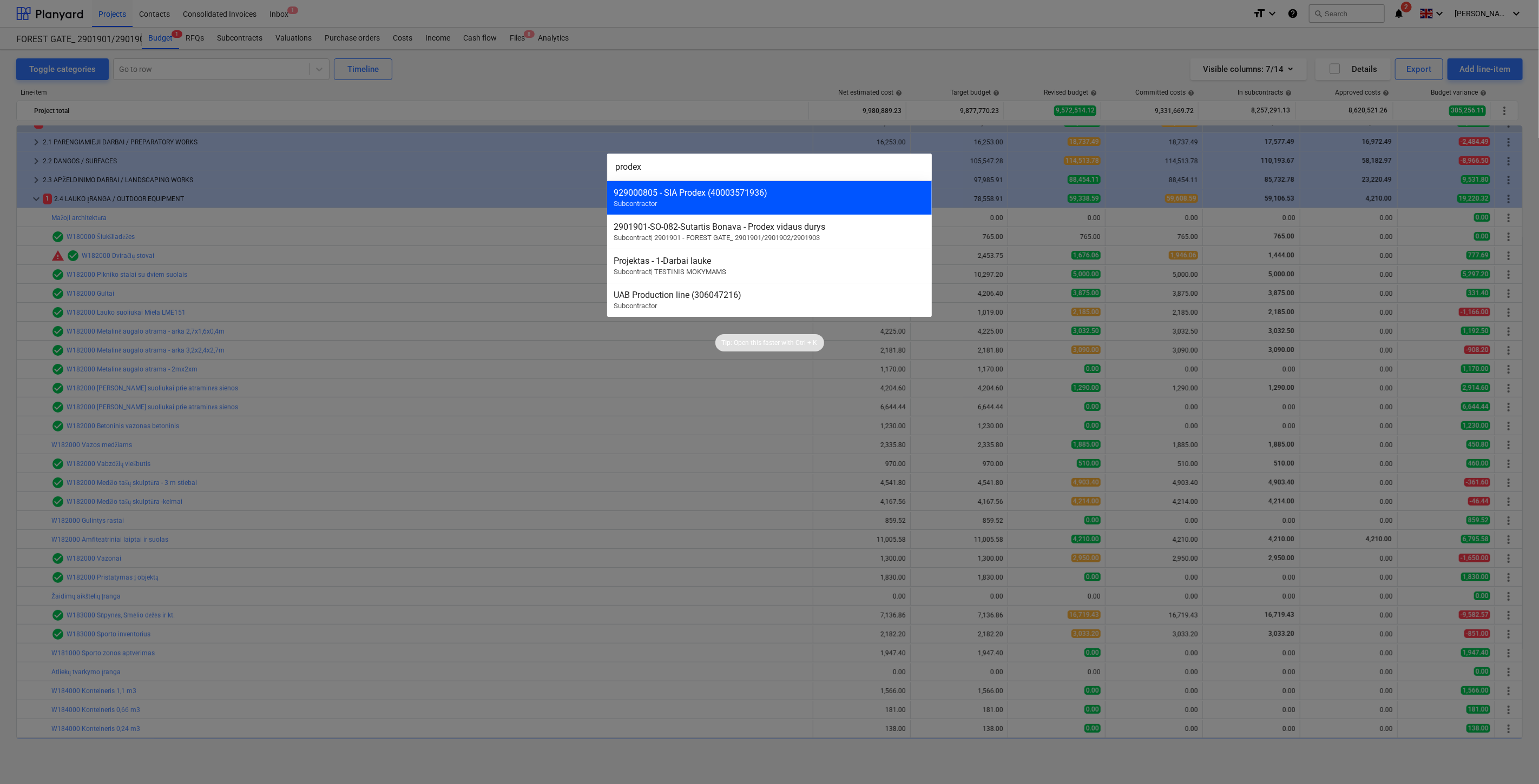
type input "prodex"
click at [716, 204] on div "929000805 - SIA Prodex (40003571936) Subcontractor" at bounding box center [769, 198] width 324 height 34
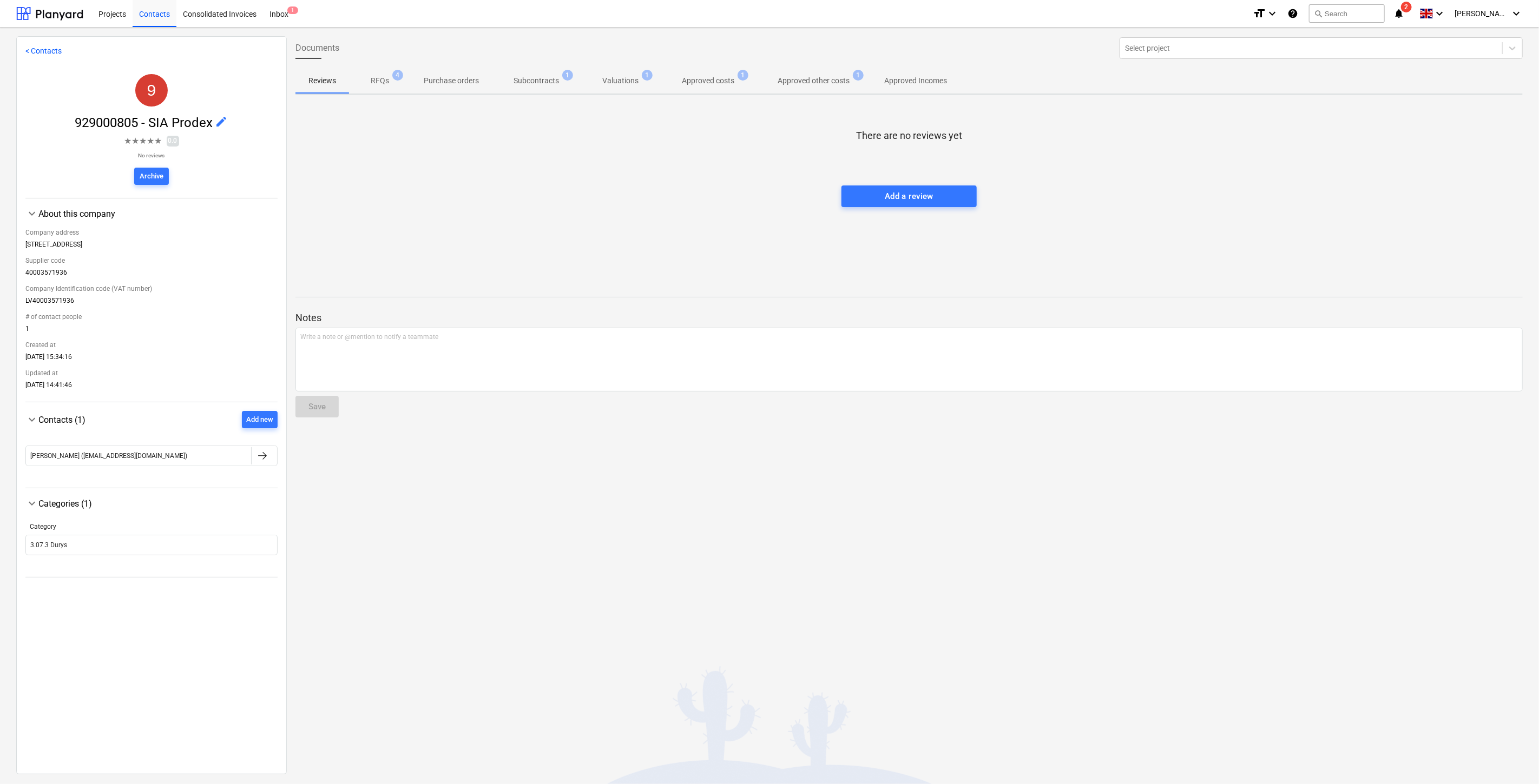
click at [801, 87] on span "Approved other costs 1" at bounding box center [813, 81] width 115 height 20
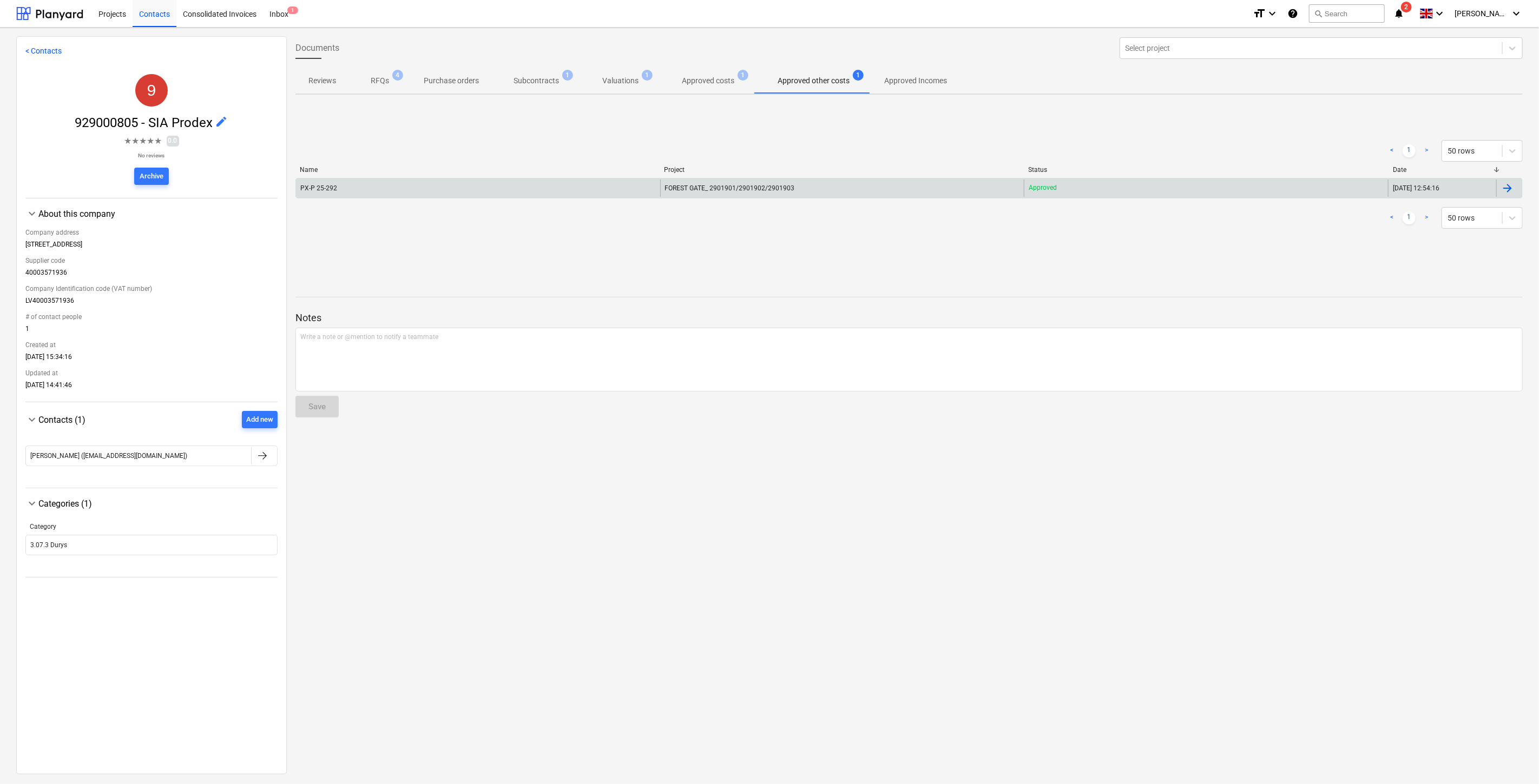
click at [535, 185] on div "PX-P 25-292" at bounding box center [478, 188] width 364 height 17
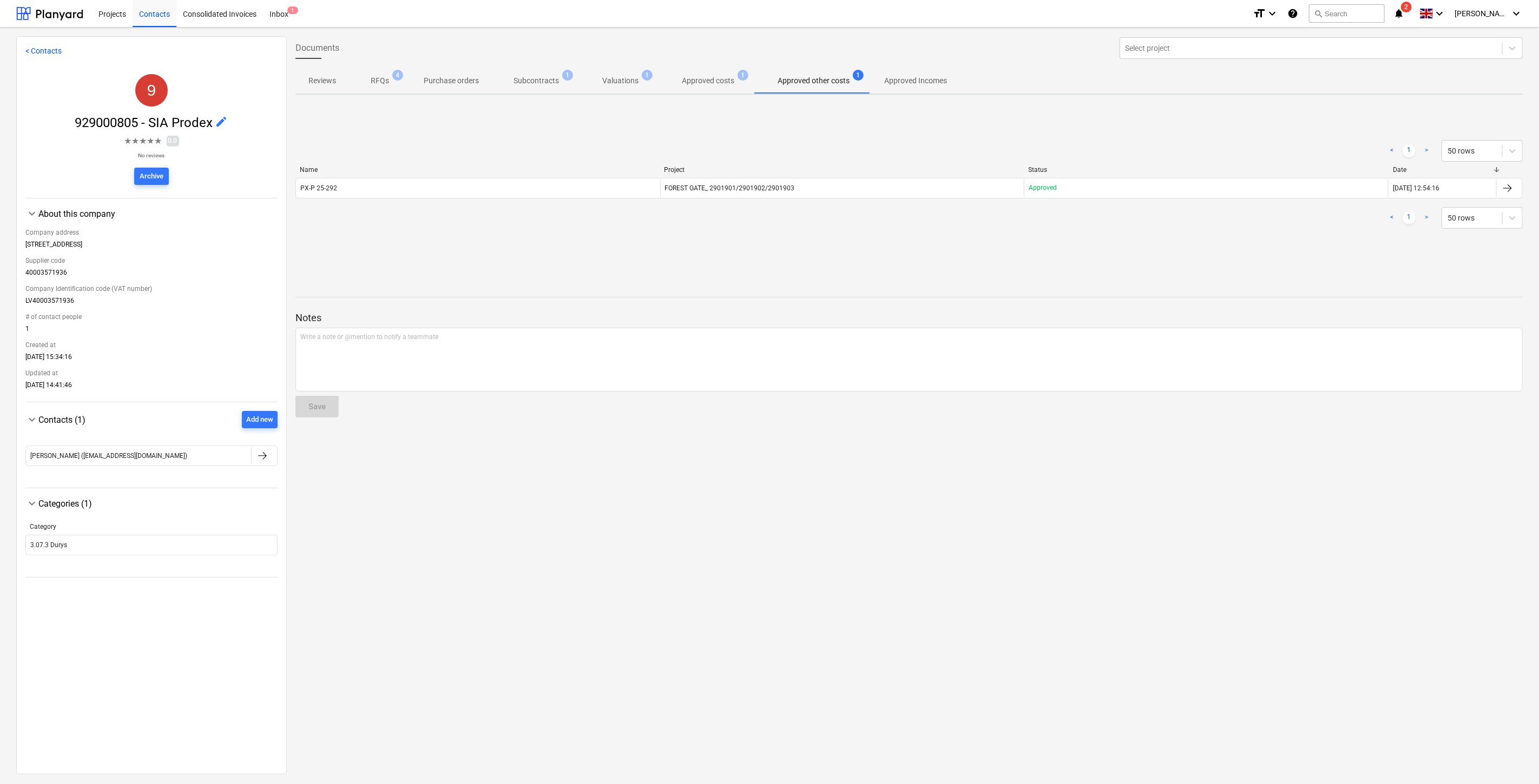
click at [738, 94] on div "Reviews RFQs 4 Purchase orders Subcontracts 1 Valuations 1 Approved costs 1 App…" at bounding box center [909, 81] width 1227 height 27
click at [713, 78] on p "Approved costs" at bounding box center [708, 81] width 53 height 11
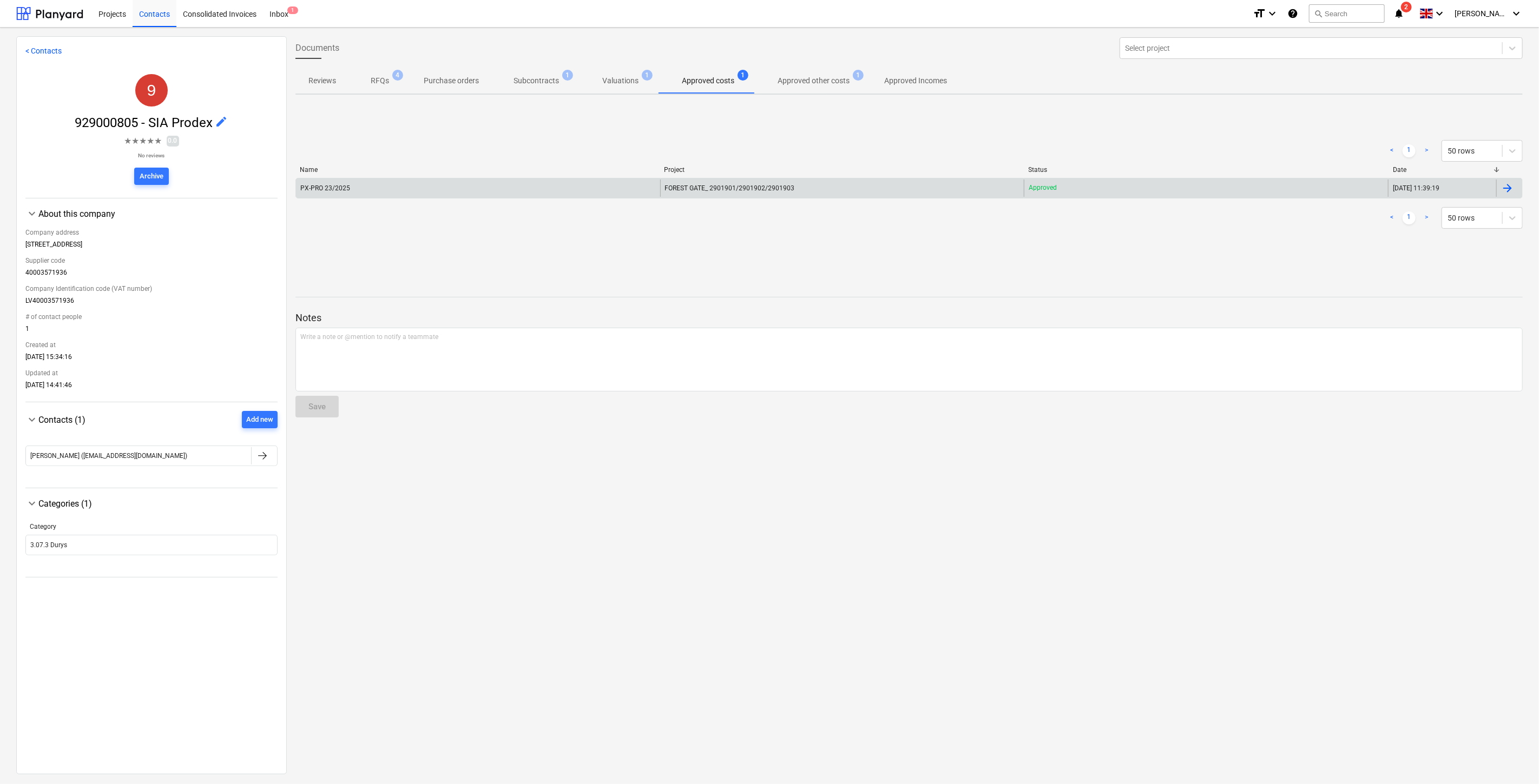
click at [596, 192] on div "PX-PRO 23/2025" at bounding box center [478, 188] width 364 height 17
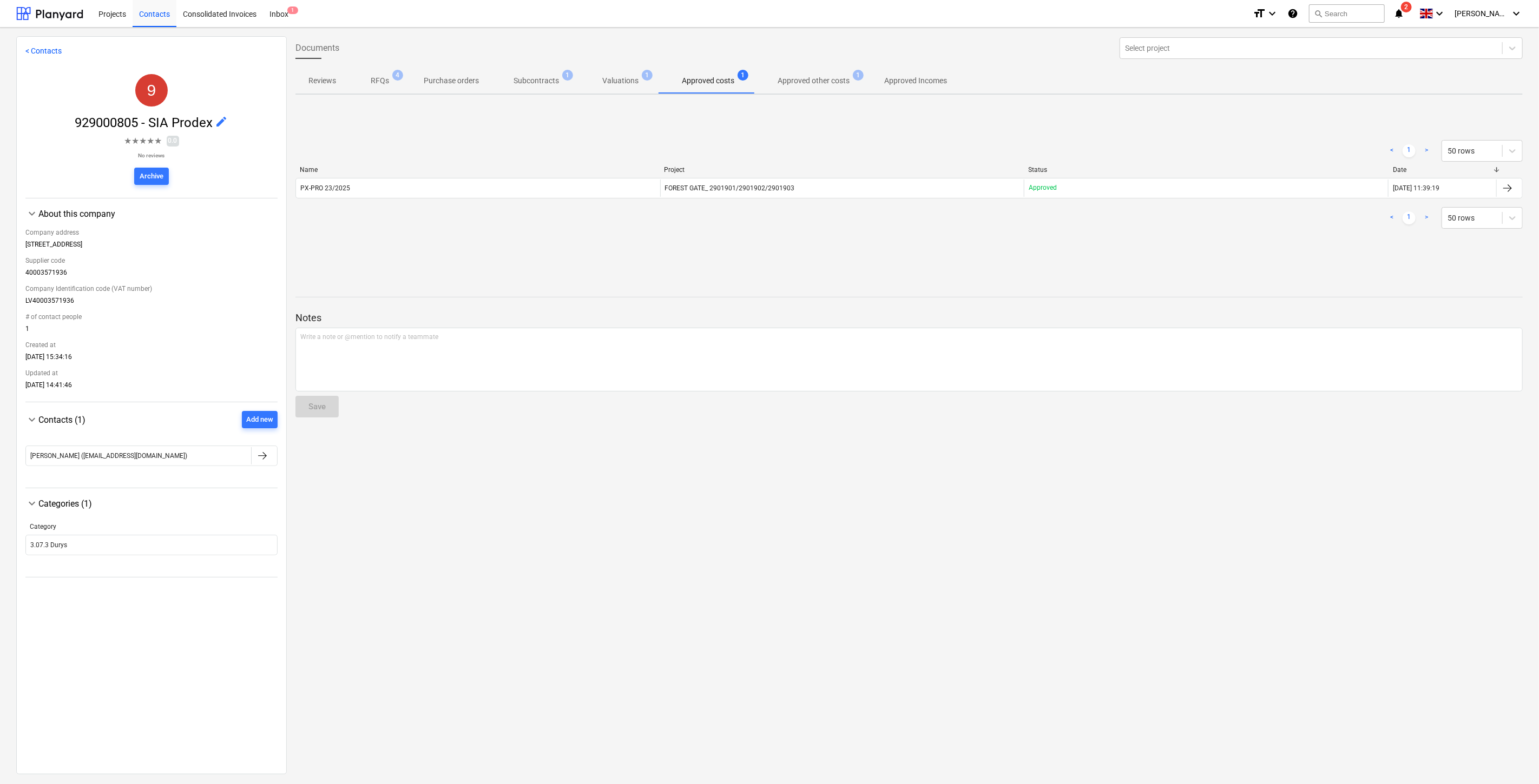
click at [539, 85] on p "Subcontracts" at bounding box center [536, 81] width 45 height 11
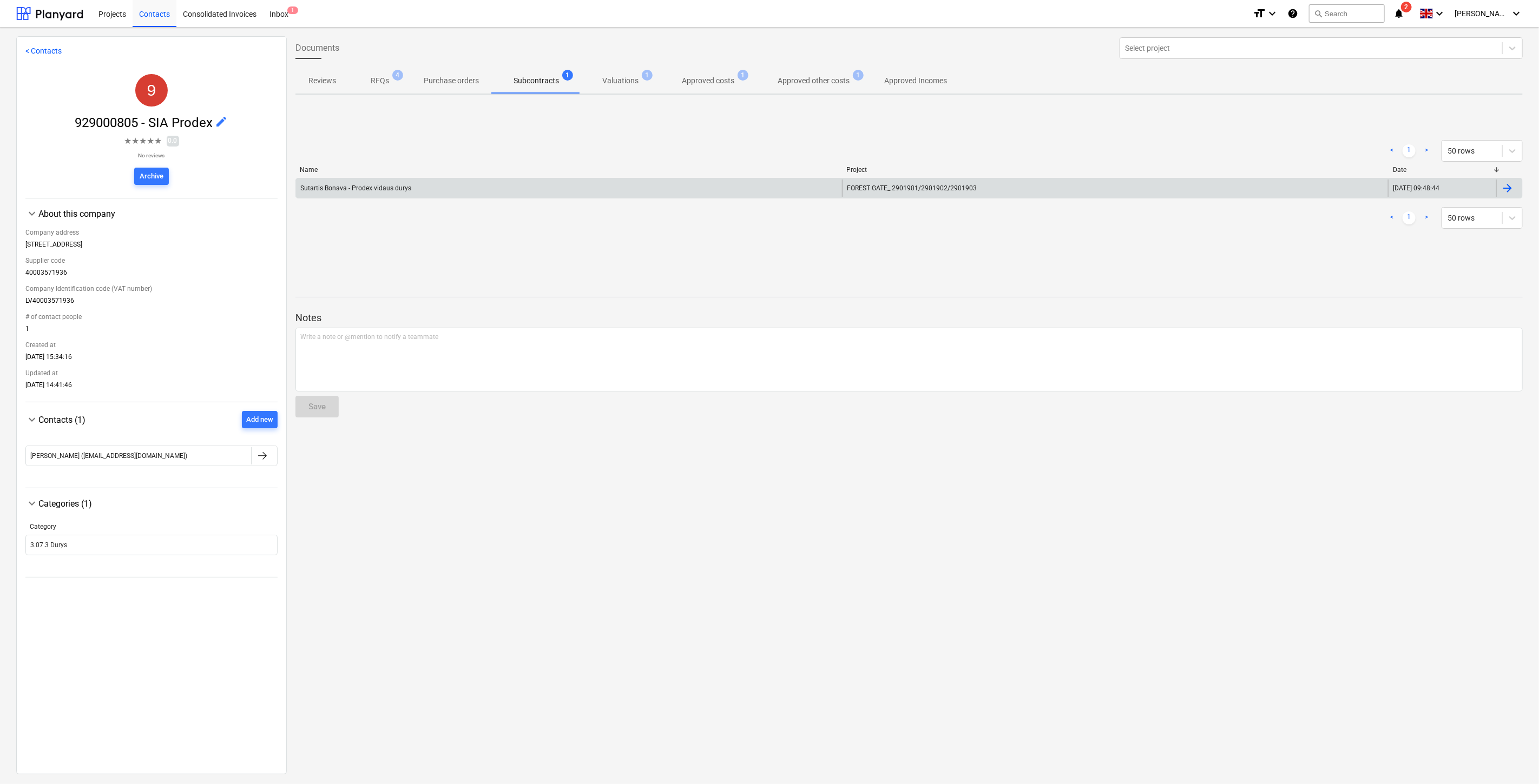
click at [521, 192] on div "Sutartis Bonava - Prodex vidaus durys" at bounding box center [569, 188] width 546 height 17
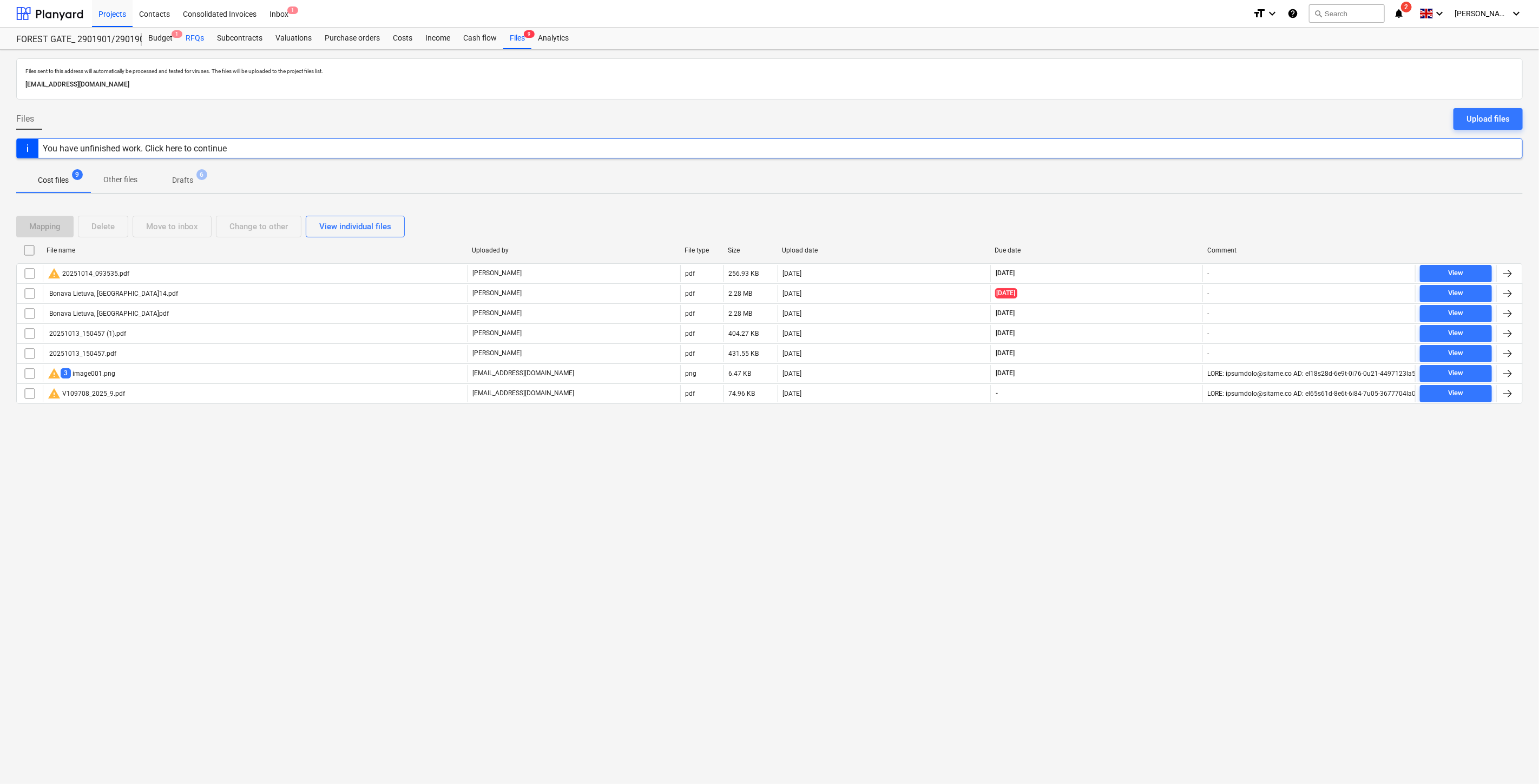
click at [192, 47] on div "RFQs" at bounding box center [195, 38] width 32 height 21
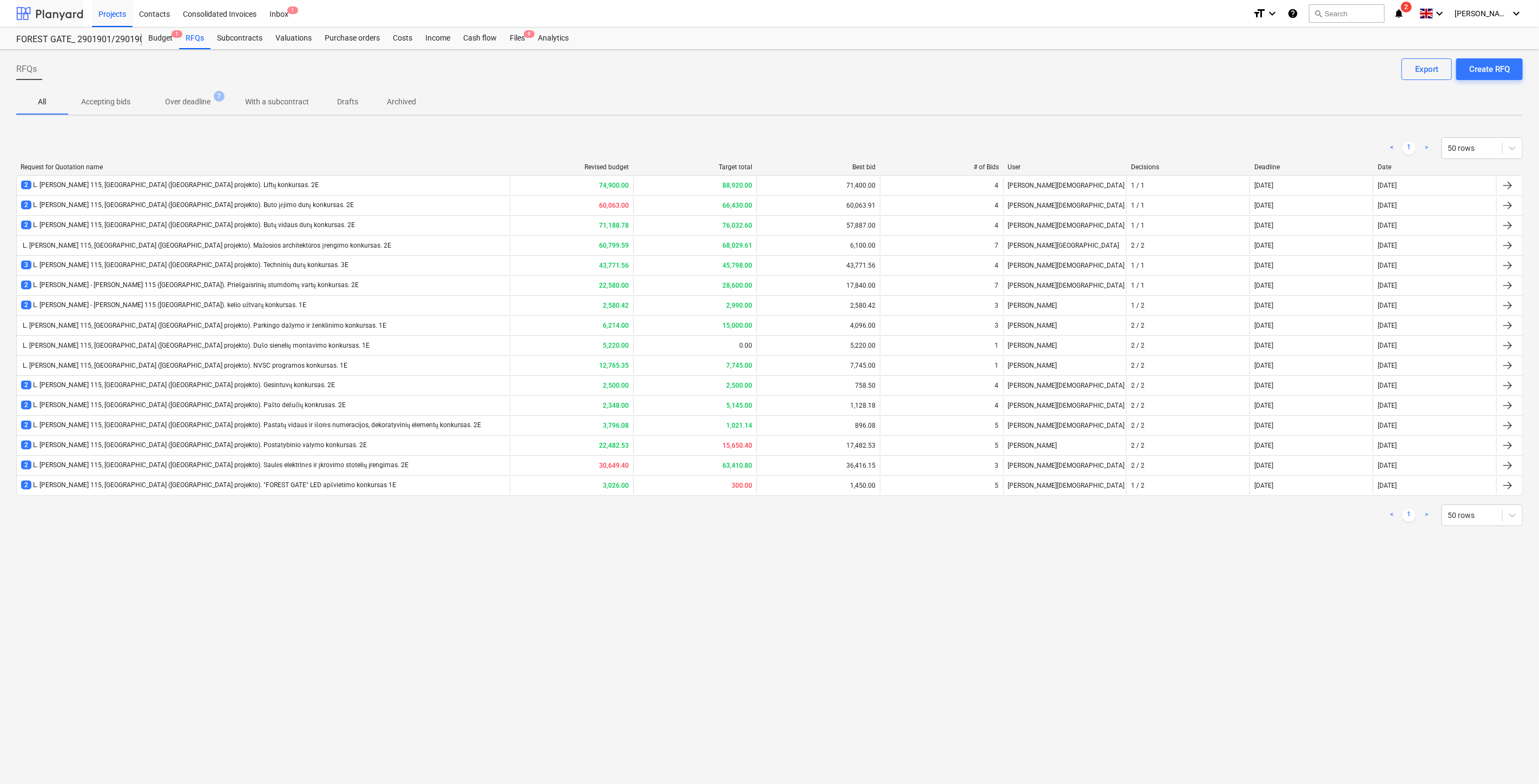
click at [63, 13] on div at bounding box center [50, 13] width 67 height 27
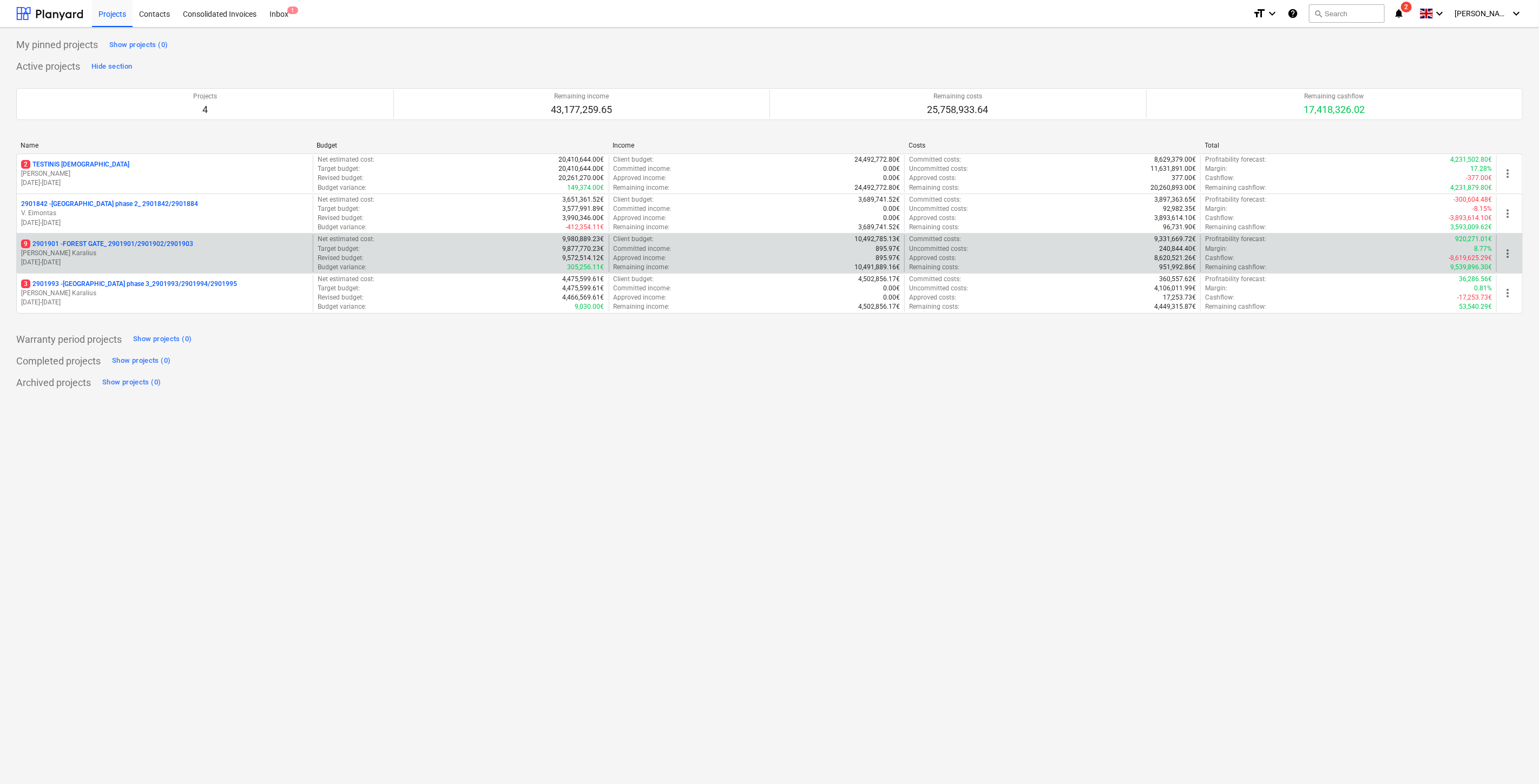
click at [130, 267] on p "18.03.2024 - 03.11.2025" at bounding box center [164, 262] width 287 height 9
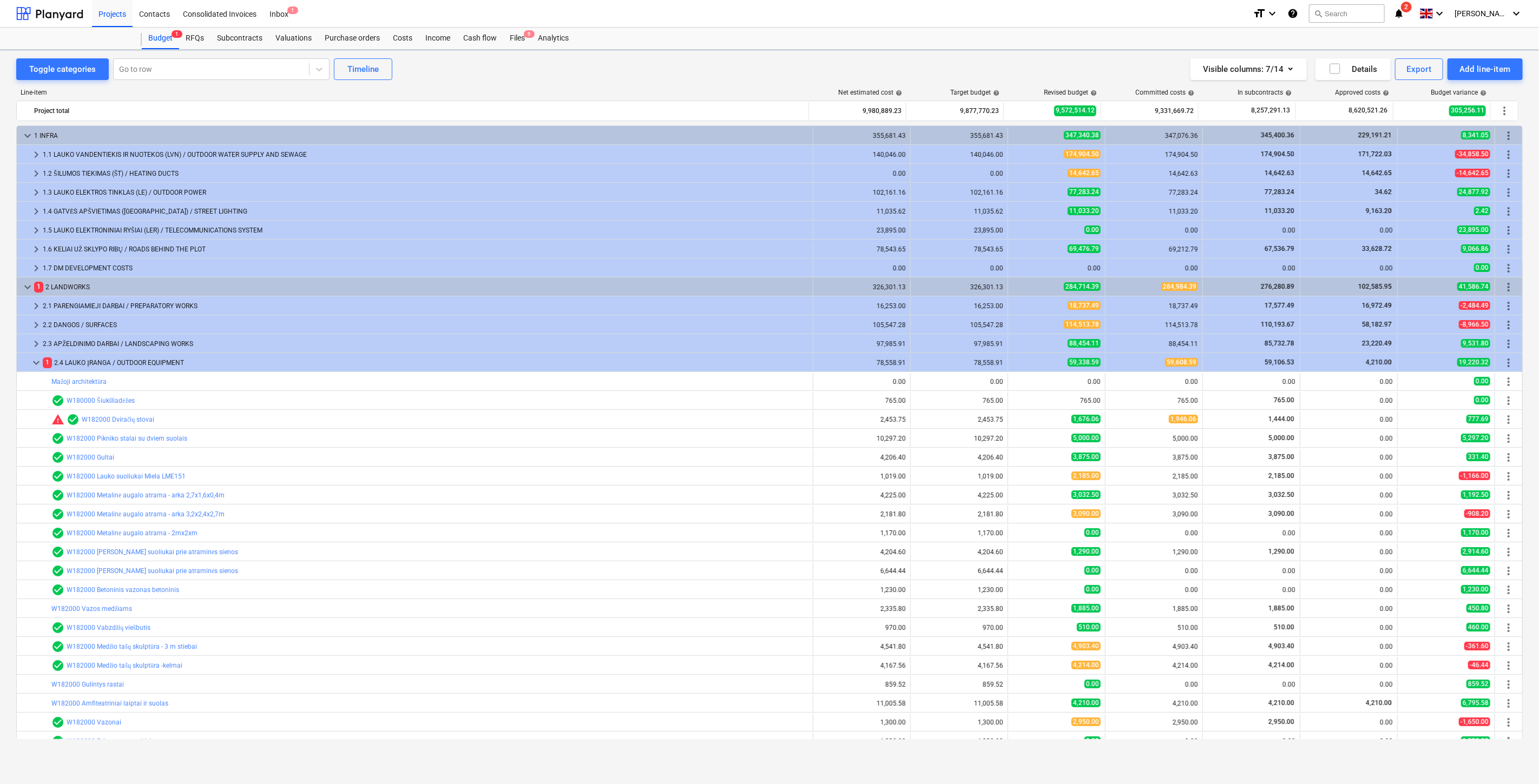
scroll to position [164, 0]
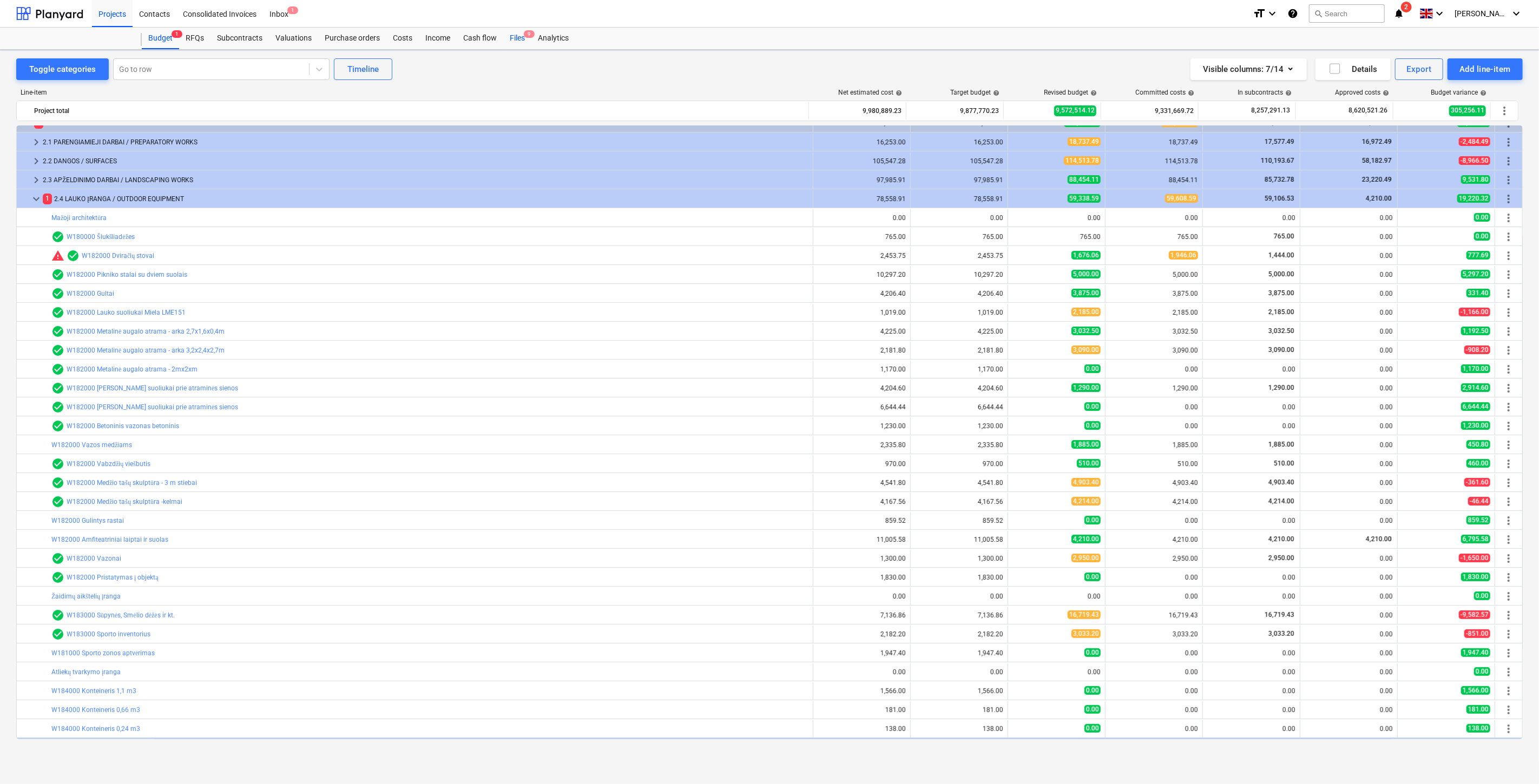
click at [515, 39] on div "Files 9" at bounding box center [517, 38] width 28 height 21
